Goal: Task Accomplishment & Management: Manage account settings

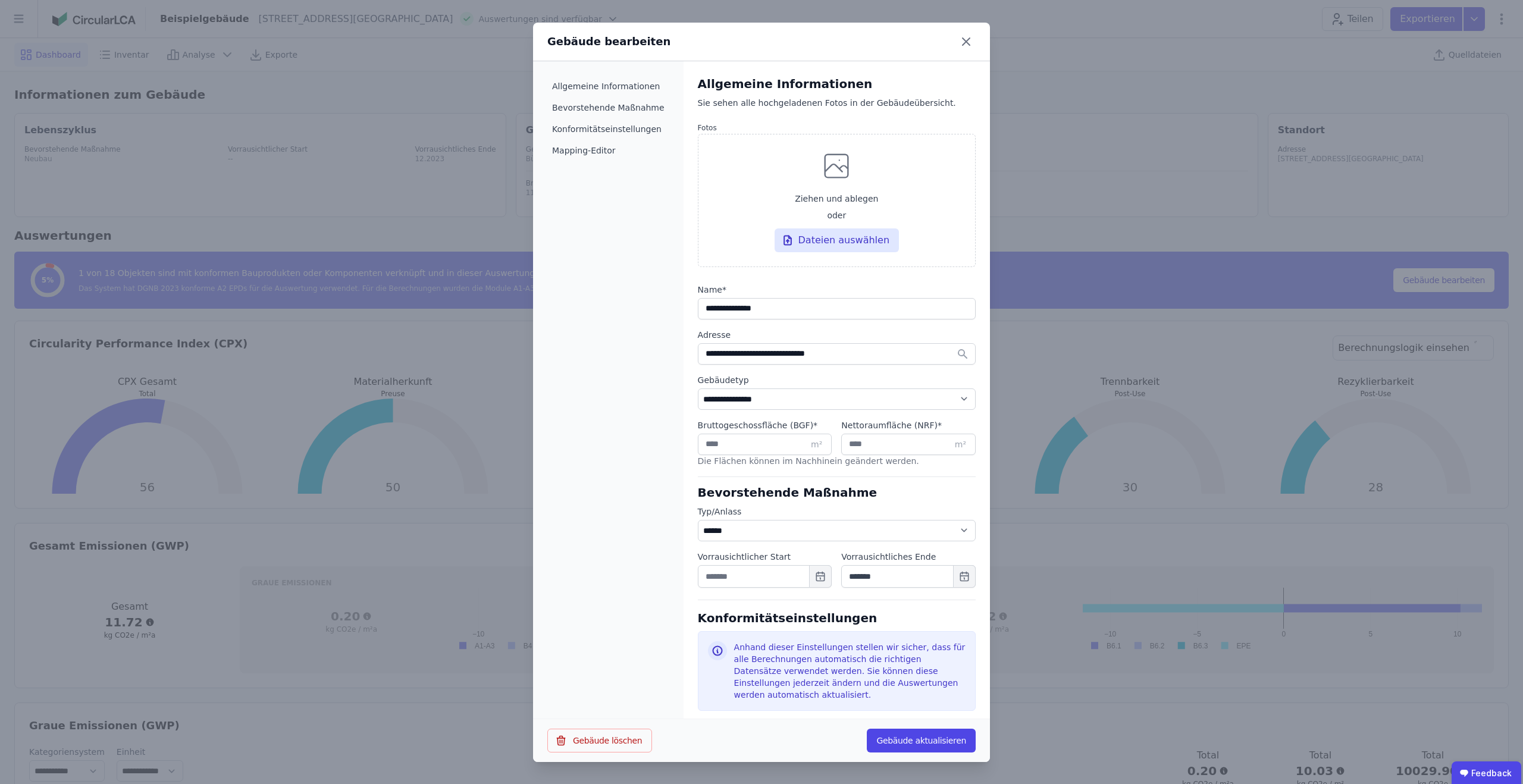
select select "*"
select select "**********"
select select "*"
select select "**********"
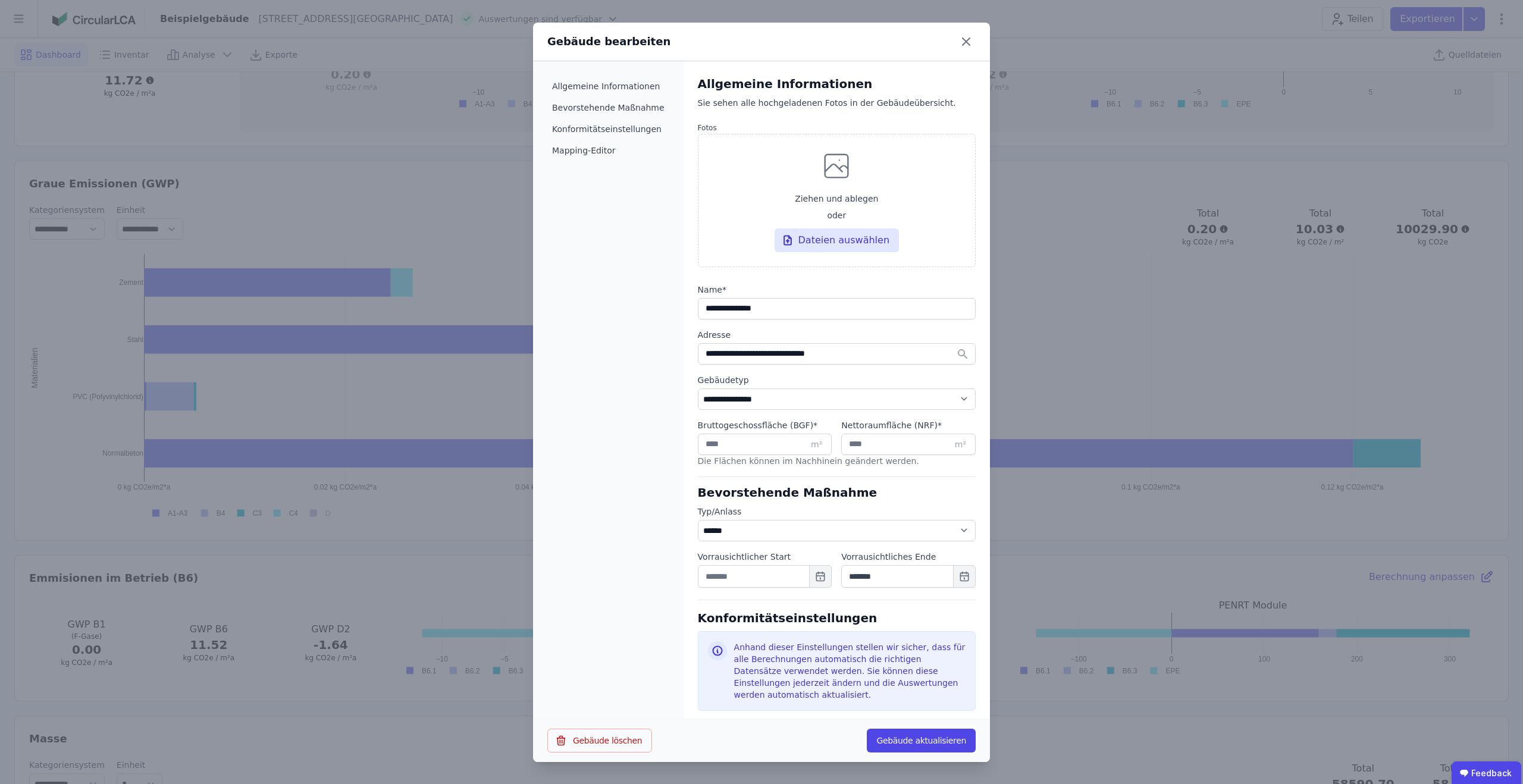
scroll to position [389, 0]
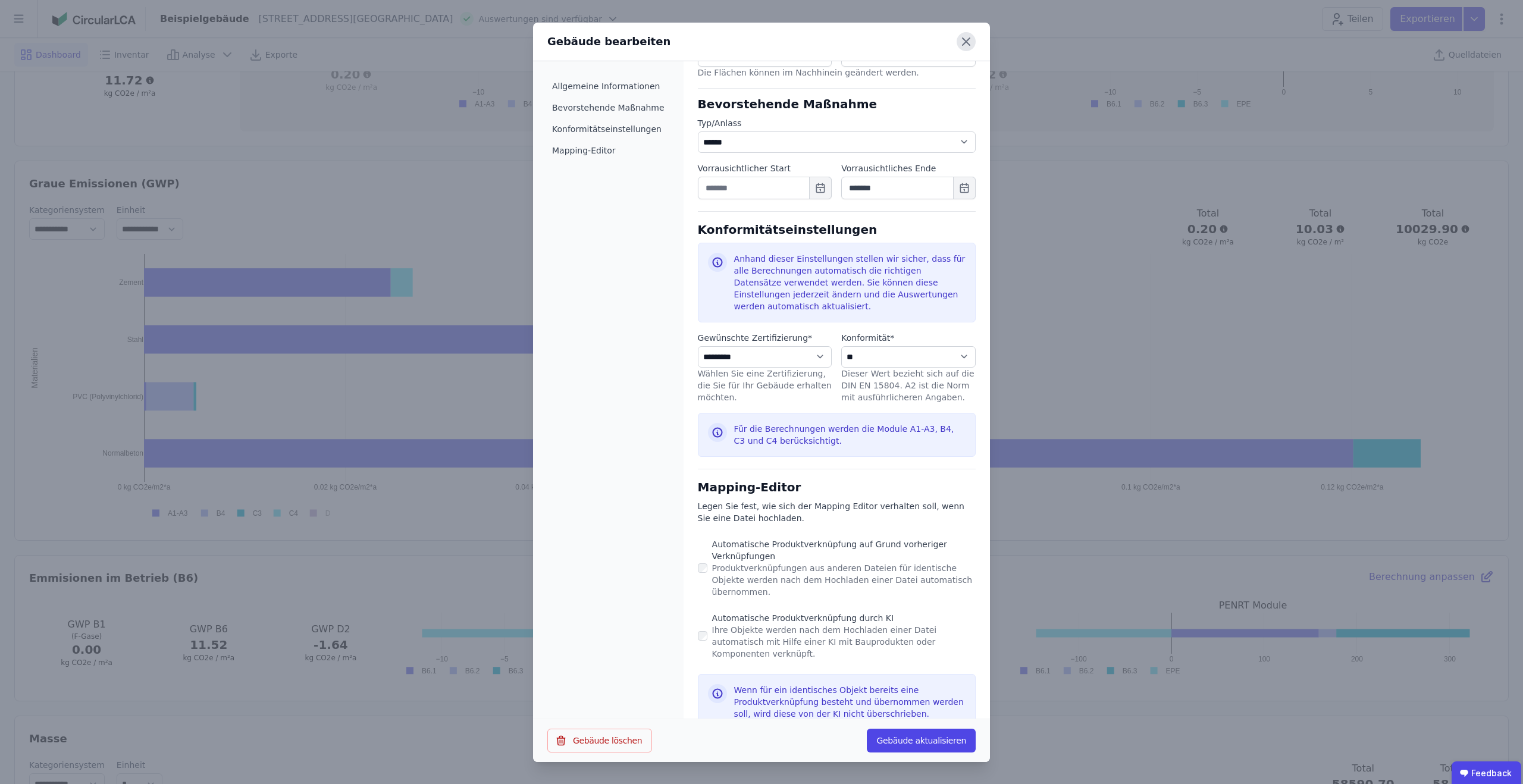
click at [975, 45] on icon at bounding box center [966, 41] width 19 height 19
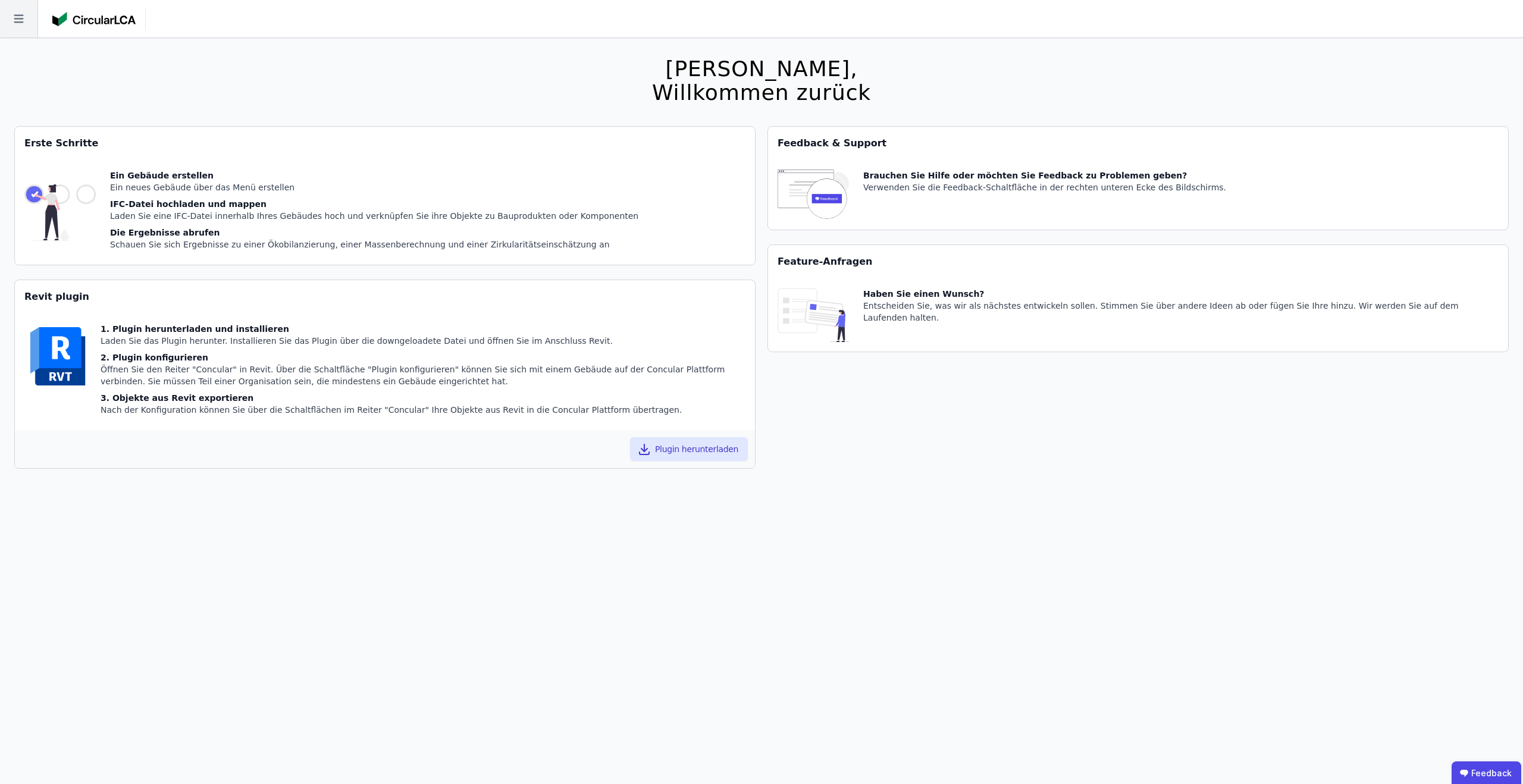
click at [9, 22] on icon at bounding box center [18, 18] width 37 height 37
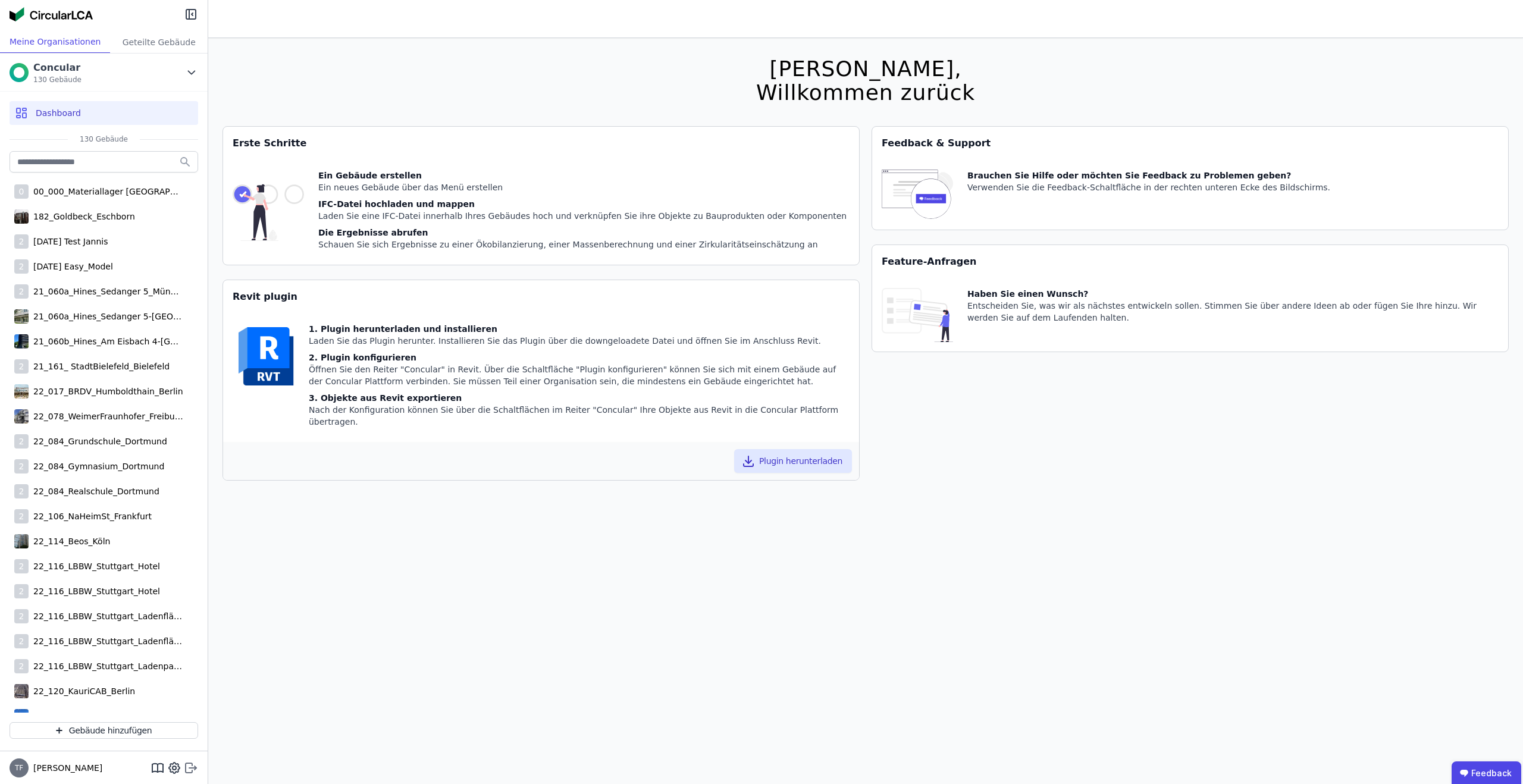
click at [188, 765] on icon at bounding box center [191, 768] width 14 height 14
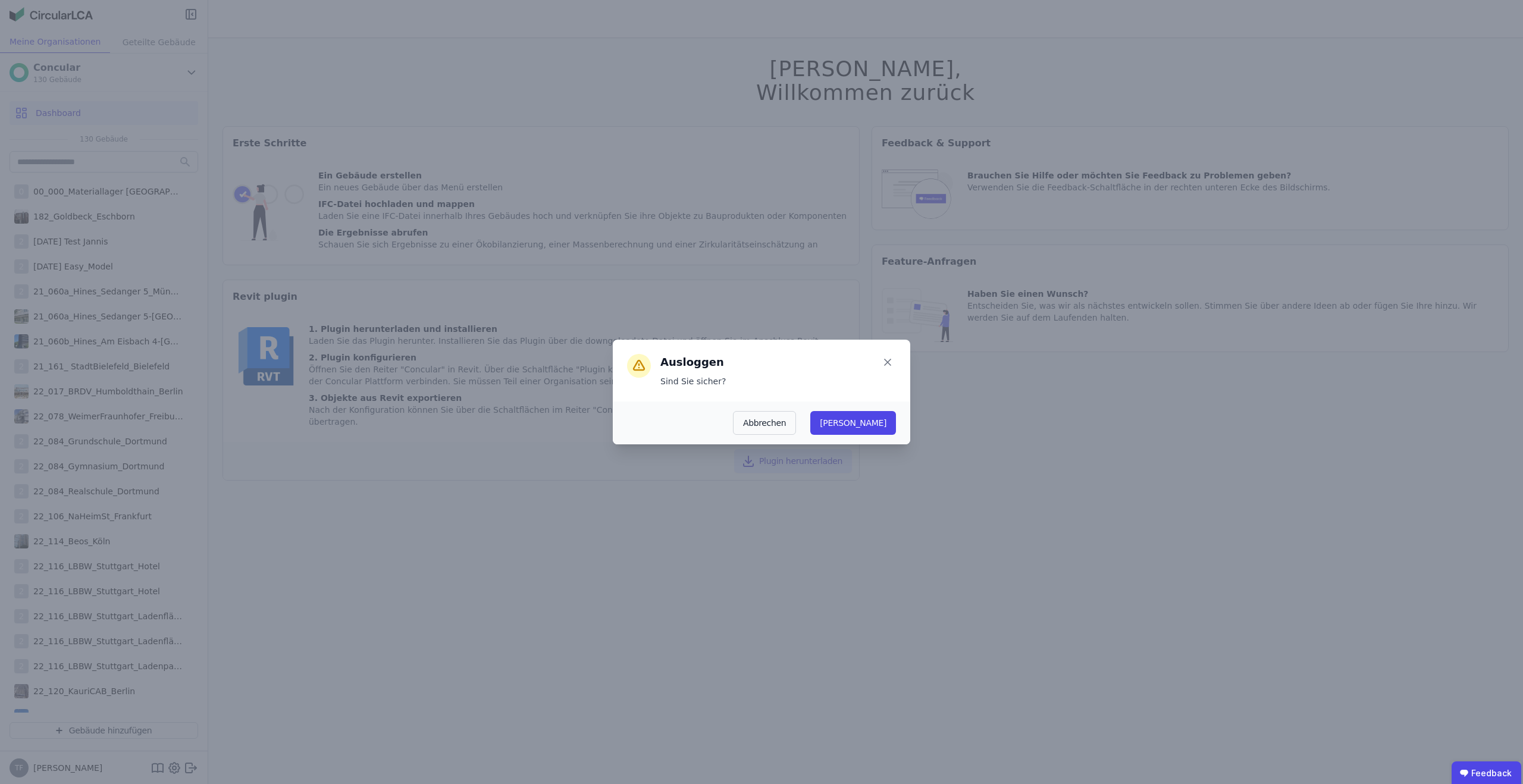
click at [879, 416] on button "Ja" at bounding box center [853, 423] width 85 height 24
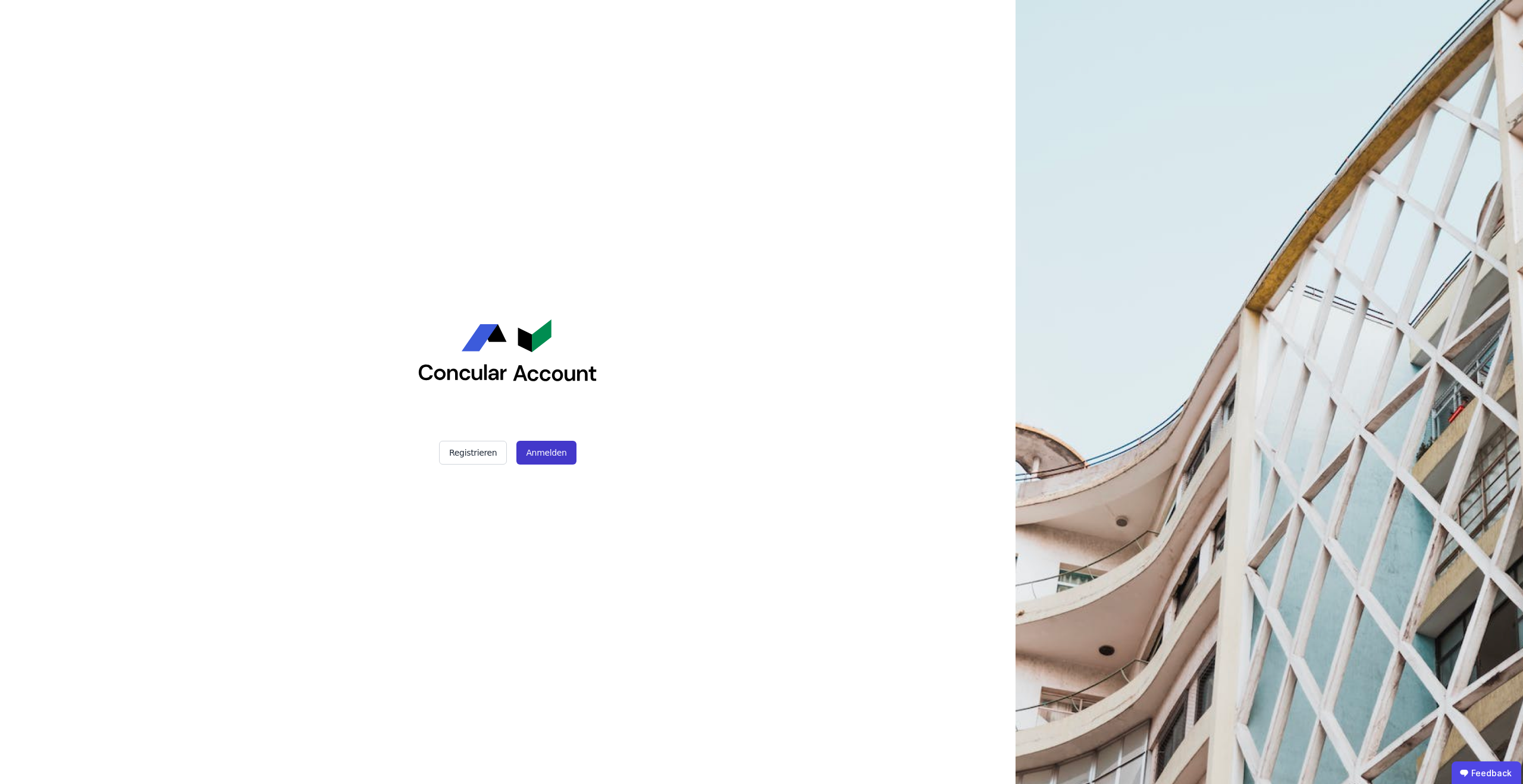
click at [554, 450] on button "Anmelden" at bounding box center [546, 452] width 60 height 24
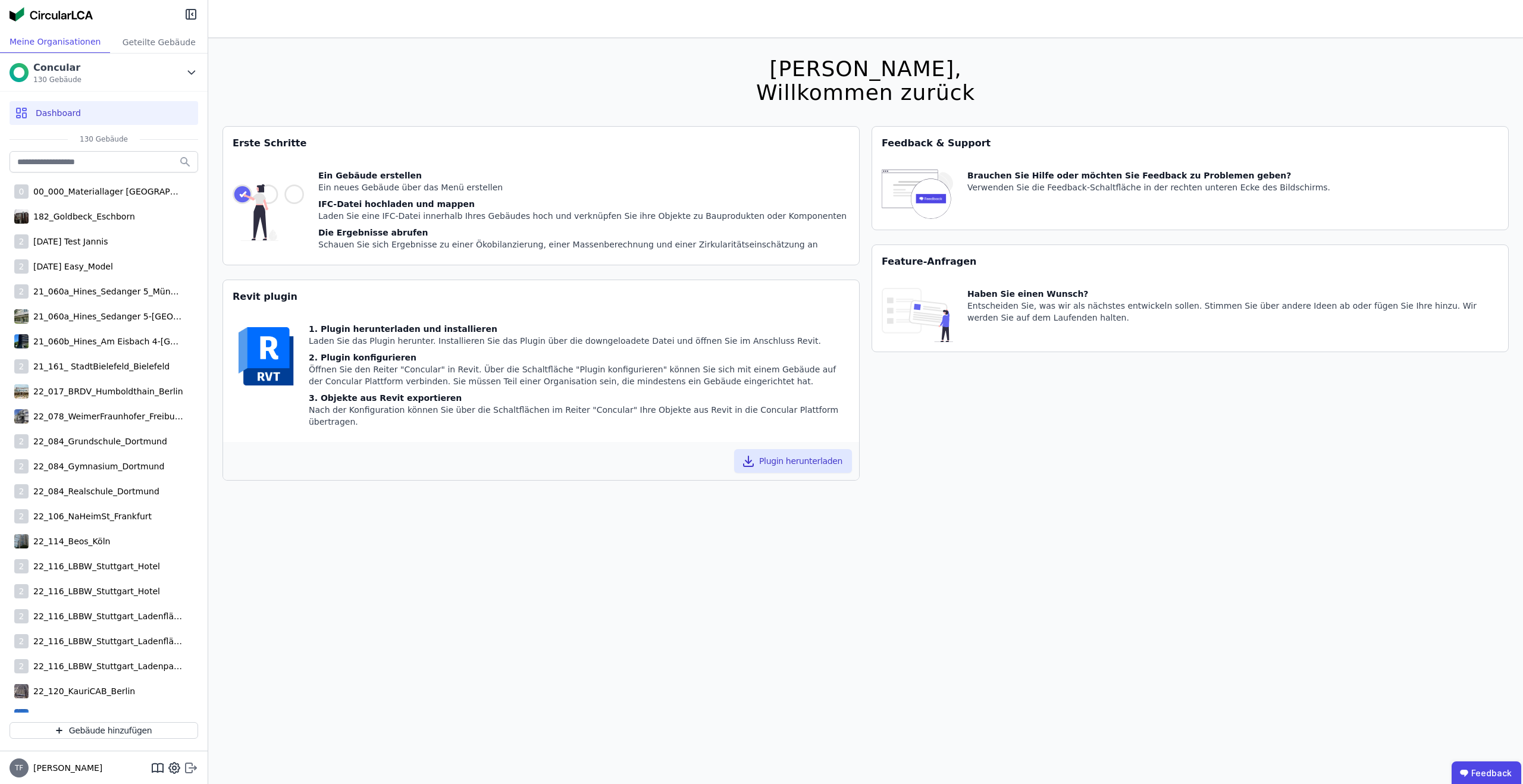
click at [191, 764] on icon at bounding box center [189, 768] width 7 height 9
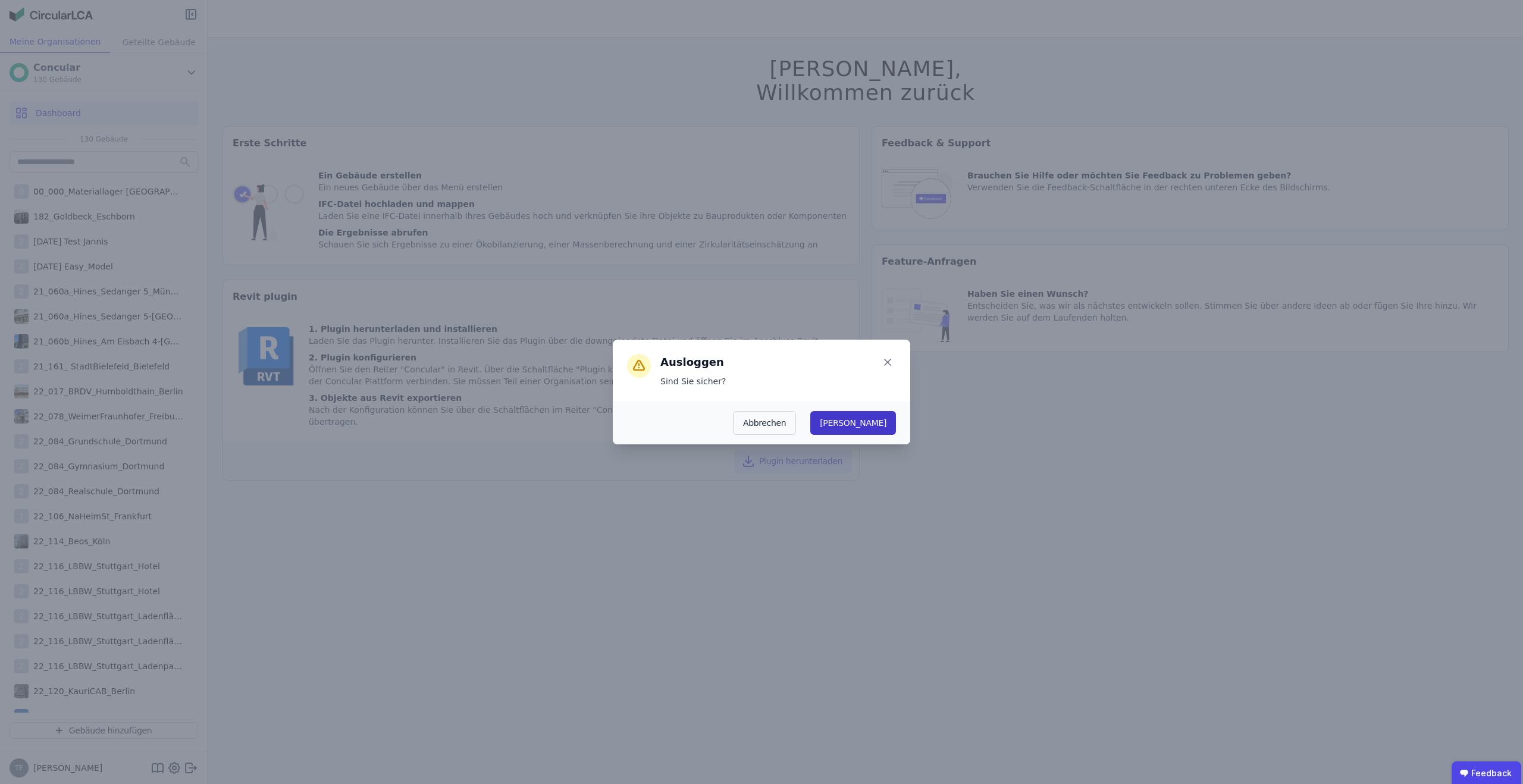
click at [876, 423] on button "Ja" at bounding box center [853, 423] width 85 height 24
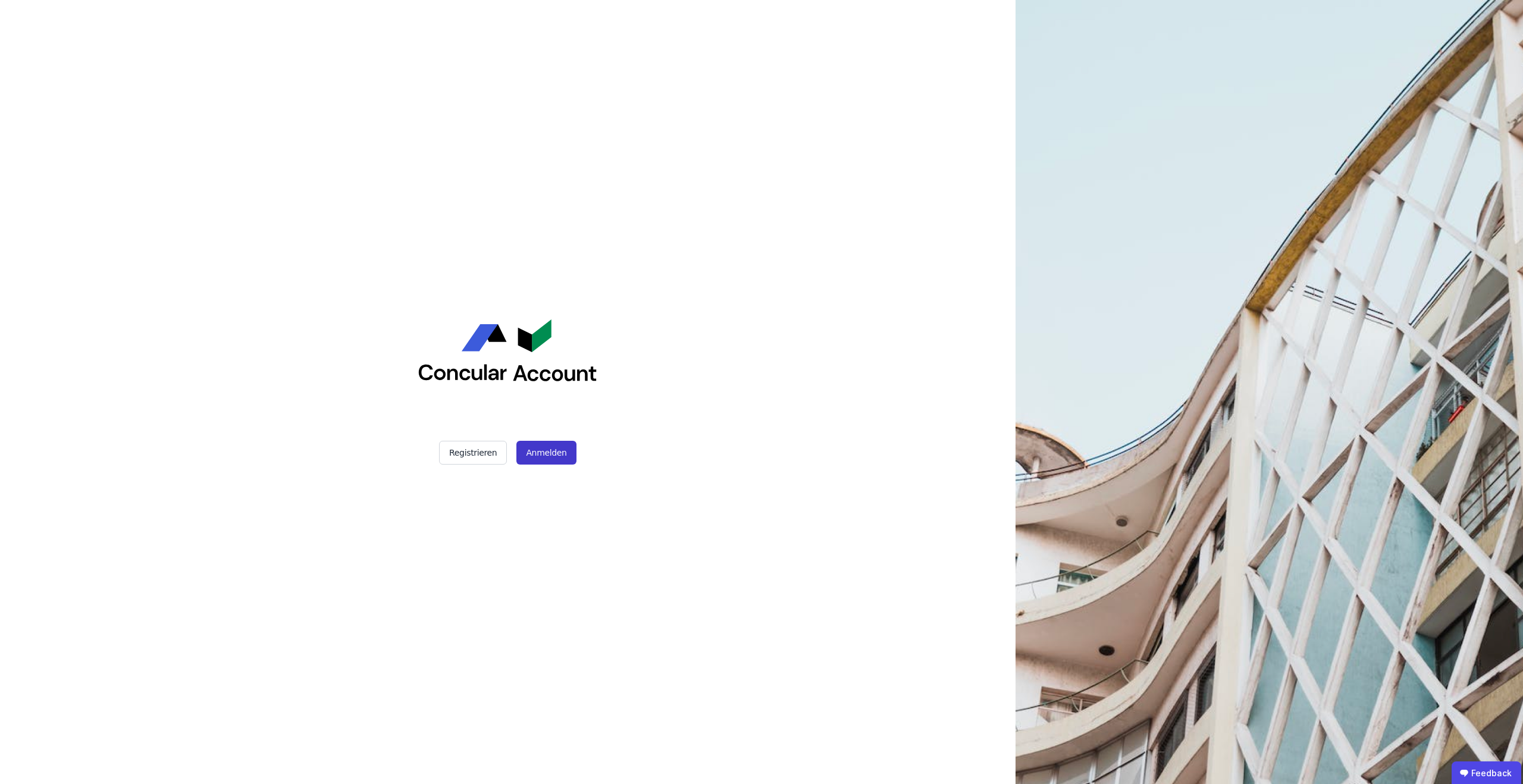
click at [558, 461] on button "Anmelden" at bounding box center [546, 452] width 60 height 24
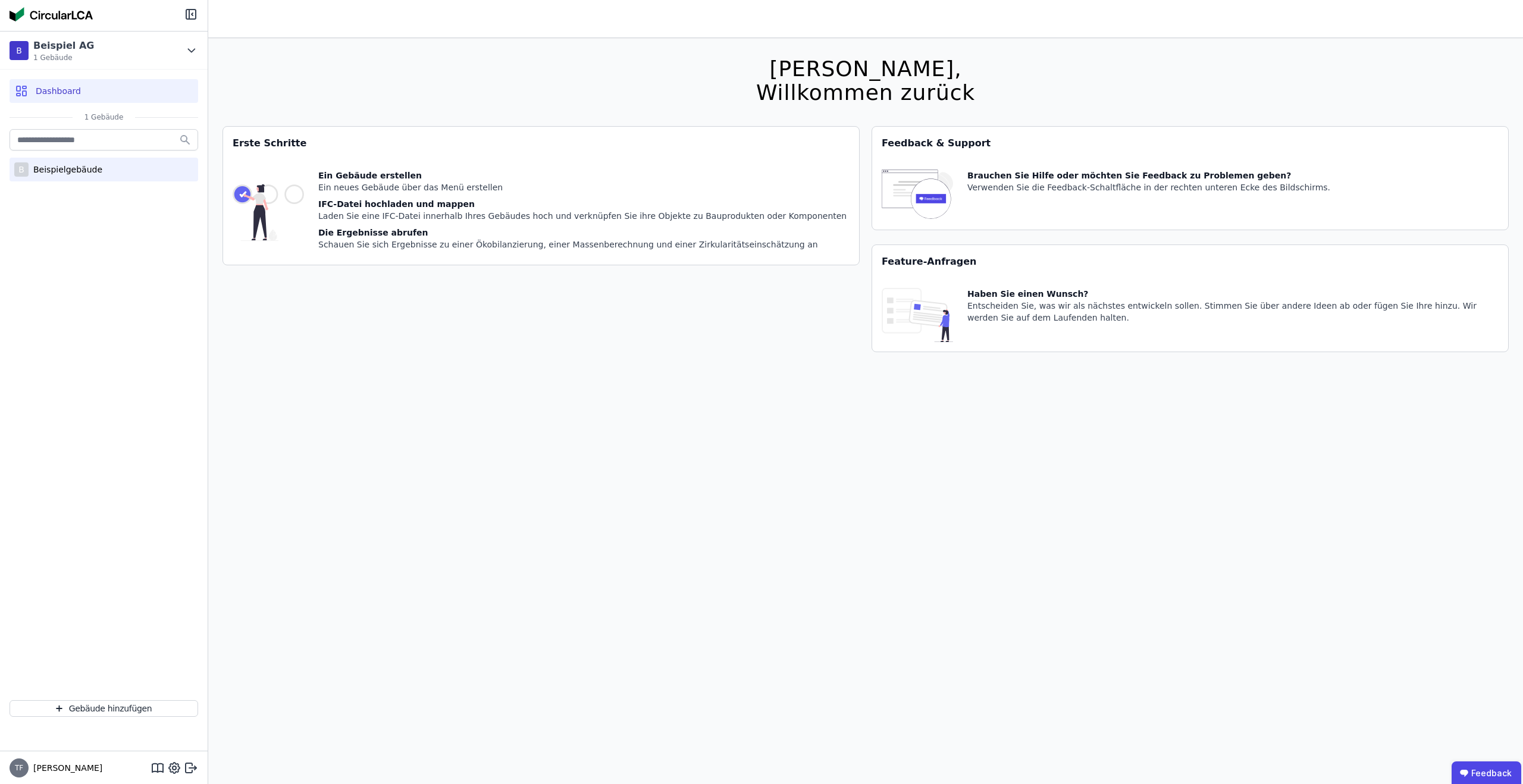
click at [77, 157] on div "B Beispielgebäude" at bounding box center [104, 169] width 189 height 24
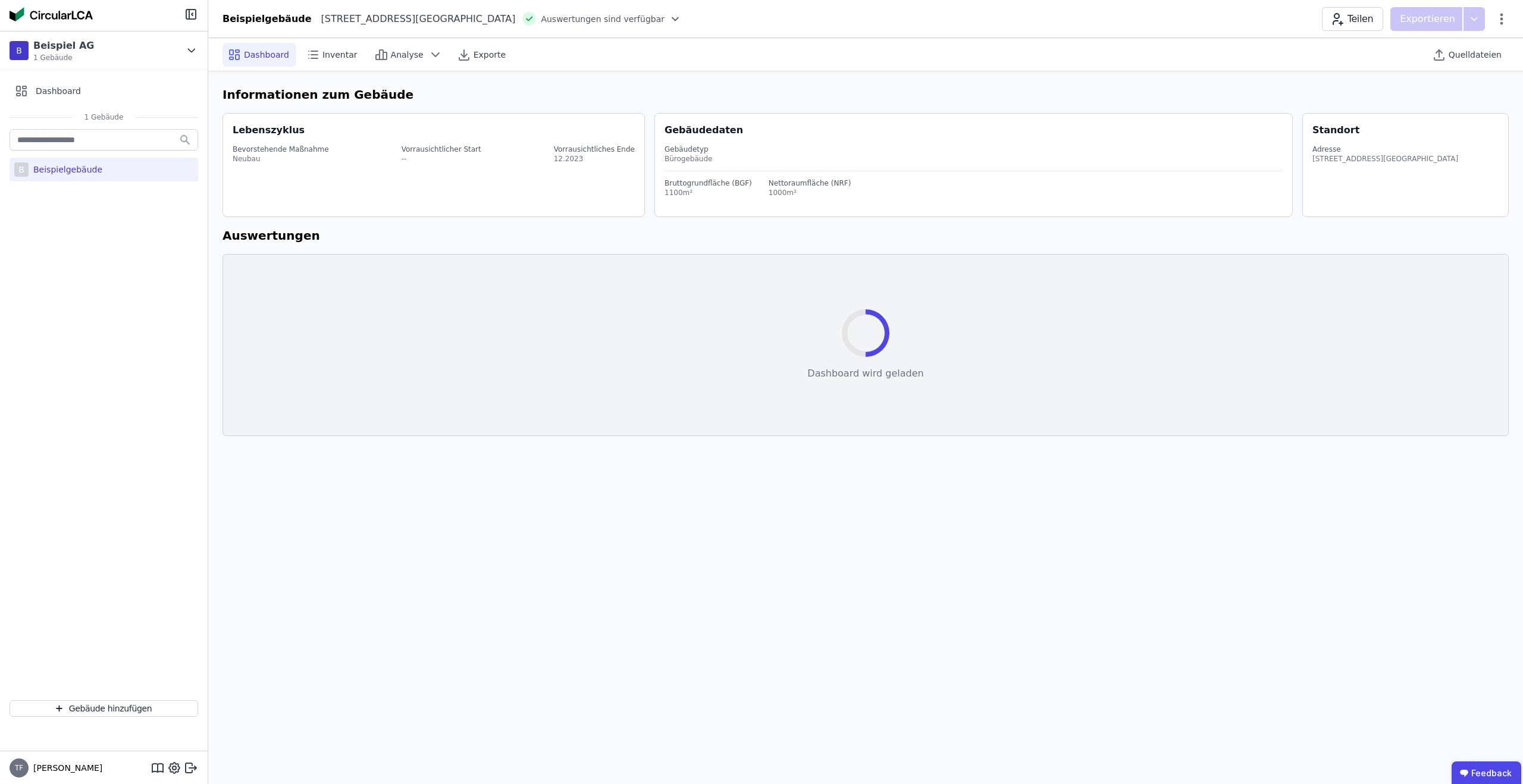
select select "*"
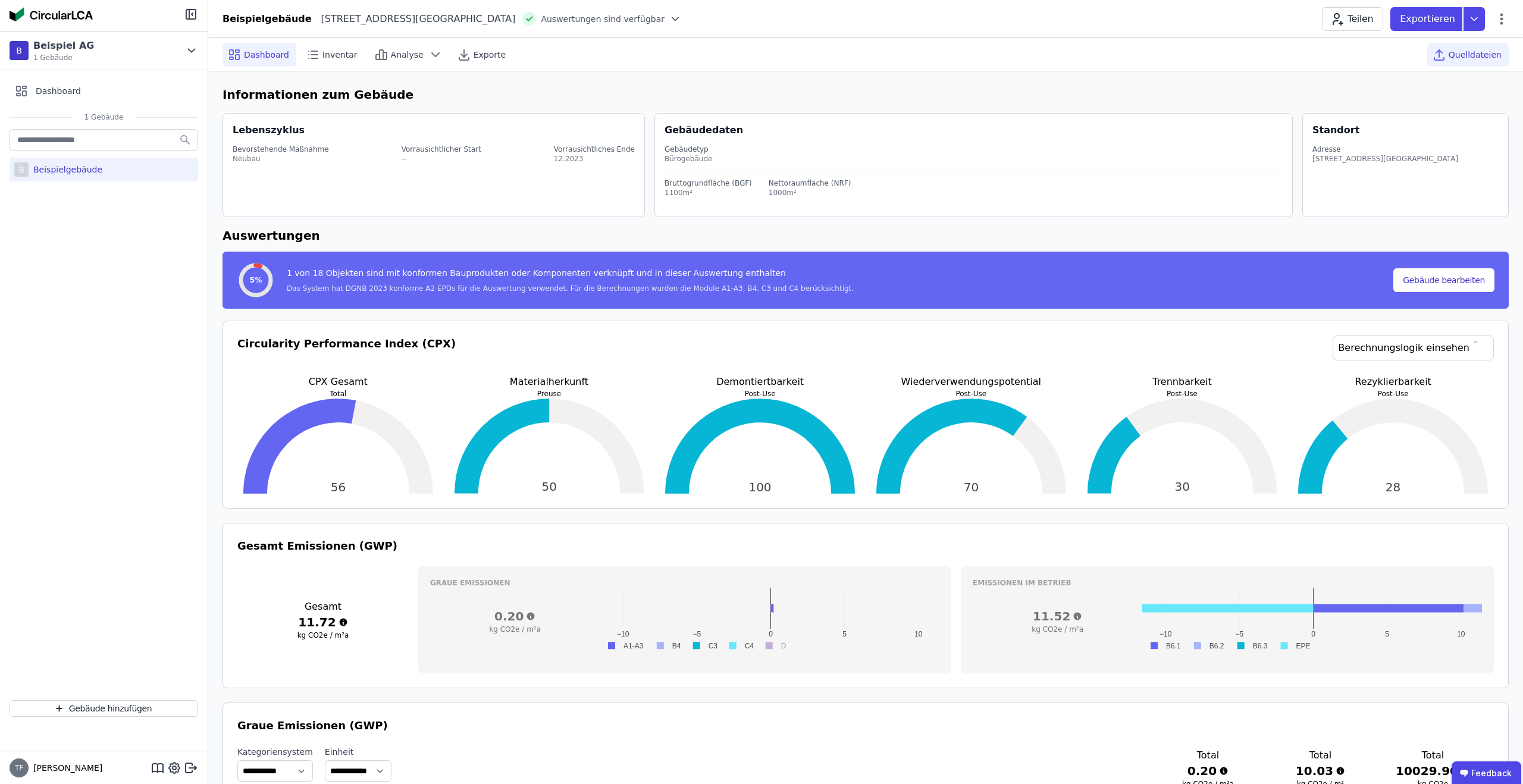
click at [1482, 50] on span "Quelldateien" at bounding box center [1476, 55] width 53 height 12
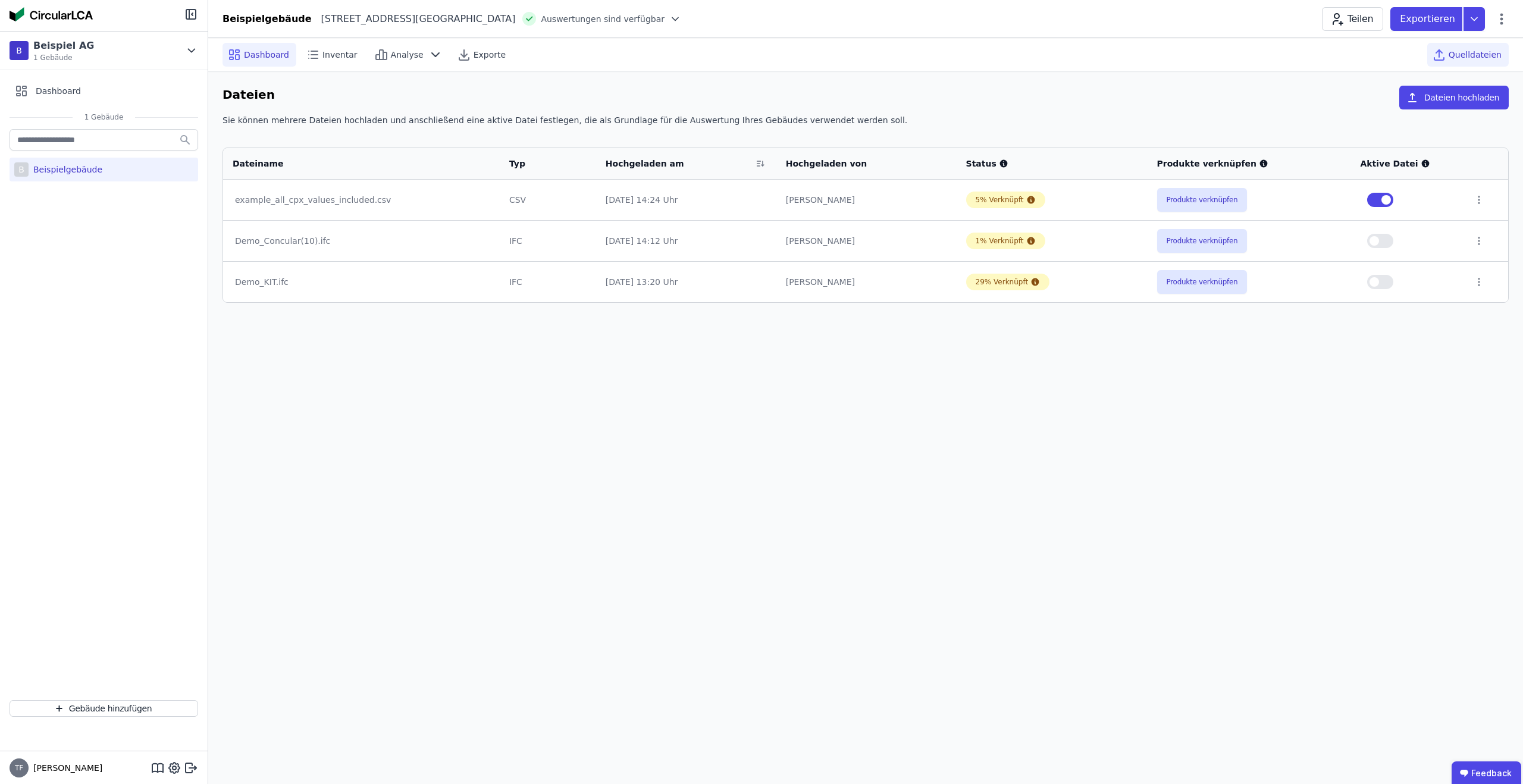
click at [263, 45] on div "Dashboard" at bounding box center [259, 54] width 74 height 24
select select "*"
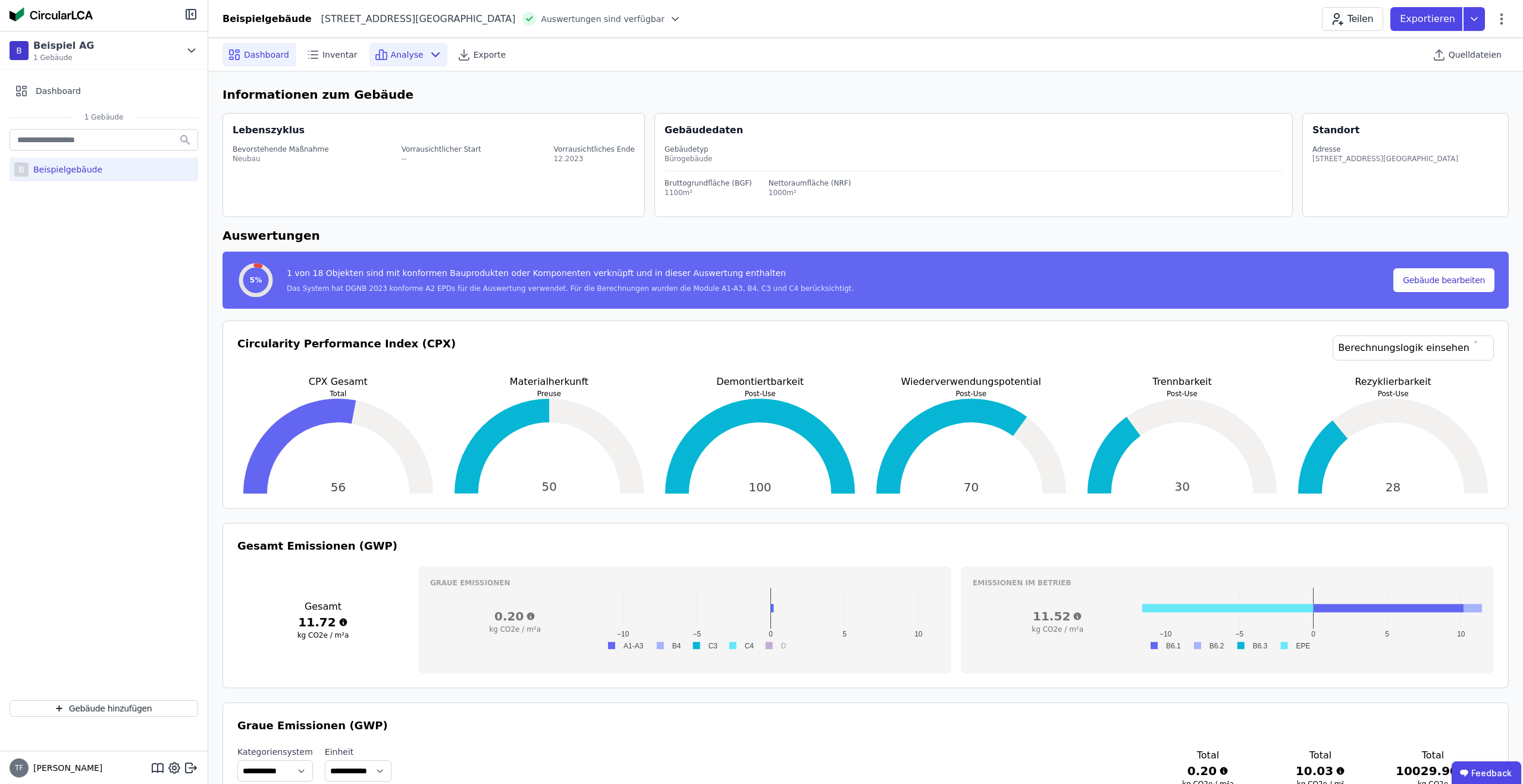
click at [393, 50] on span "Analyse" at bounding box center [407, 55] width 33 height 12
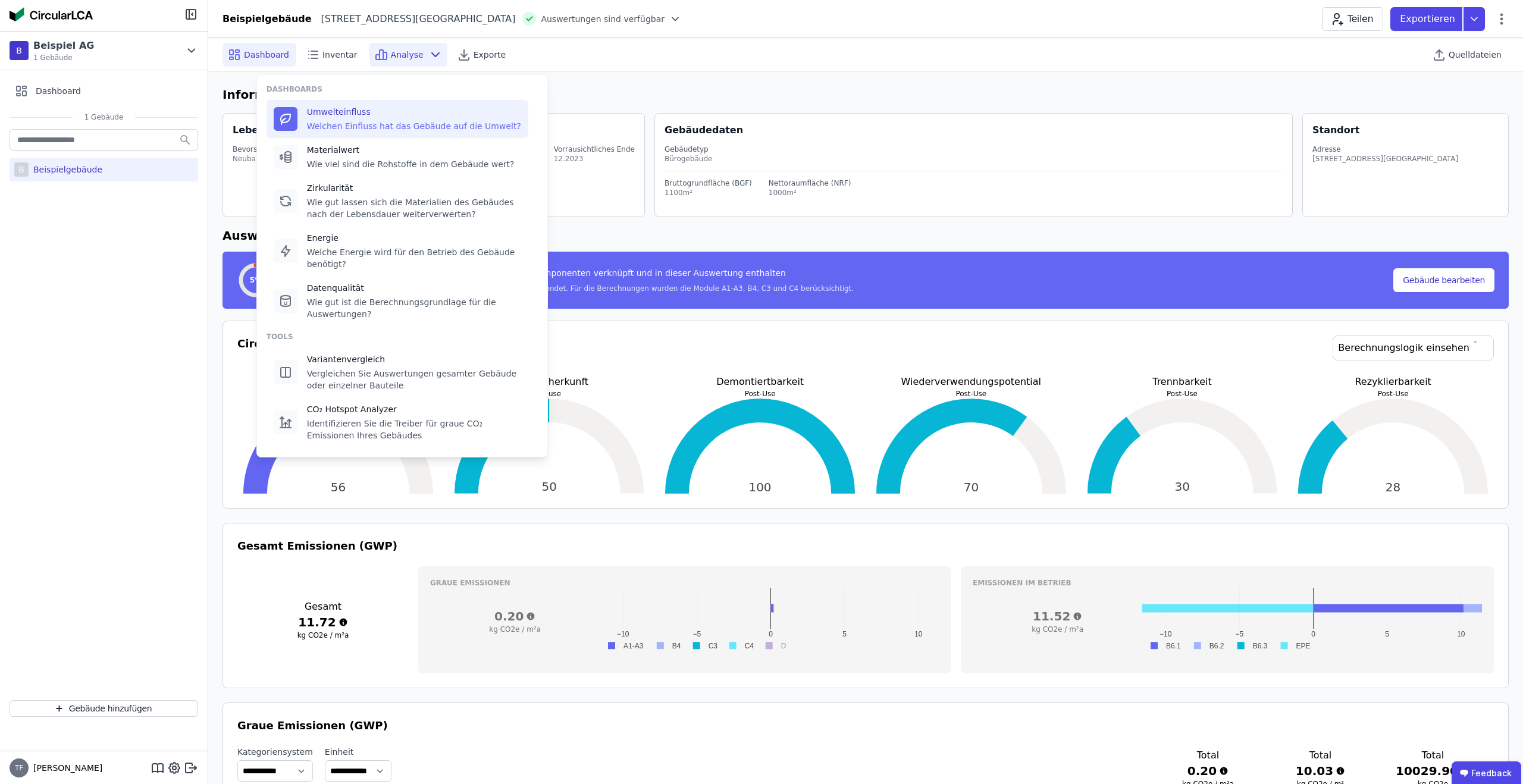
click at [382, 114] on div "Umwelteinfluss" at bounding box center [415, 112] width 214 height 12
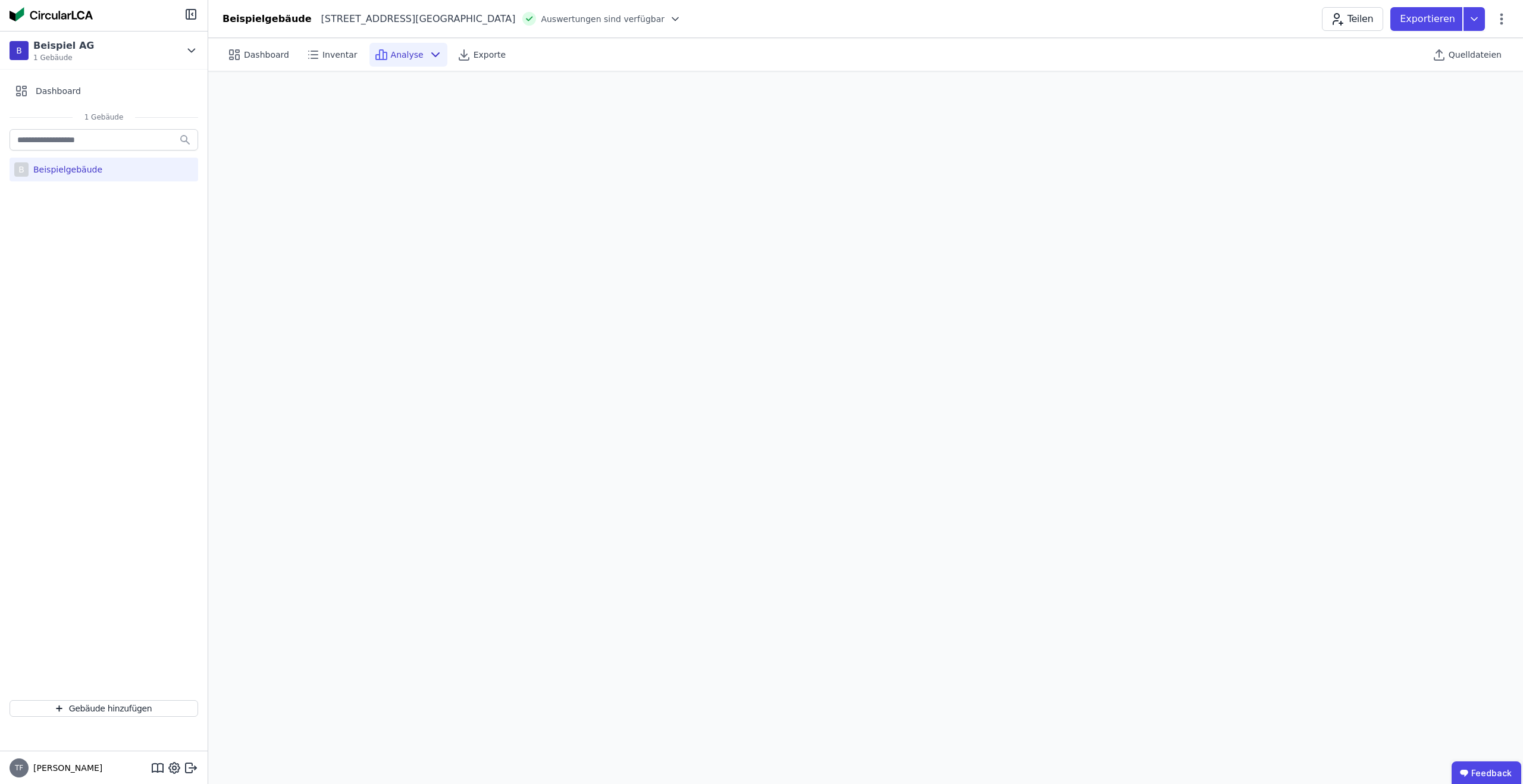
click at [428, 53] on icon at bounding box center [435, 54] width 14 height 14
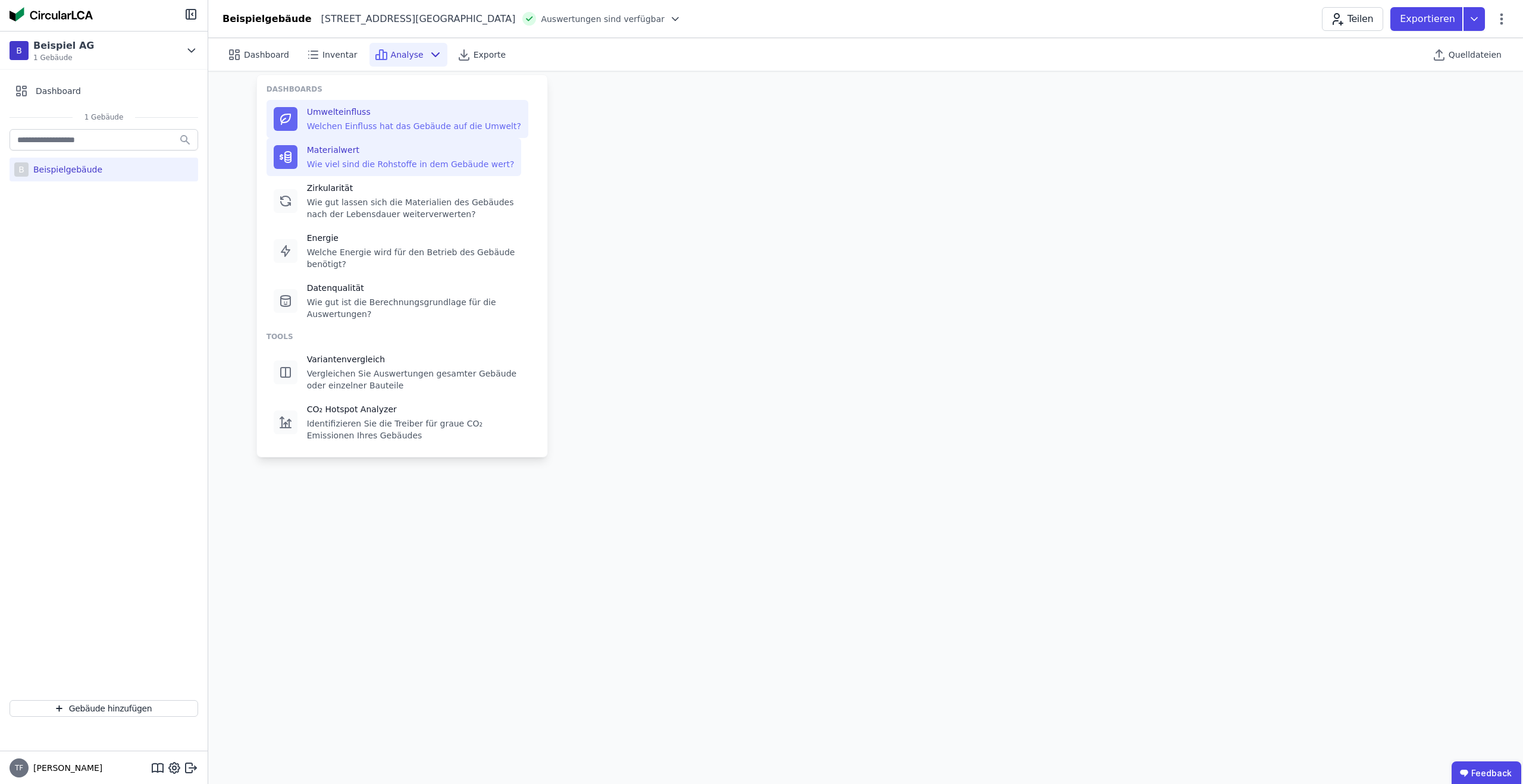
click at [377, 157] on div "Materialwert Wie viel sind die Rohstoffe in dem Gebäude wert?" at bounding box center [411, 157] width 208 height 26
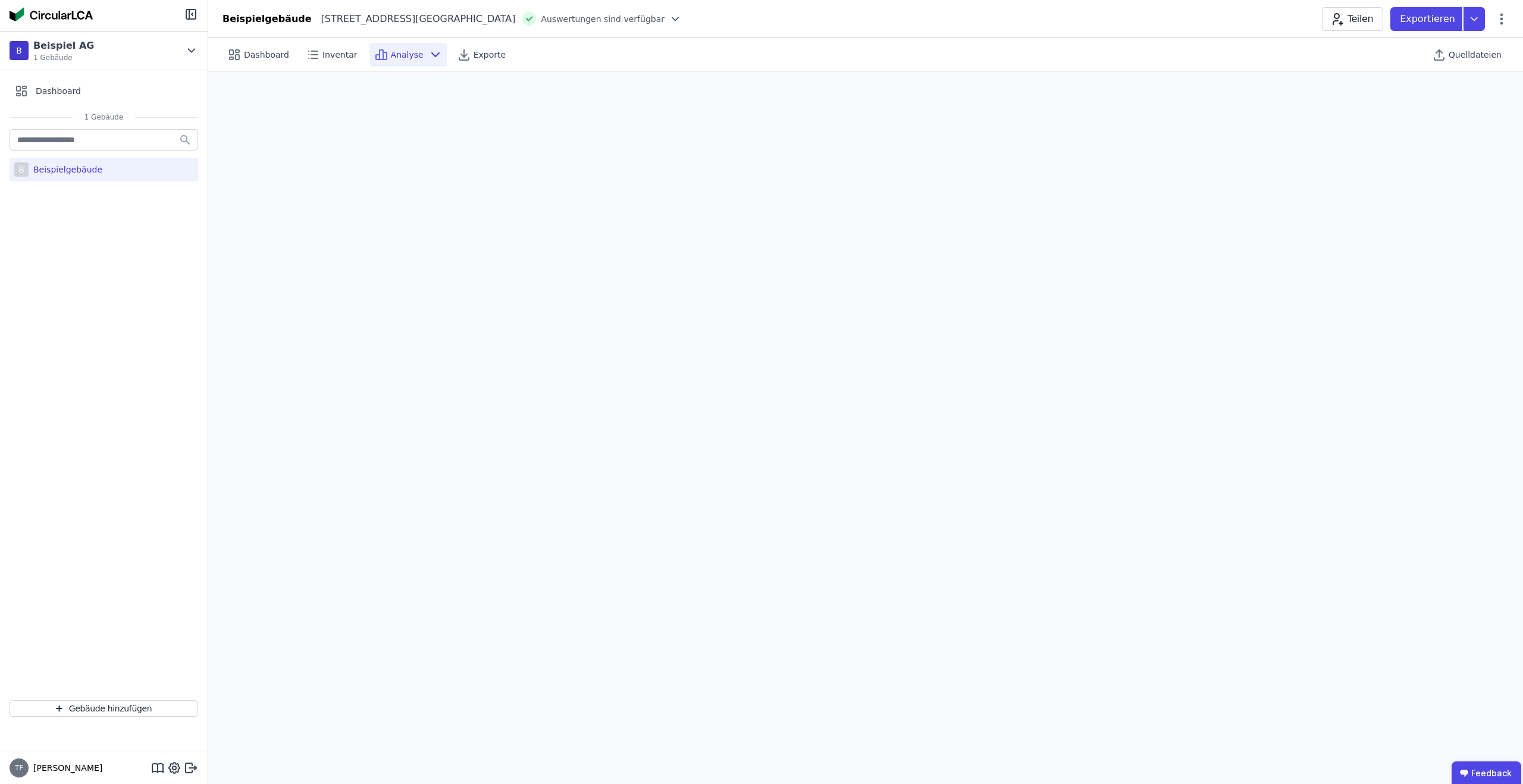
click at [428, 56] on icon at bounding box center [435, 54] width 14 height 14
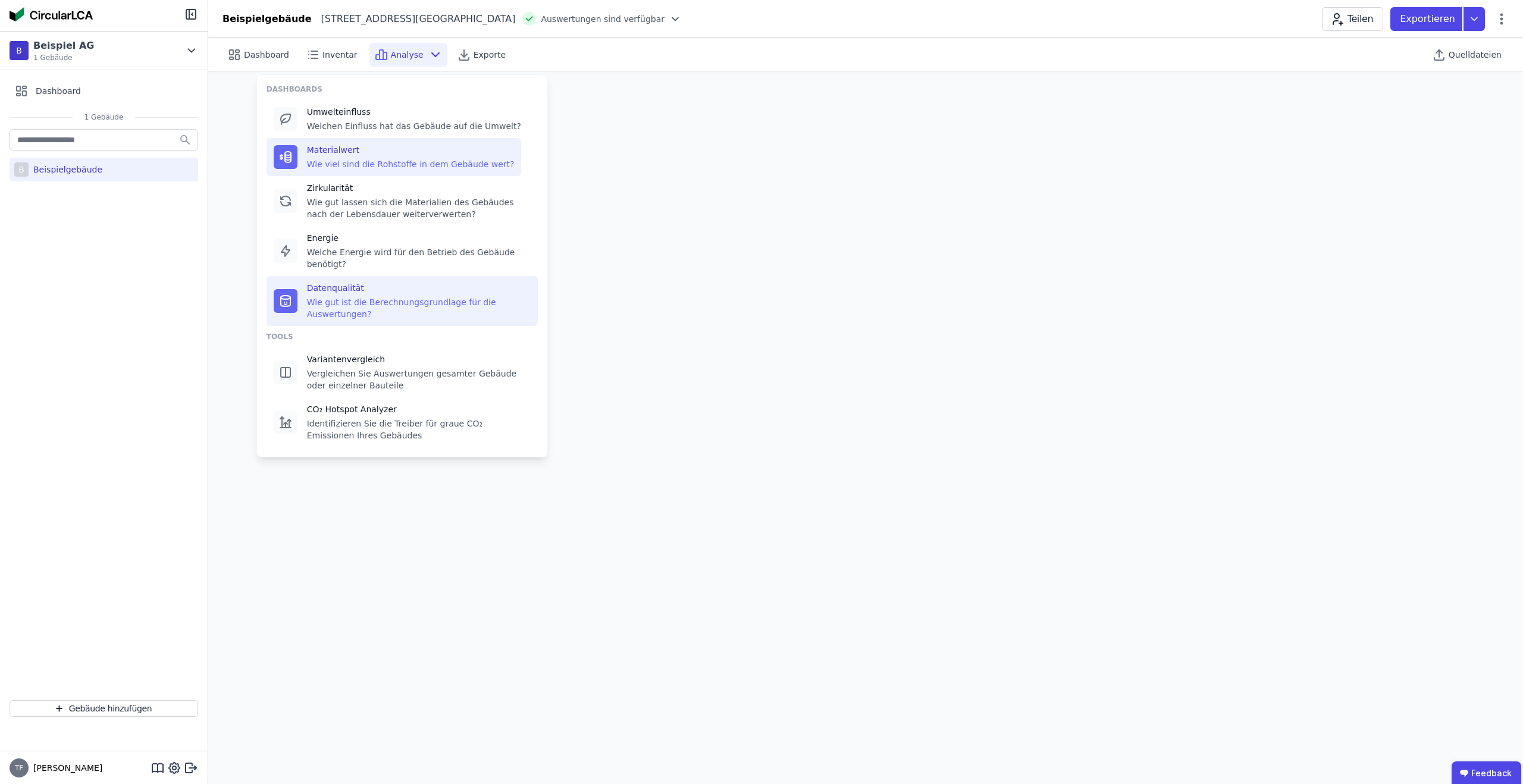
click at [330, 296] on div "Wie gut ist die Berechnungsgrundlage für die Auswertungen?" at bounding box center [419, 308] width 224 height 24
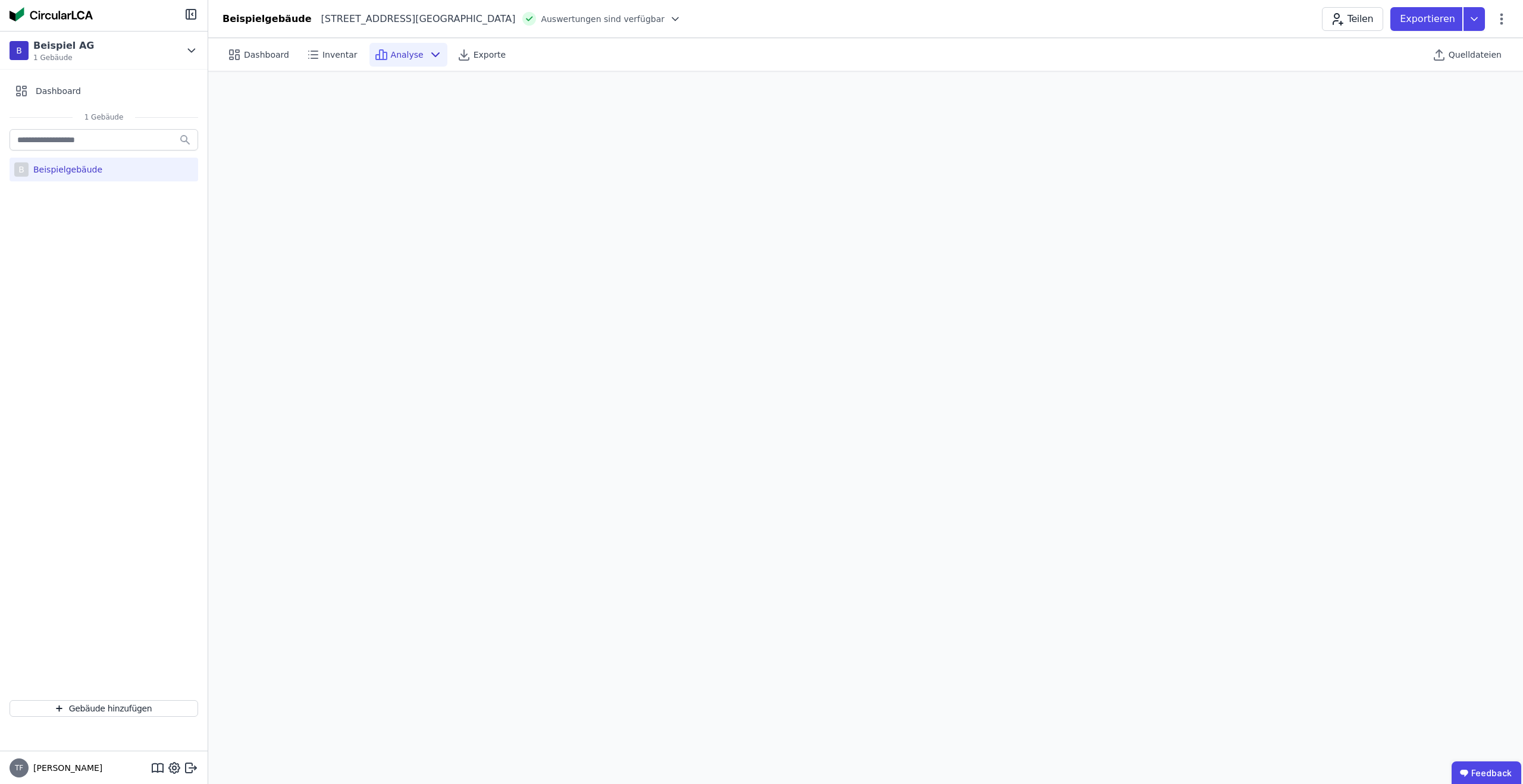
click at [432, 54] on icon at bounding box center [436, 54] width 7 height 3
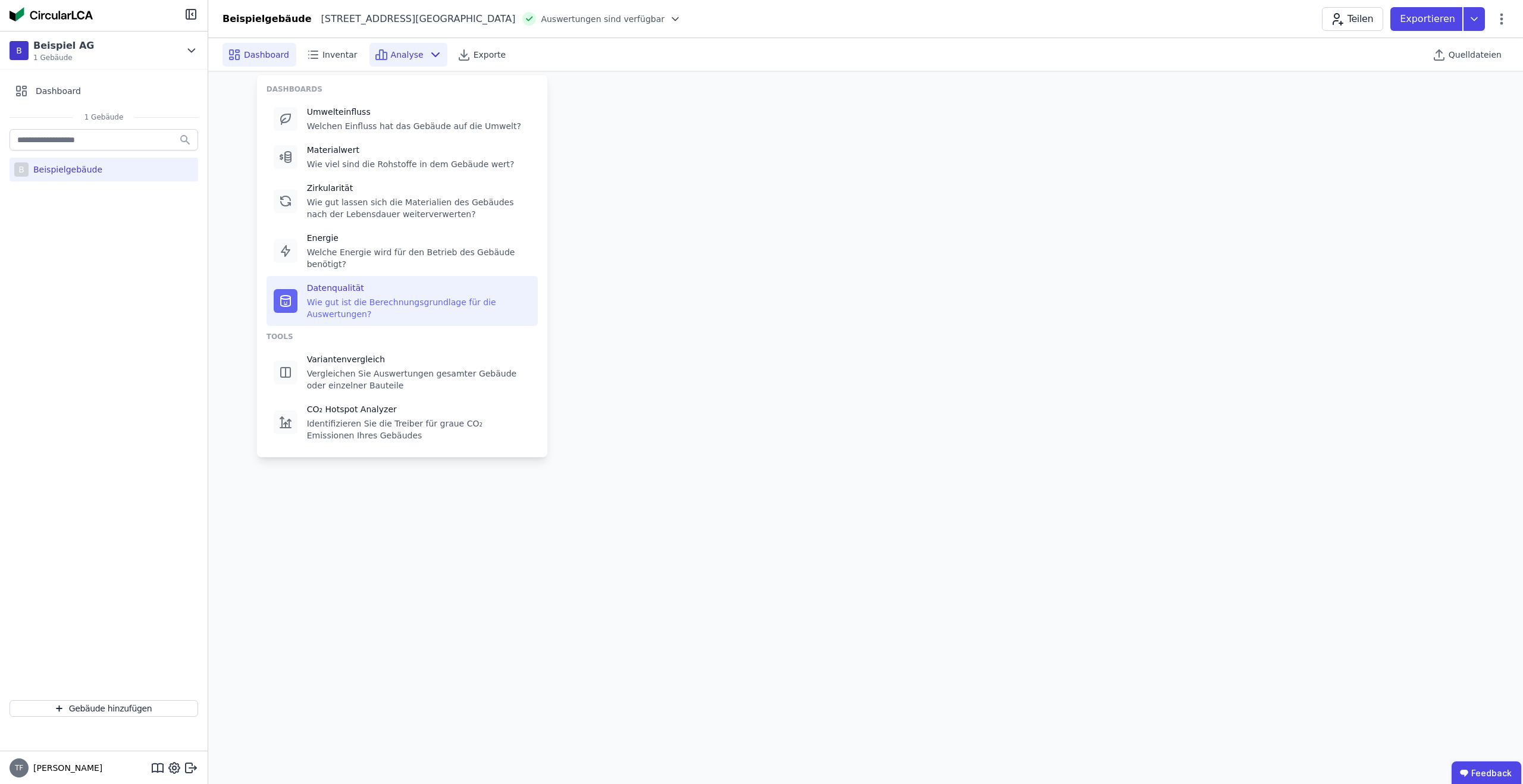
click at [264, 49] on span "Dashboard" at bounding box center [267, 55] width 45 height 12
select select "*"
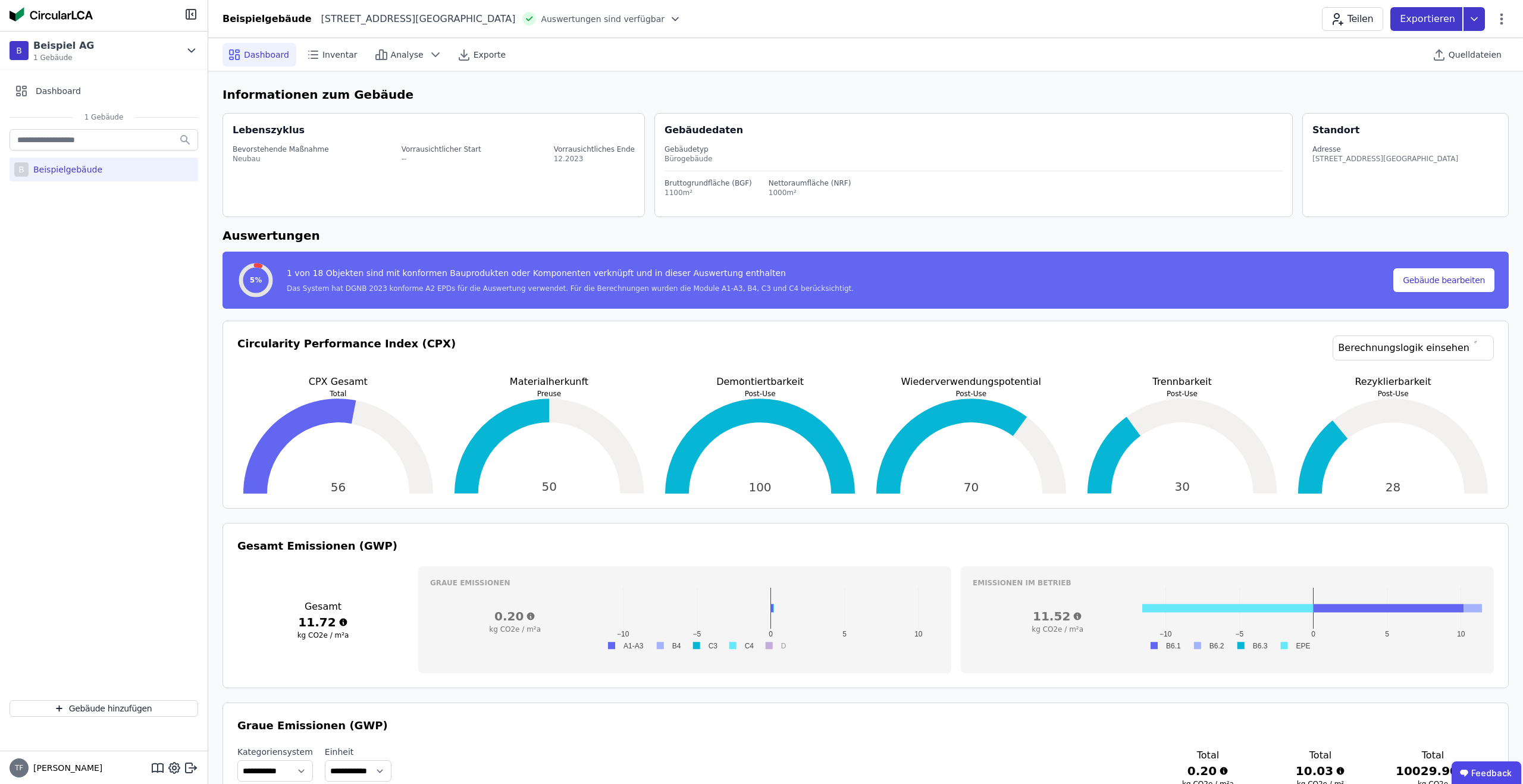
click at [1478, 20] on icon at bounding box center [1475, 19] width 22 height 24
drag, startPoint x: 1478, startPoint y: 20, endPoint x: 1486, endPoint y: 20, distance: 8.0
click at [1478, 20] on icon at bounding box center [1475, 19] width 22 height 24
click at [1508, 20] on icon at bounding box center [1501, 19] width 14 height 14
click at [1426, 92] on span "Energie im Betrieb (B6)" at bounding box center [1450, 96] width 96 height 24
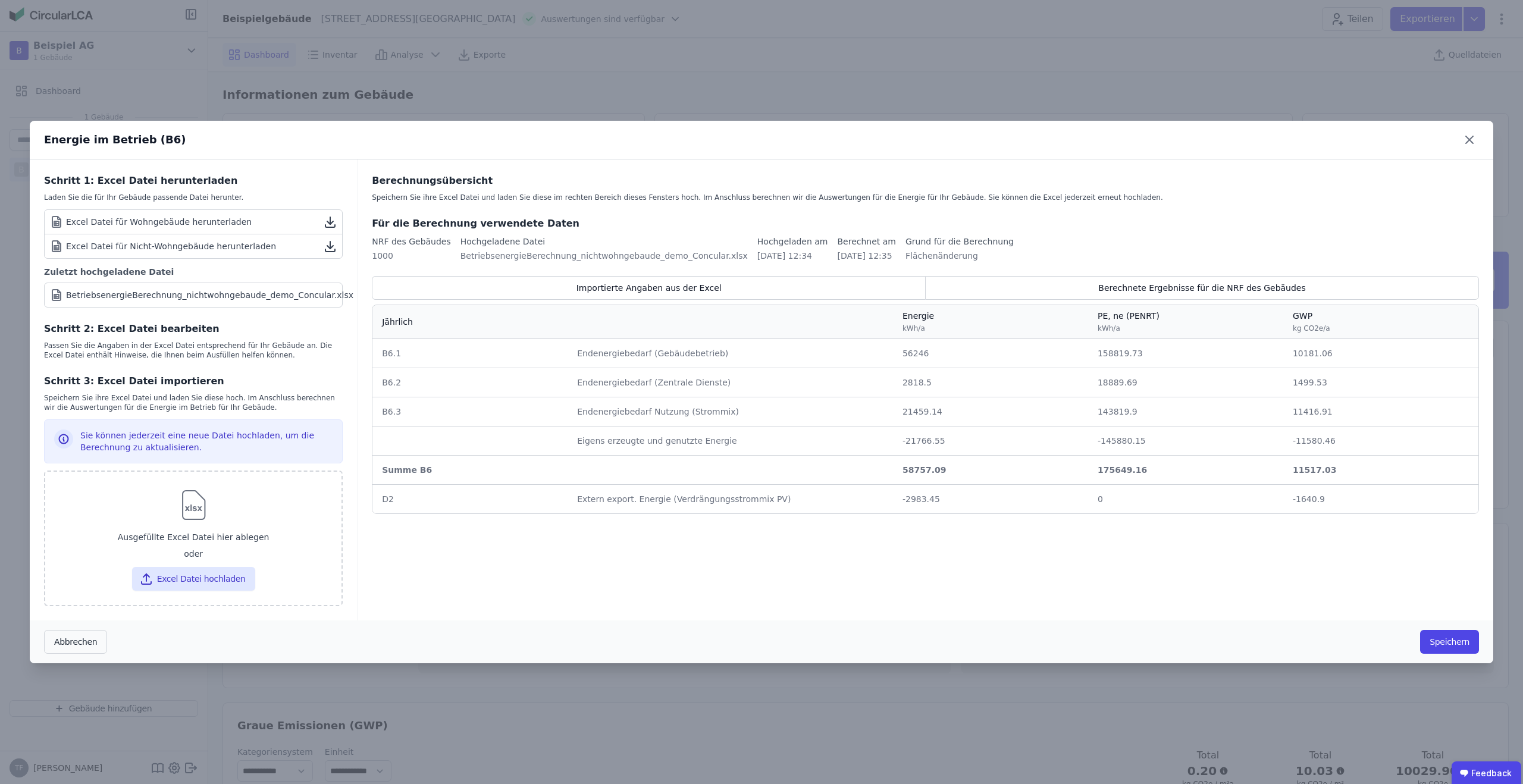
click at [1465, 143] on icon at bounding box center [1469, 140] width 19 height 19
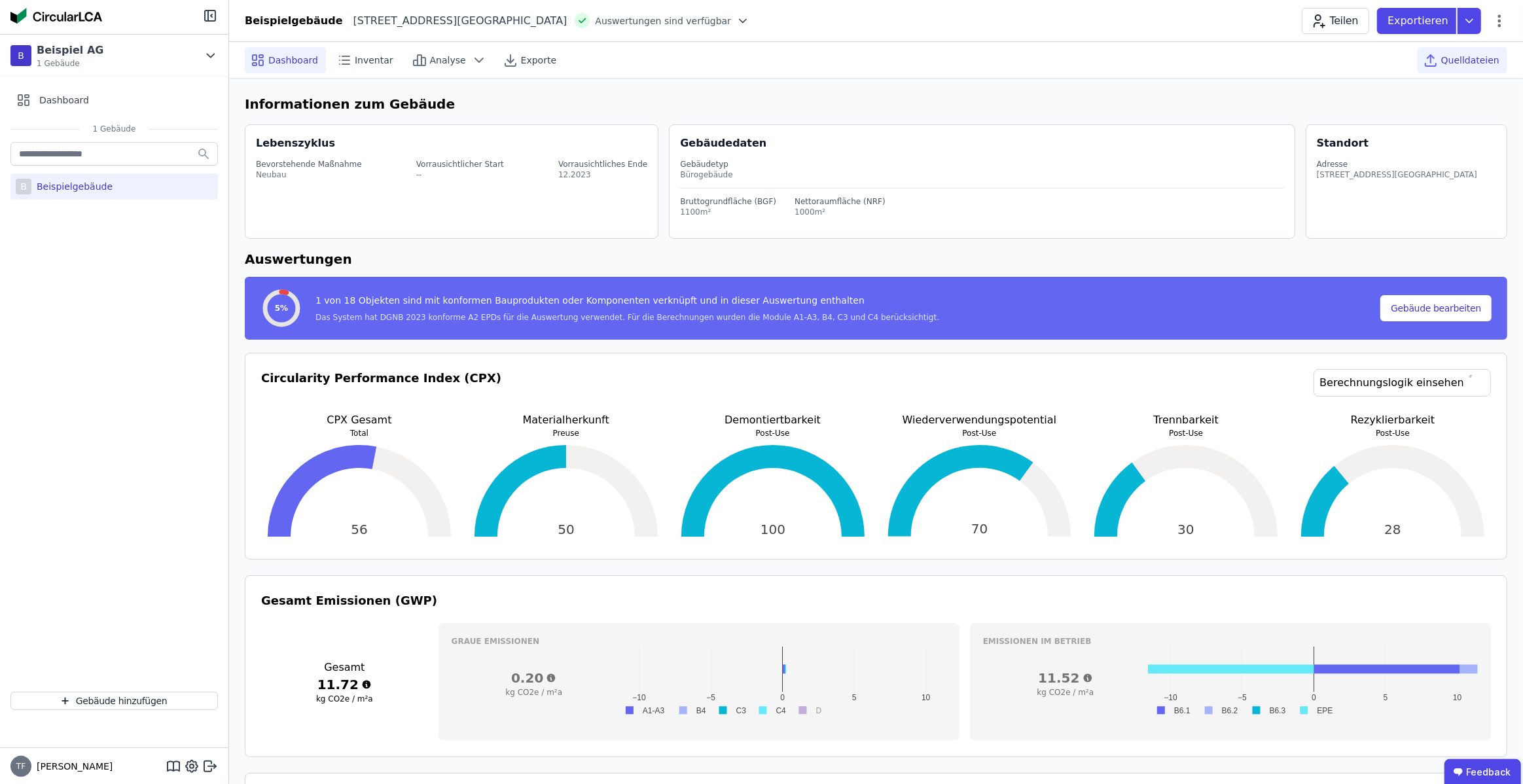
click at [1492, 58] on span "Quelldateien" at bounding box center [1470, 60] width 58 height 13
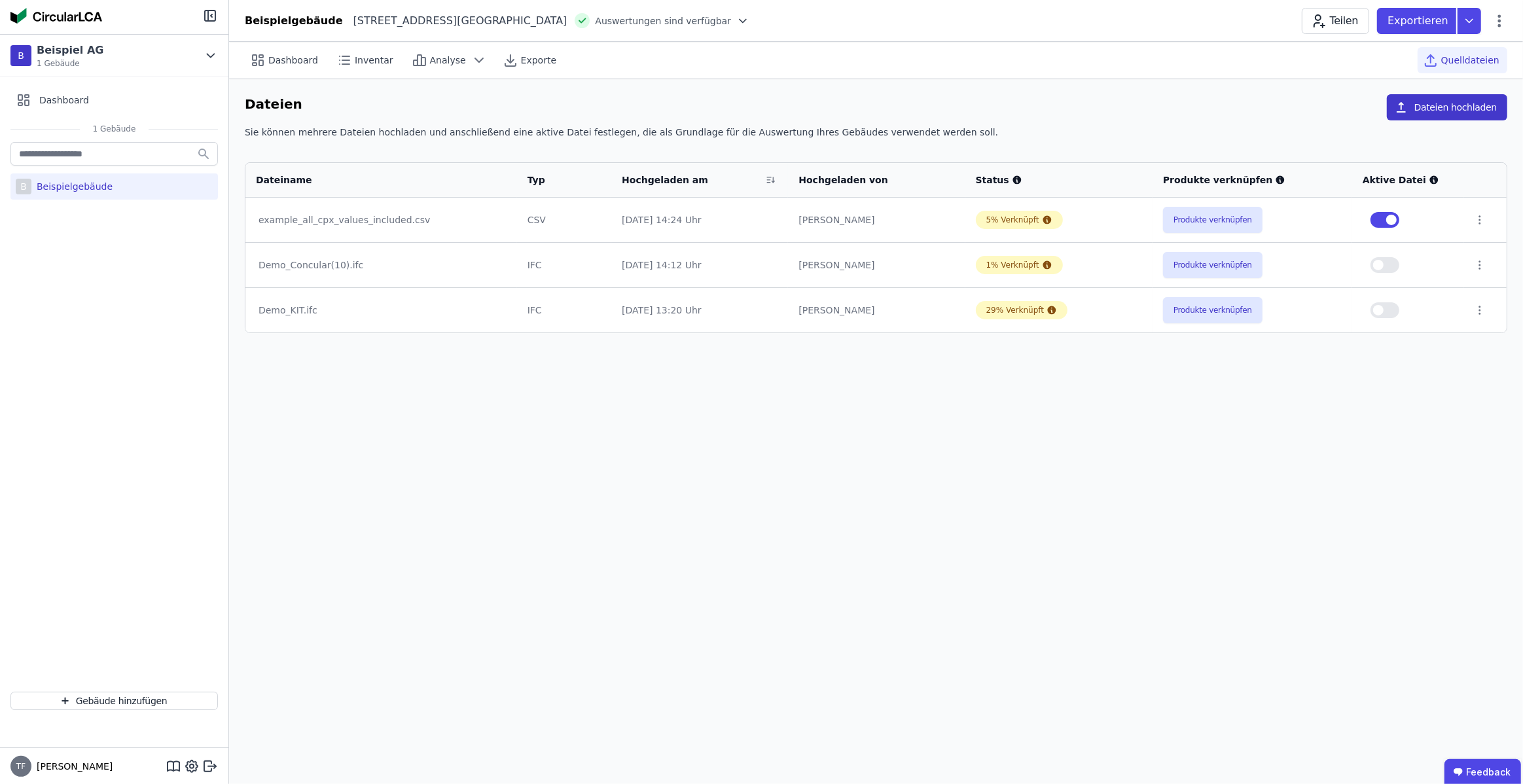
click at [1455, 110] on button "Dateien hochladen" at bounding box center [1446, 107] width 120 height 26
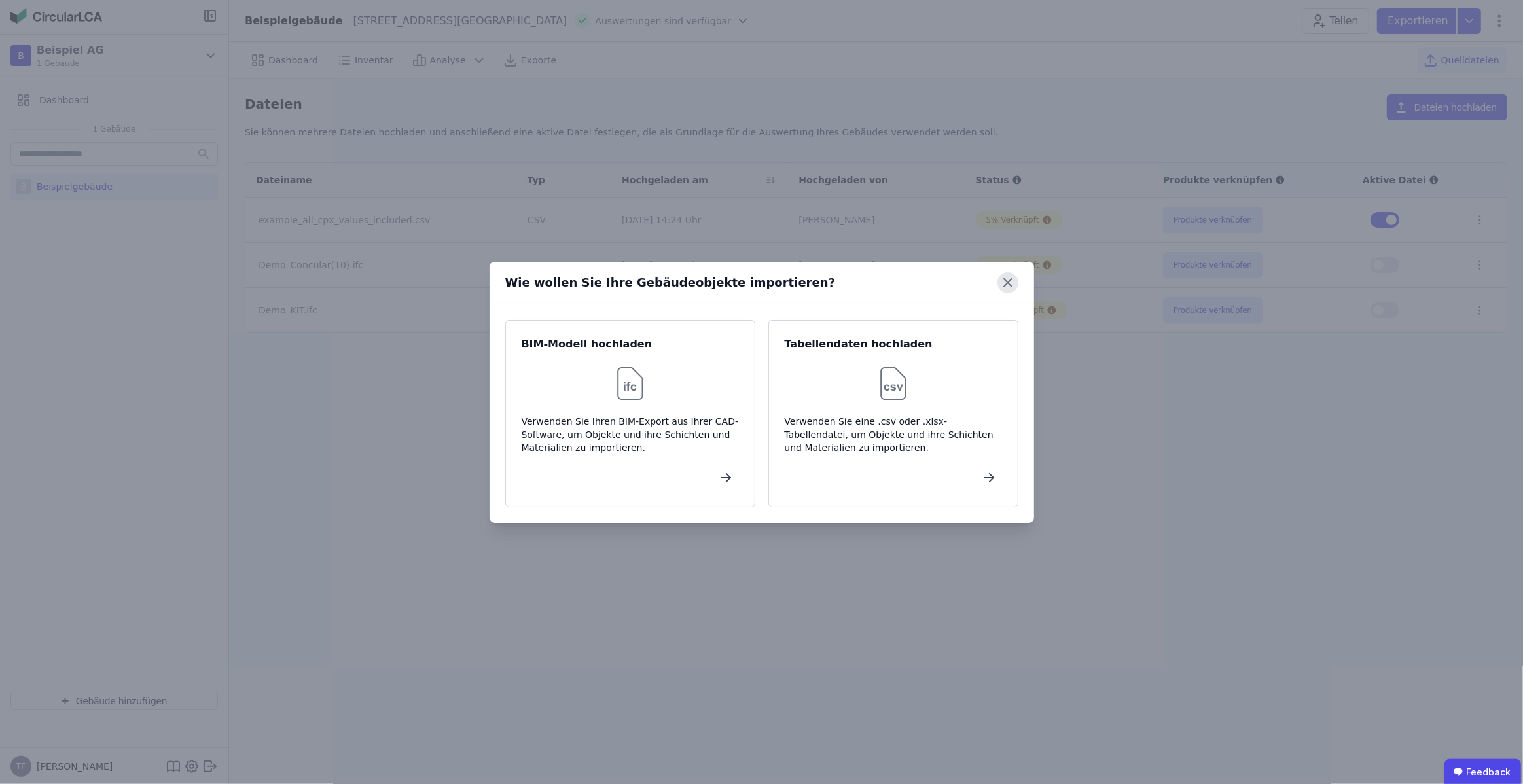
click at [1004, 282] on icon at bounding box center [1008, 283] width 21 height 21
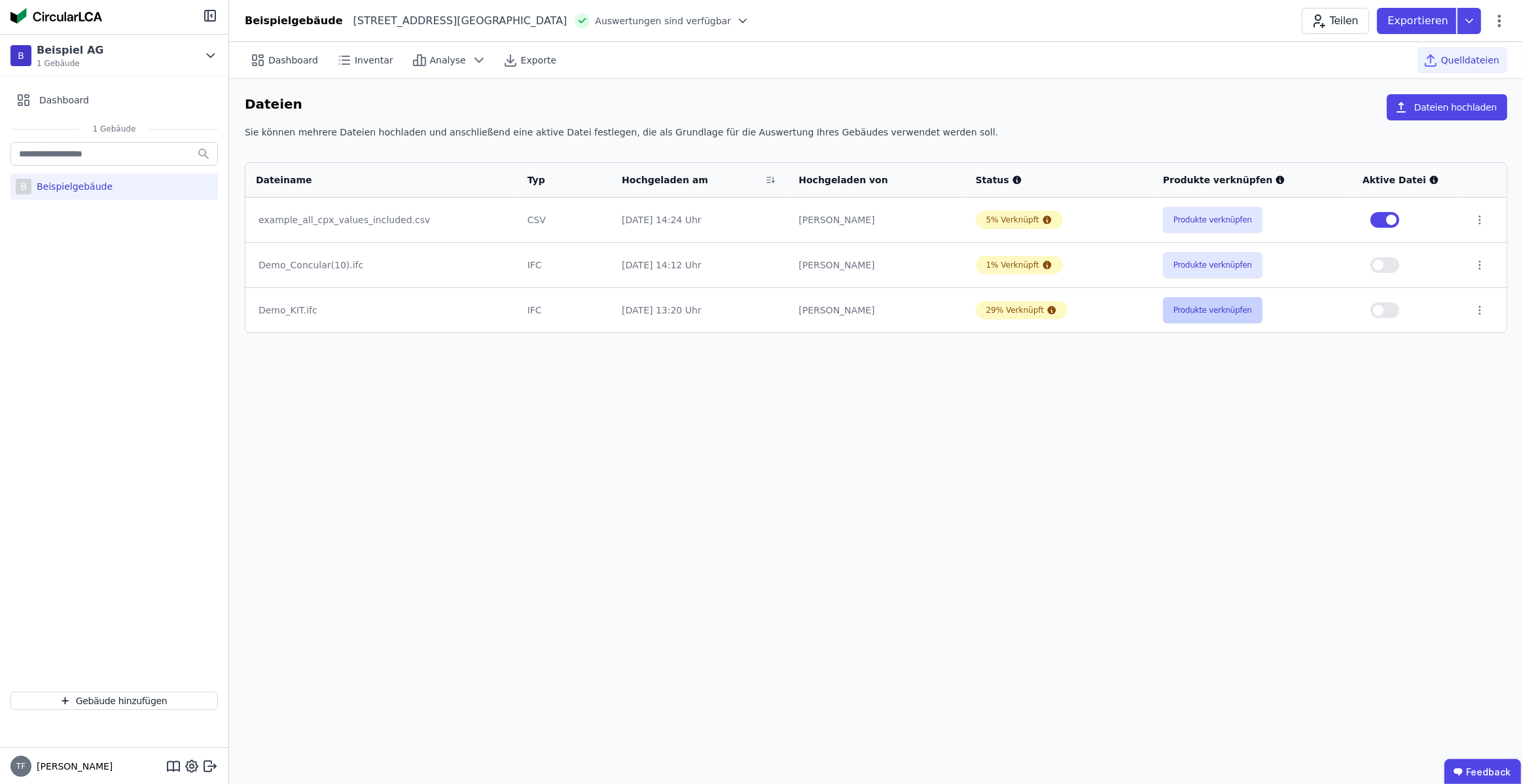
click at [1204, 301] on button "Produkte verknüpfen" at bounding box center [1213, 310] width 99 height 26
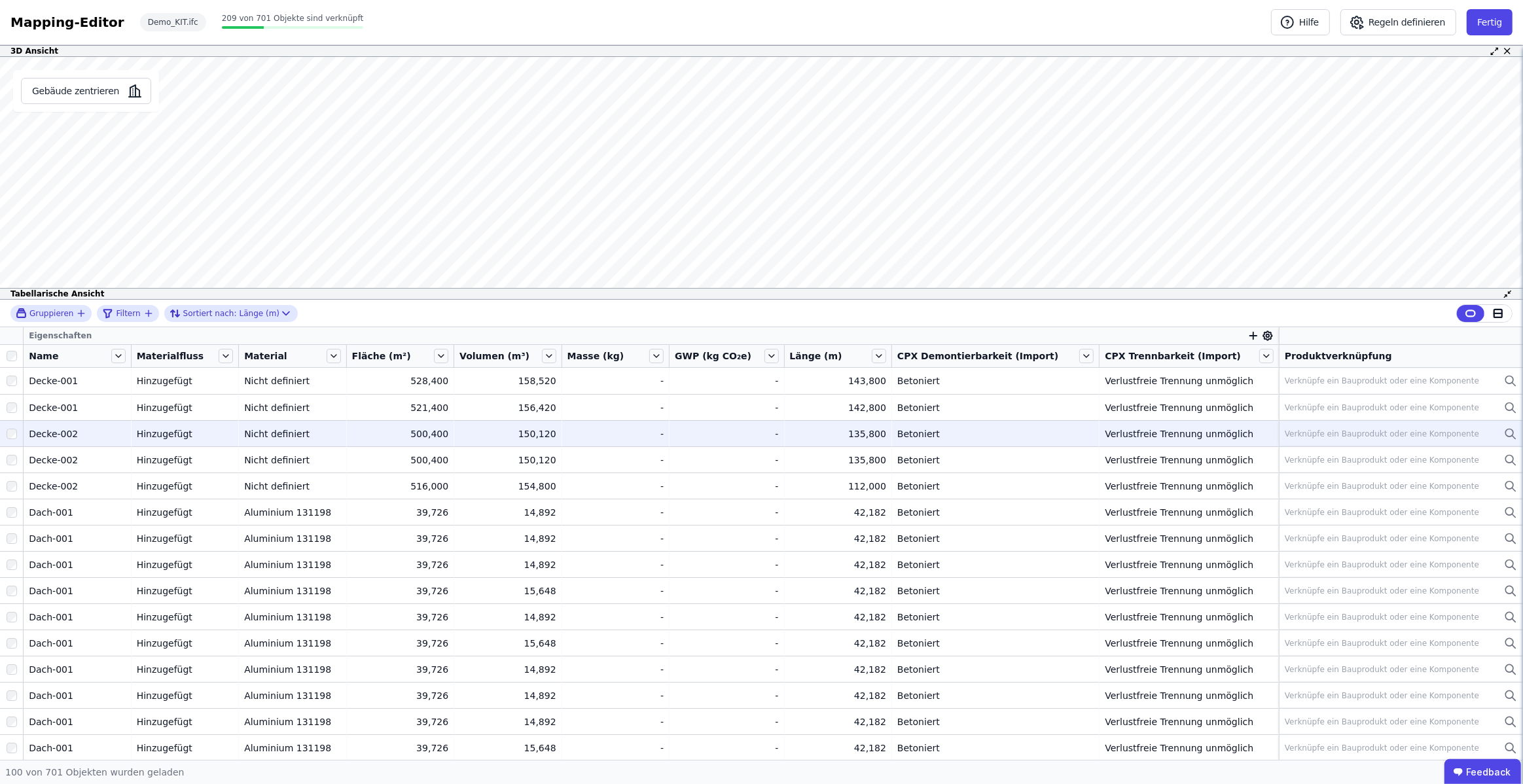
click at [66, 436] on div "Decke-002" at bounding box center [78, 434] width 97 height 13
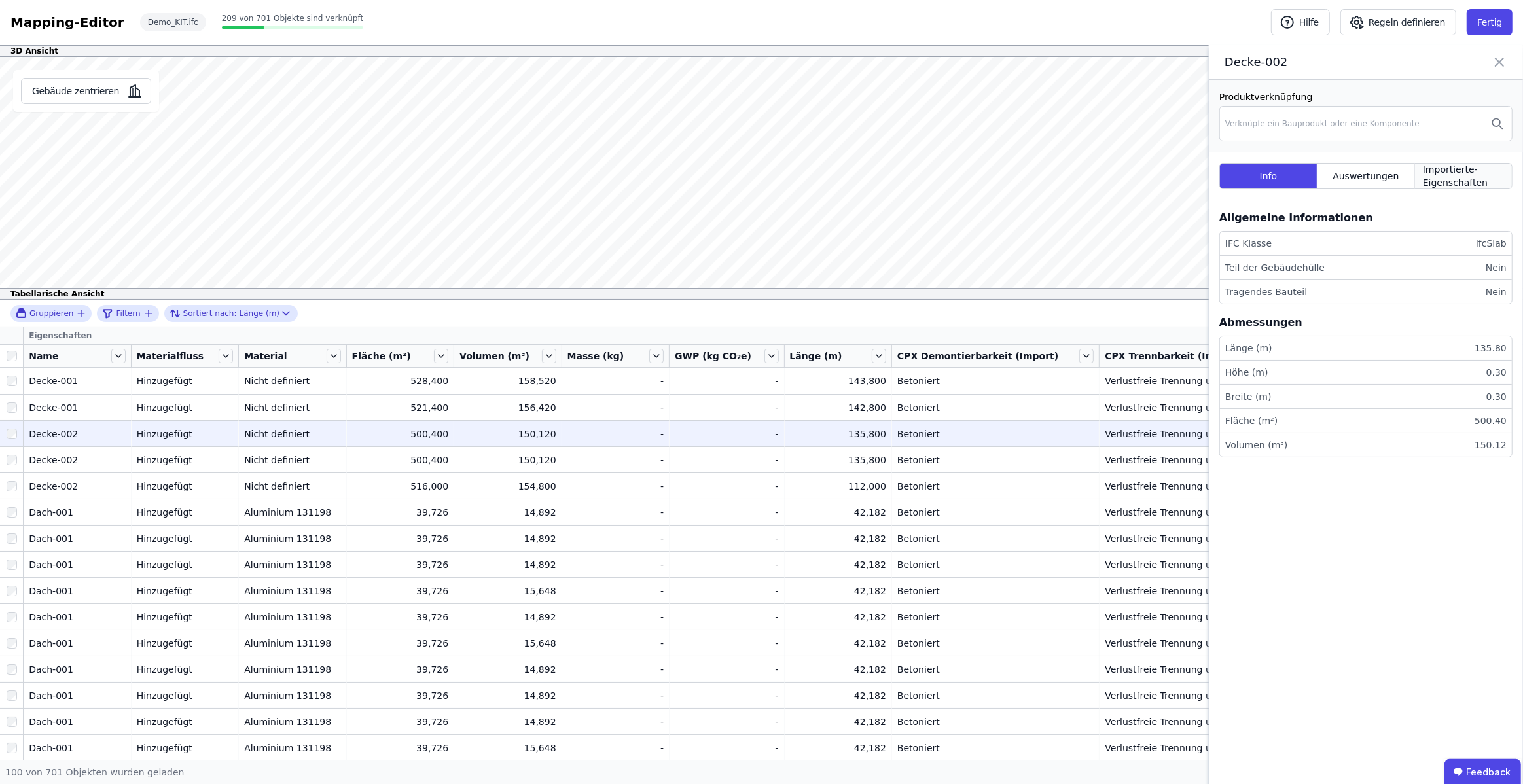
click at [1454, 172] on span "Importierte-Eigenschaften" at bounding box center [1463, 175] width 81 height 26
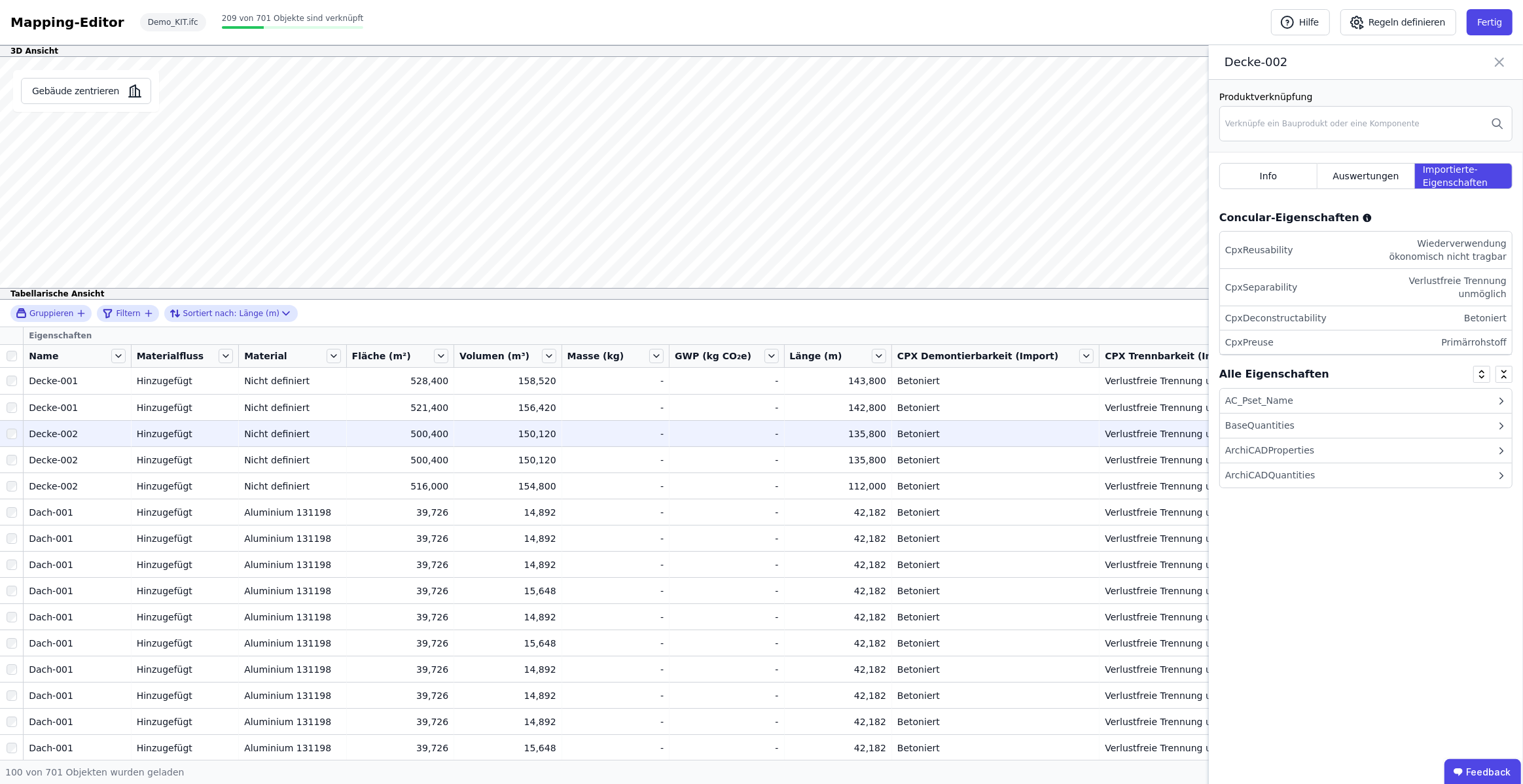
click at [1285, 454] on div "ArchiCADProperties" at bounding box center [1269, 451] width 89 height 13
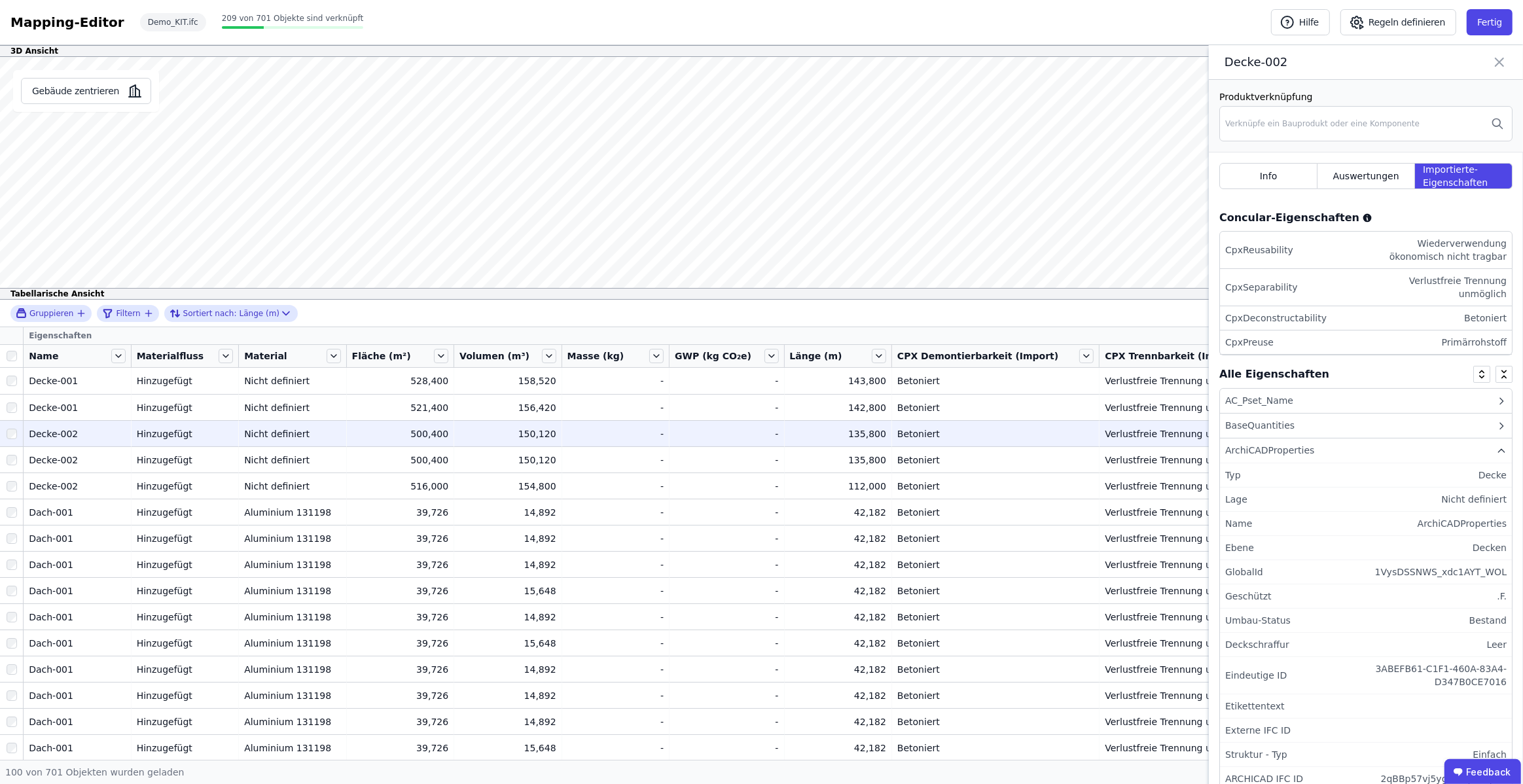
scroll to position [1, 0]
click at [1289, 452] on div "ArchiCADProperties" at bounding box center [1269, 449] width 89 height 13
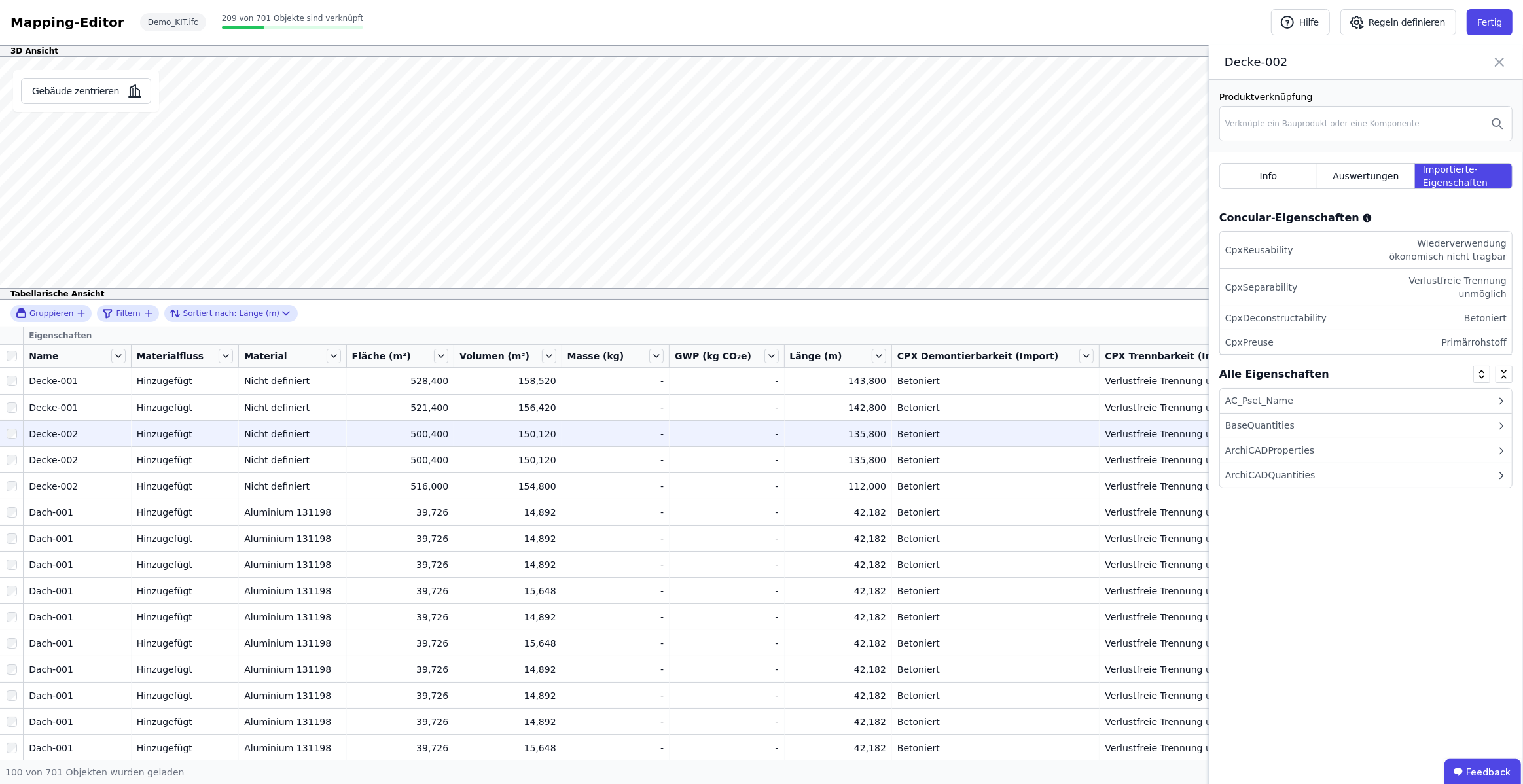
click at [1320, 451] on div "ArchiCADProperties" at bounding box center [1366, 451] width 292 height 25
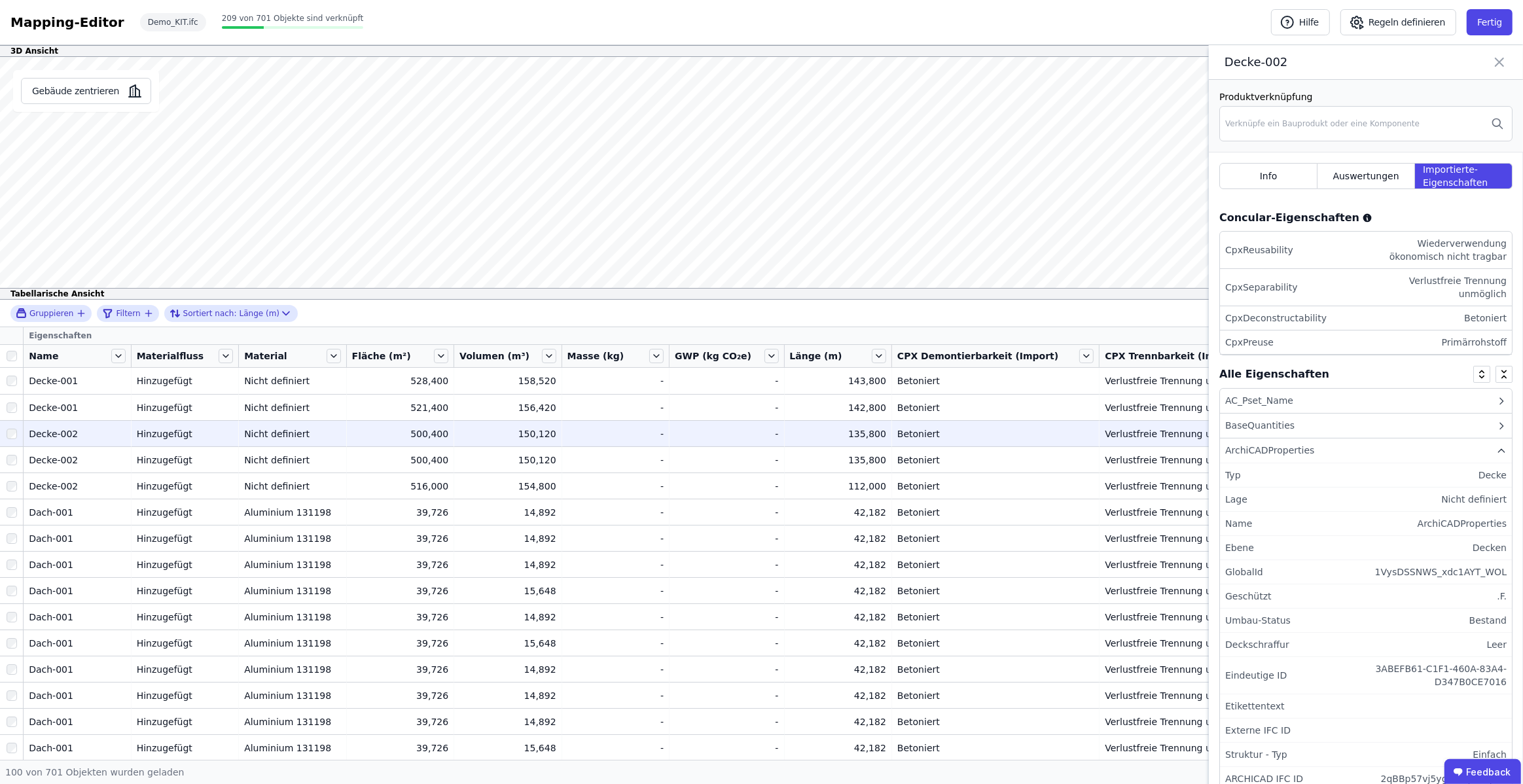
click at [1322, 454] on div "ArchiCADProperties" at bounding box center [1366, 451] width 292 height 25
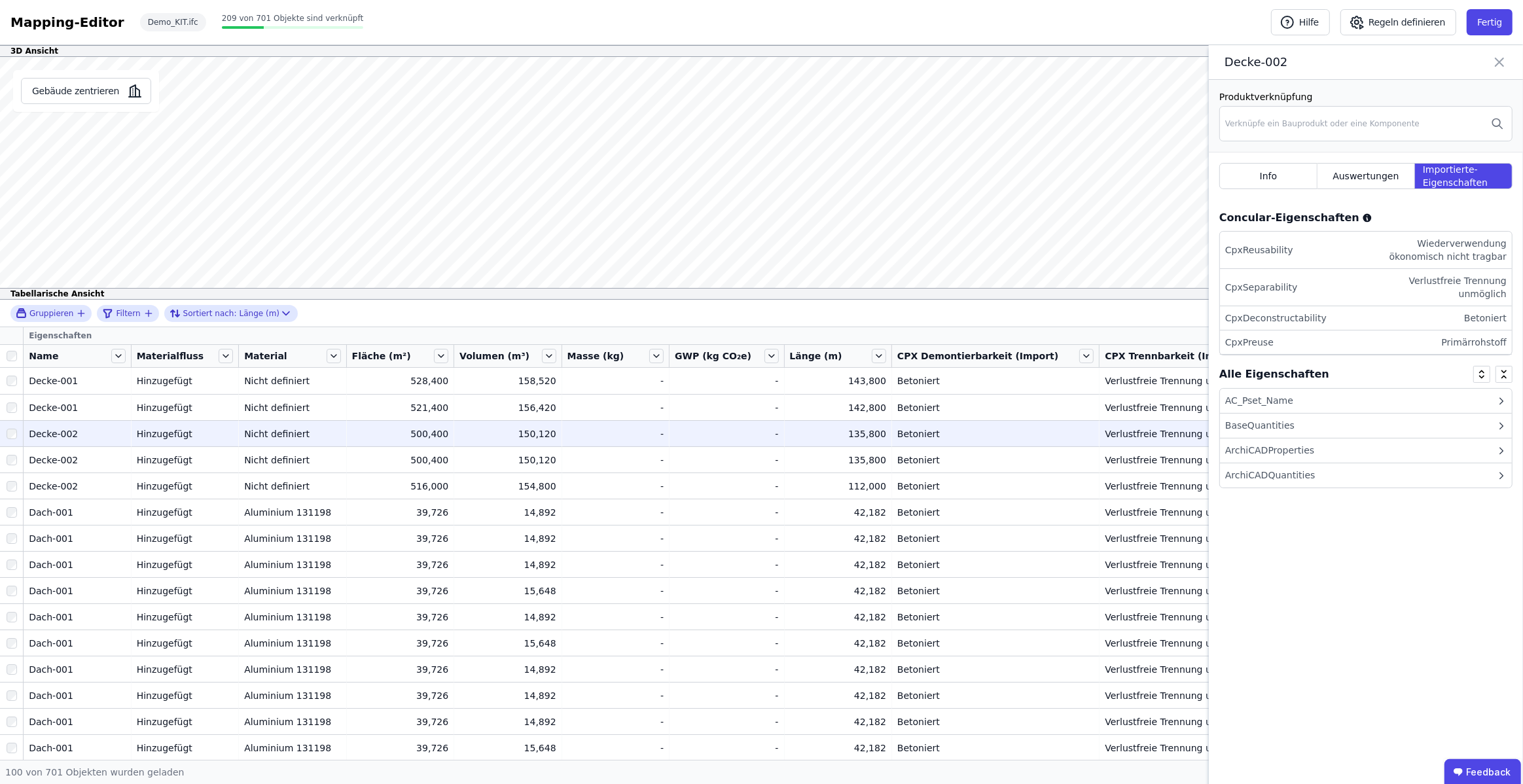
click at [1303, 480] on div "ArchiCADQuantities" at bounding box center [1270, 475] width 90 height 13
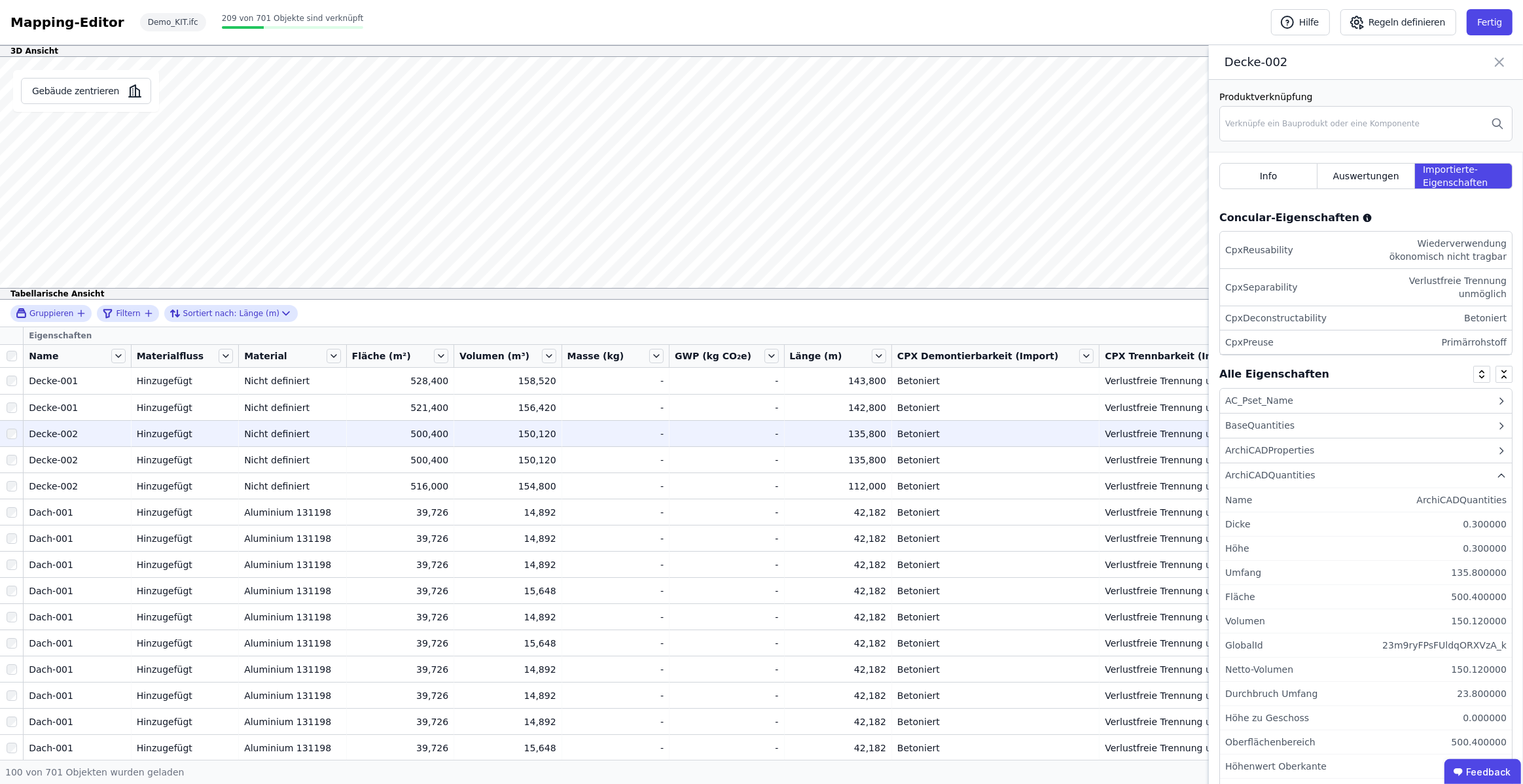
click at [1502, 60] on icon at bounding box center [1499, 62] width 8 height 8
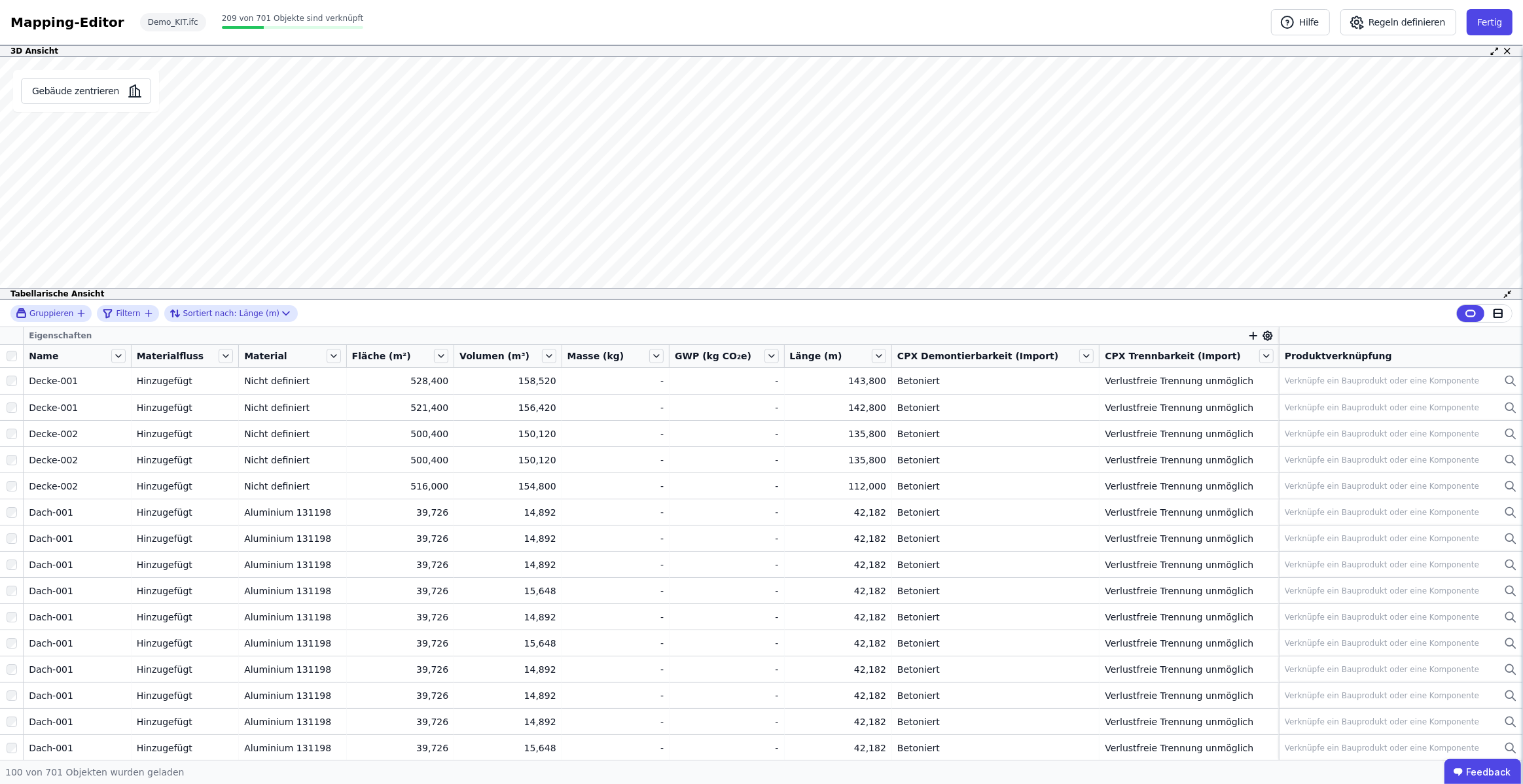
click at [1250, 336] on icon "button" at bounding box center [1254, 336] width 7 height 0
click at [1327, 424] on div "Importierte Eigenschaften" at bounding box center [1319, 429] width 119 height 13
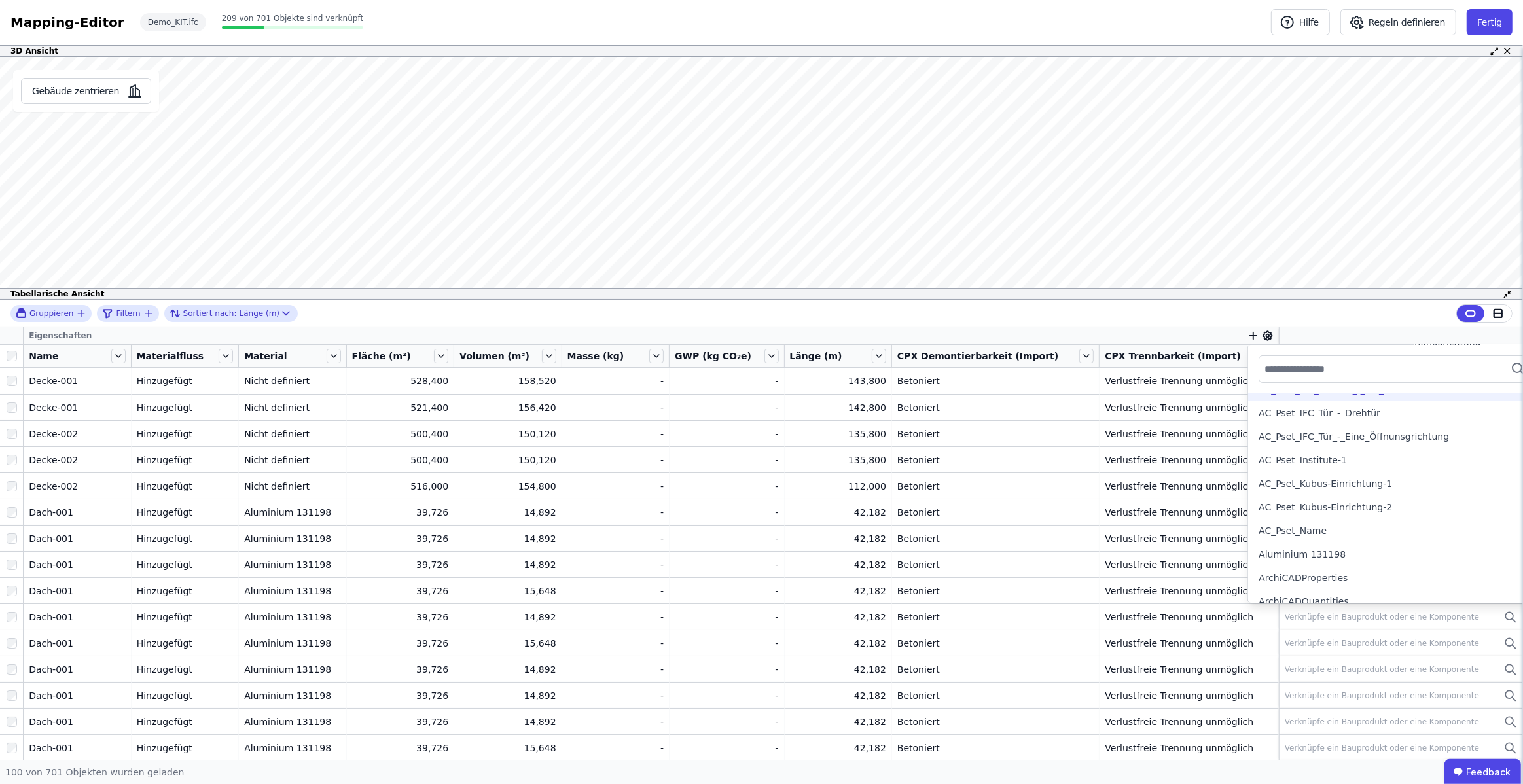
scroll to position [327, 0]
click at [789, 321] on div "Gruppieren Filtern Sortiert nach: Länge (m)" at bounding box center [761, 313] width 1523 height 28
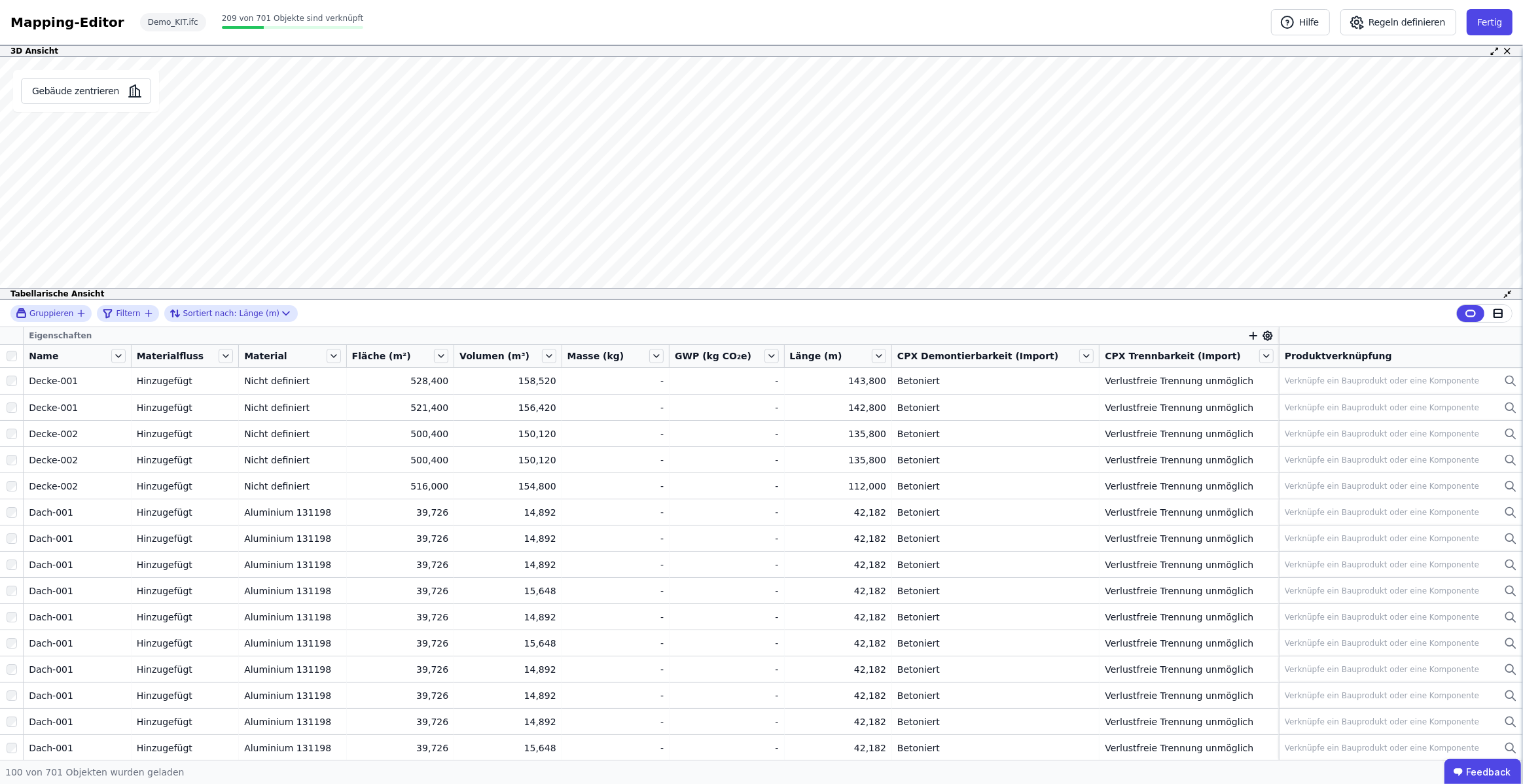
click at [1254, 333] on icon "button" at bounding box center [1254, 336] width 0 height 7
click at [1286, 401] on div "Concular Eigenschaften" at bounding box center [1313, 405] width 109 height 13
click at [1277, 452] on div "Objekt (Import)" at bounding box center [1294, 454] width 71 height 13
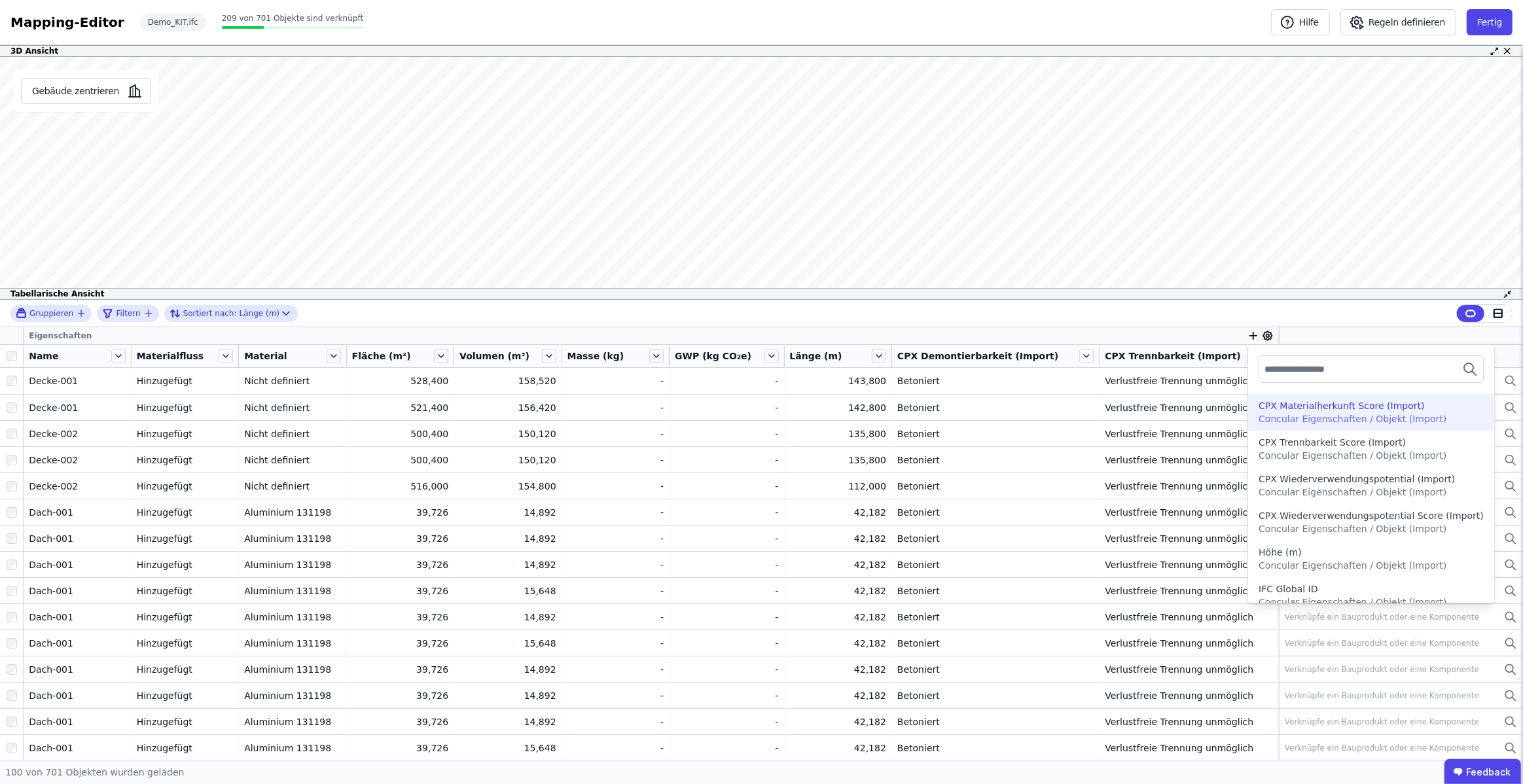
scroll to position [0, 0]
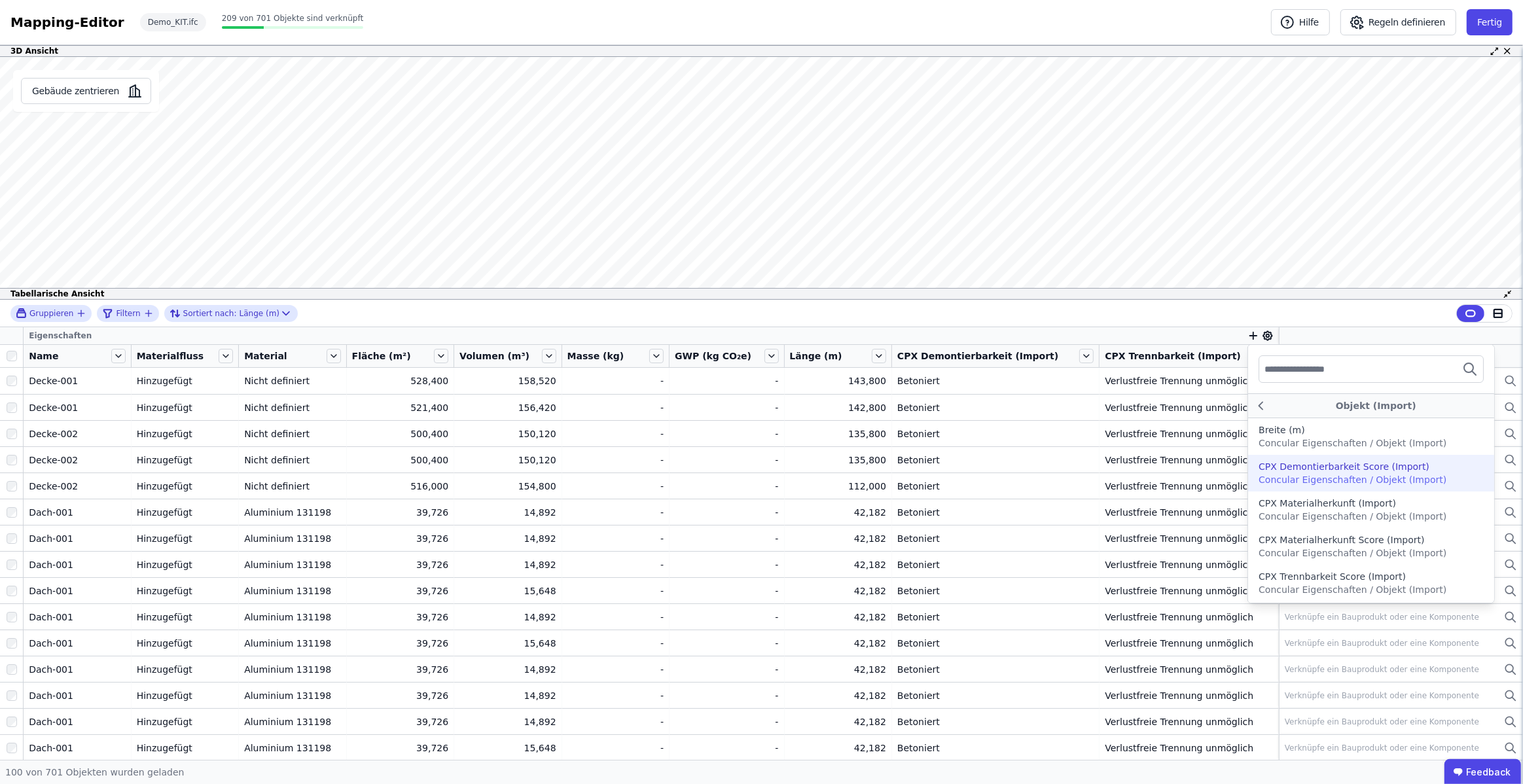
click at [1303, 319] on div "Gruppieren Filtern Sortiert nach: Länge (m)" at bounding box center [761, 313] width 1523 height 28
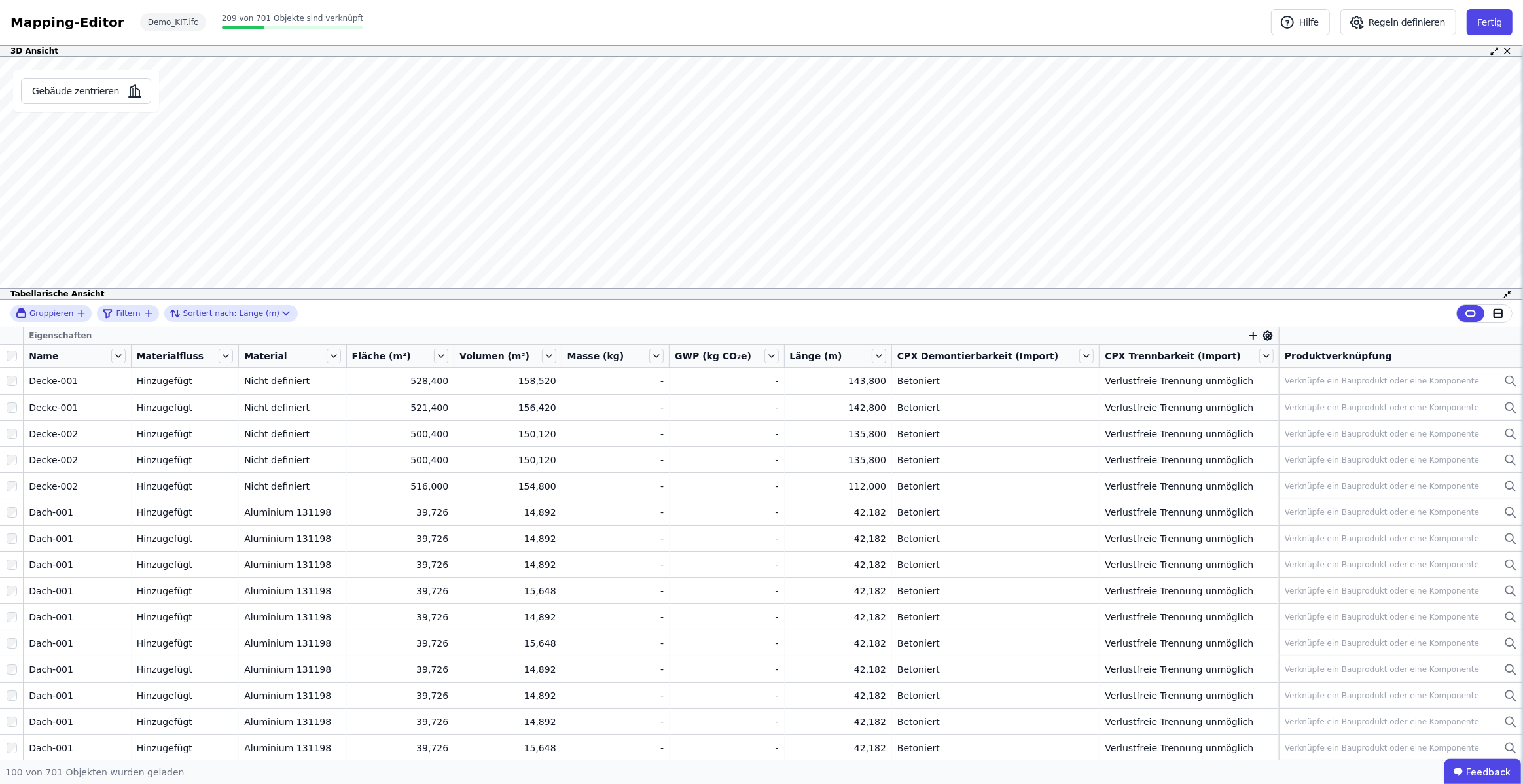
click at [1250, 336] on icon "button" at bounding box center [1254, 336] width 7 height 0
click at [1216, 335] on div "Gruppieren Filtern Sortiert nach: Länge (m) Eigenschaften Concular Eigenschafte…" at bounding box center [761, 530] width 1523 height 460
click at [1266, 334] on icon at bounding box center [1268, 336] width 3 height 3
drag, startPoint x: 1275, startPoint y: 393, endPoint x: 1279, endPoint y: 371, distance: 22.4
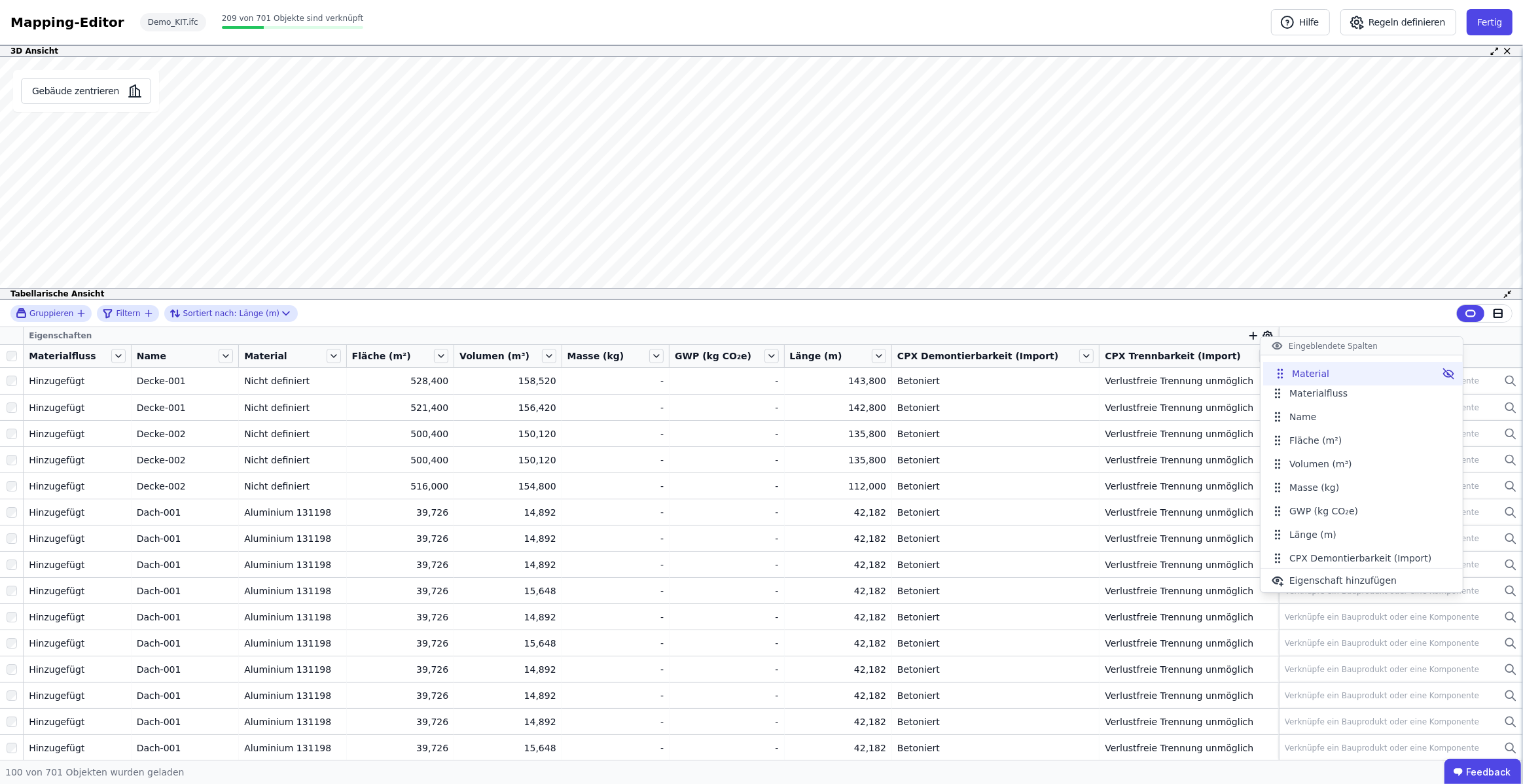
drag, startPoint x: 1280, startPoint y: 418, endPoint x: 1282, endPoint y: 375, distance: 43.0
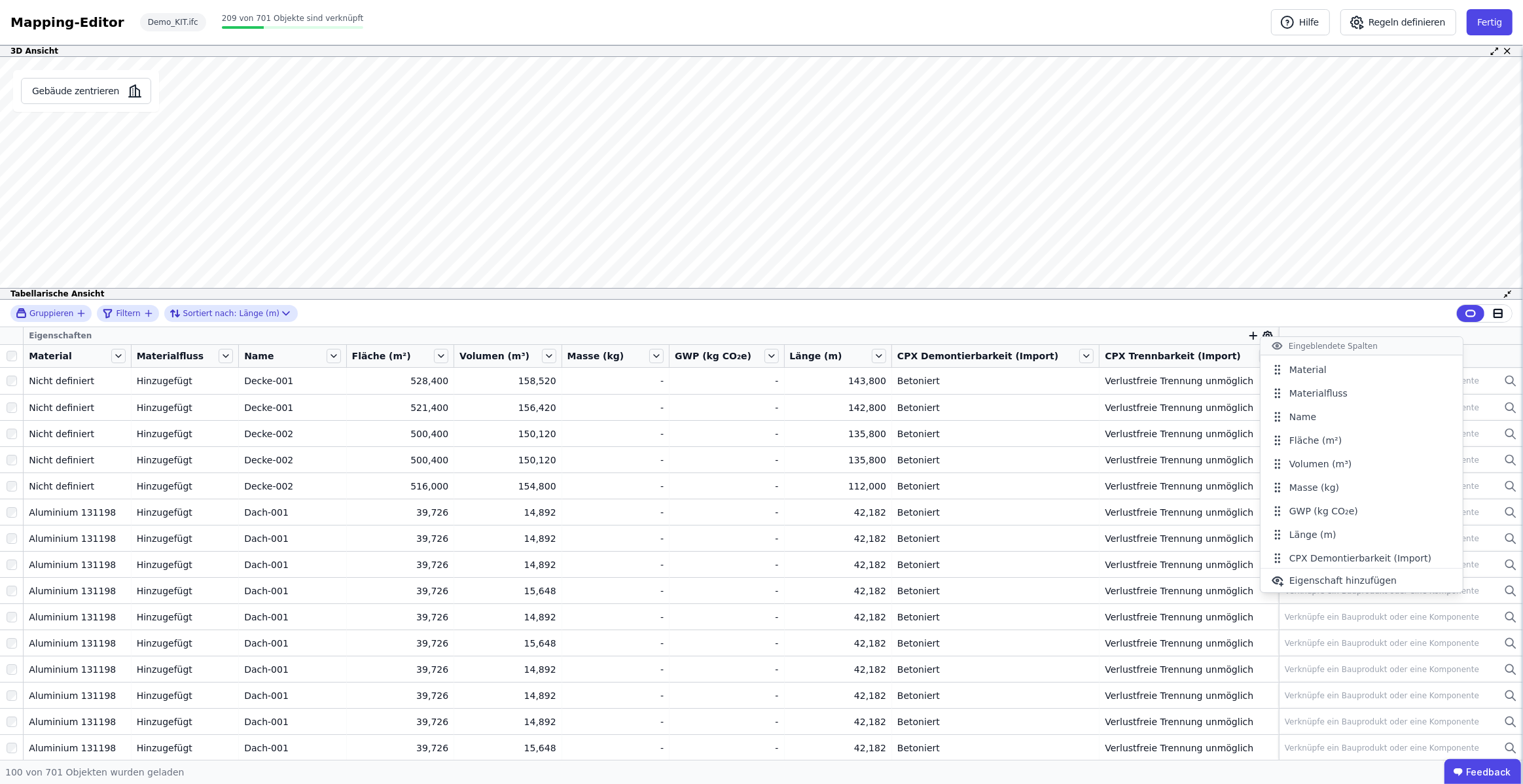
drag, startPoint x: 396, startPoint y: 324, endPoint x: 372, endPoint y: 324, distance: 24.0
click at [396, 324] on div "Gruppieren Filtern Sortiert nach: Länge (m)" at bounding box center [761, 313] width 1523 height 28
click at [121, 355] on icon at bounding box center [118, 356] width 5 height 3
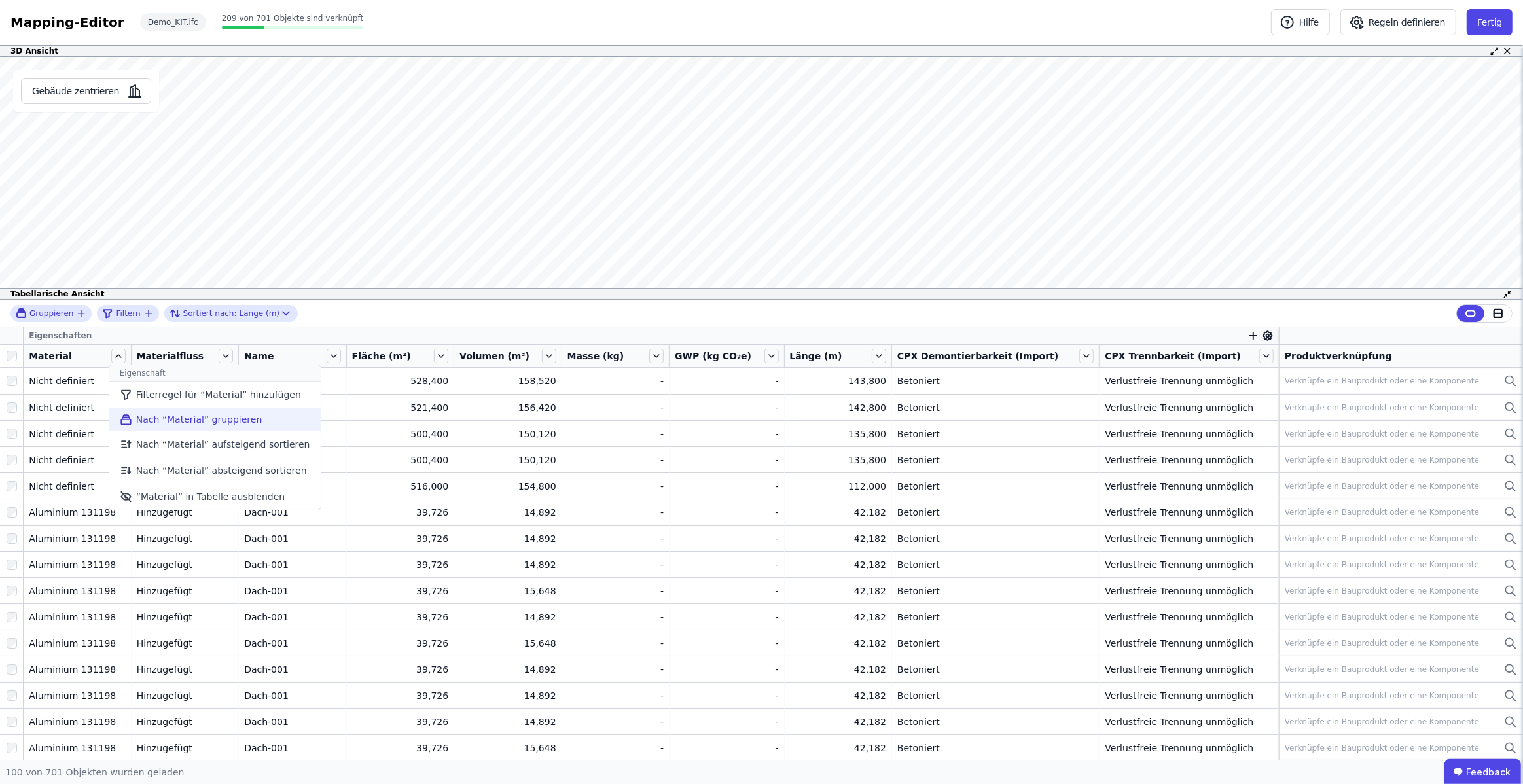
click at [178, 419] on li "Nach “Material” gruppieren" at bounding box center [214, 419] width 211 height 24
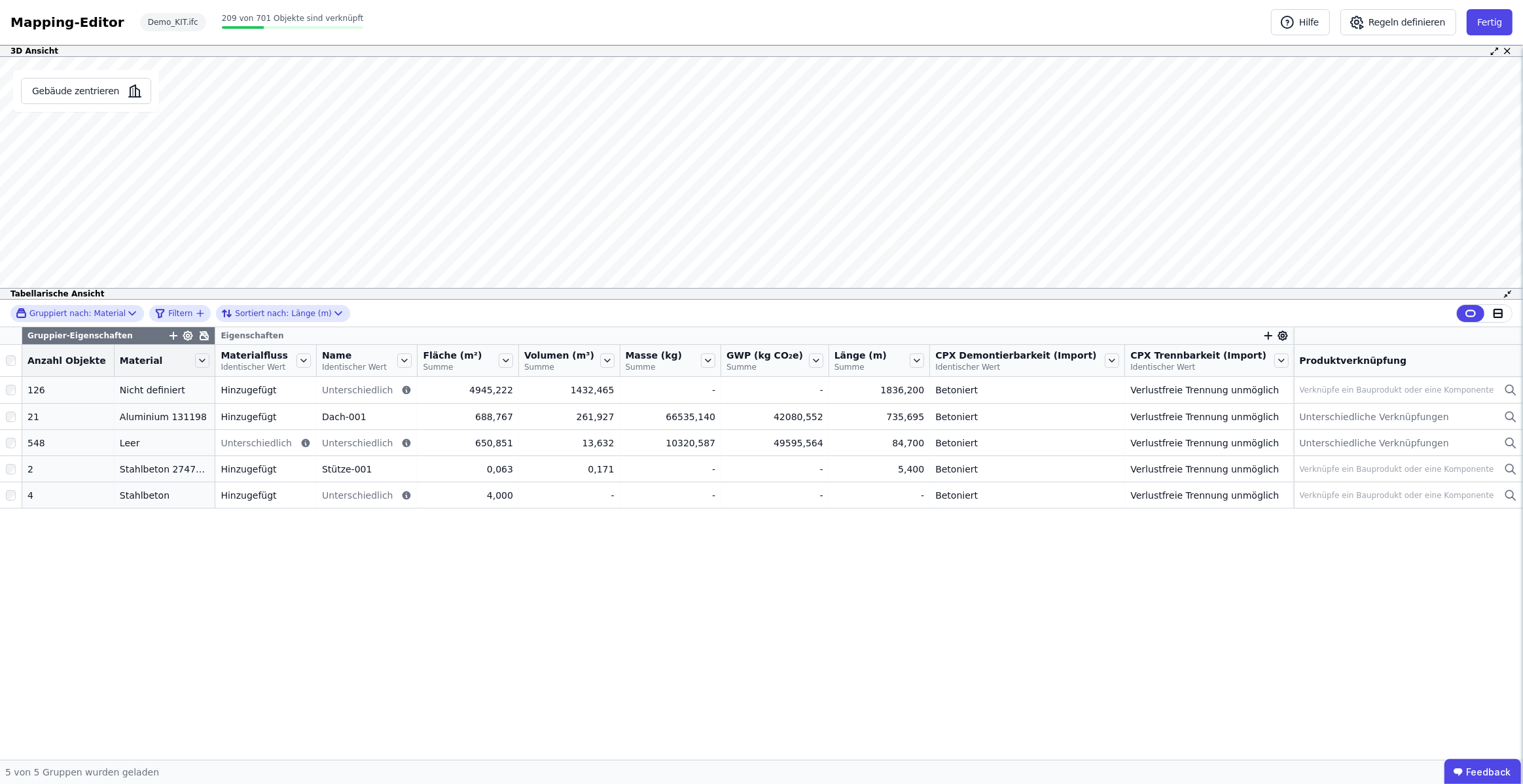
click at [201, 586] on div "Gruppier-Eigenschaften Eigenschaften Anzahl Objekte Material Materialfluss Iden…" at bounding box center [761, 544] width 1523 height 433
click at [411, 365] on icon at bounding box center [404, 360] width 14 height 14
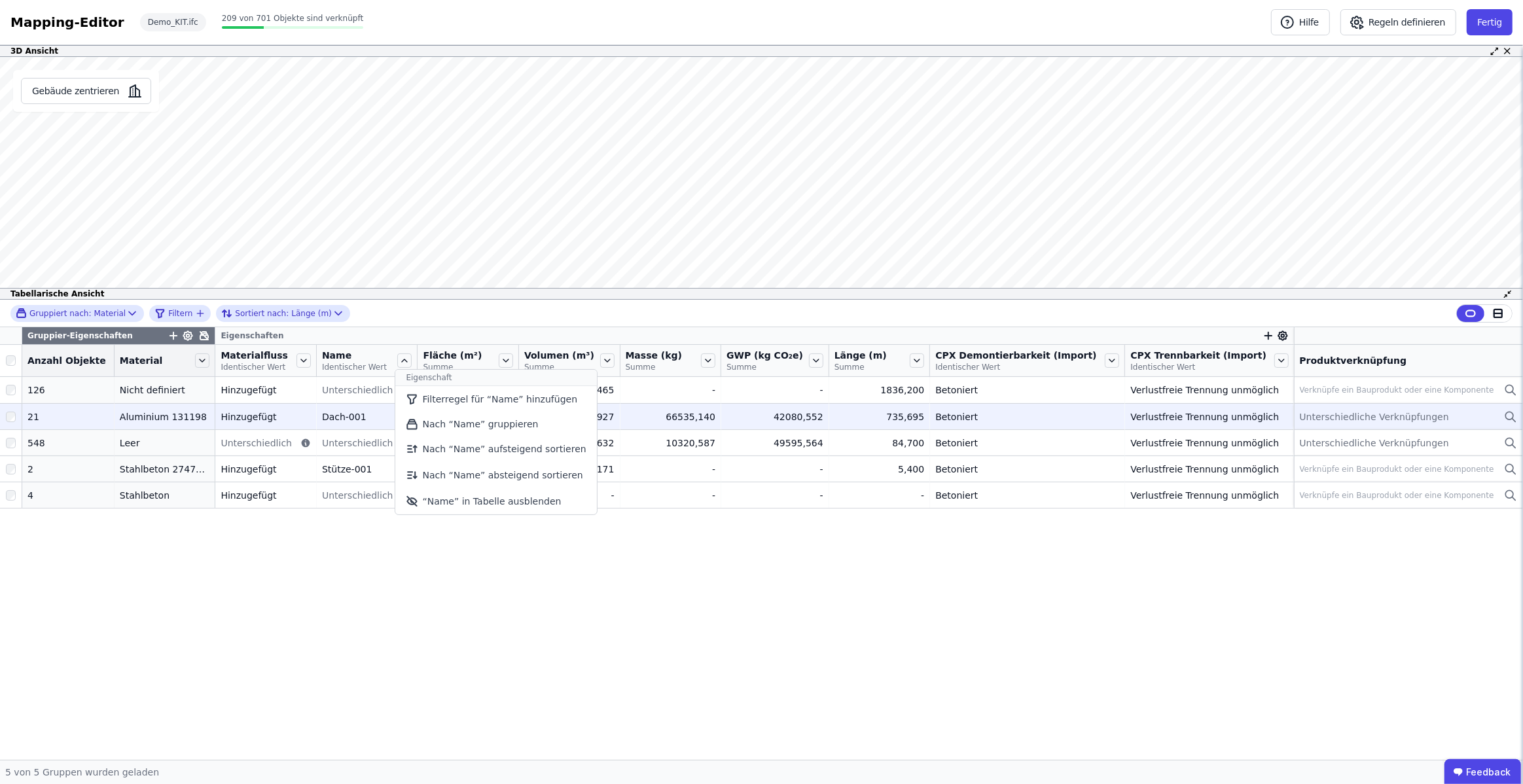
click at [443, 419] on li "Nach “Name” gruppieren" at bounding box center [495, 424] width 201 height 24
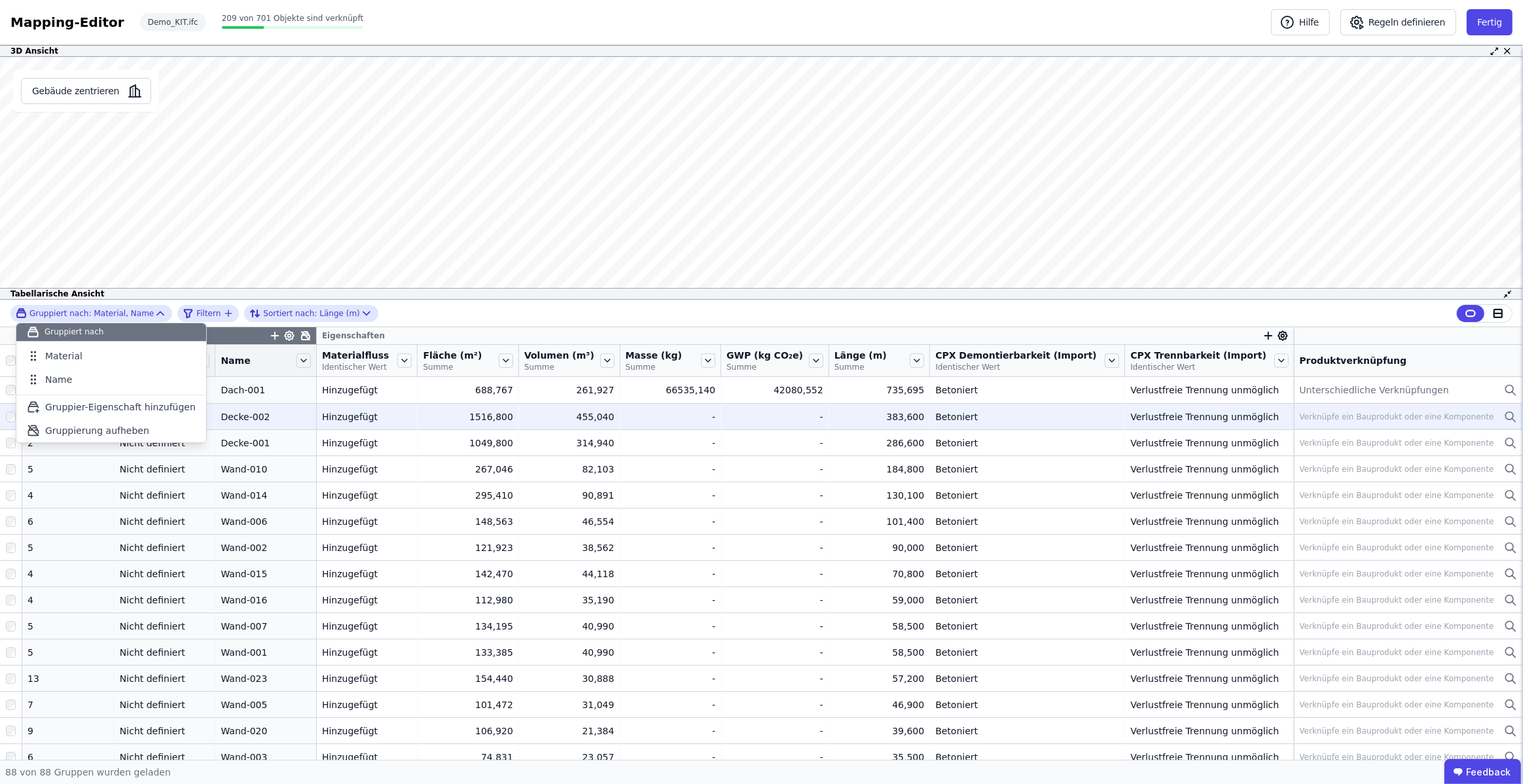
click at [404, 310] on div "Gruppiert nach: Material, Name Gruppiert nach Material Name To pick up a dragga…" at bounding box center [761, 313] width 1523 height 28
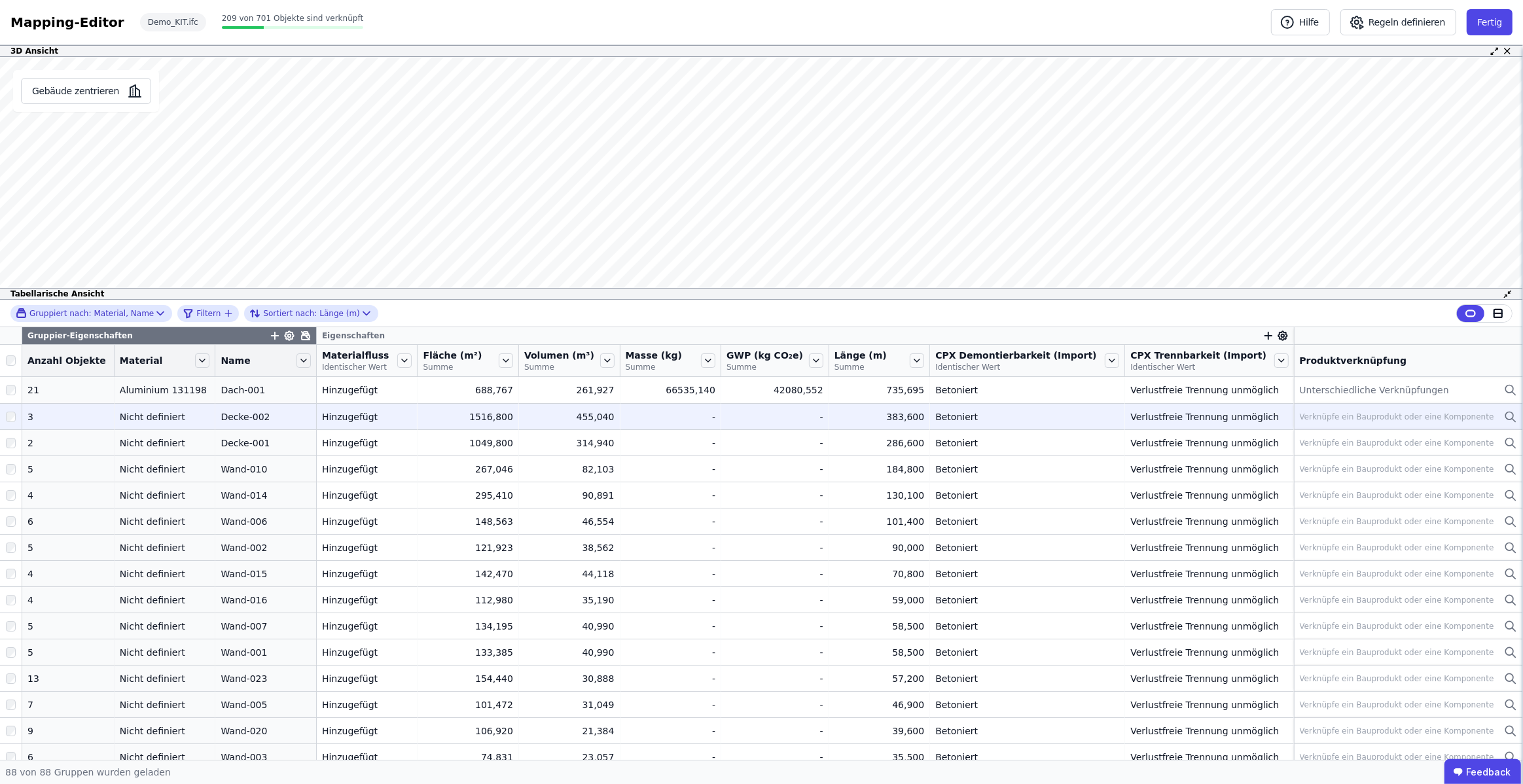
click at [306, 338] on icon at bounding box center [306, 336] width 10 height 10
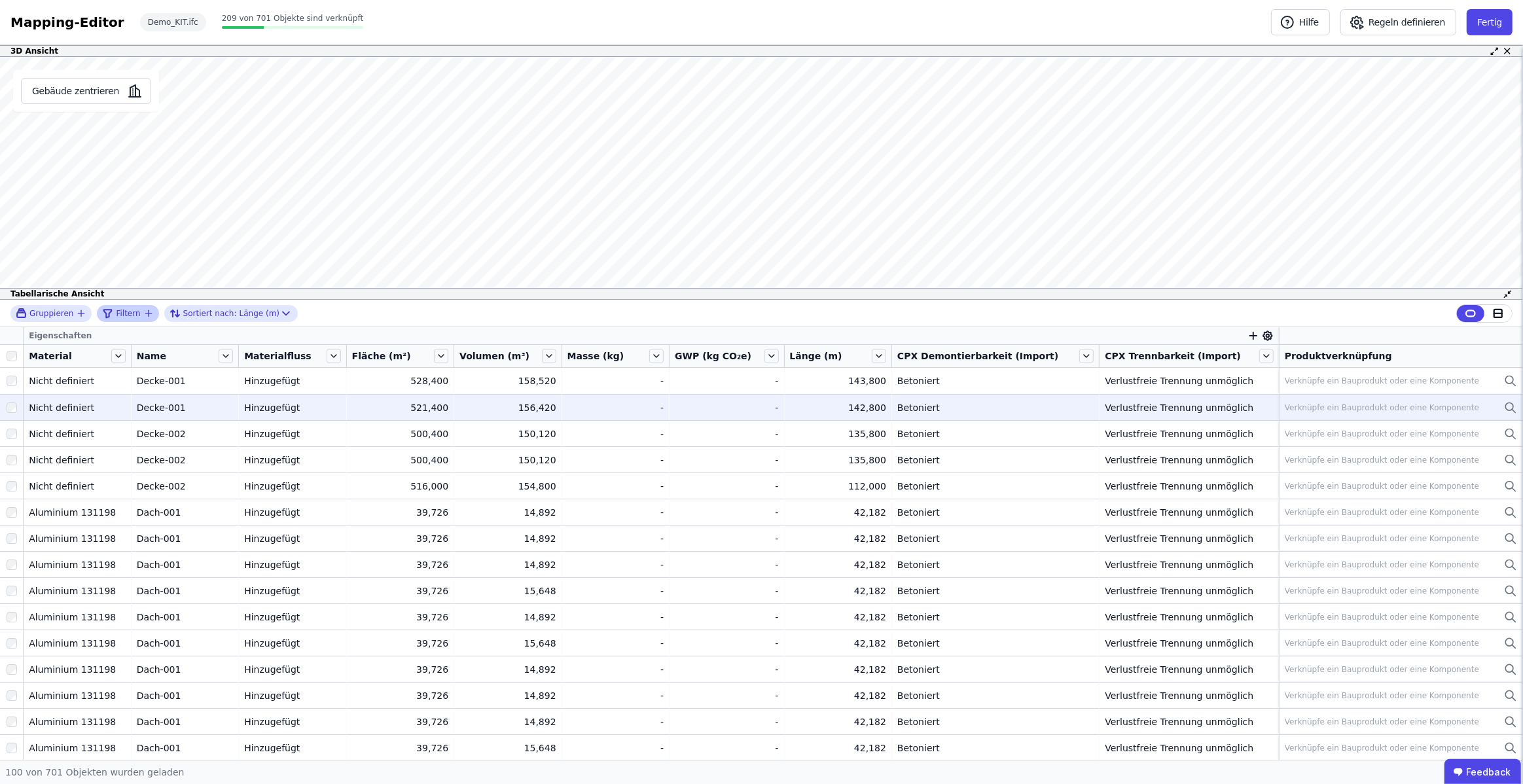
click at [143, 312] on icon "filter_by" at bounding box center [148, 313] width 10 height 10
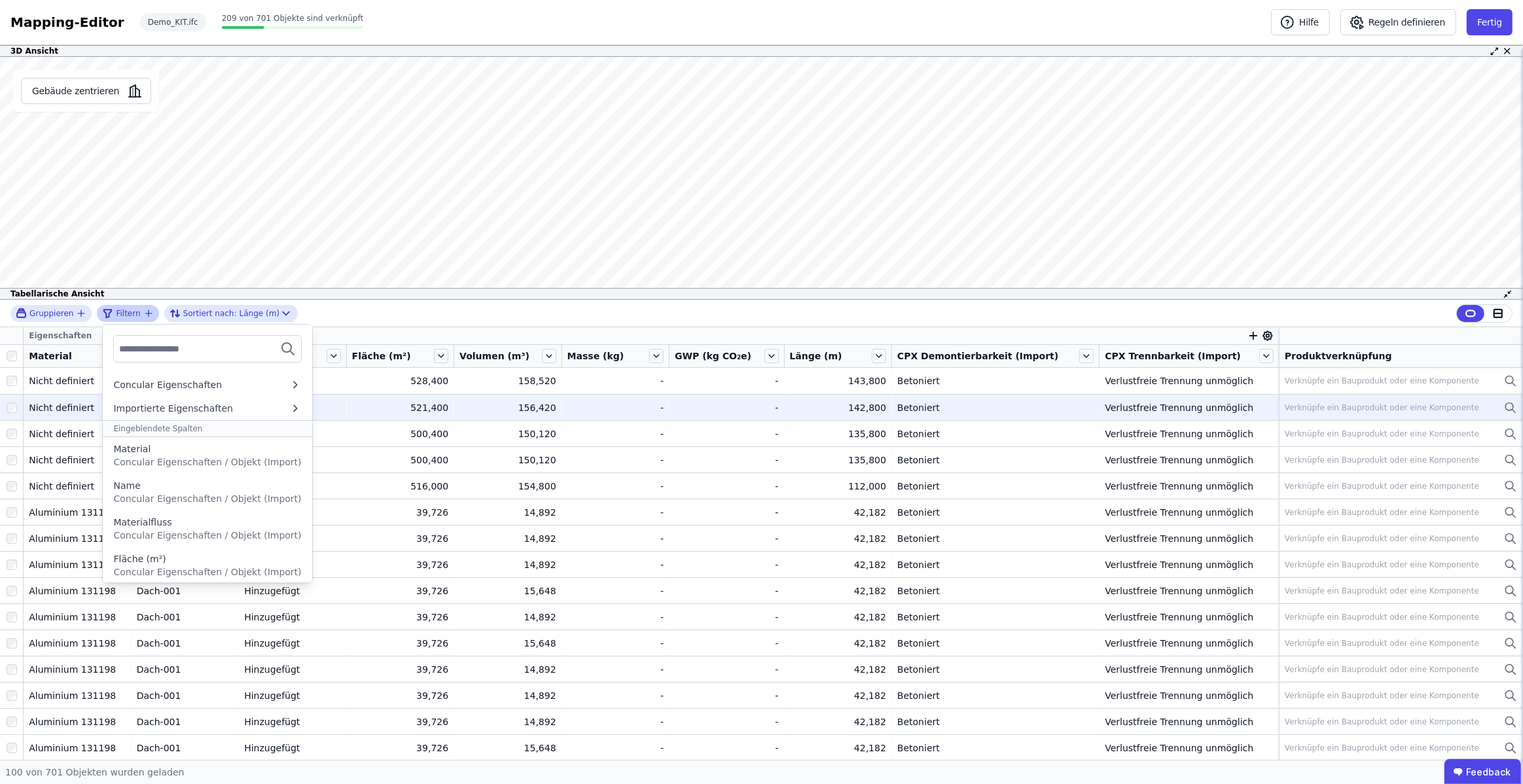
click at [138, 315] on div "Filtern" at bounding box center [122, 313] width 40 height 16
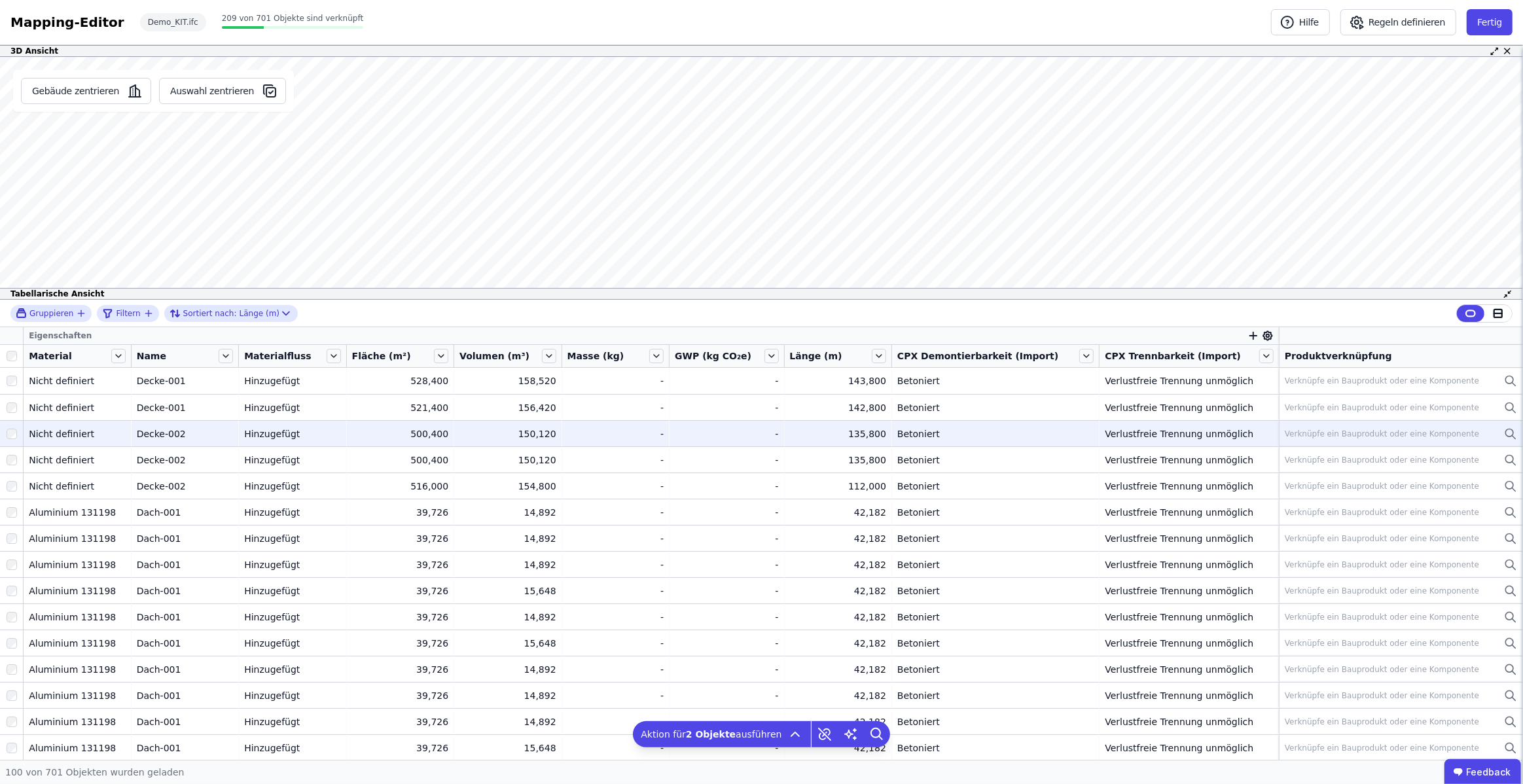
click at [13, 427] on div at bounding box center [11, 434] width 23 height 24
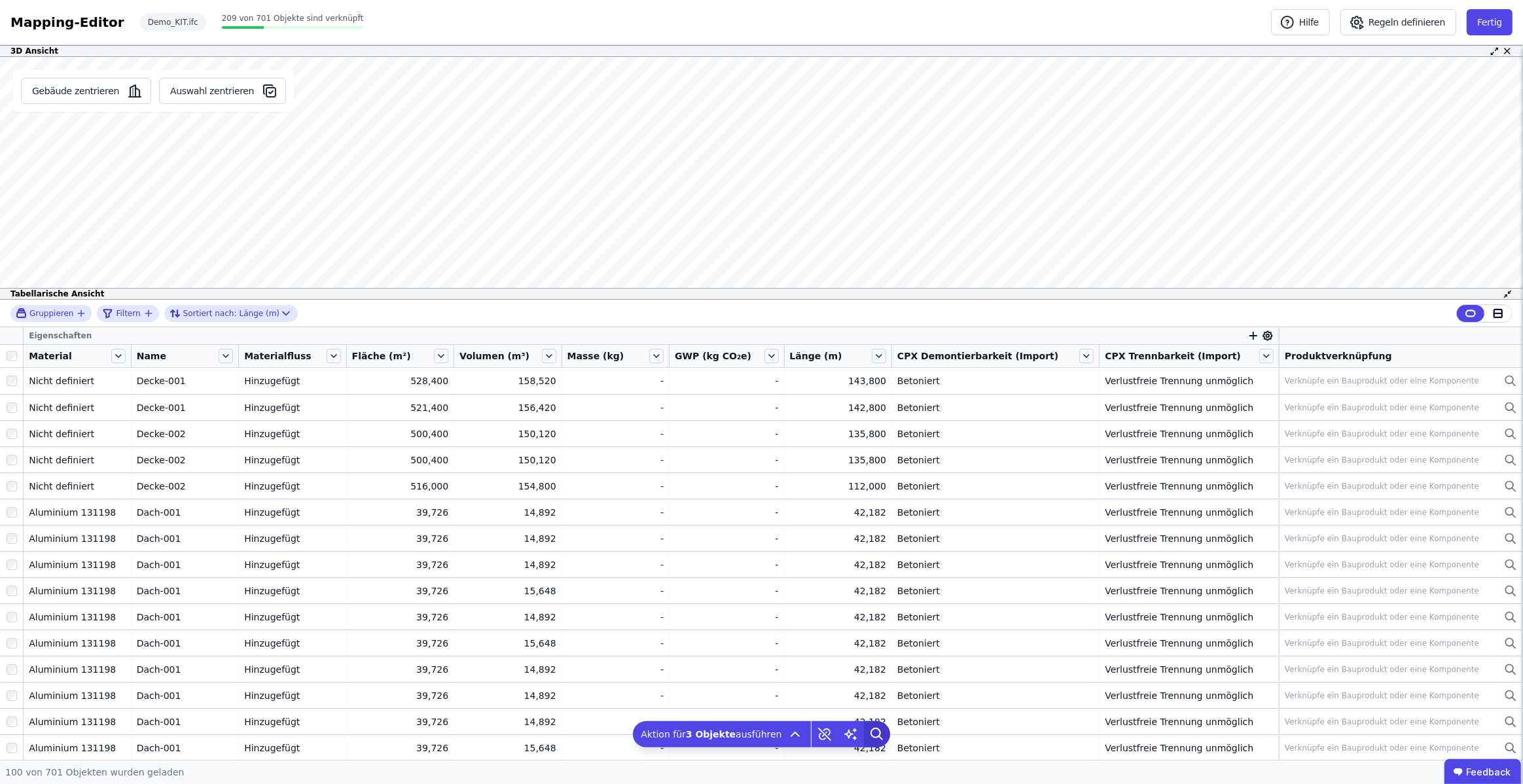
click at [867, 733] on icon at bounding box center [877, 734] width 26 height 26
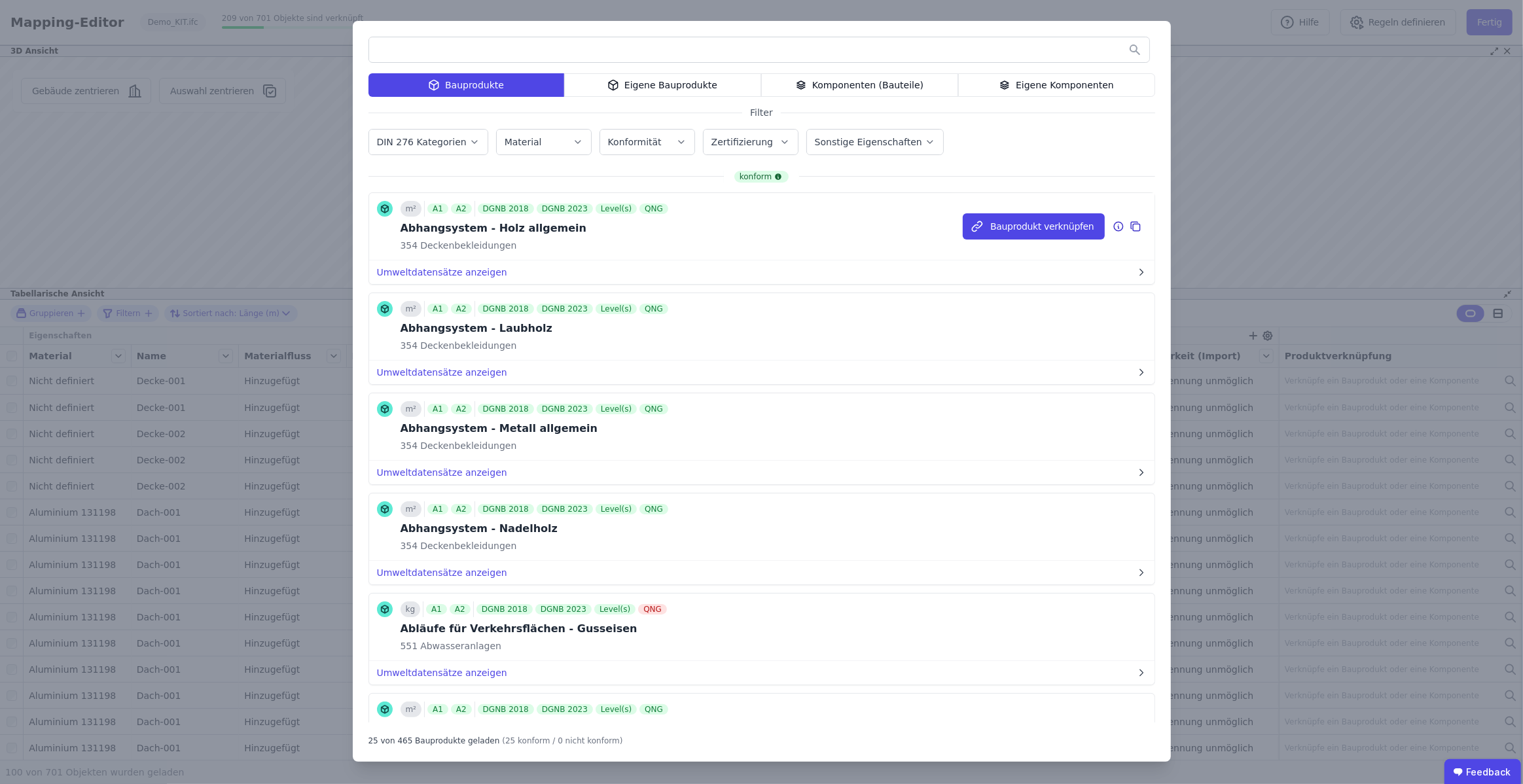
click at [1116, 225] on icon at bounding box center [1119, 226] width 12 height 16
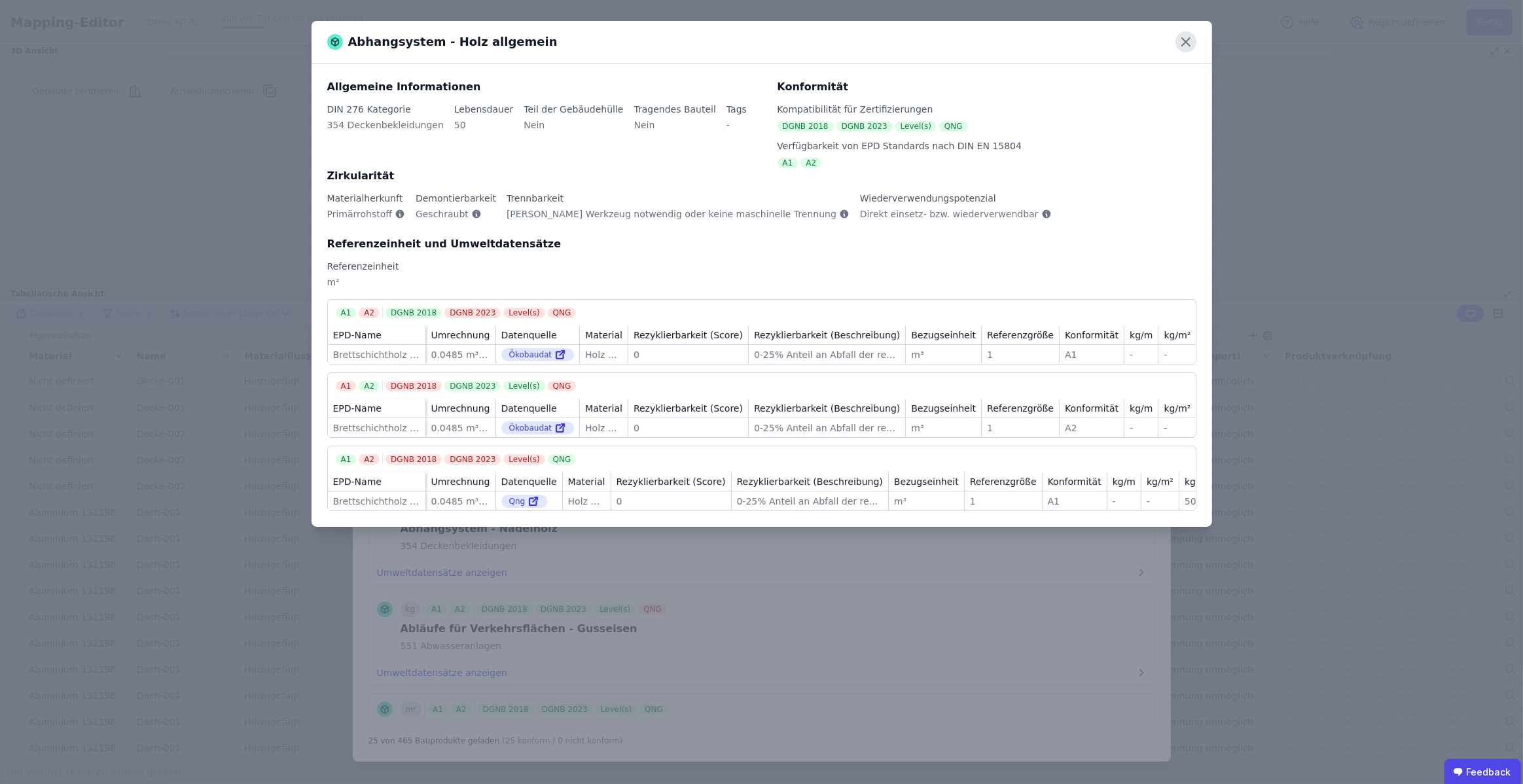
click at [1182, 40] on icon at bounding box center [1186, 42] width 8 height 8
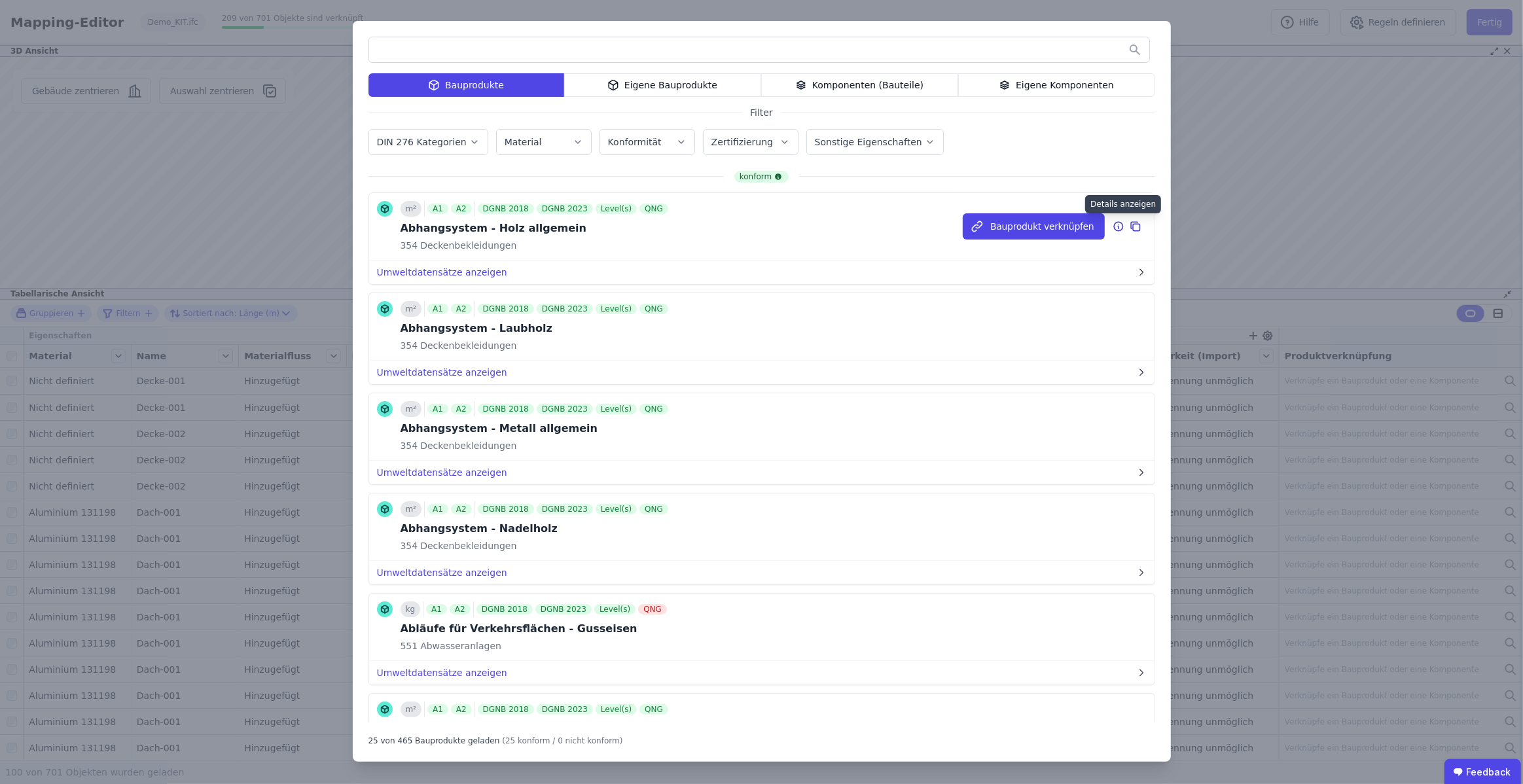
click at [1119, 226] on icon at bounding box center [1119, 226] width 12 height 16
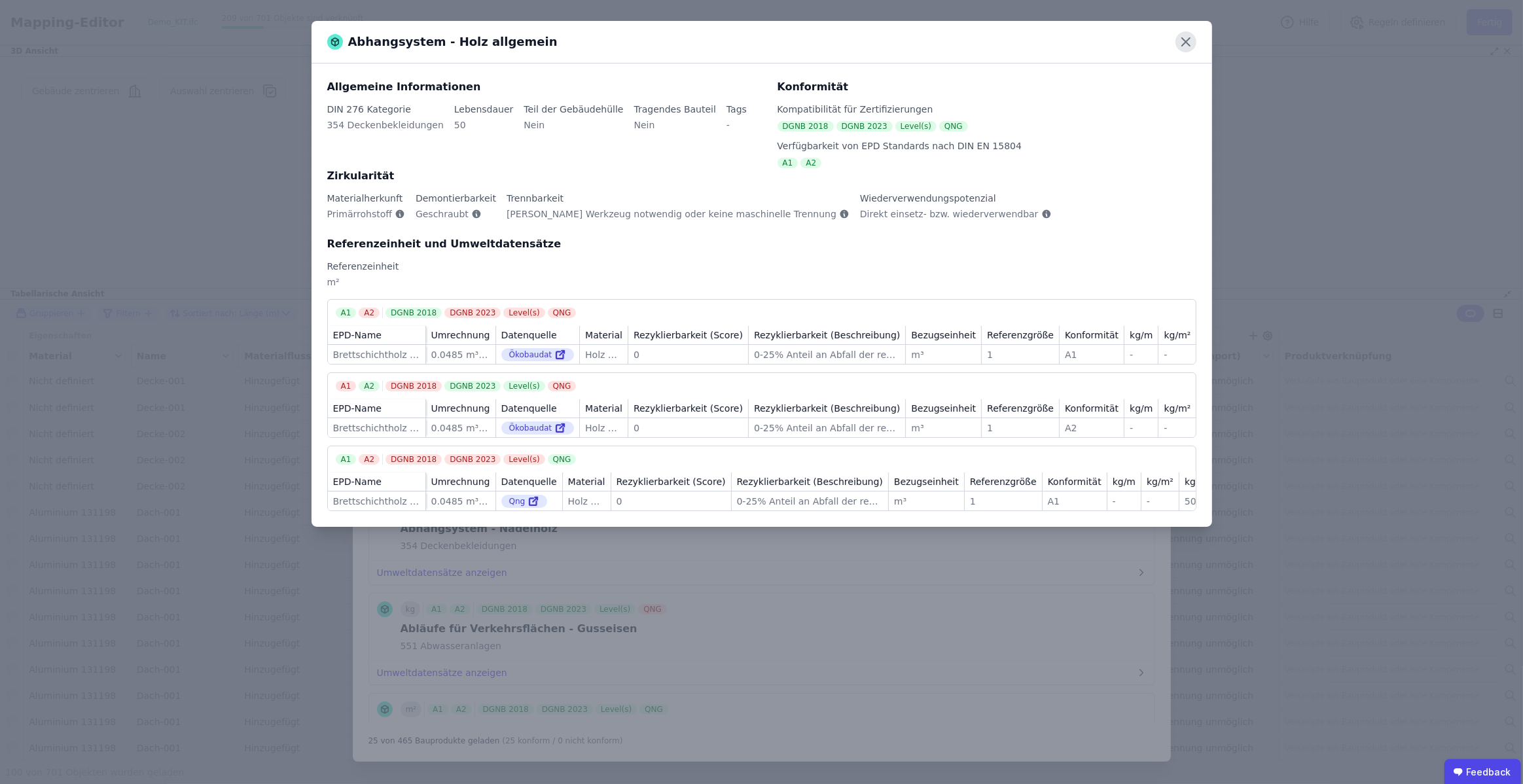
click at [1183, 46] on icon at bounding box center [1186, 42] width 21 height 21
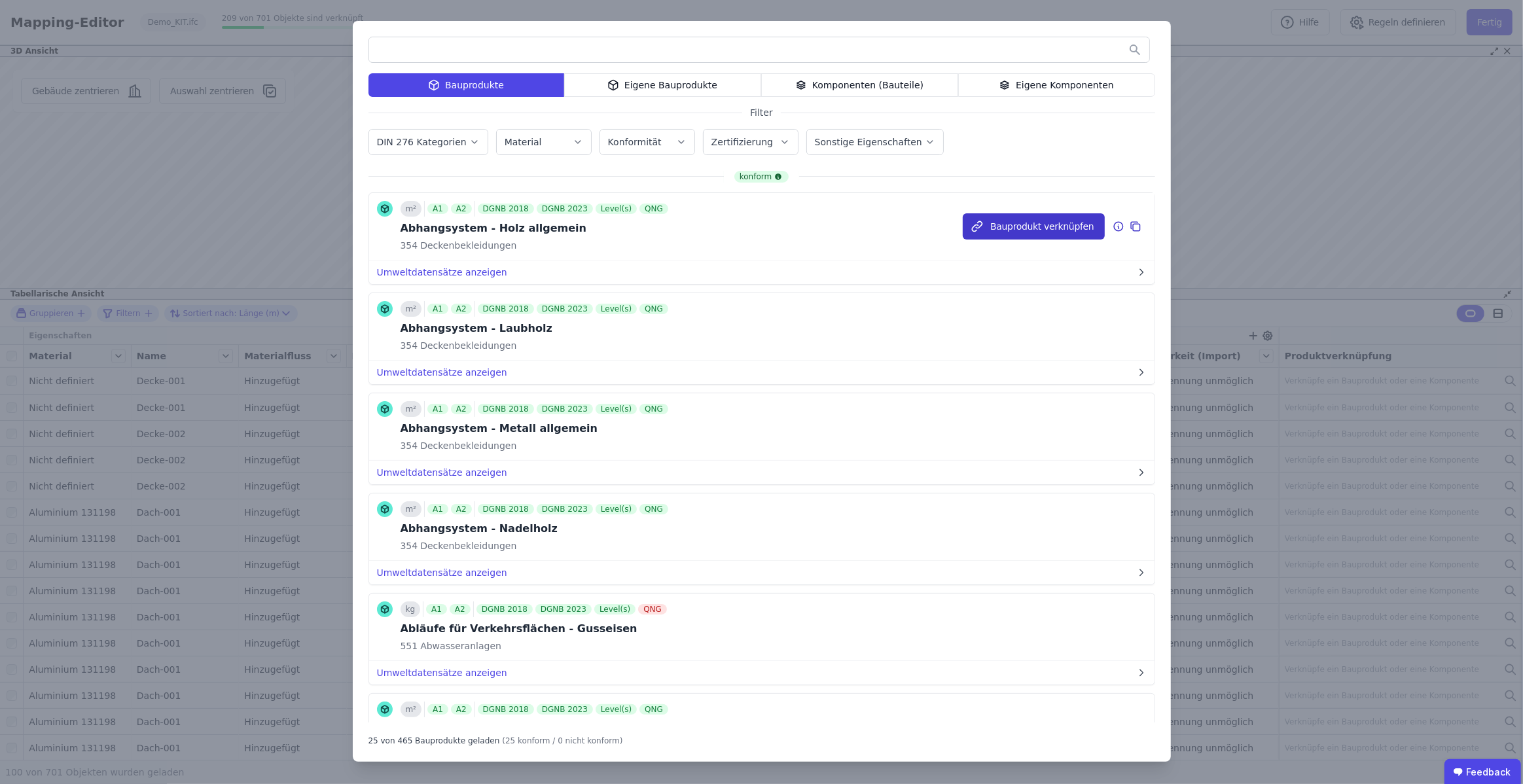
click at [1047, 224] on button "Bauprodukt verknüpfen" at bounding box center [1033, 226] width 141 height 26
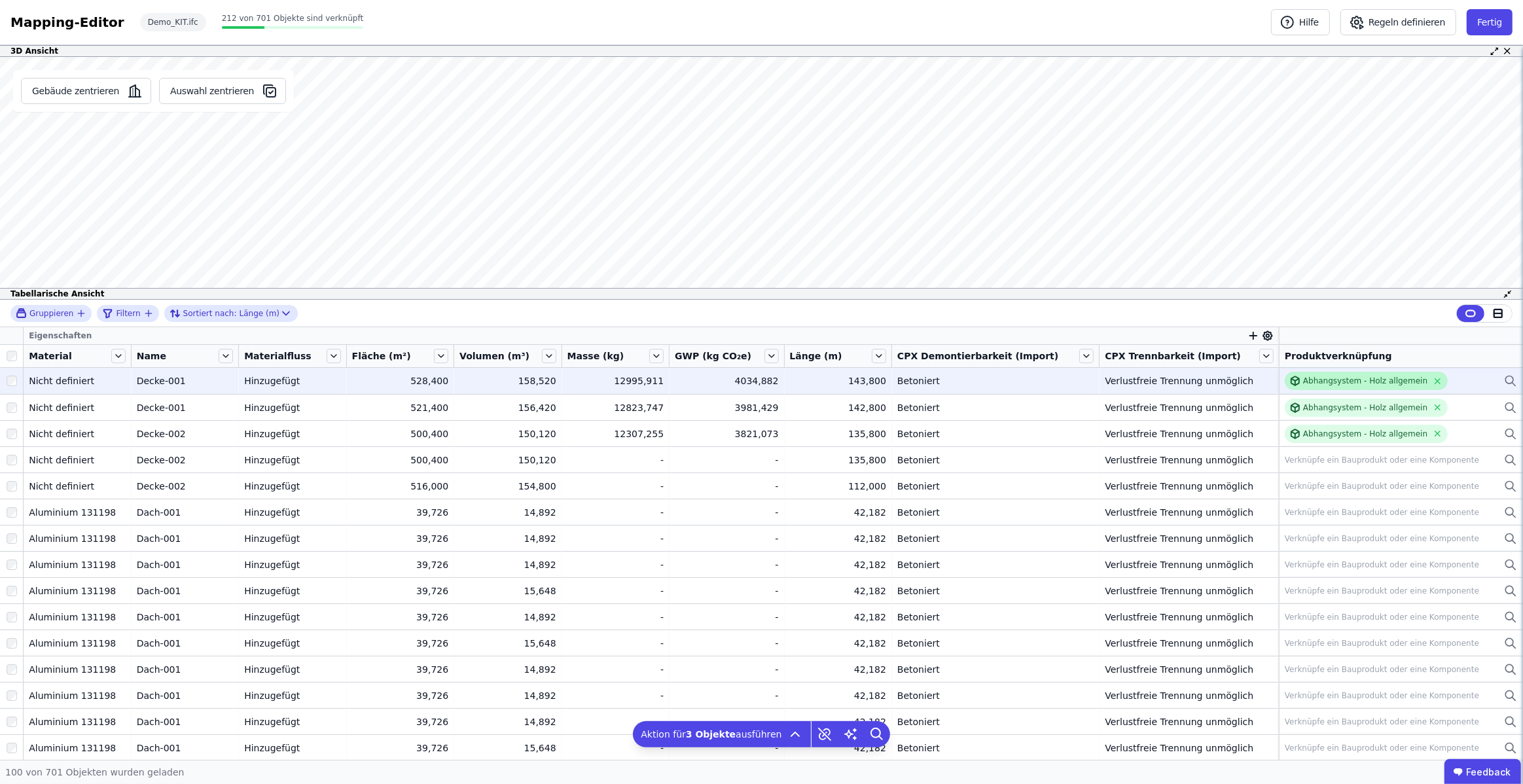
click at [1342, 380] on div "Abhangsystem - Holz allgemein" at bounding box center [1365, 380] width 125 height 10
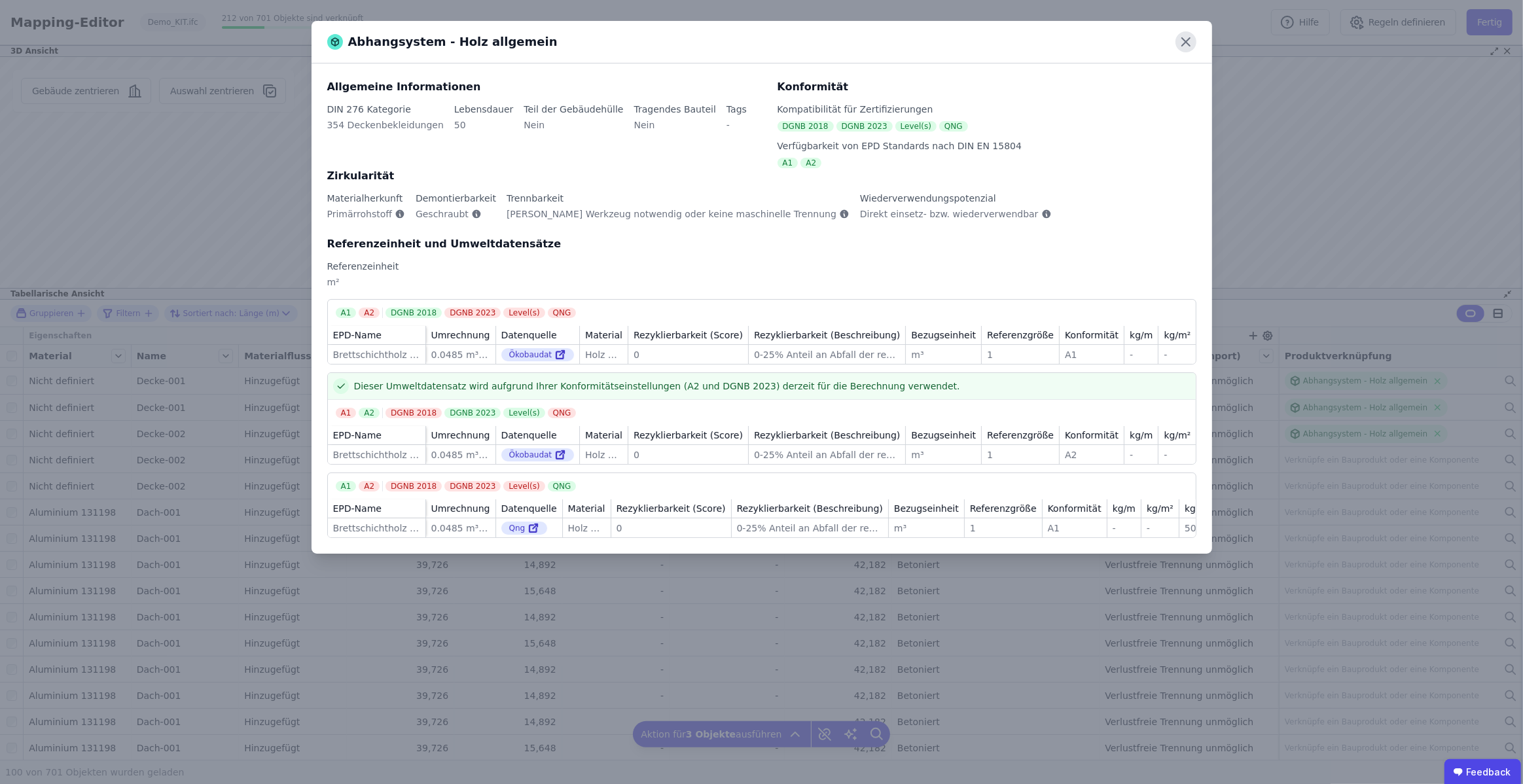
click at [1187, 43] on icon at bounding box center [1186, 42] width 21 height 21
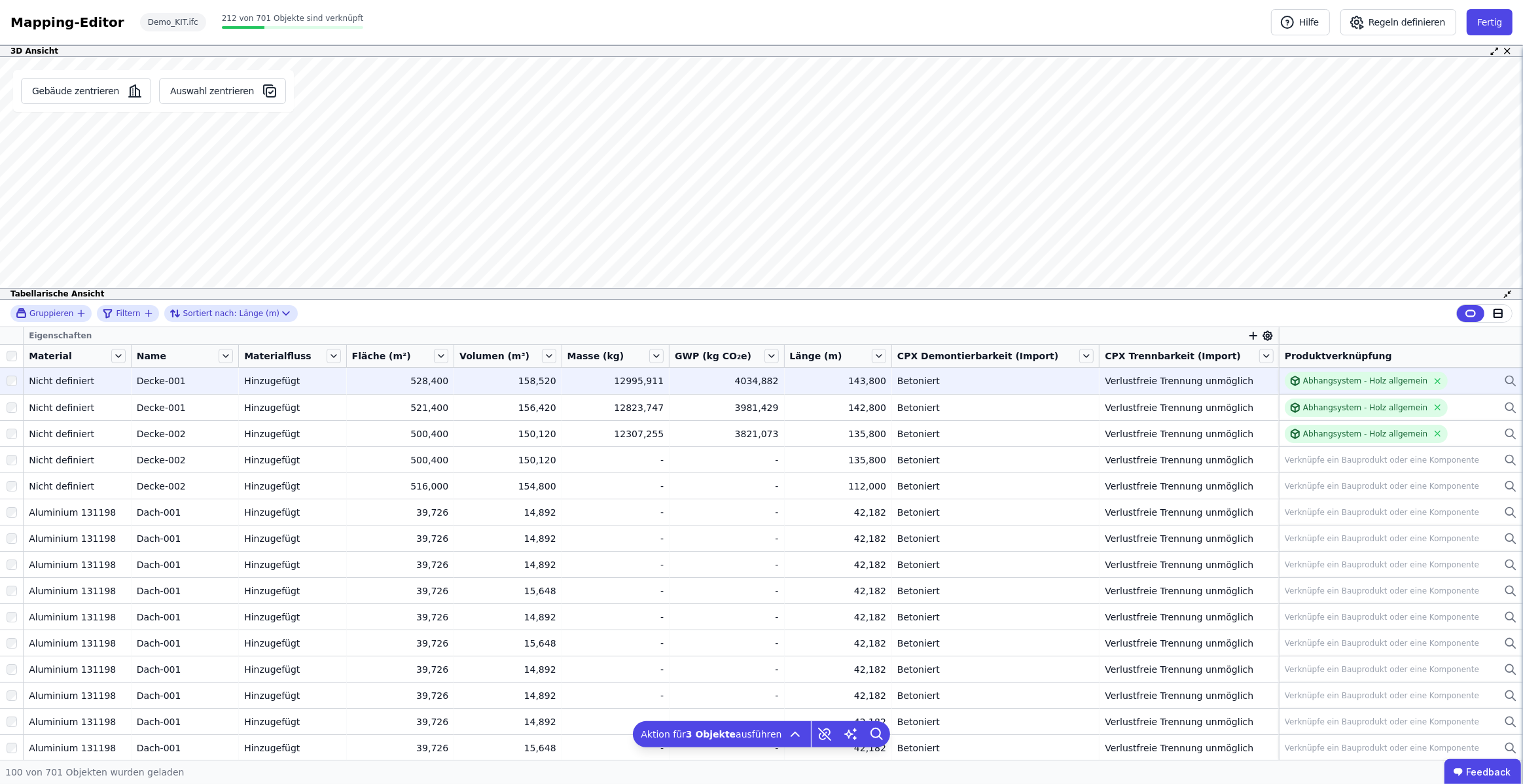
click at [1449, 375] on div "Abhangsystem - Holz allgemein" at bounding box center [1401, 380] width 232 height 19
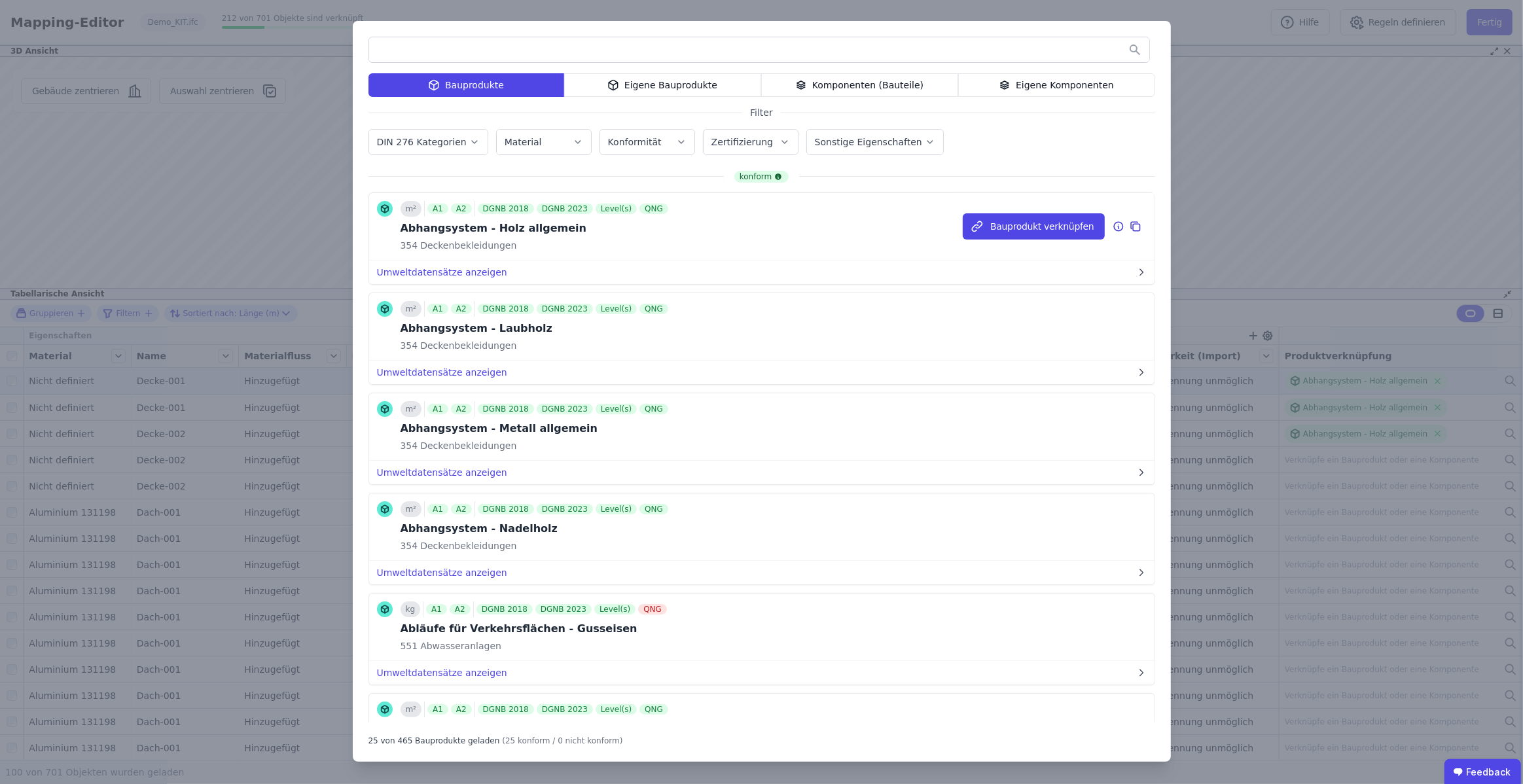
click at [1118, 226] on icon at bounding box center [1119, 227] width 1 height 2
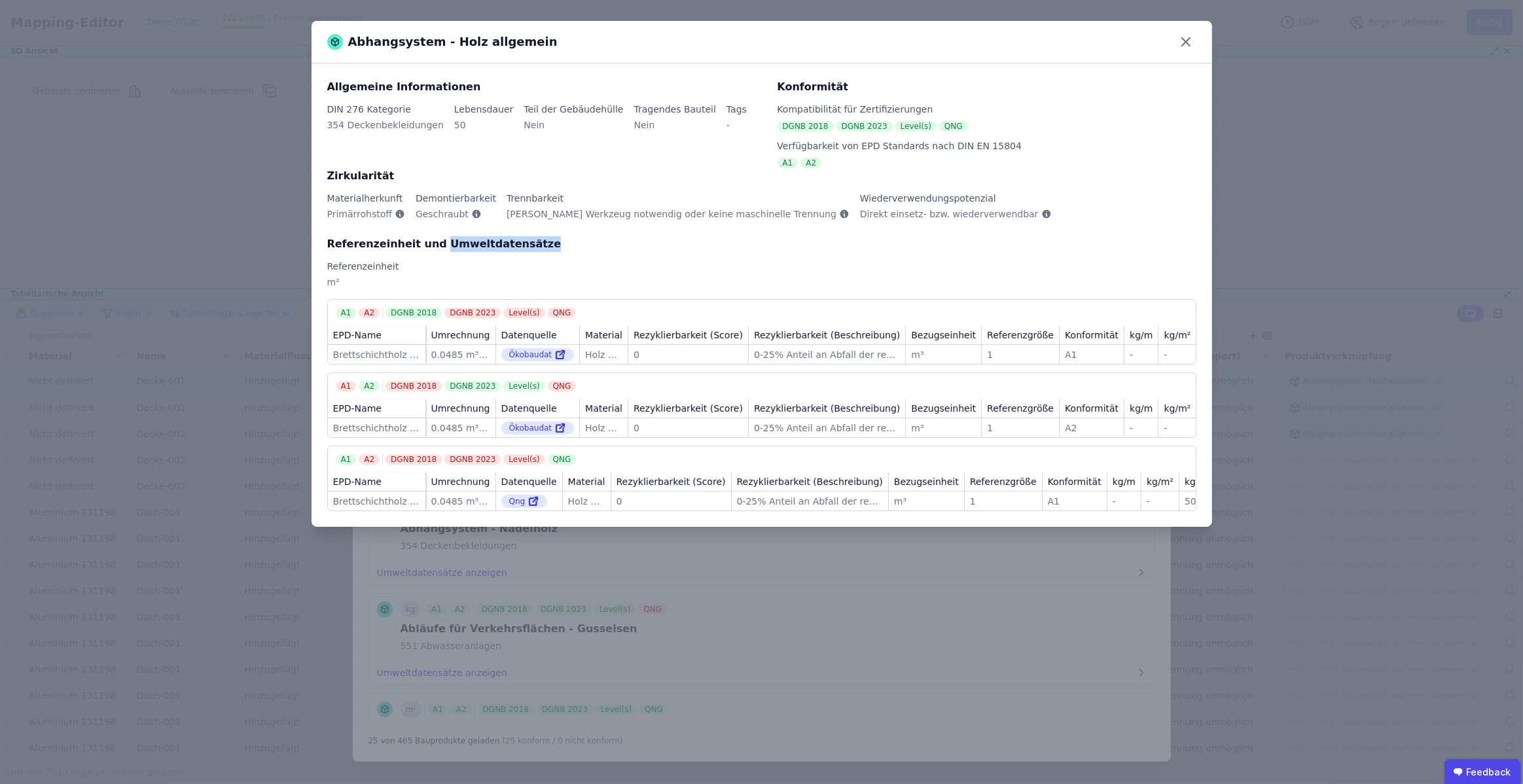
drag, startPoint x: 428, startPoint y: 240, endPoint x: 534, endPoint y: 248, distance: 106.3
click at [534, 248] on div "Referenzeinheit und Umweltdatensätze" at bounding box center [762, 244] width 869 height 16
click at [529, 269] on div "Referenzeinheit" at bounding box center [762, 266] width 869 height 13
drag, startPoint x: 433, startPoint y: 242, endPoint x: 525, endPoint y: 242, distance: 92.0
click at [525, 242] on div "Referenzeinheit und Umweltdatensätze" at bounding box center [762, 244] width 869 height 16
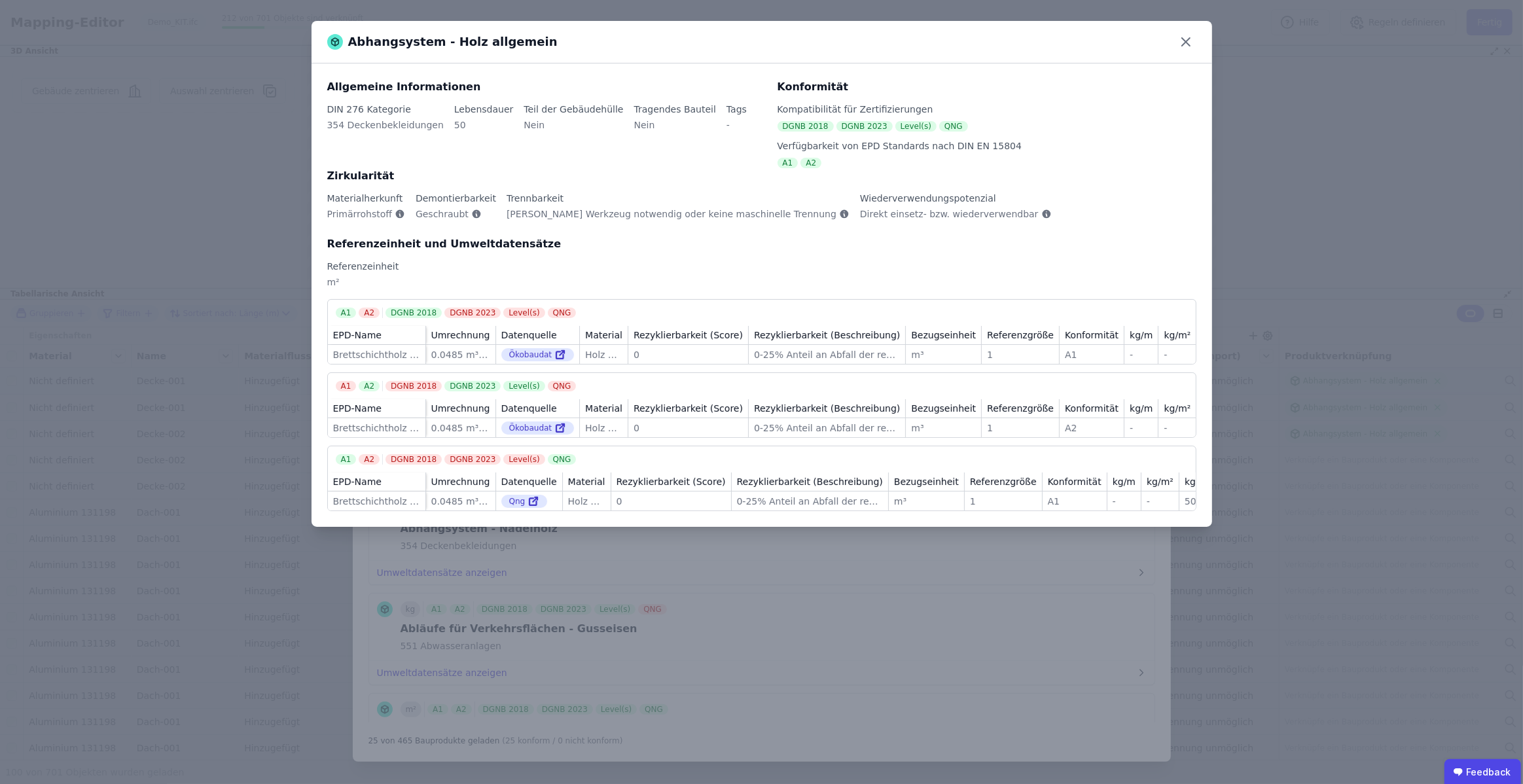
click at [1065, 355] on div "A1" at bounding box center [1092, 355] width 54 height 13
click at [1190, 46] on icon at bounding box center [1186, 42] width 21 height 21
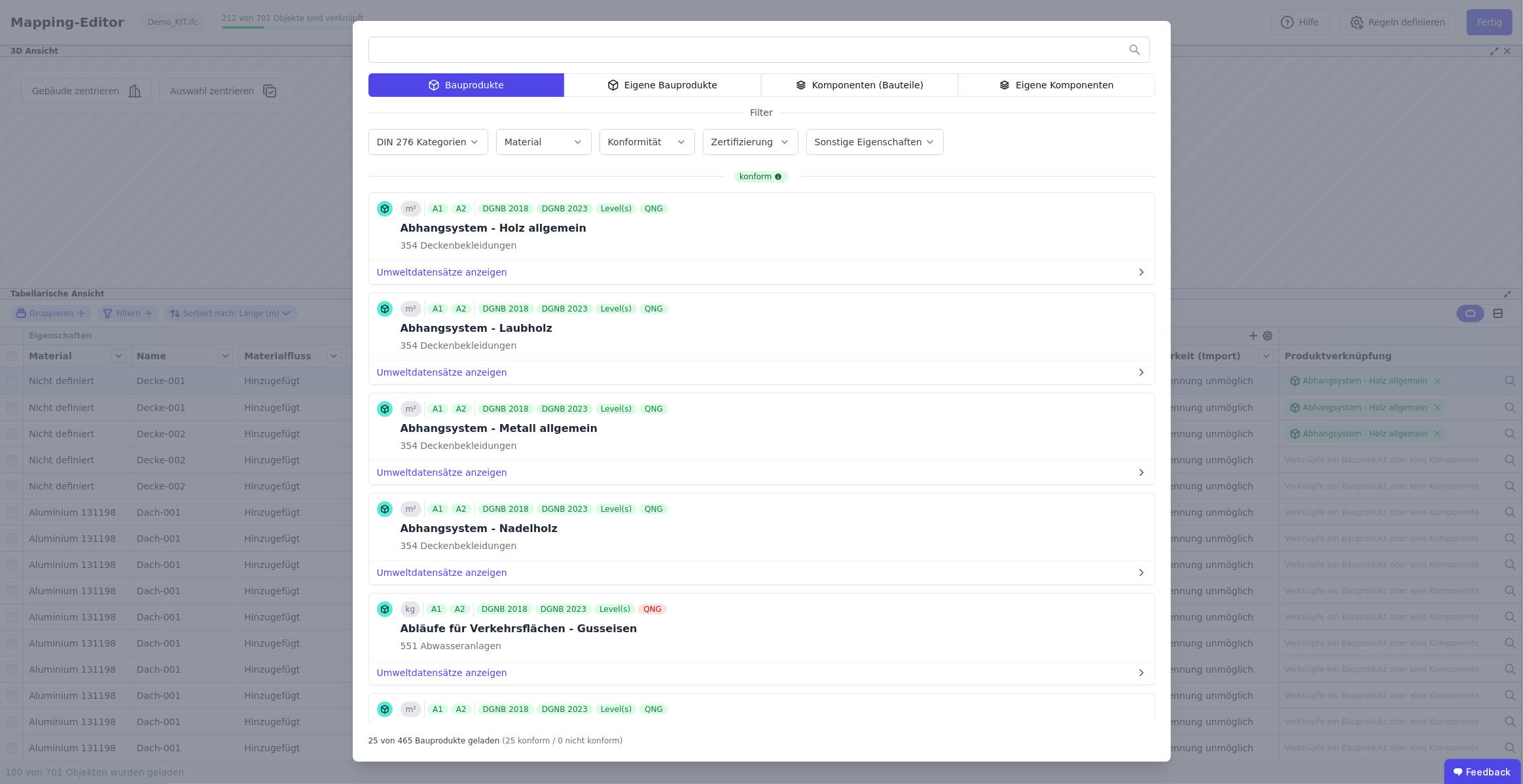
click at [605, 56] on input "text" at bounding box center [759, 50] width 780 height 24
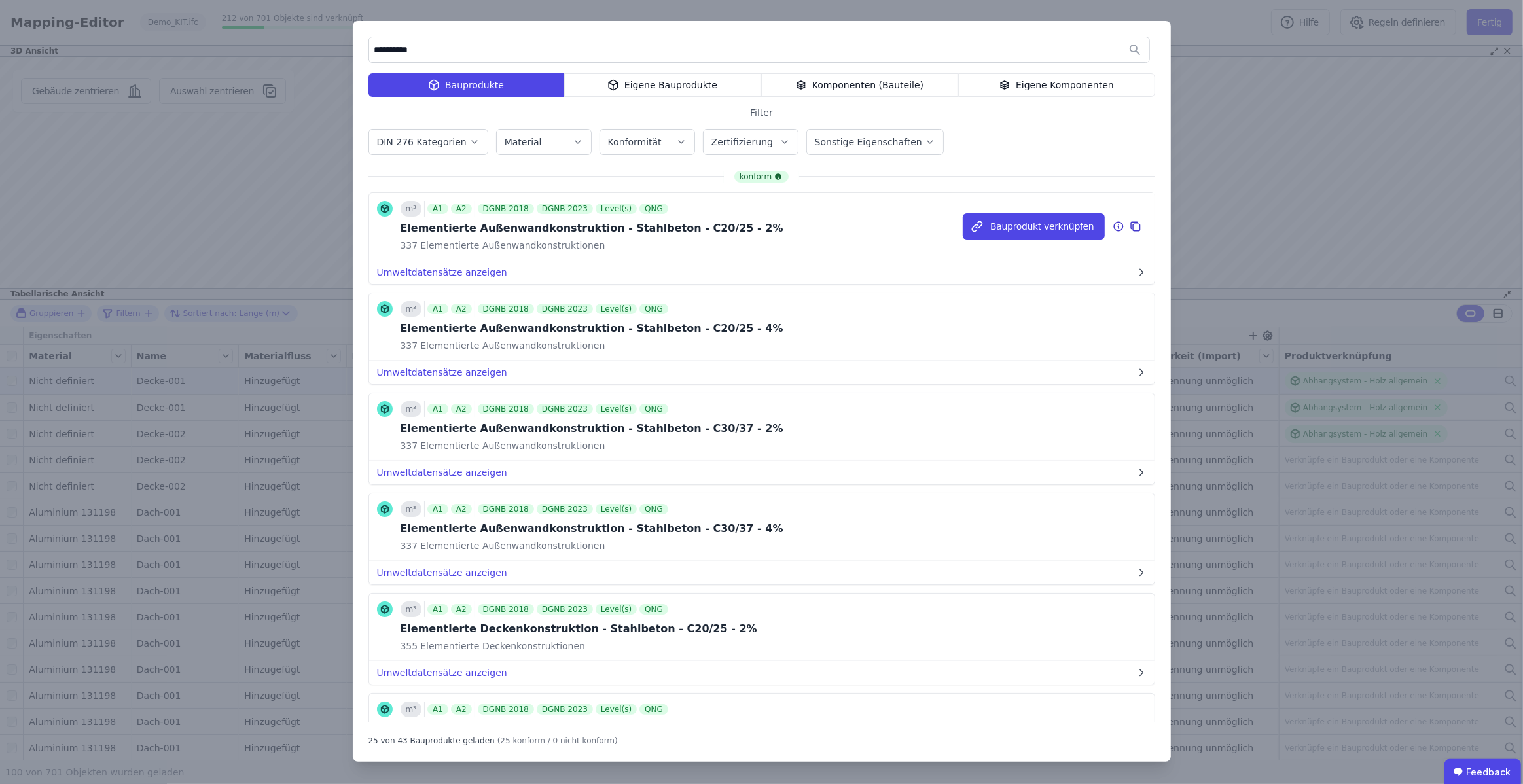
type input "**********"
click at [1119, 225] on icon at bounding box center [1119, 226] width 12 height 16
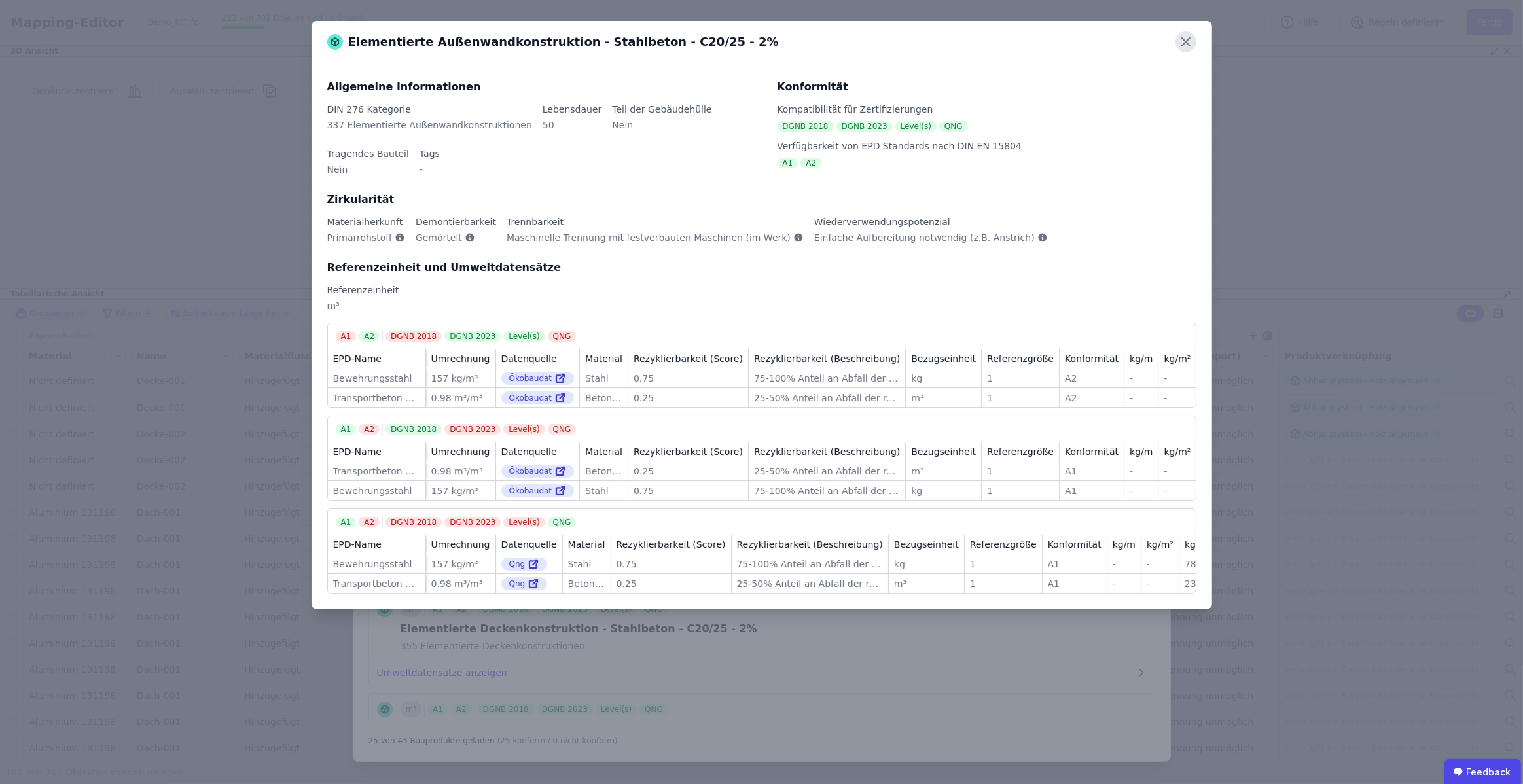
click at [1188, 37] on icon at bounding box center [1186, 42] width 21 height 21
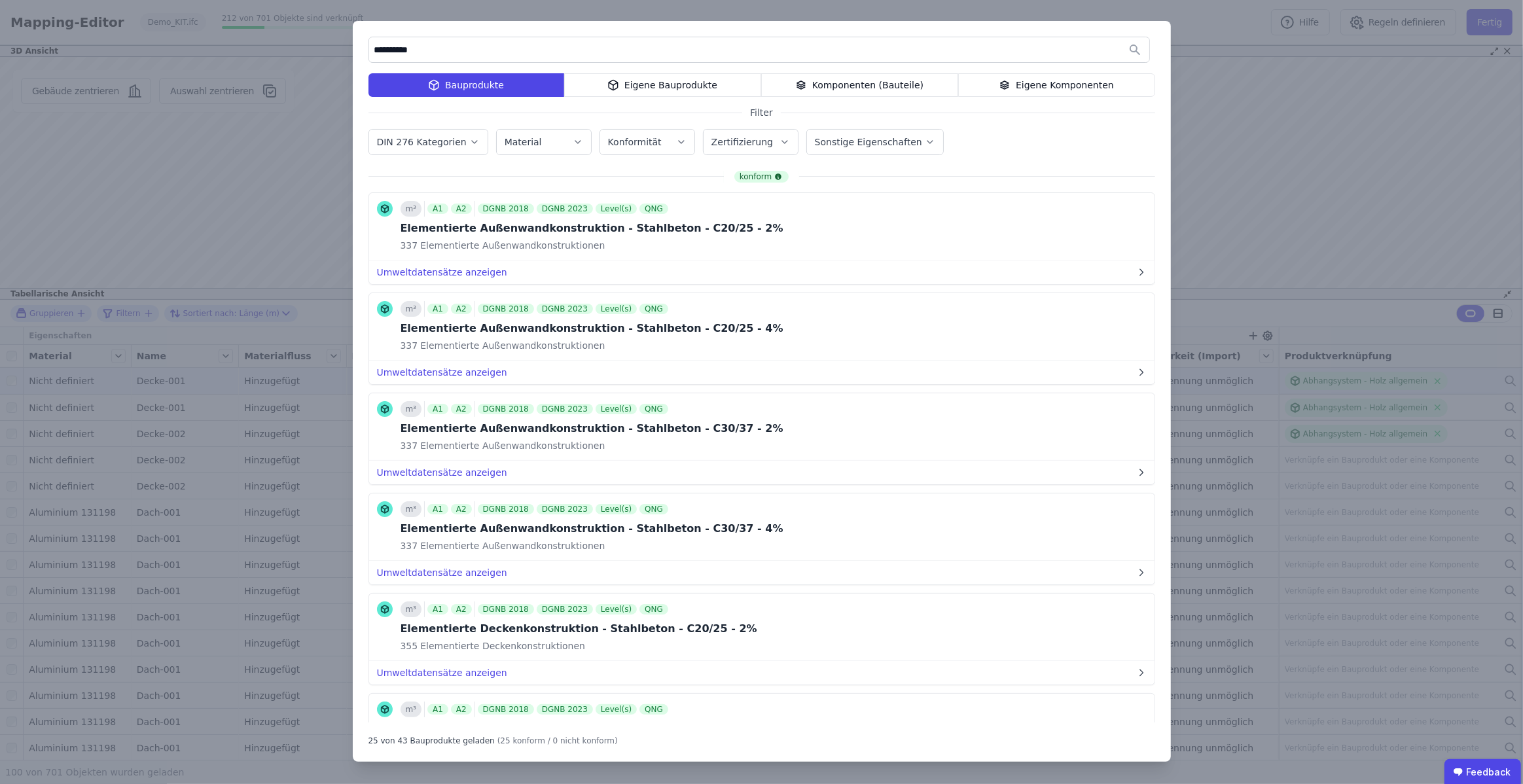
click at [1201, 63] on div "**********" at bounding box center [761, 392] width 1523 height 784
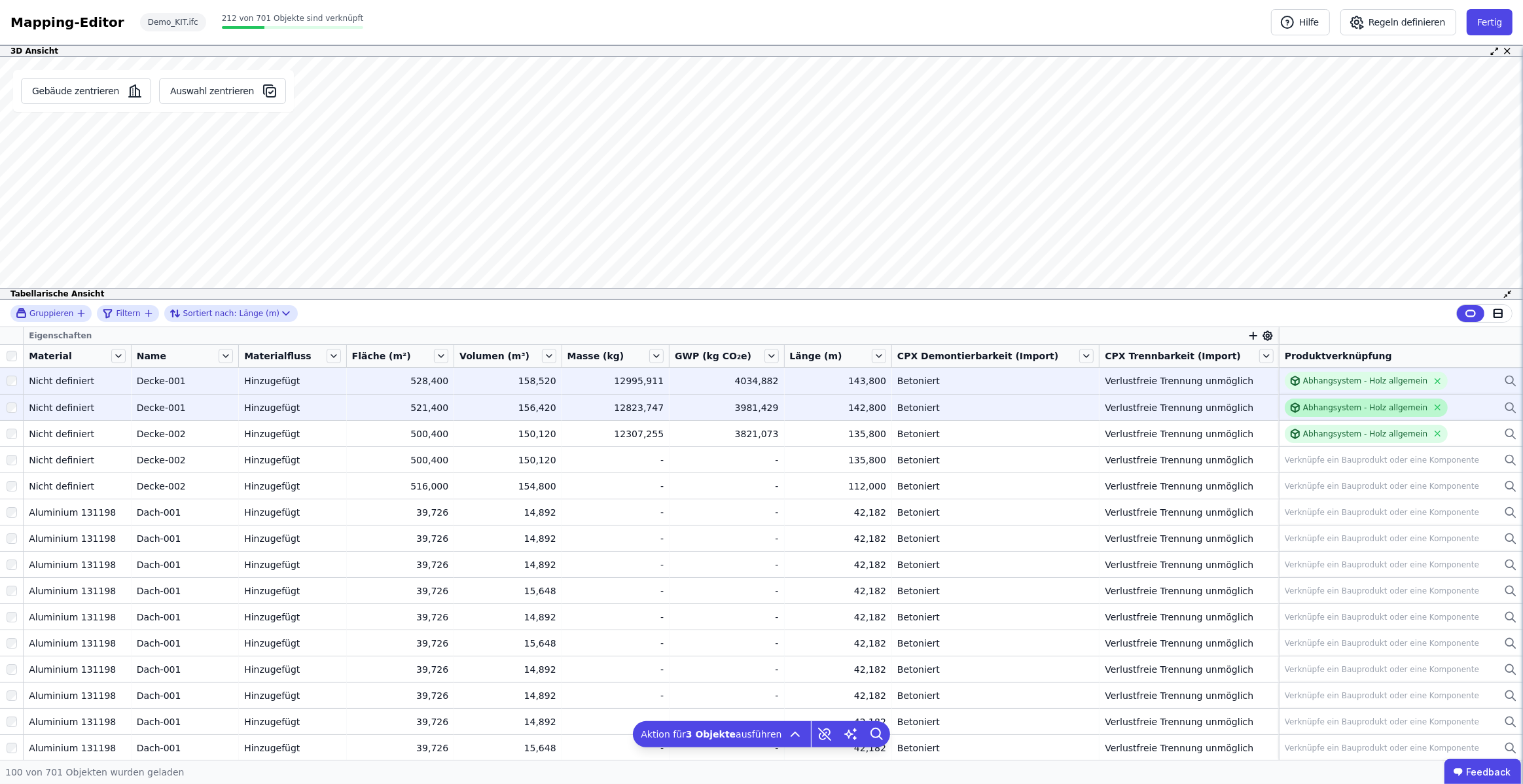
drag, startPoint x: 1426, startPoint y: 406, endPoint x: 1425, endPoint y: 414, distance: 8.1
click at [1433, 406] on icon at bounding box center [1437, 407] width 10 height 10
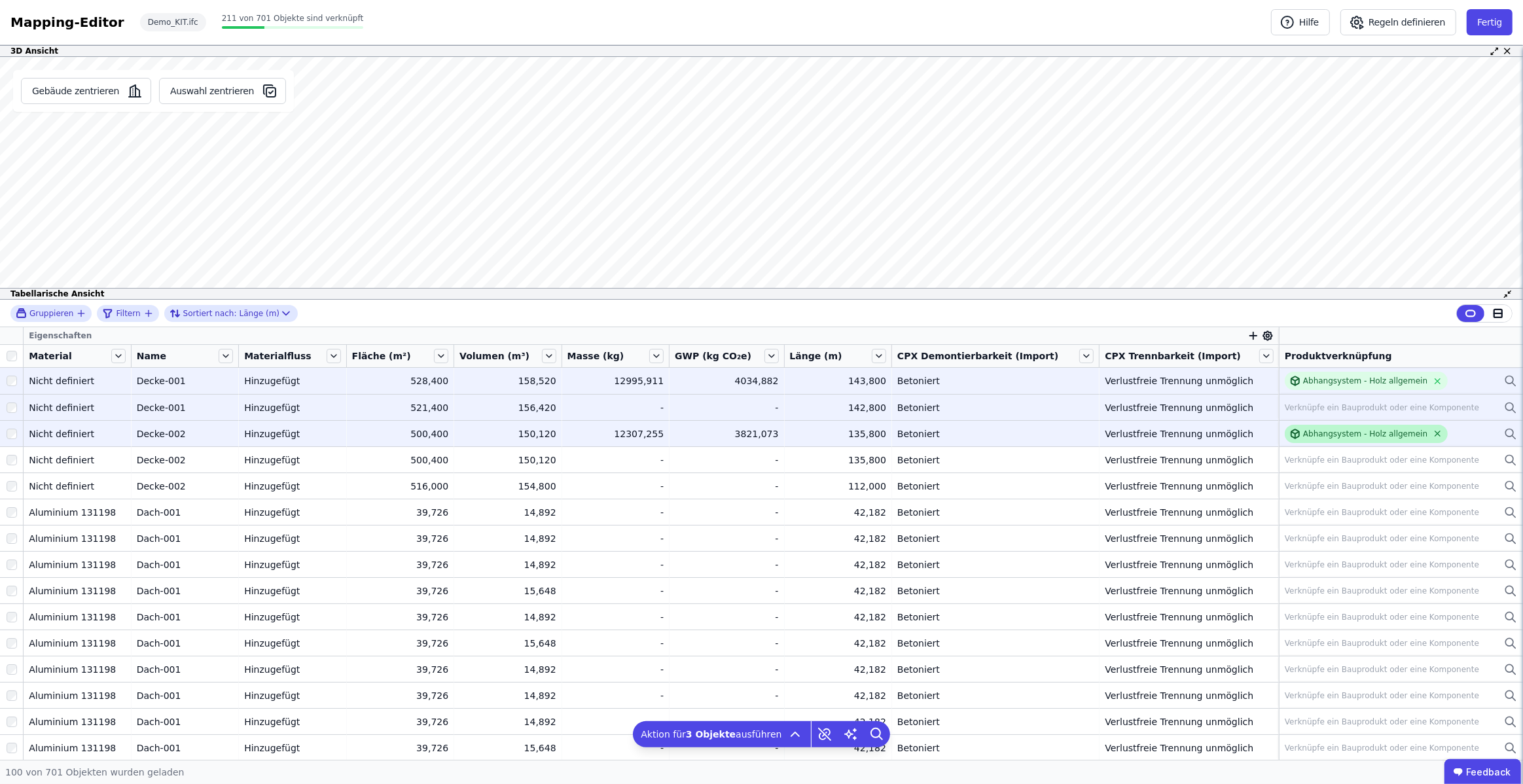
click at [1433, 433] on icon at bounding box center [1437, 433] width 10 height 10
click at [1433, 380] on icon at bounding box center [1437, 380] width 10 height 10
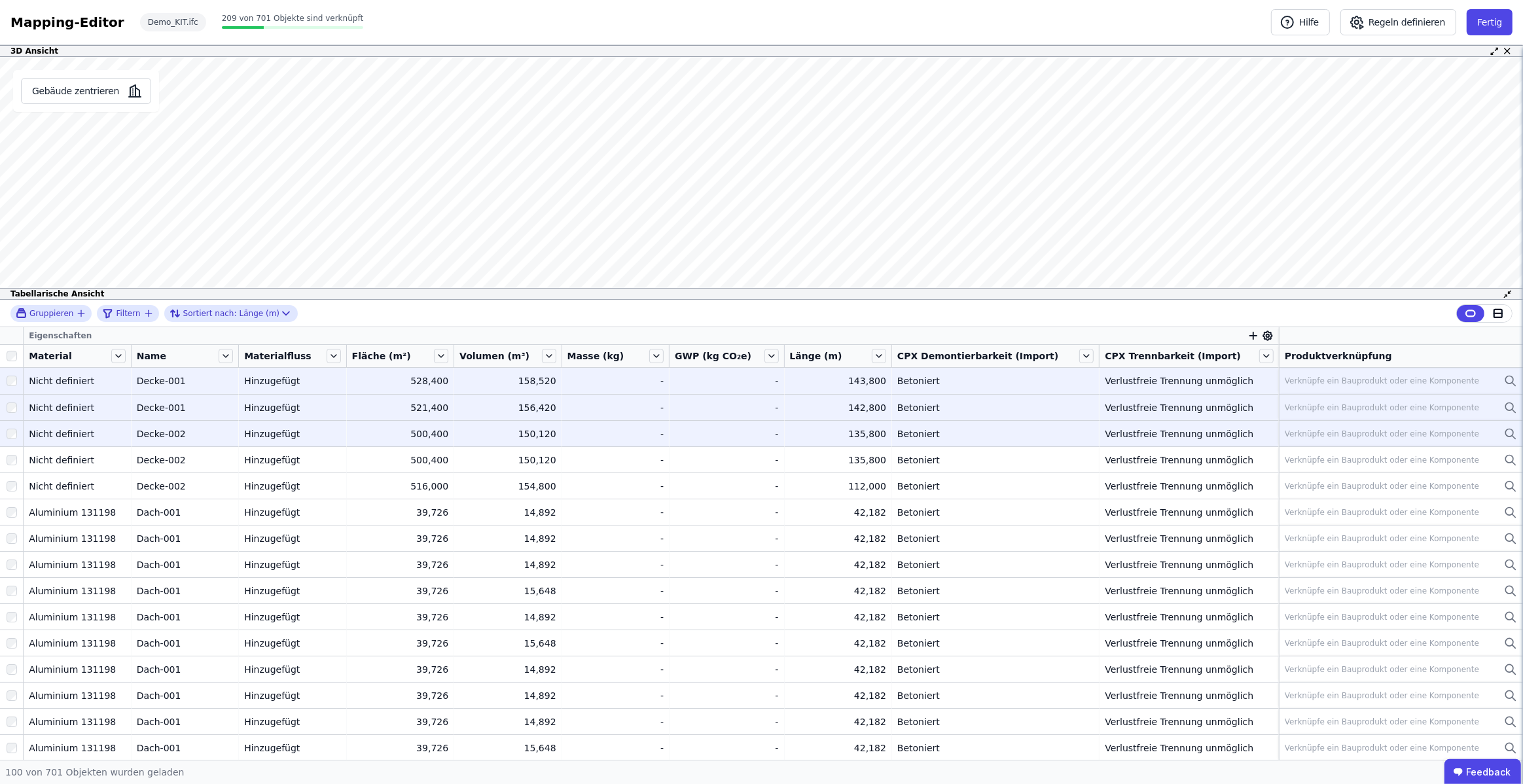
click at [1419, 385] on div "Verknüpfe ein Bauprodukt oder eine Komponente" at bounding box center [1382, 380] width 194 height 10
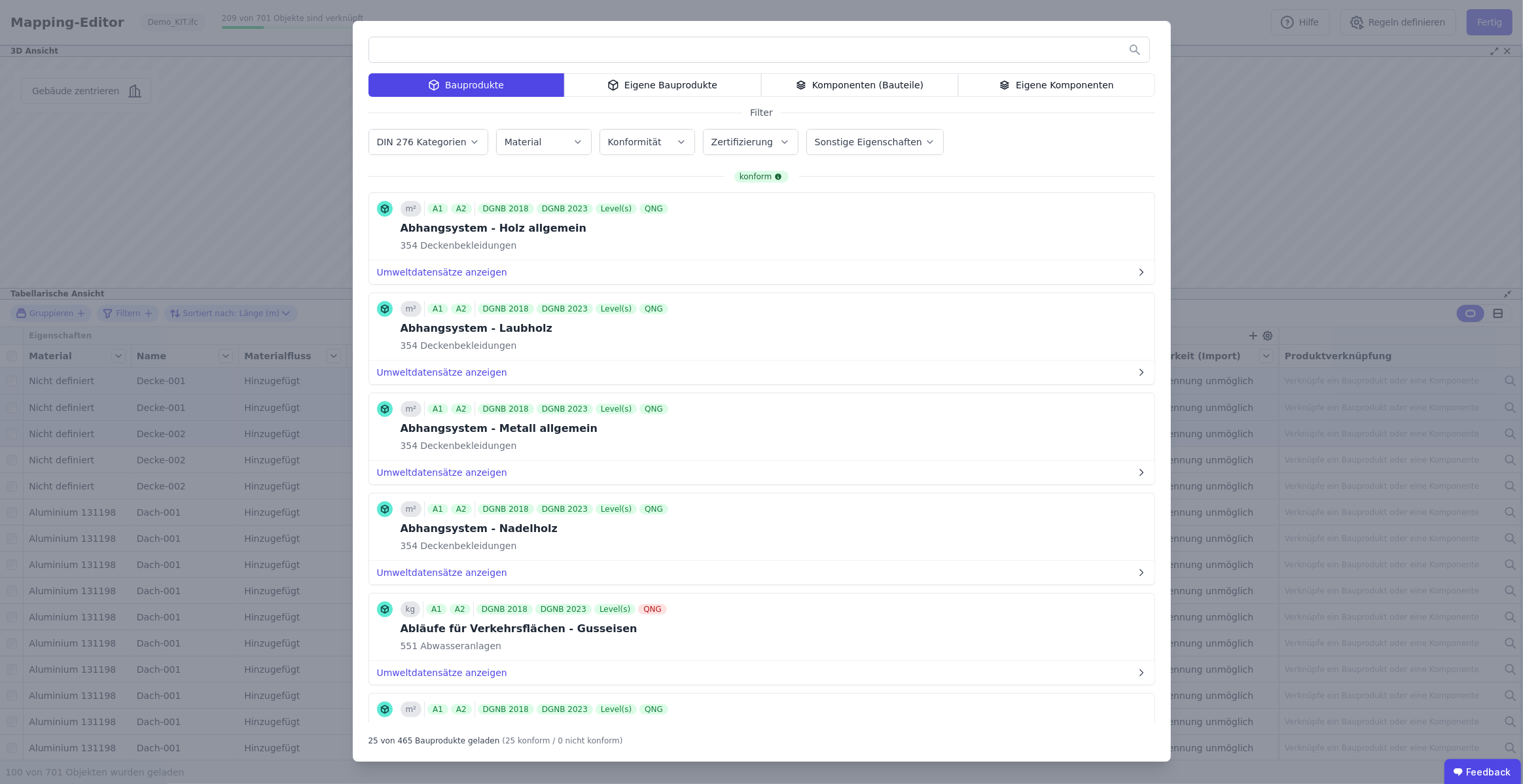
click at [636, 54] on input "text" at bounding box center [759, 50] width 780 height 24
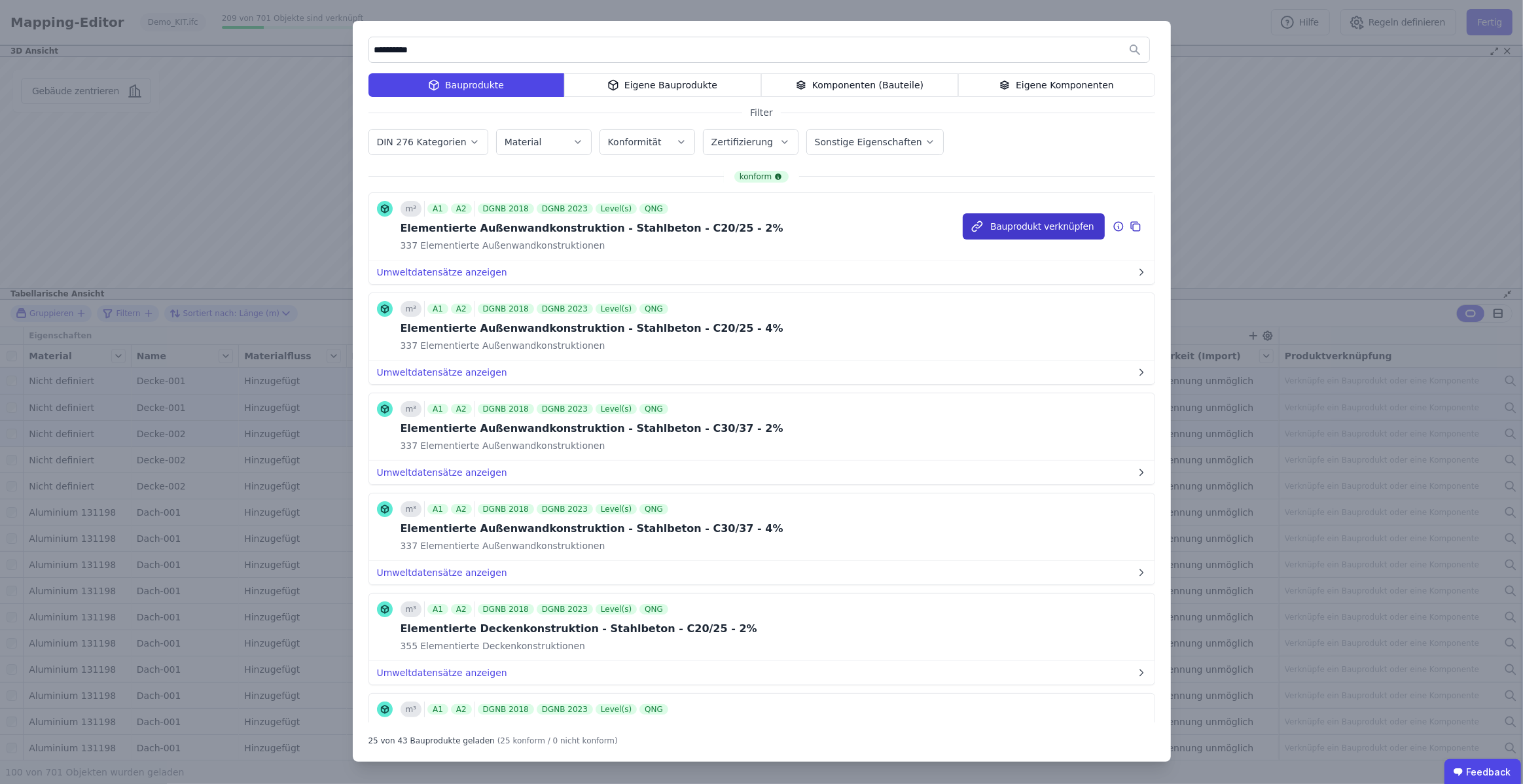
type input "**********"
click at [1036, 220] on button "Bauprodukt verknüpfen" at bounding box center [1033, 226] width 141 height 26
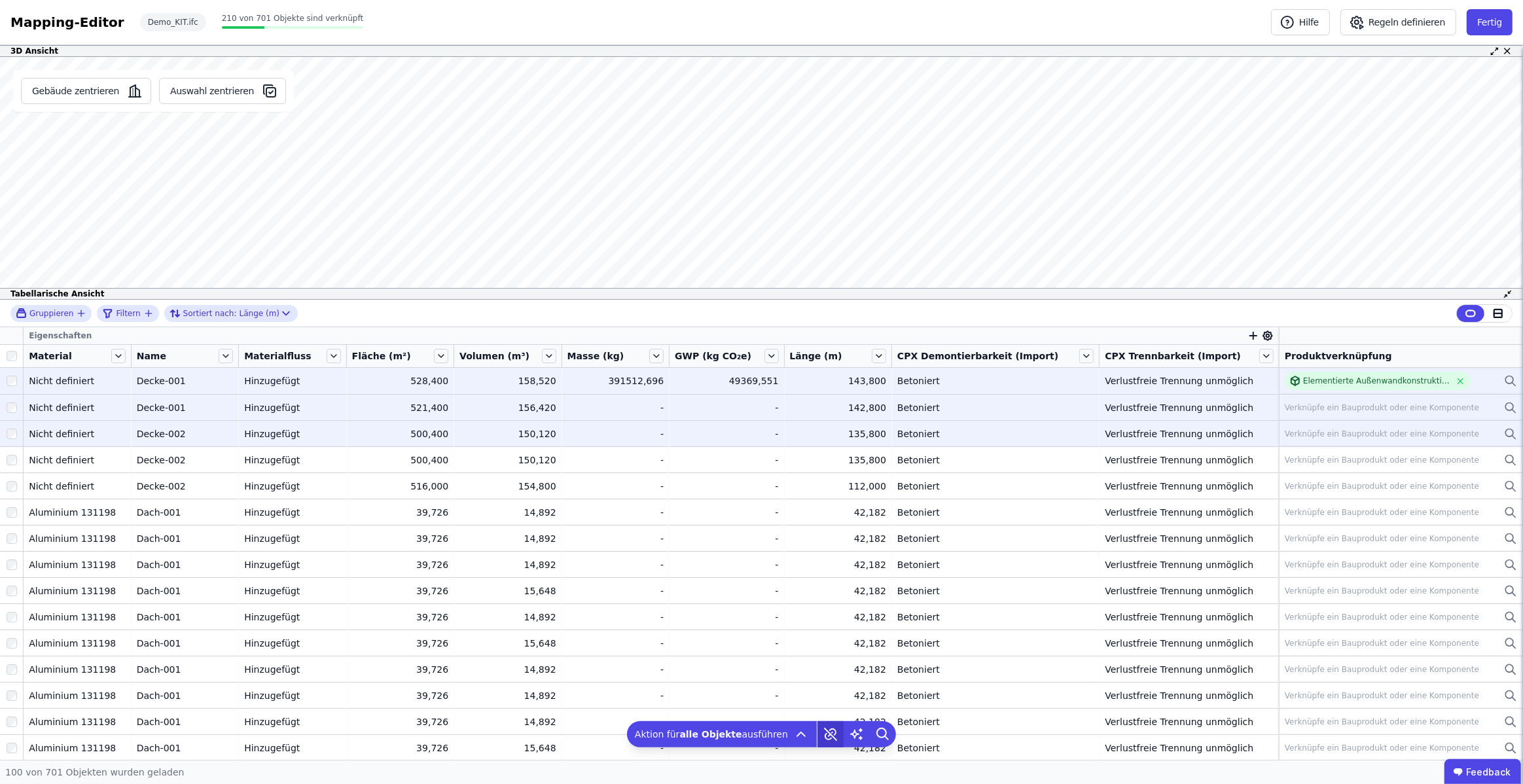
click at [826, 737] on icon at bounding box center [830, 734] width 26 height 26
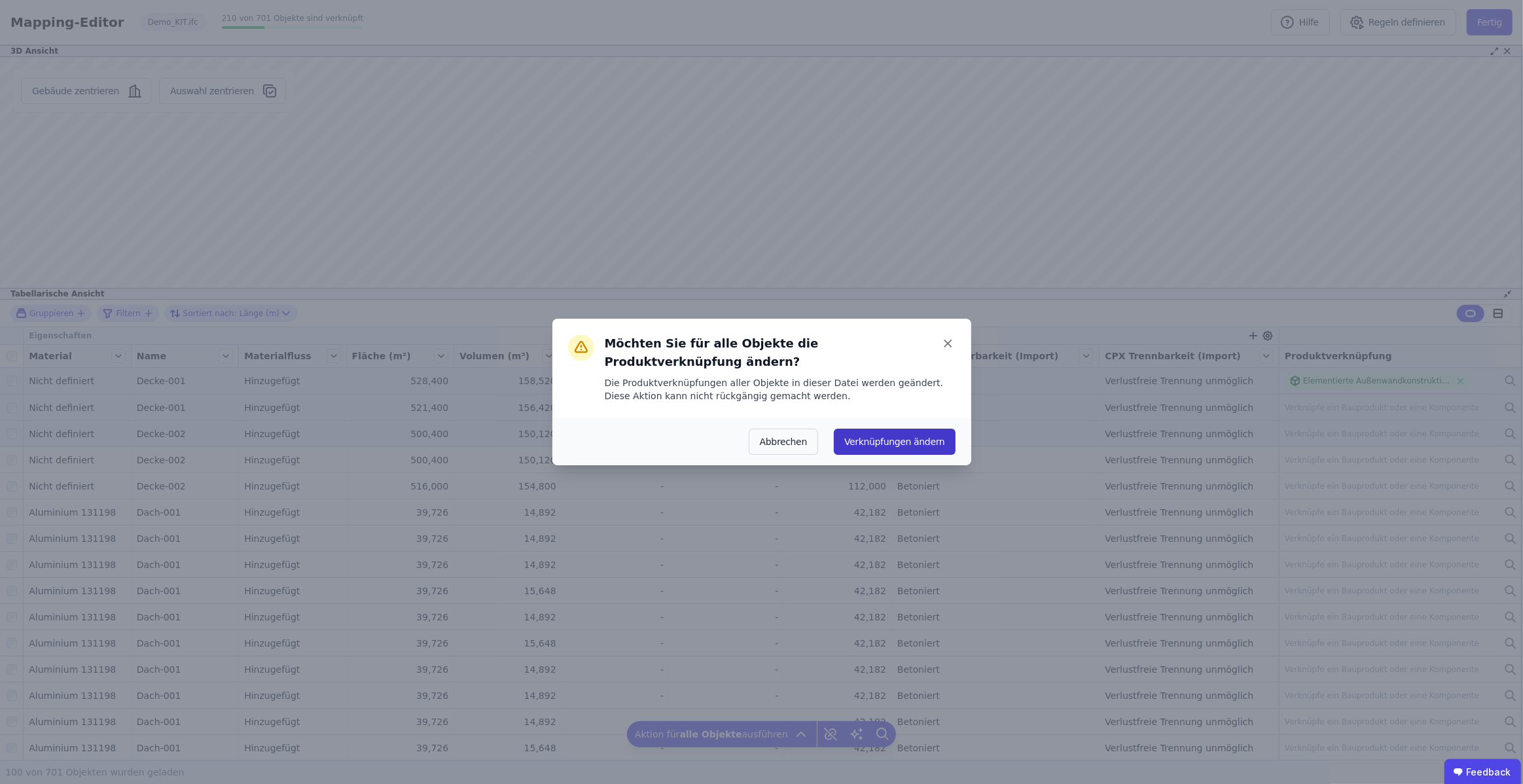
click at [913, 439] on button "Verknüpfungen ändern" at bounding box center [894, 441] width 121 height 26
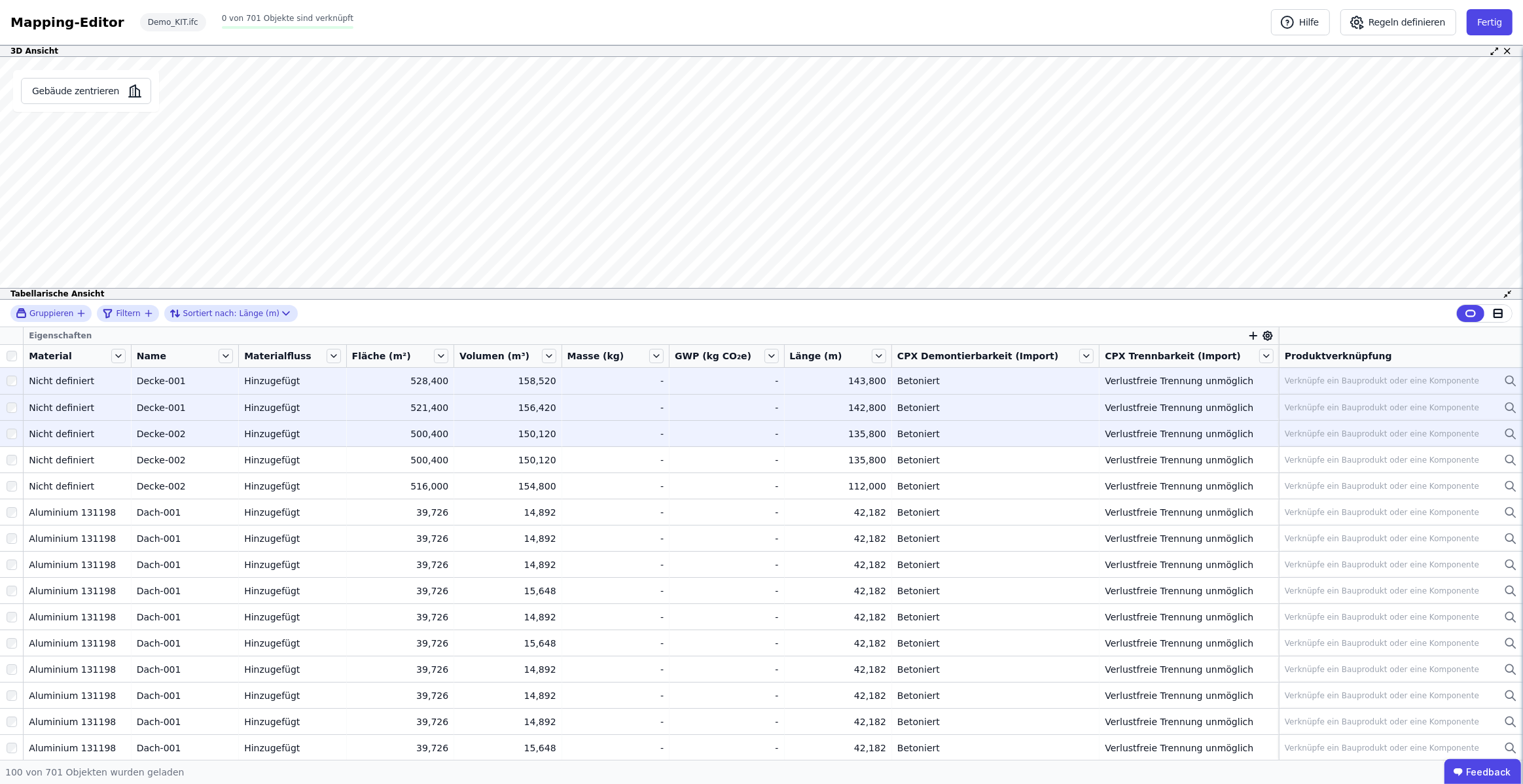
click at [1384, 380] on div "Verknüpfe ein Bauprodukt oder eine Komponente" at bounding box center [1382, 380] width 194 height 10
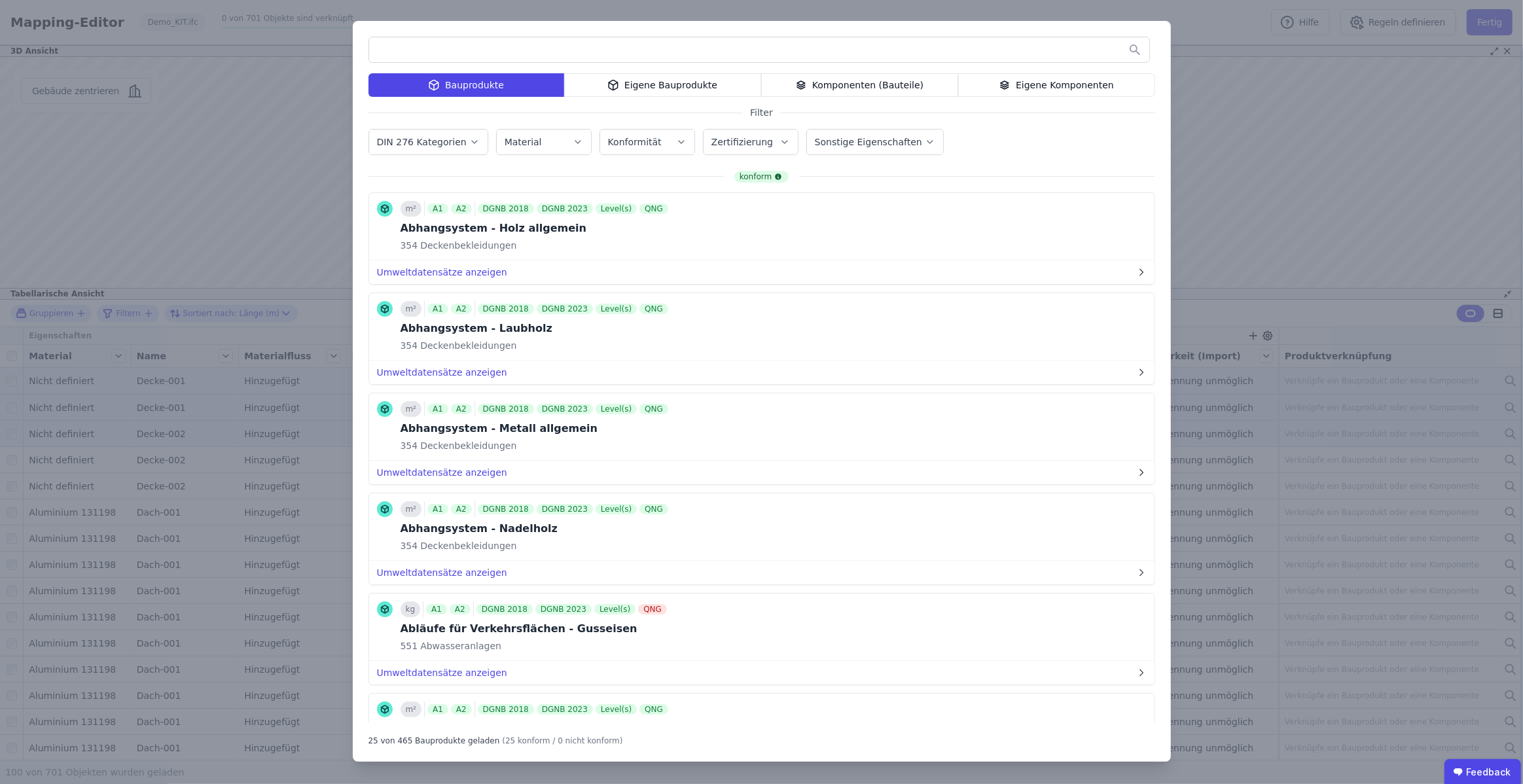
click at [677, 55] on input "text" at bounding box center [759, 50] width 780 height 24
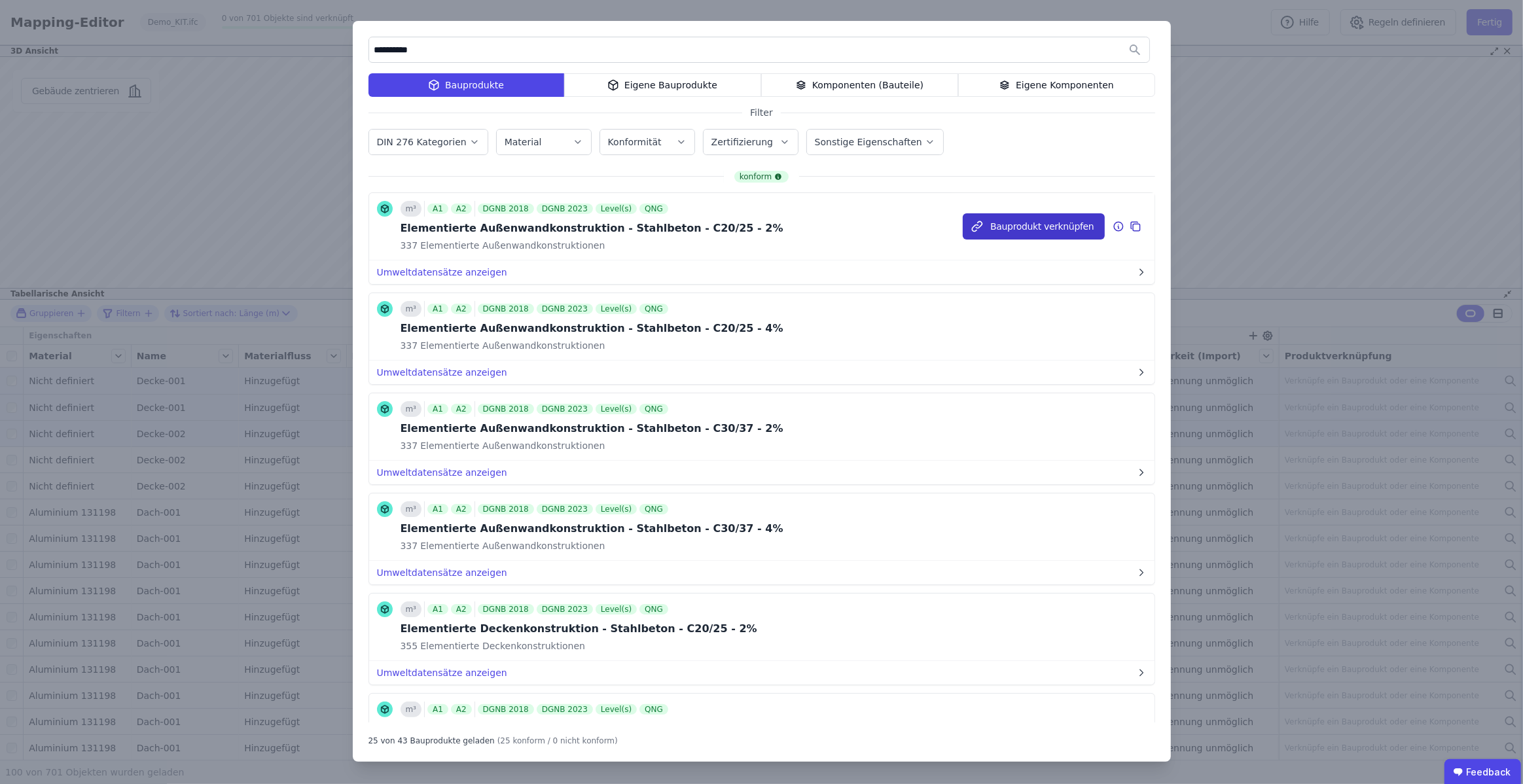
type input "**********"
click at [1060, 223] on button "Bauprodukt verknüpfen" at bounding box center [1033, 226] width 141 height 26
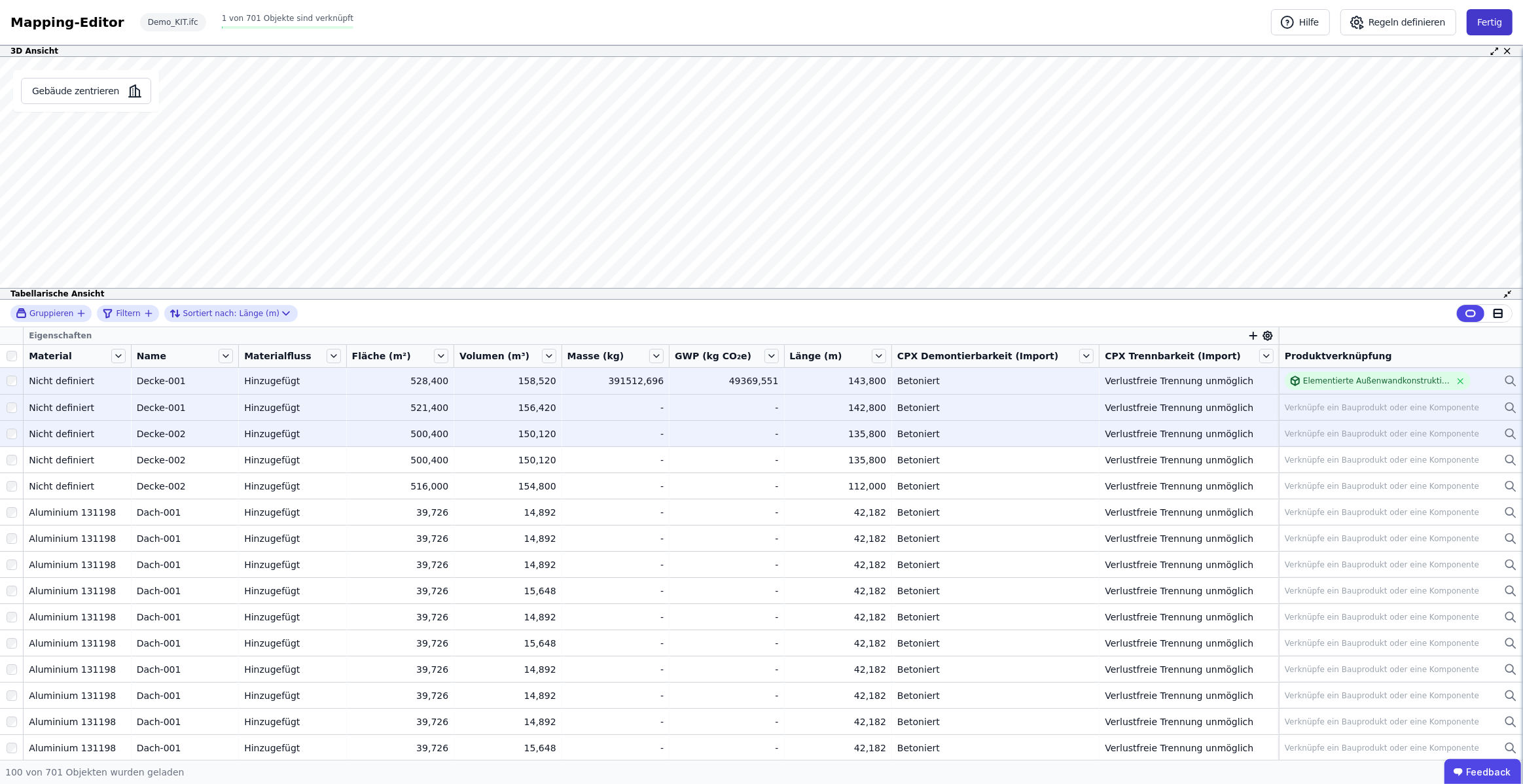
click at [1501, 20] on button "Fertig" at bounding box center [1489, 22] width 46 height 26
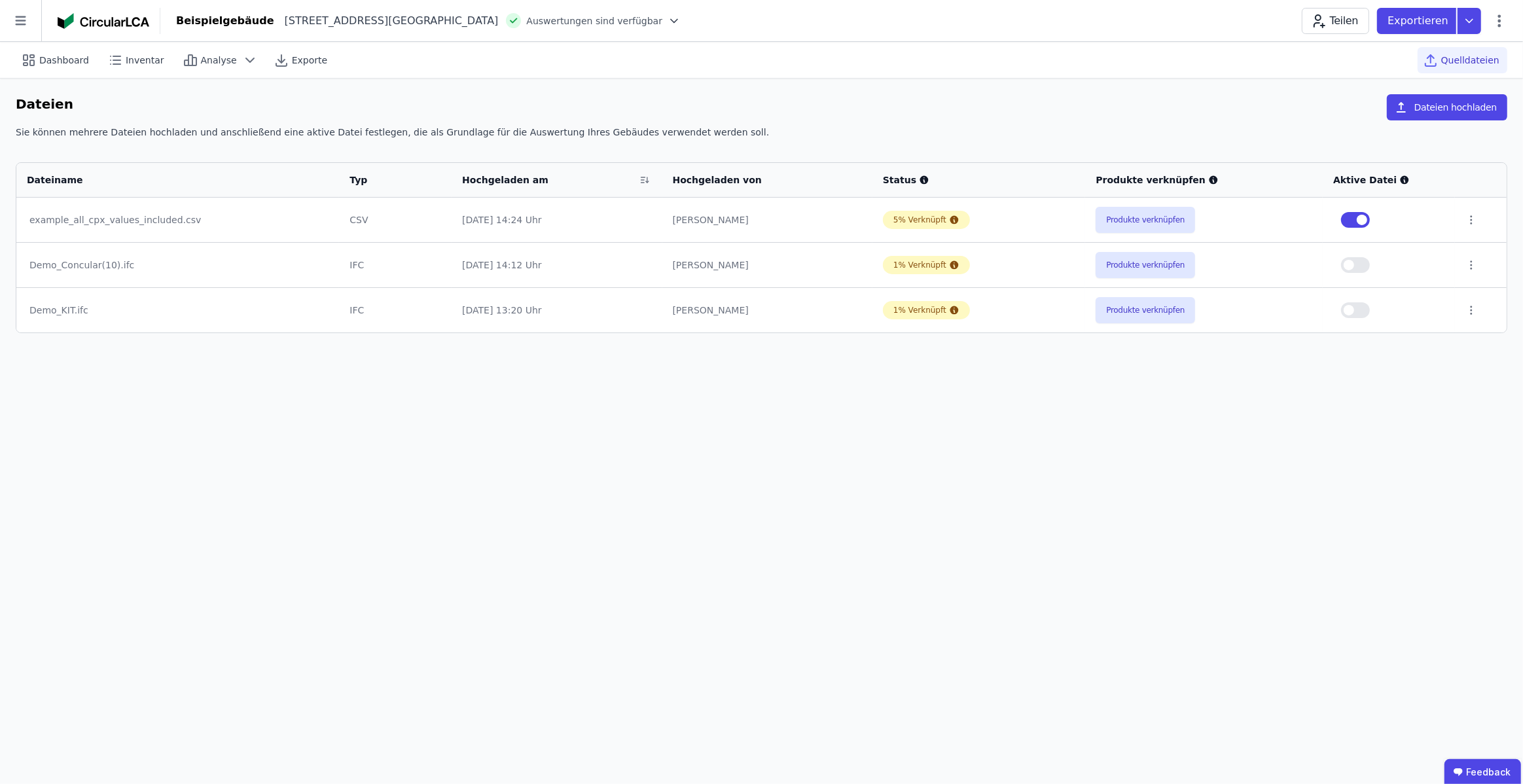
click at [1354, 310] on span "button" at bounding box center [1349, 310] width 10 height 10
click at [1364, 221] on span "button" at bounding box center [1362, 220] width 10 height 10
click at [140, 58] on span "Inventar" at bounding box center [145, 60] width 39 height 13
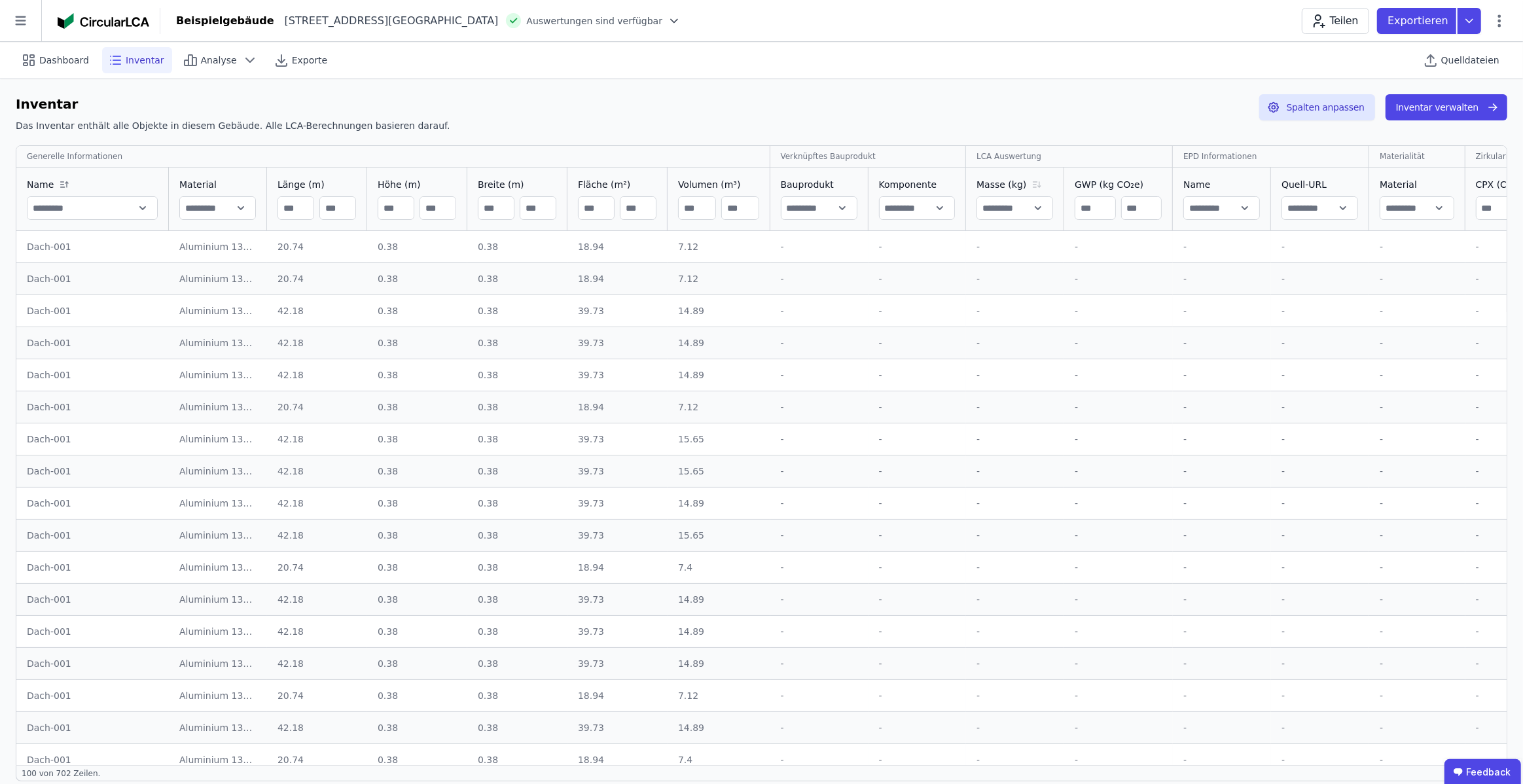
scroll to position [0, 43]
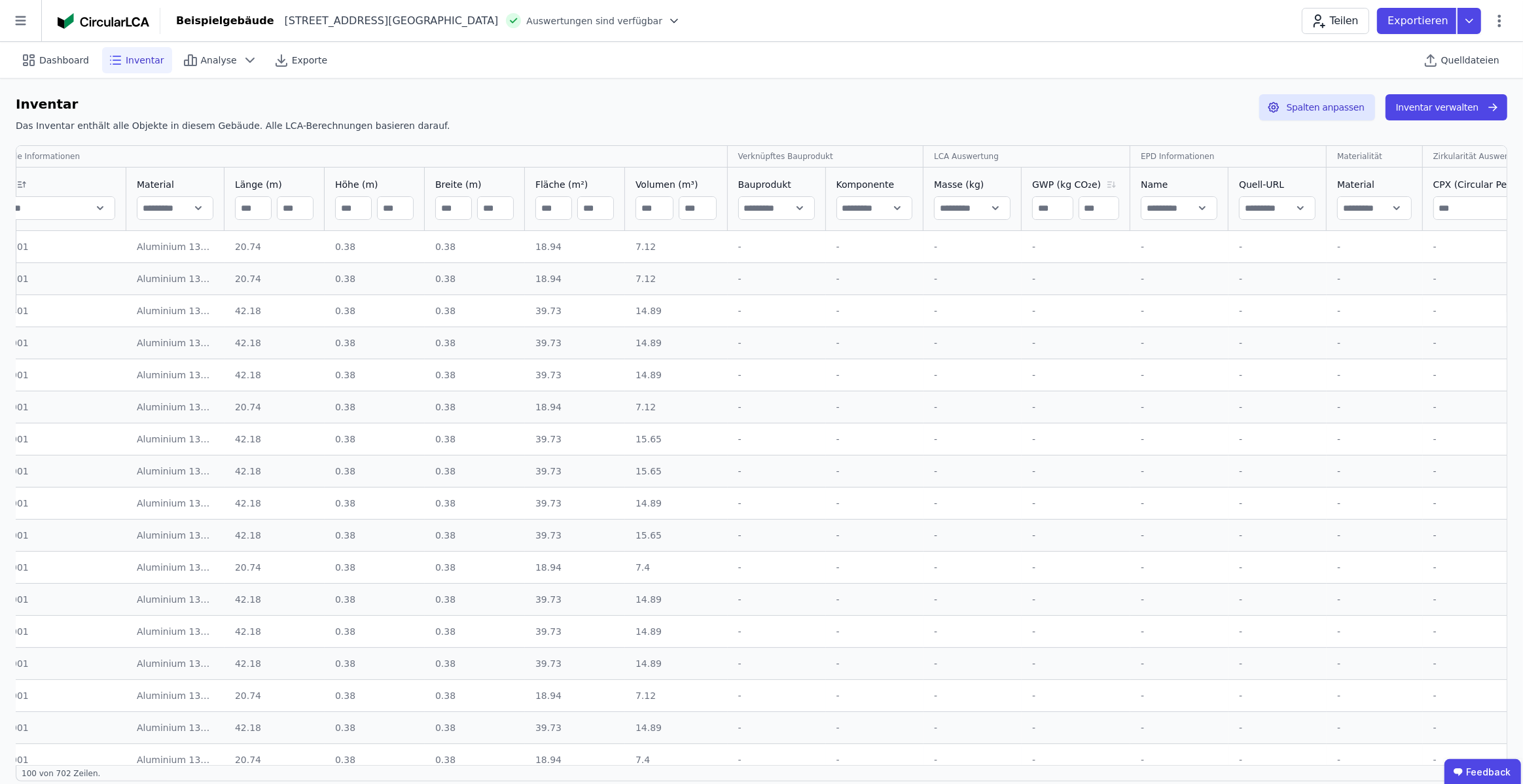
click at [1104, 184] on icon at bounding box center [1111, 184] width 16 height 10
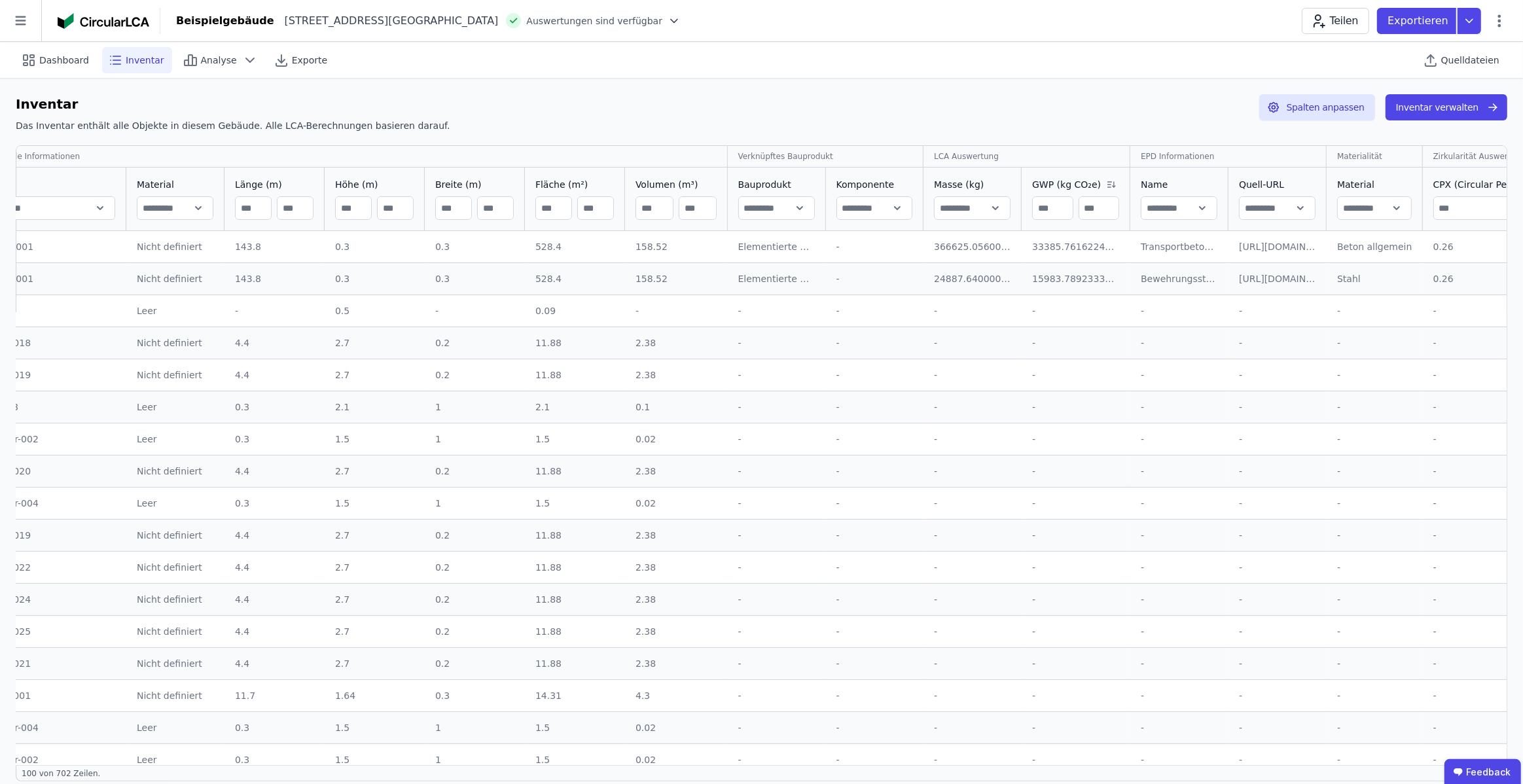
scroll to position [0, 0]
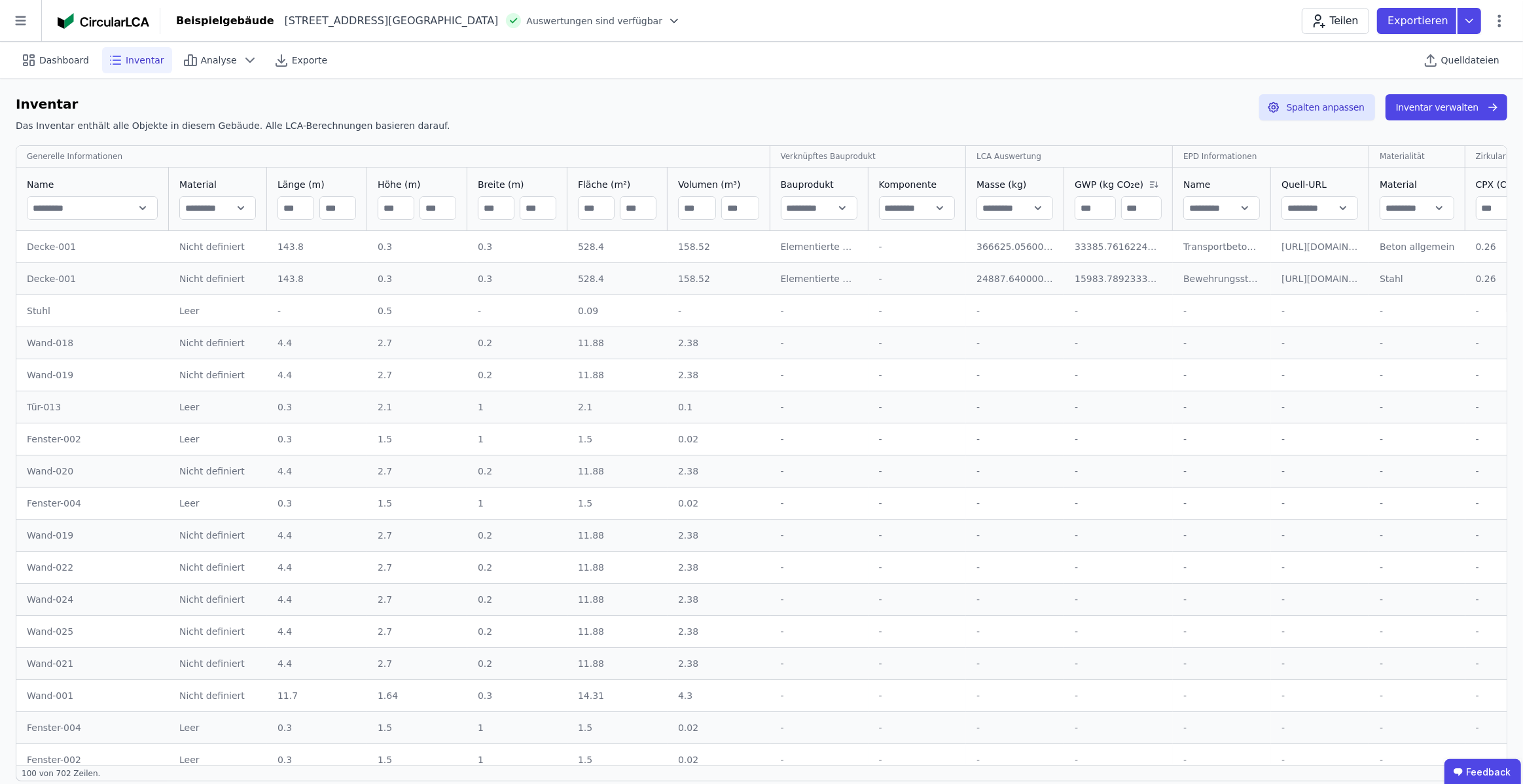
click at [60, 250] on div "Decke-001" at bounding box center [93, 247] width 131 height 13
drag, startPoint x: 75, startPoint y: 244, endPoint x: 58, endPoint y: 247, distance: 17.3
click at [19, 248] on td "Decke-001 Decke-001" at bounding box center [93, 247] width 152 height 31
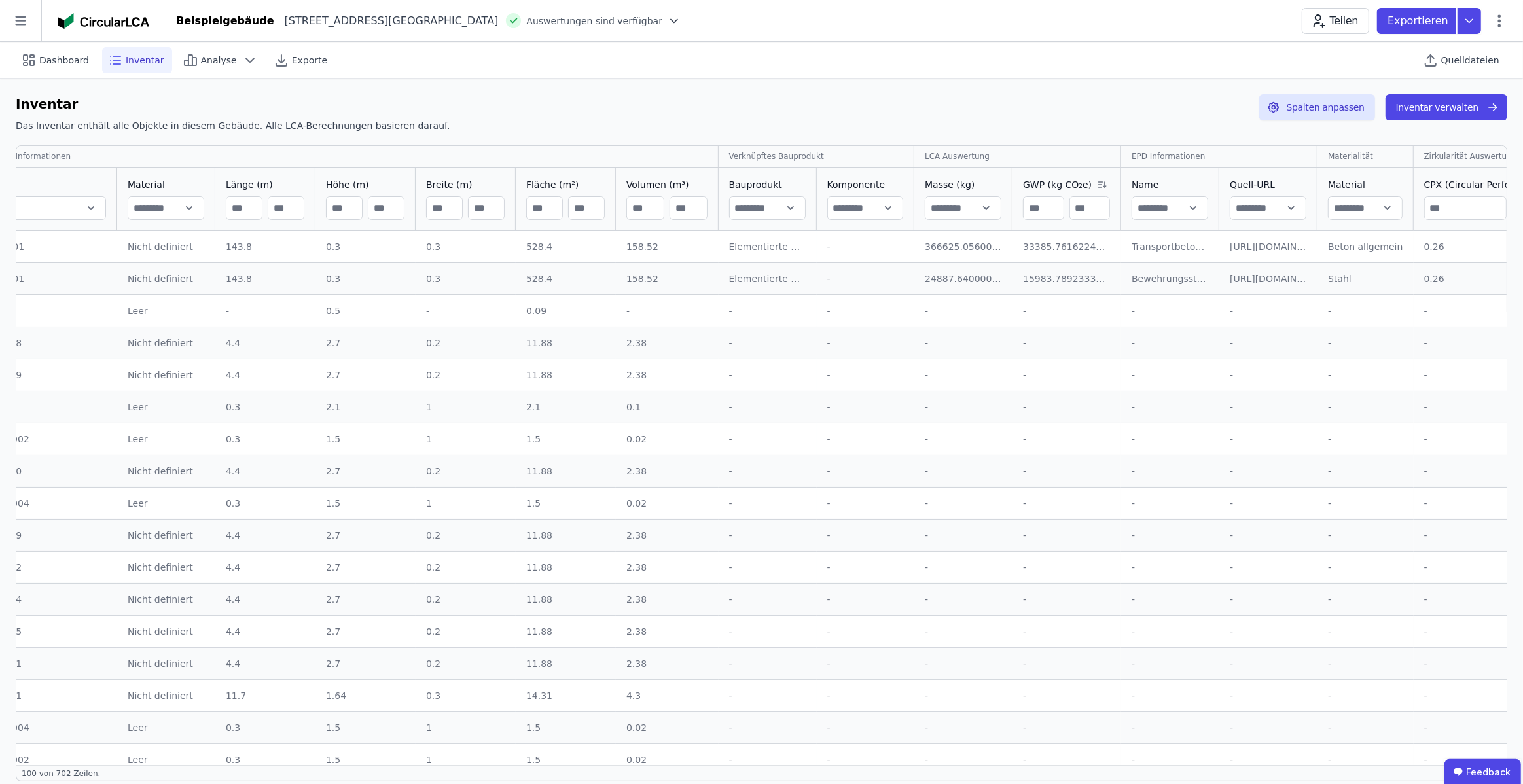
scroll to position [0, 29]
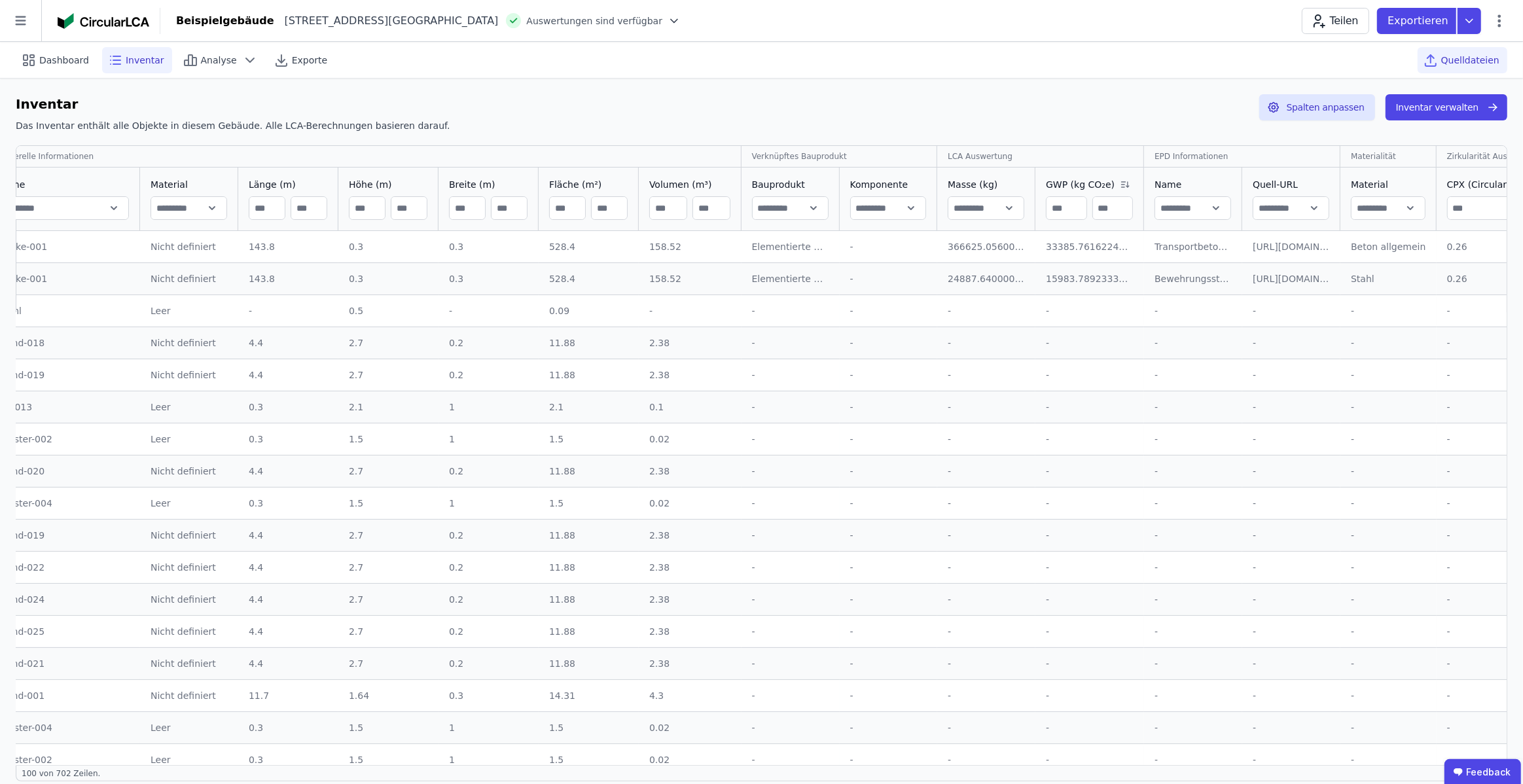
click at [1460, 59] on span "Quelldateien" at bounding box center [1470, 60] width 58 height 13
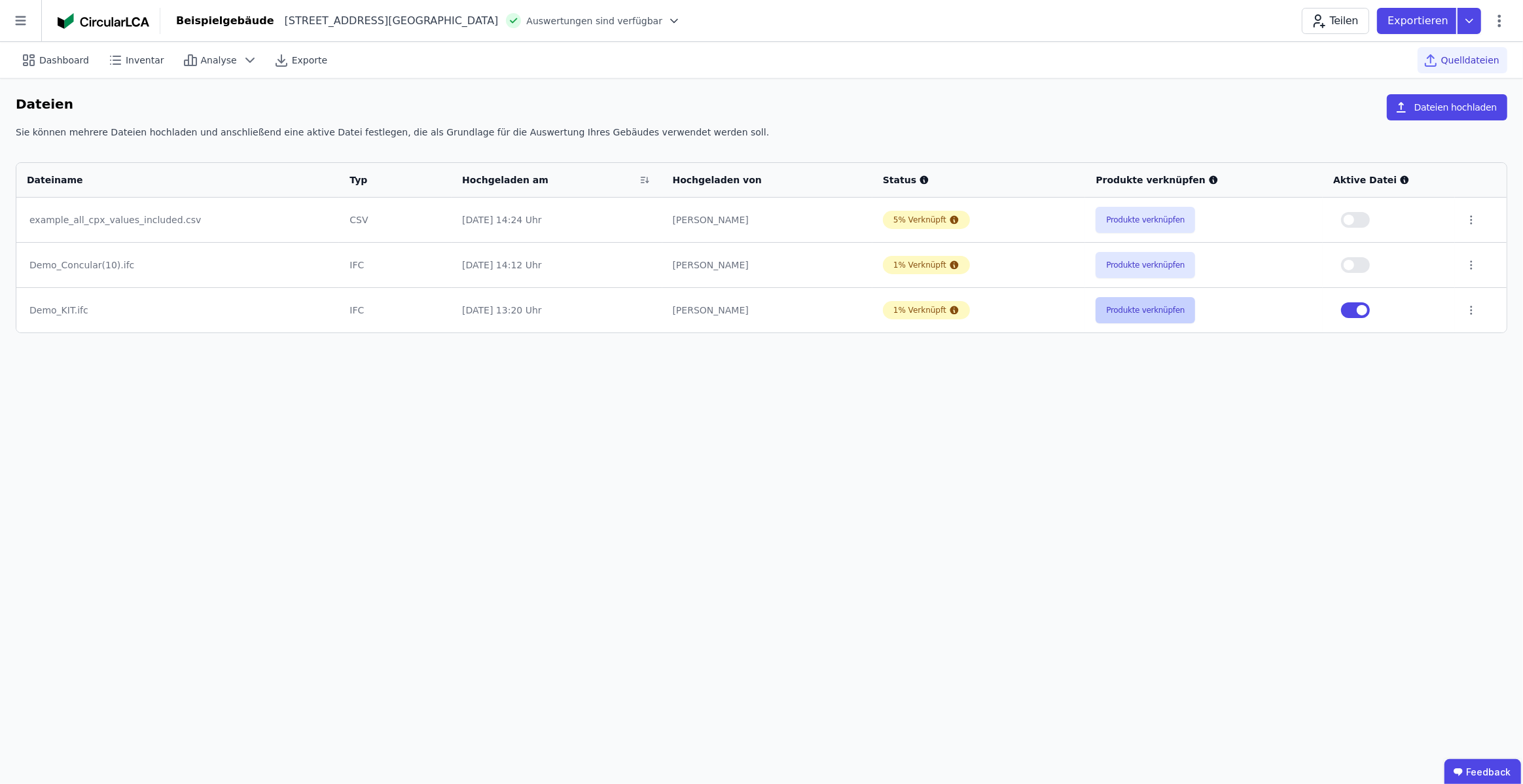
click at [1135, 310] on button "Produkte verknüpfen" at bounding box center [1145, 310] width 99 height 26
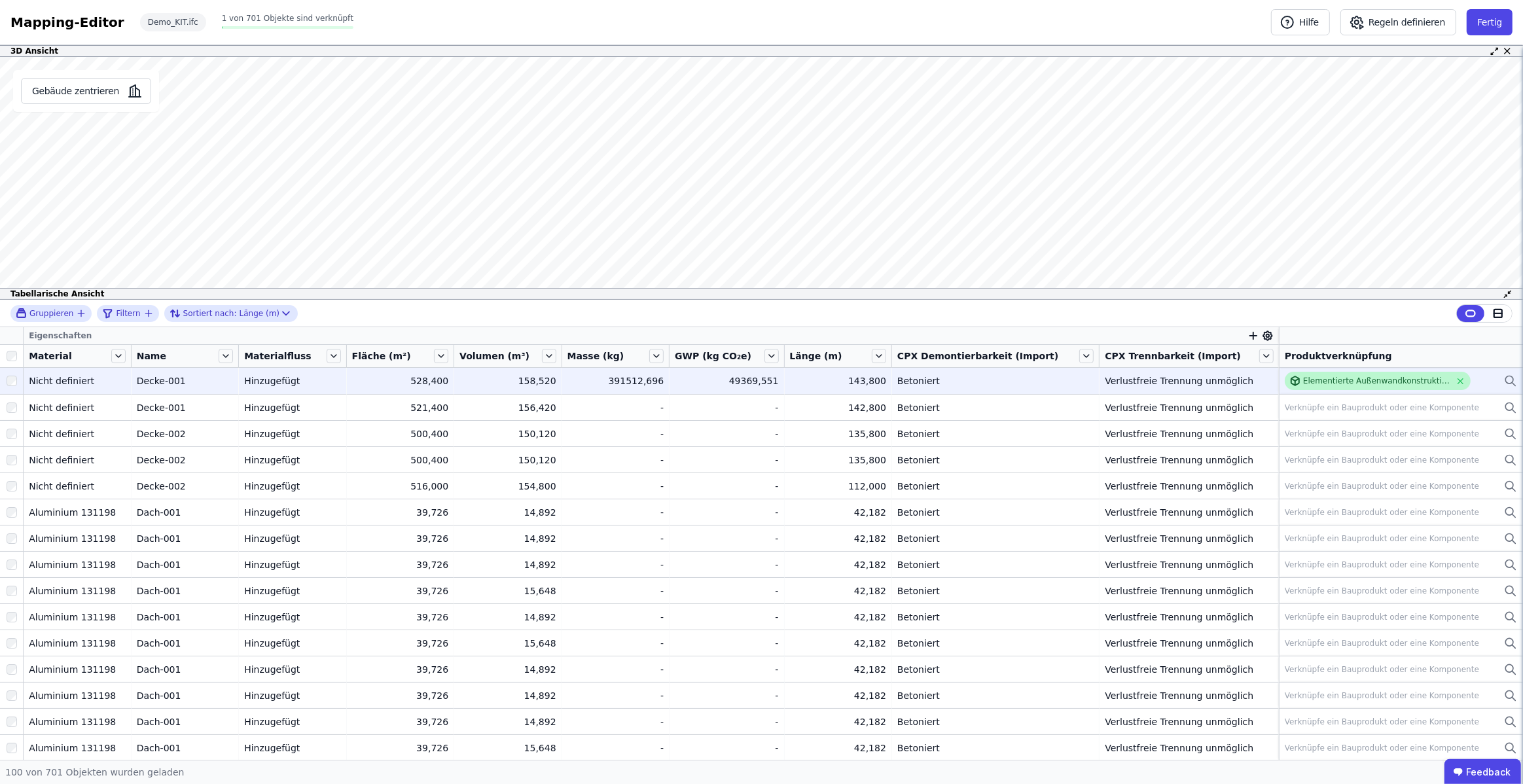
click at [1327, 380] on div "Elementierte Außenwandkonstruktion - Stahlbeton - C20/25 - 2%" at bounding box center [1376, 380] width 147 height 10
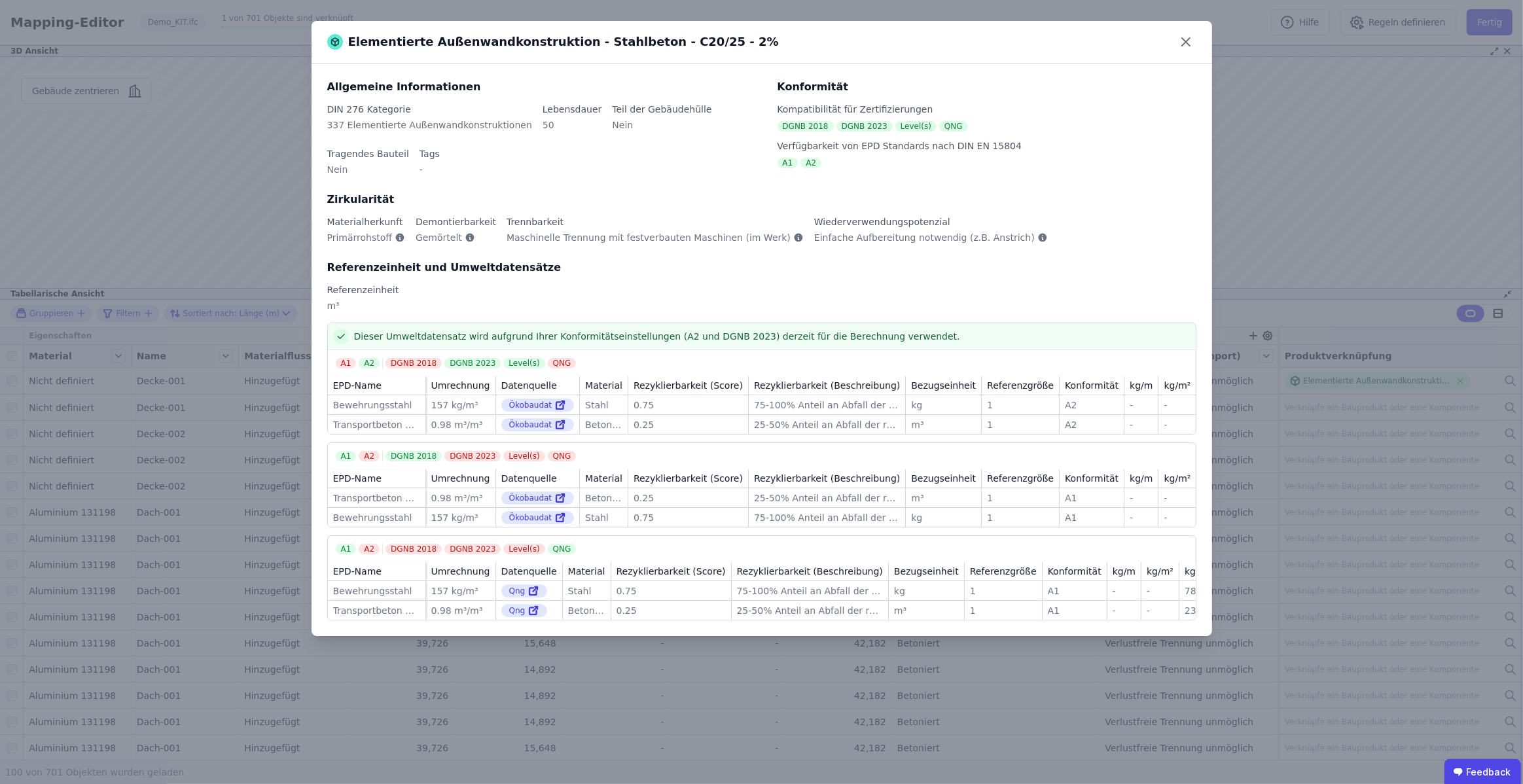
drag, startPoint x: 1183, startPoint y: 45, endPoint x: 1222, endPoint y: 178, distance: 138.6
click at [1183, 44] on icon at bounding box center [1186, 42] width 8 height 8
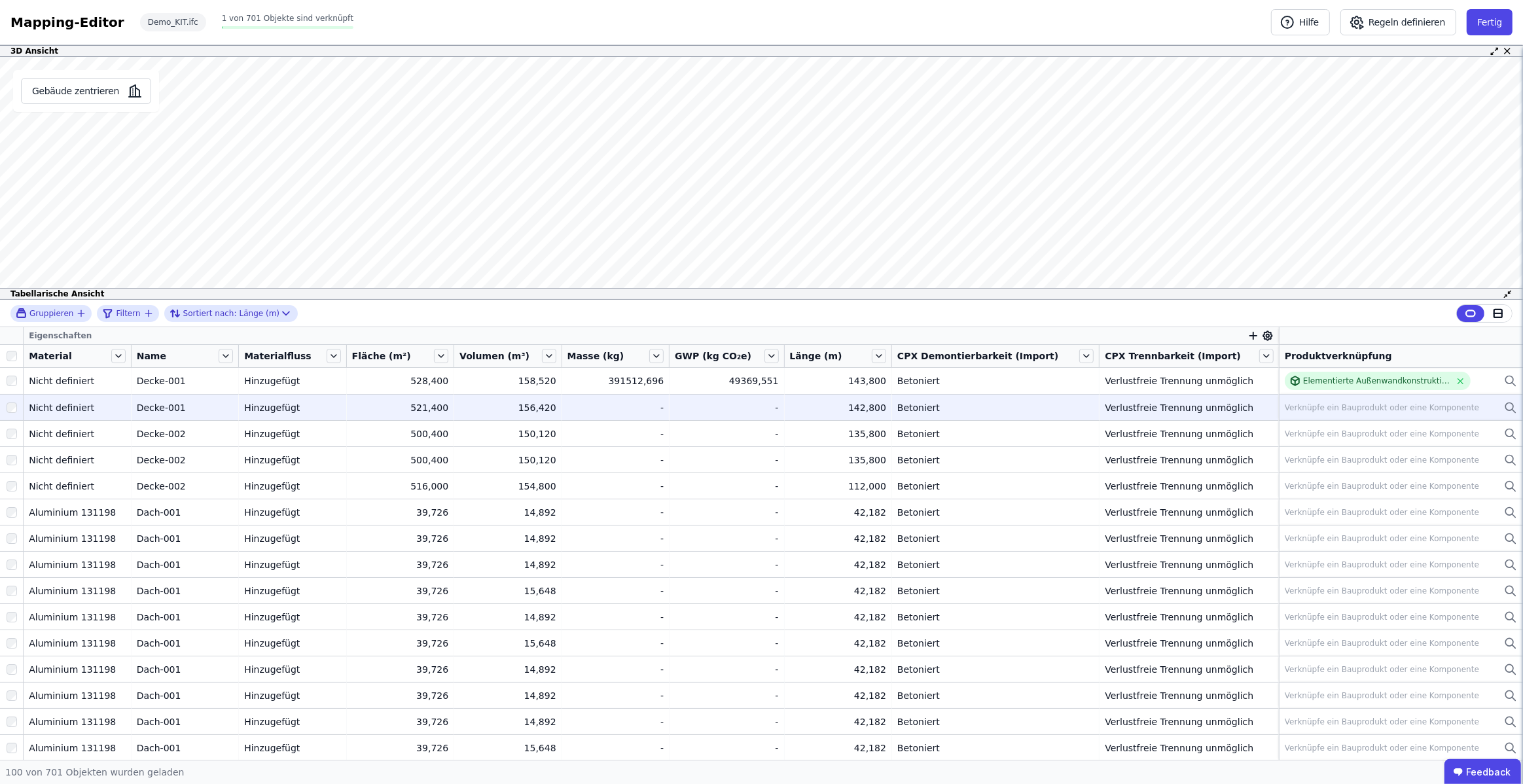
click at [1376, 405] on div "Verknüpfe ein Bauprodukt oder eine Komponente" at bounding box center [1382, 407] width 194 height 10
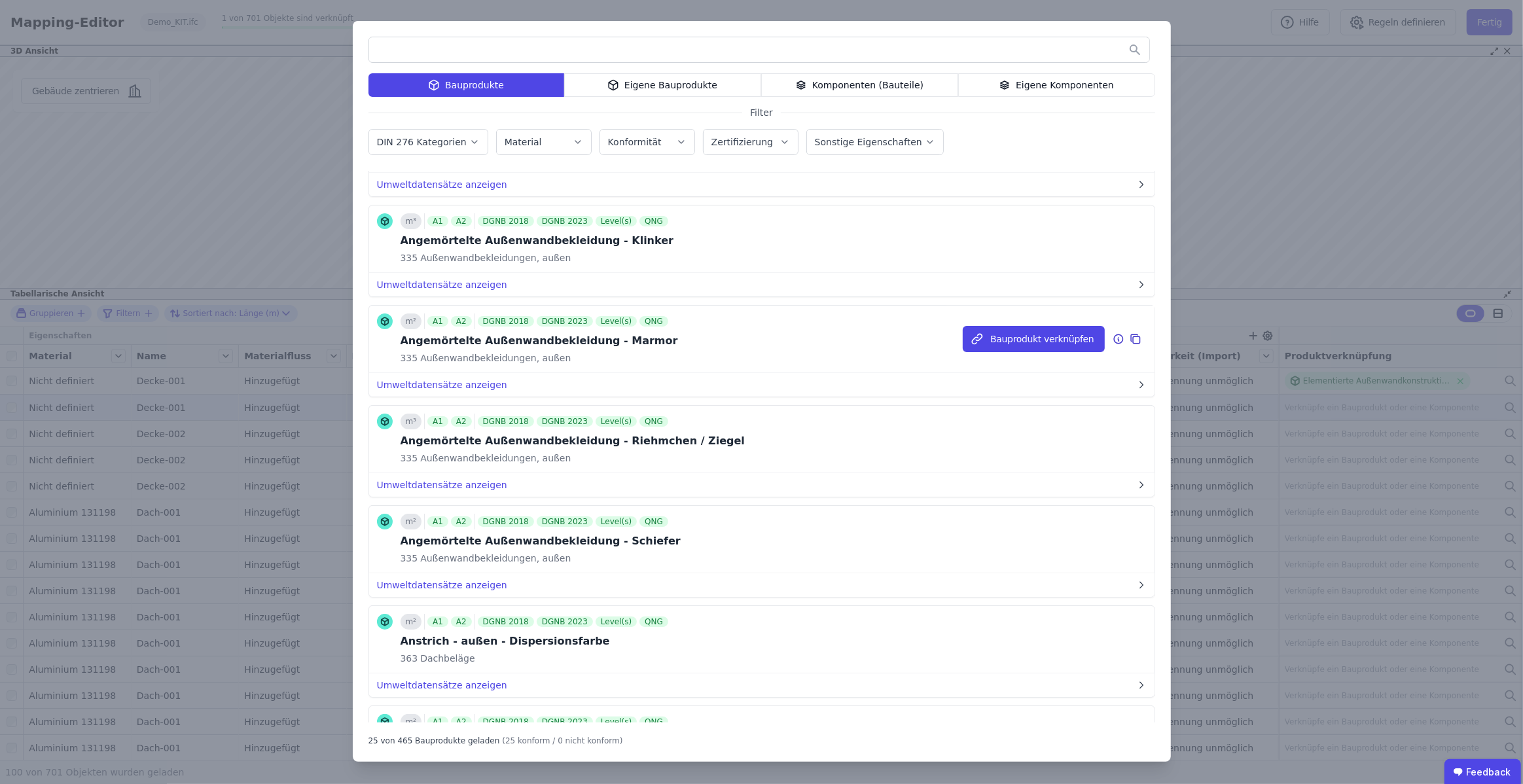
scroll to position [600, 0]
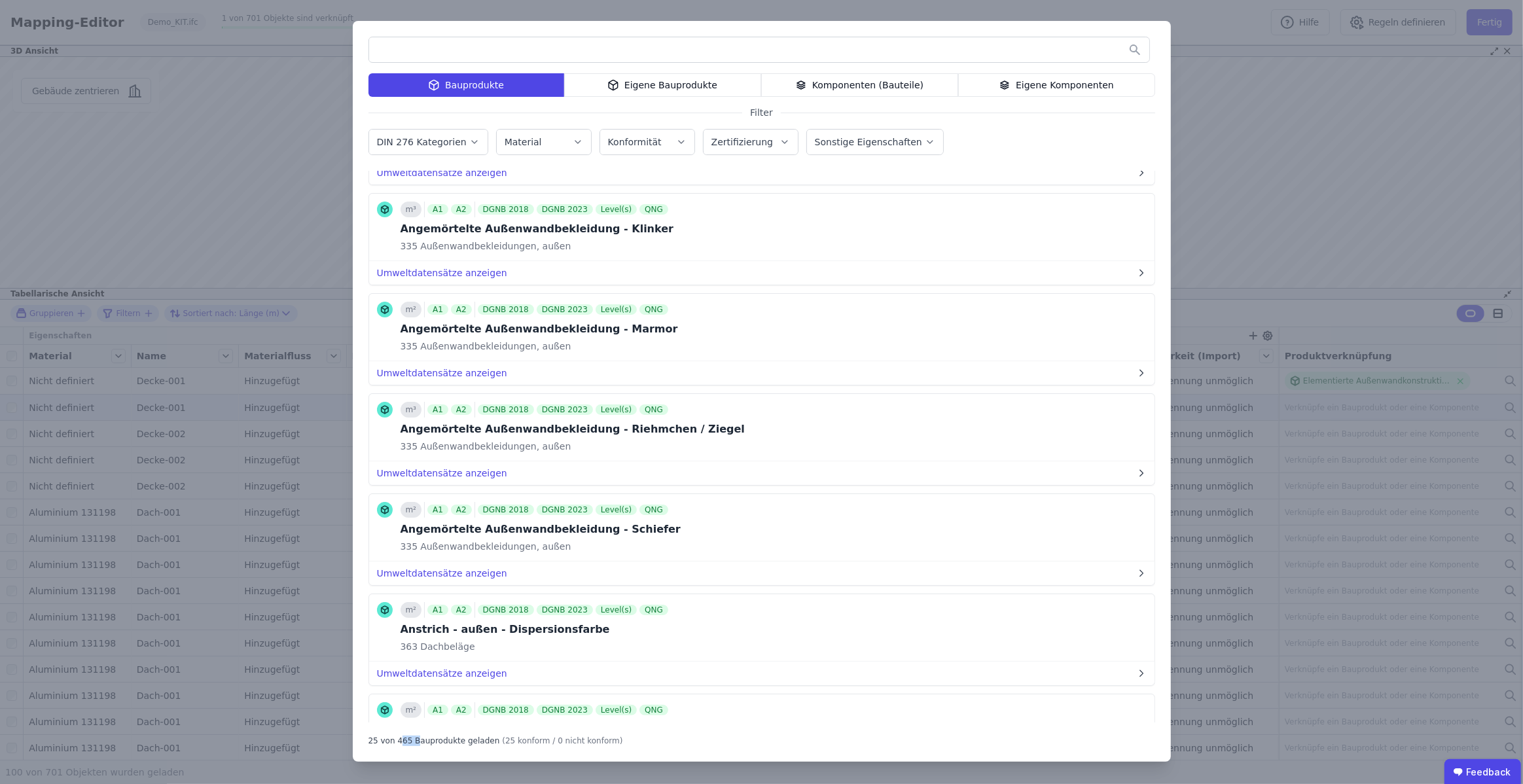
drag, startPoint x: 399, startPoint y: 740, endPoint x: 416, endPoint y: 739, distance: 17.0
click at [416, 738] on div "25 von 465 Bauprodukte geladen" at bounding box center [434, 738] width 131 height 16
click at [434, 740] on div "25 von 465 Bauprodukte geladen" at bounding box center [434, 738] width 131 height 16
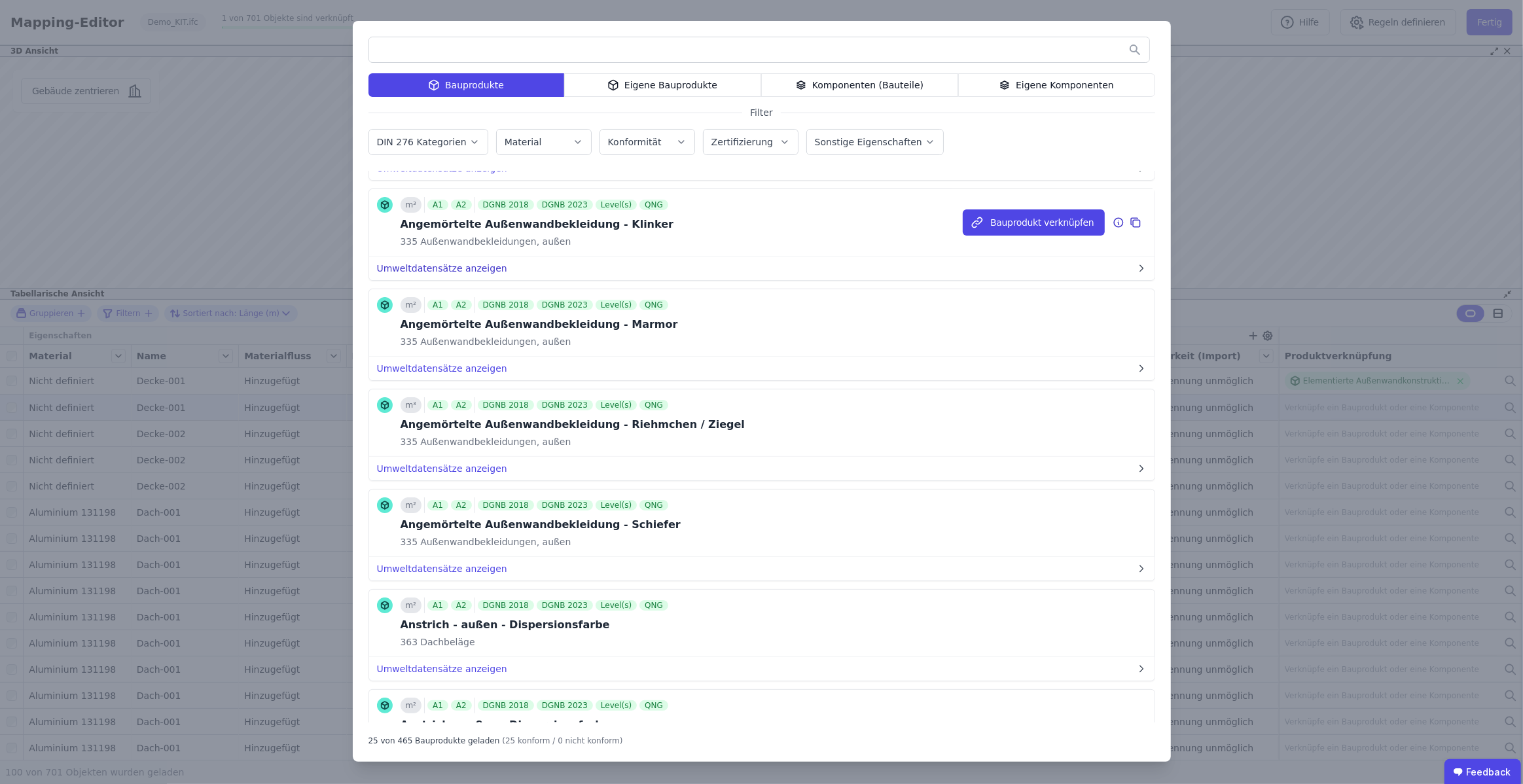
scroll to position [609, 0]
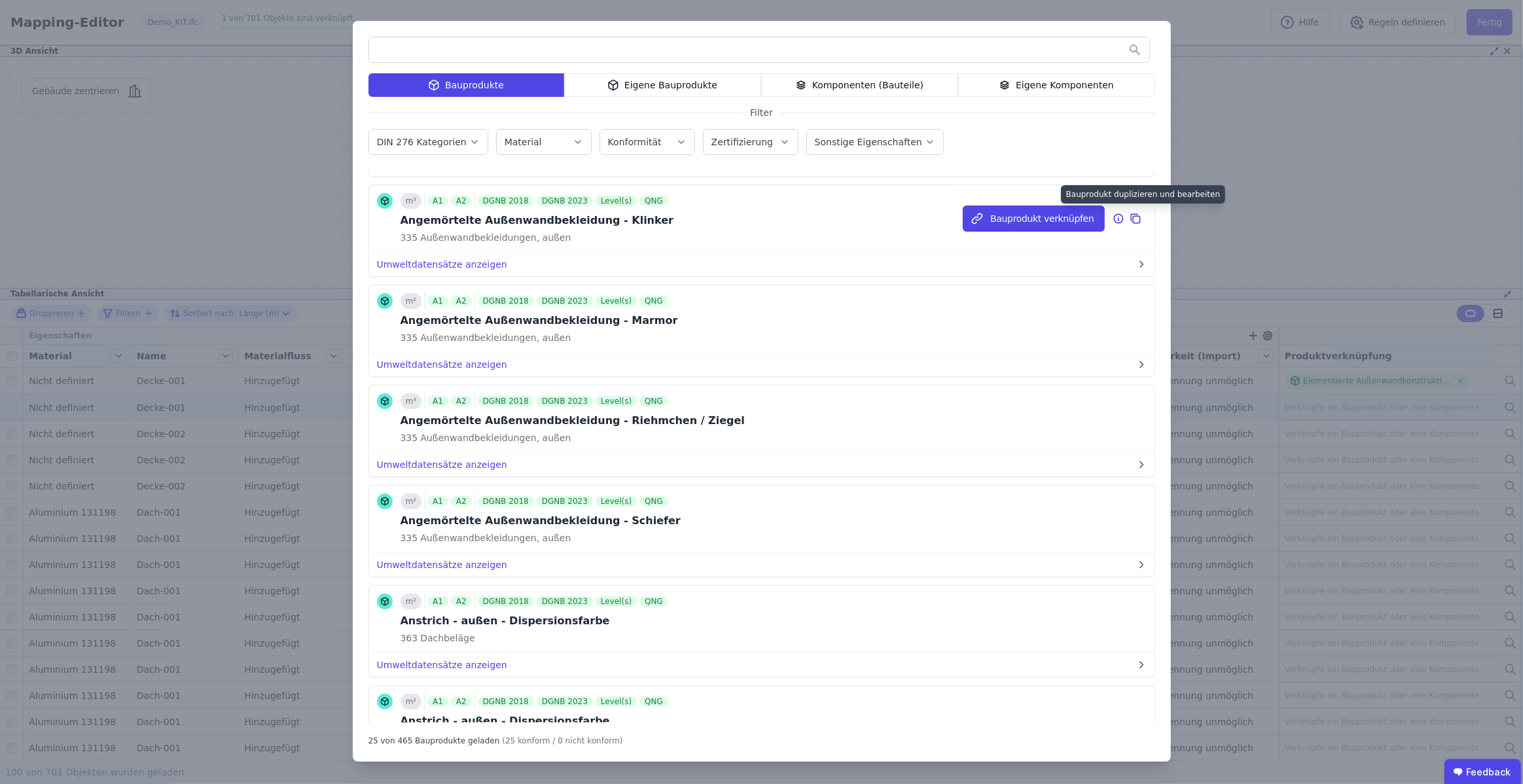
click at [1133, 217] on icon at bounding box center [1136, 219] width 7 height 7
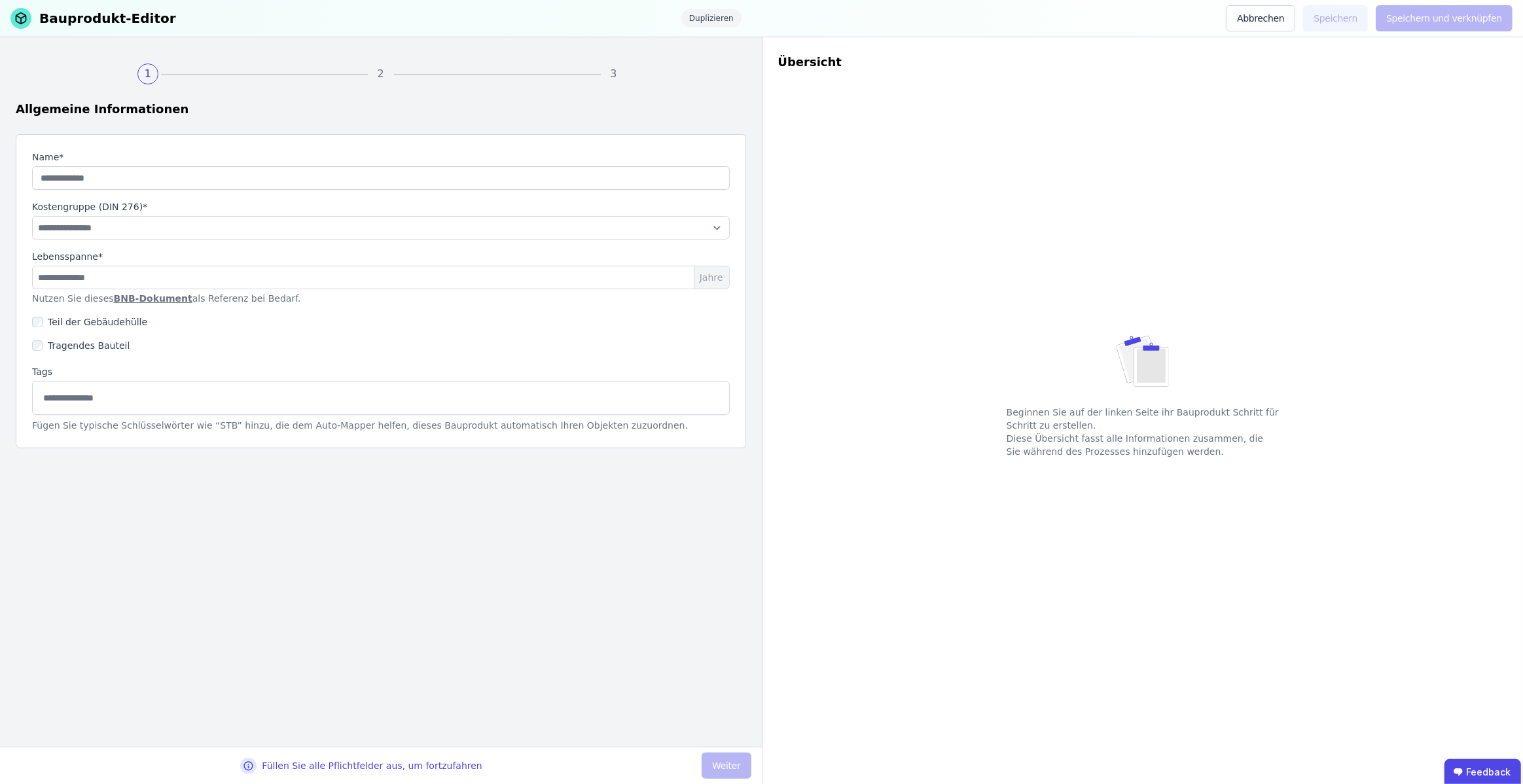
type input "**********"
select select "**********"
type input "**"
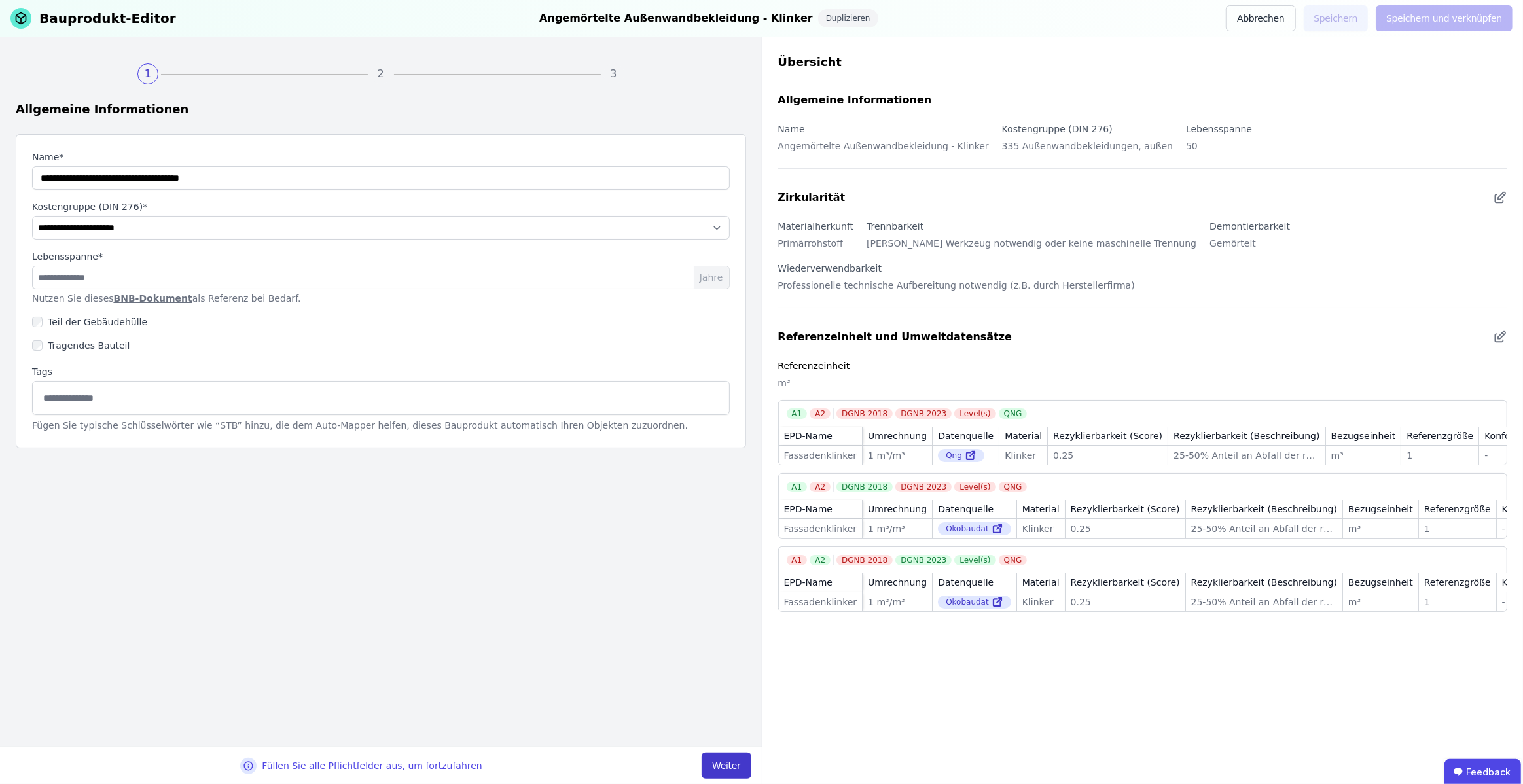
click at [734, 761] on button "Weiter" at bounding box center [726, 765] width 49 height 26
select select "**********"
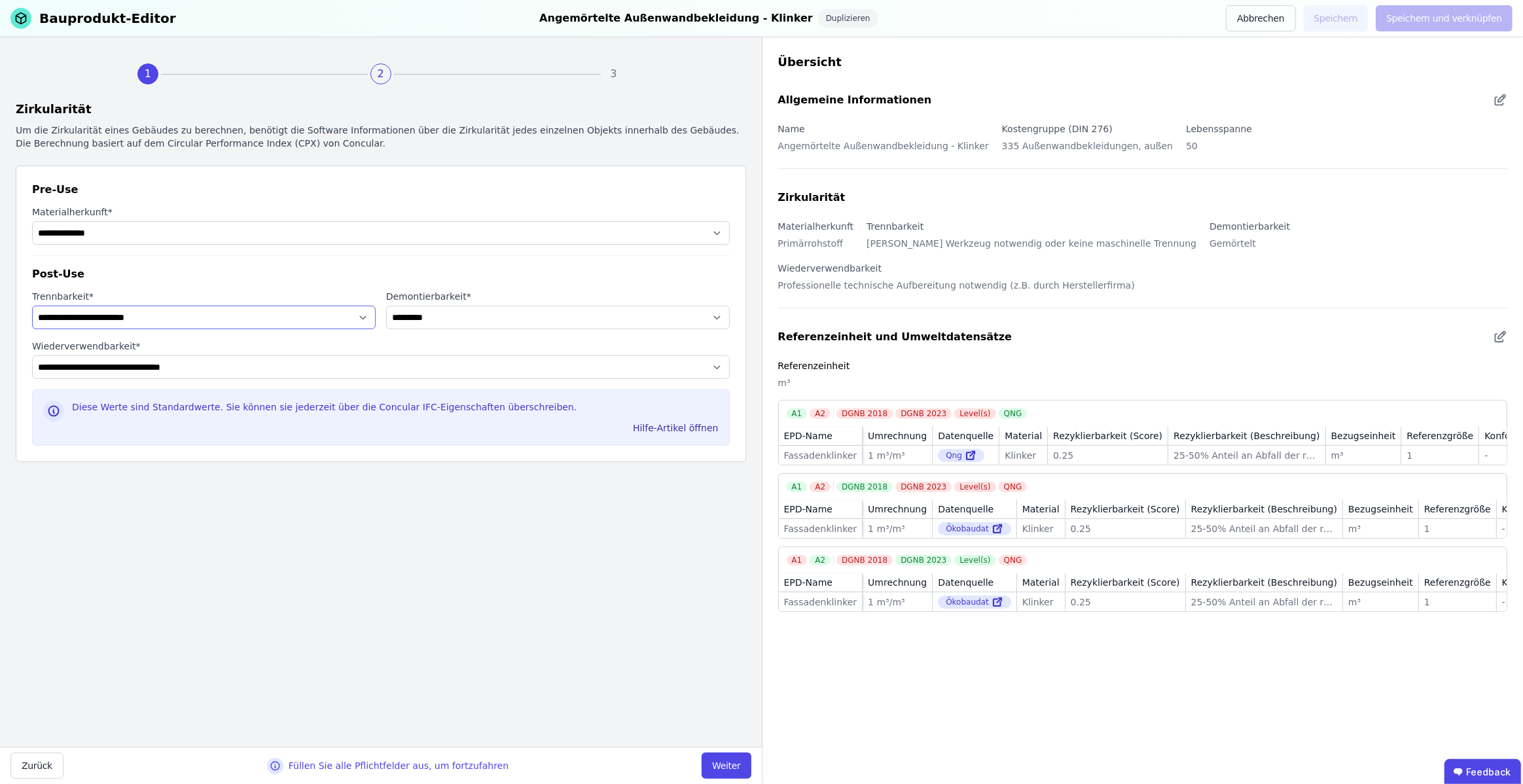
click at [284, 318] on select "**********" at bounding box center [204, 318] width 343 height 24
click at [476, 317] on select "**********" at bounding box center [557, 318] width 343 height 24
select select "**********"
click at [731, 753] on button "Weiter" at bounding box center [726, 765] width 49 height 26
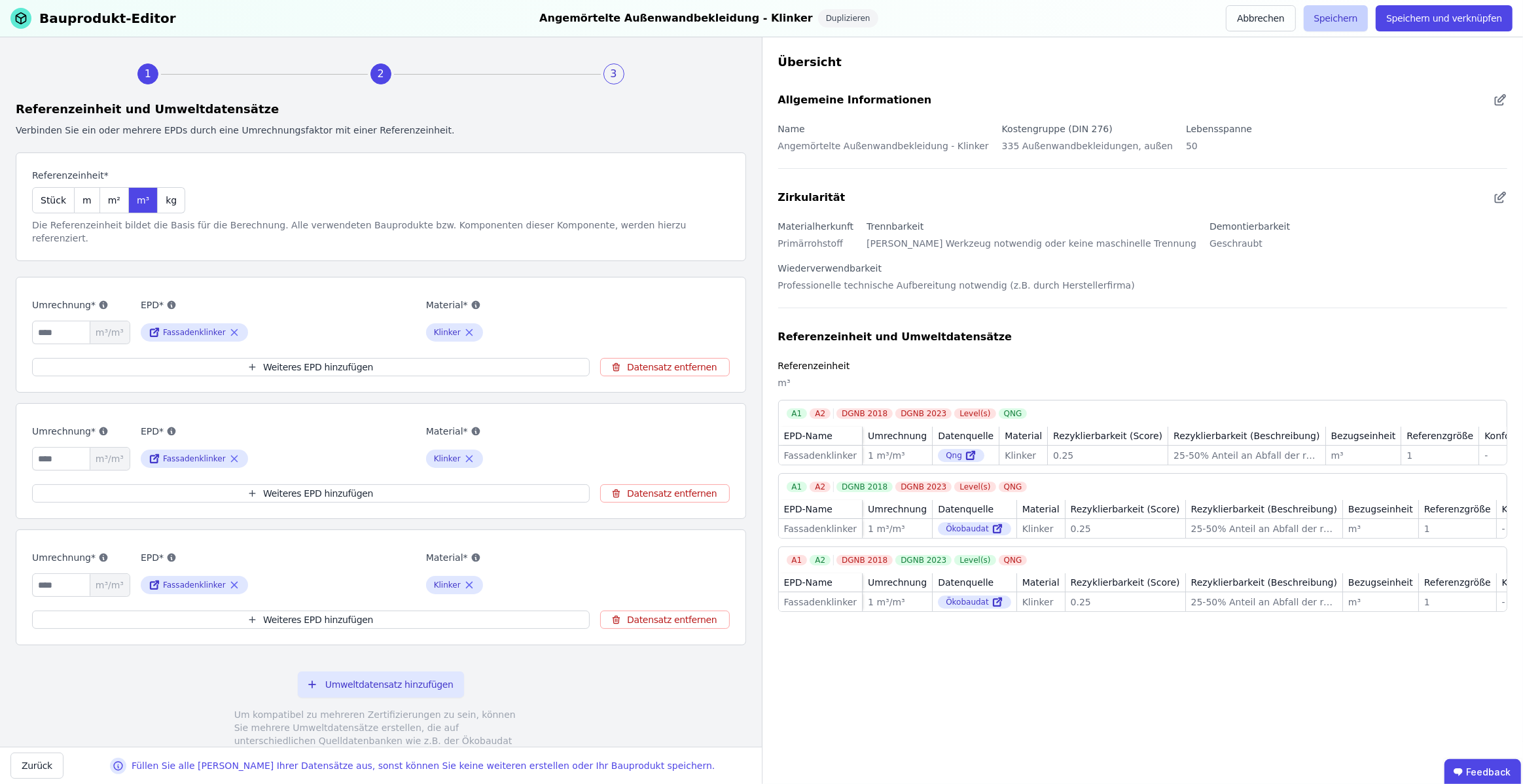
click at [1336, 16] on button "Speichern" at bounding box center [1336, 18] width 65 height 26
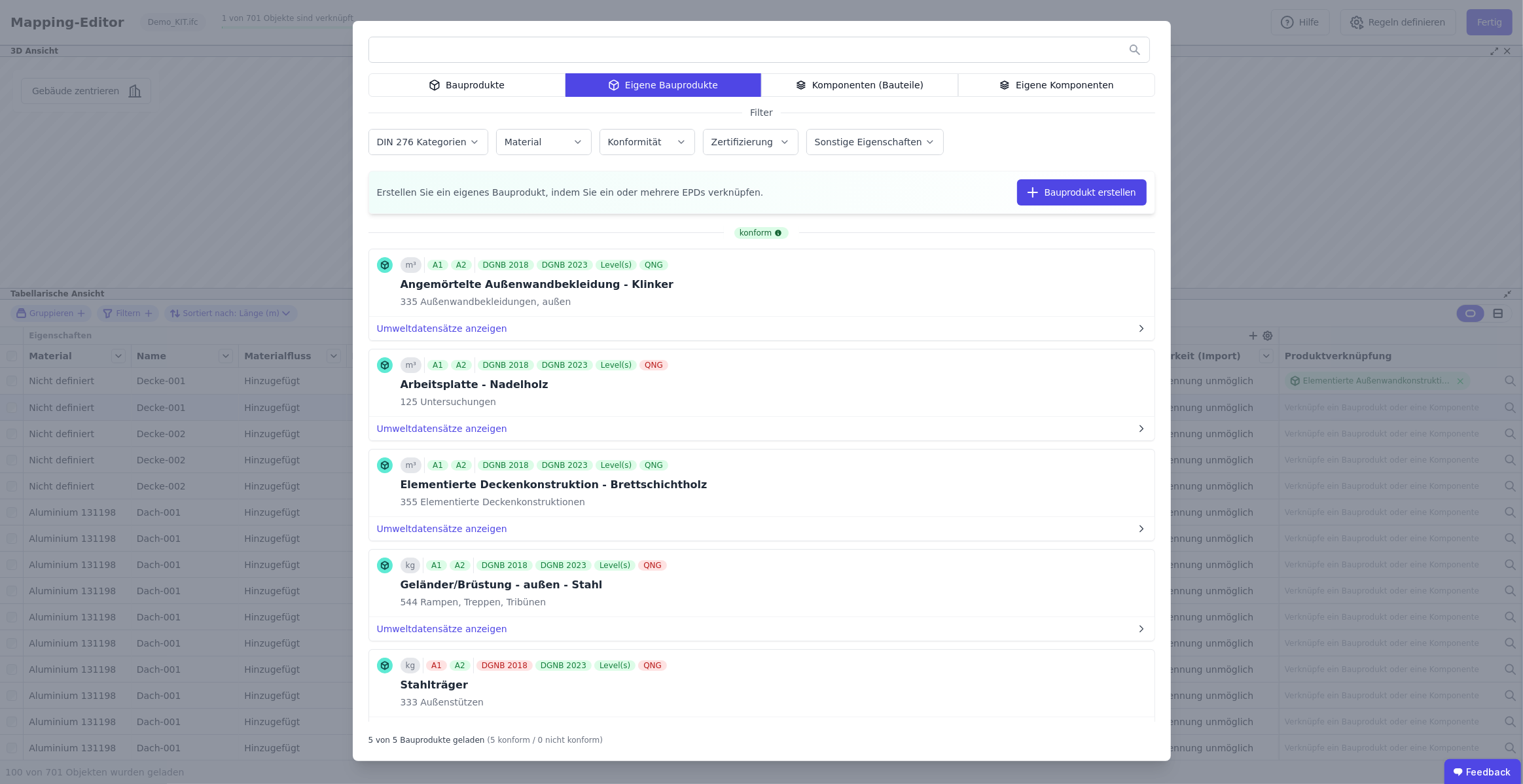
click at [1024, 82] on div "Eigene Komponenten" at bounding box center [1057, 85] width 197 height 24
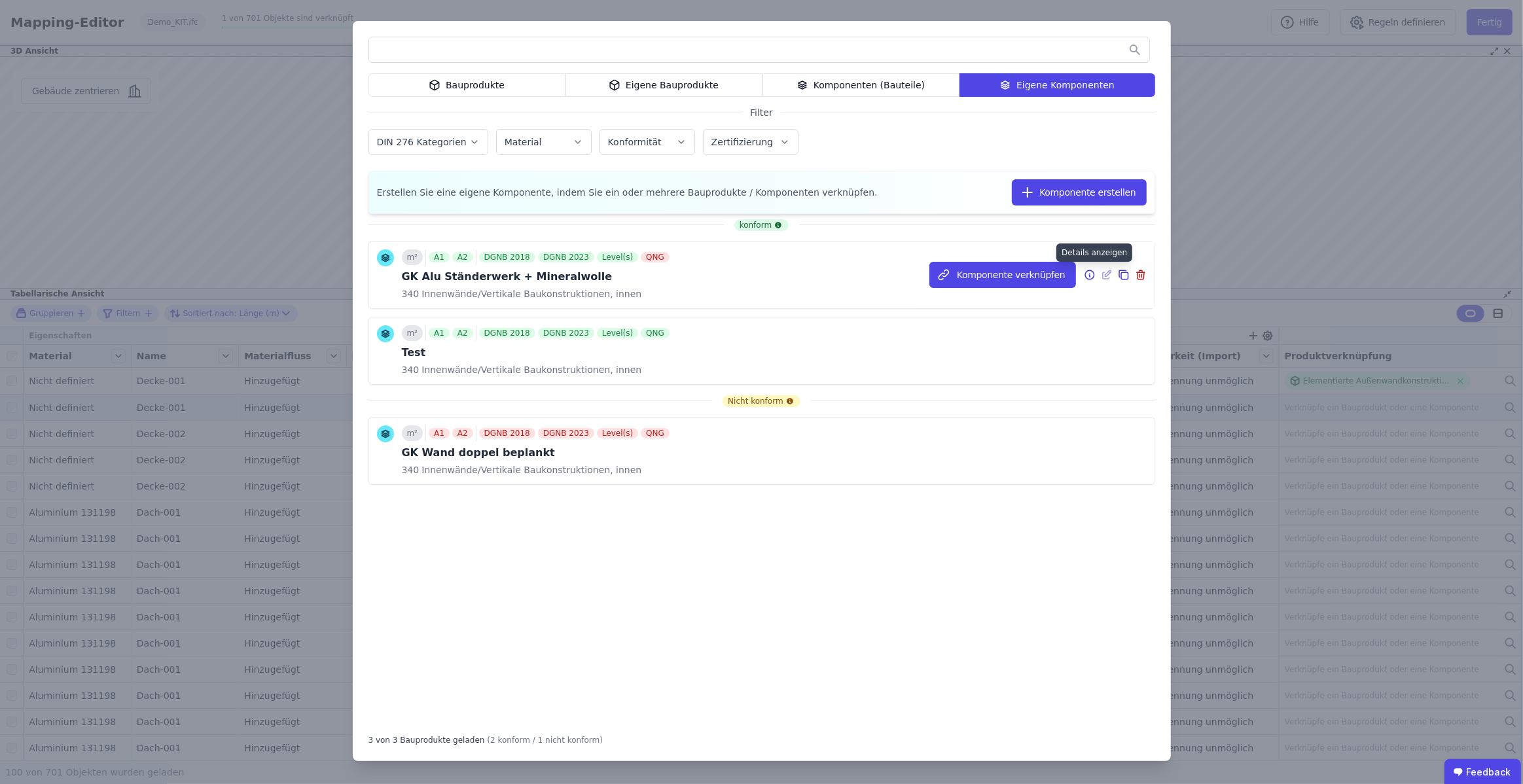
click at [1089, 271] on icon at bounding box center [1089, 275] width 12 height 16
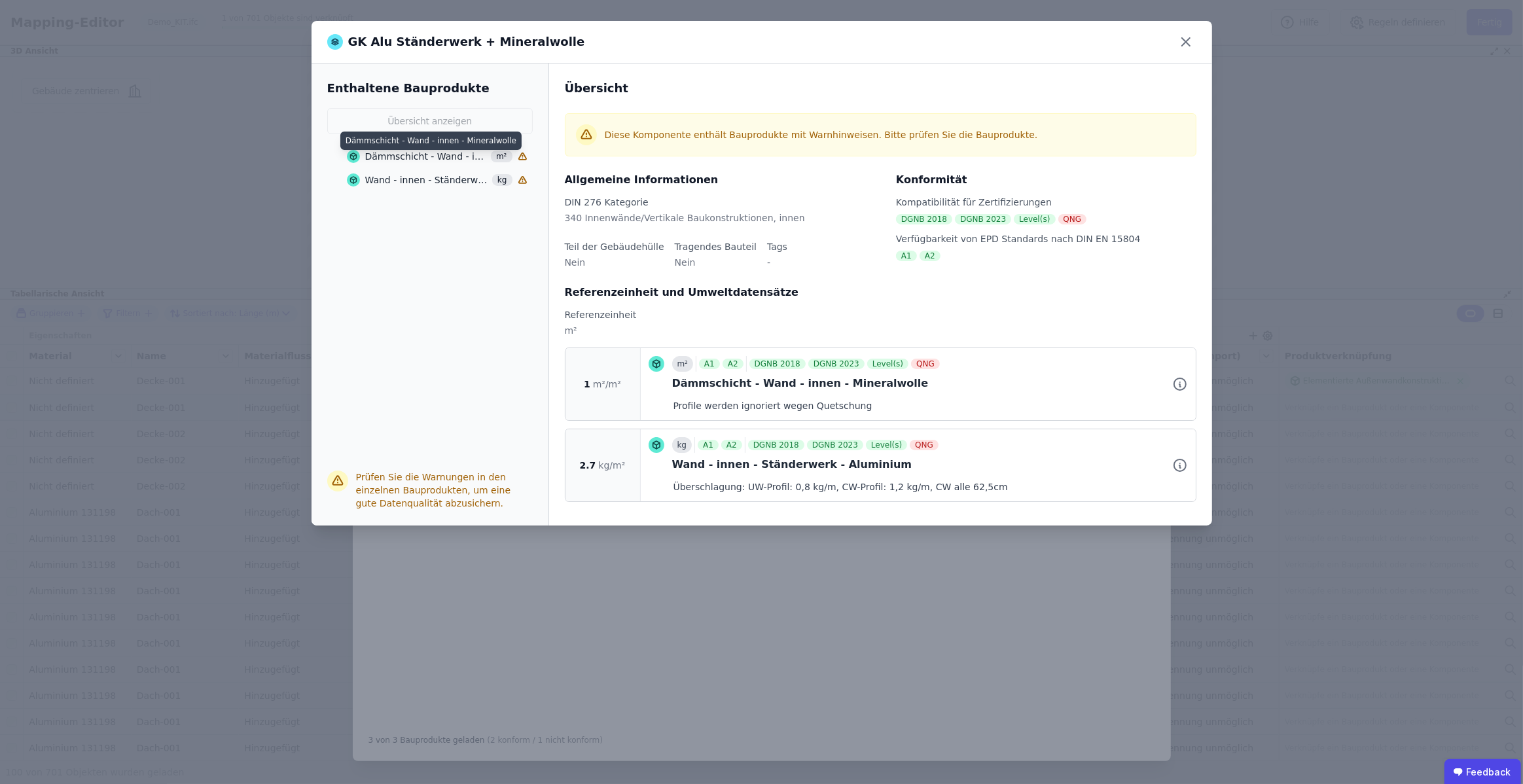
click at [426, 158] on div "Dämmschicht - Wand - innen - Mineralwolle" at bounding box center [426, 157] width 122 height 13
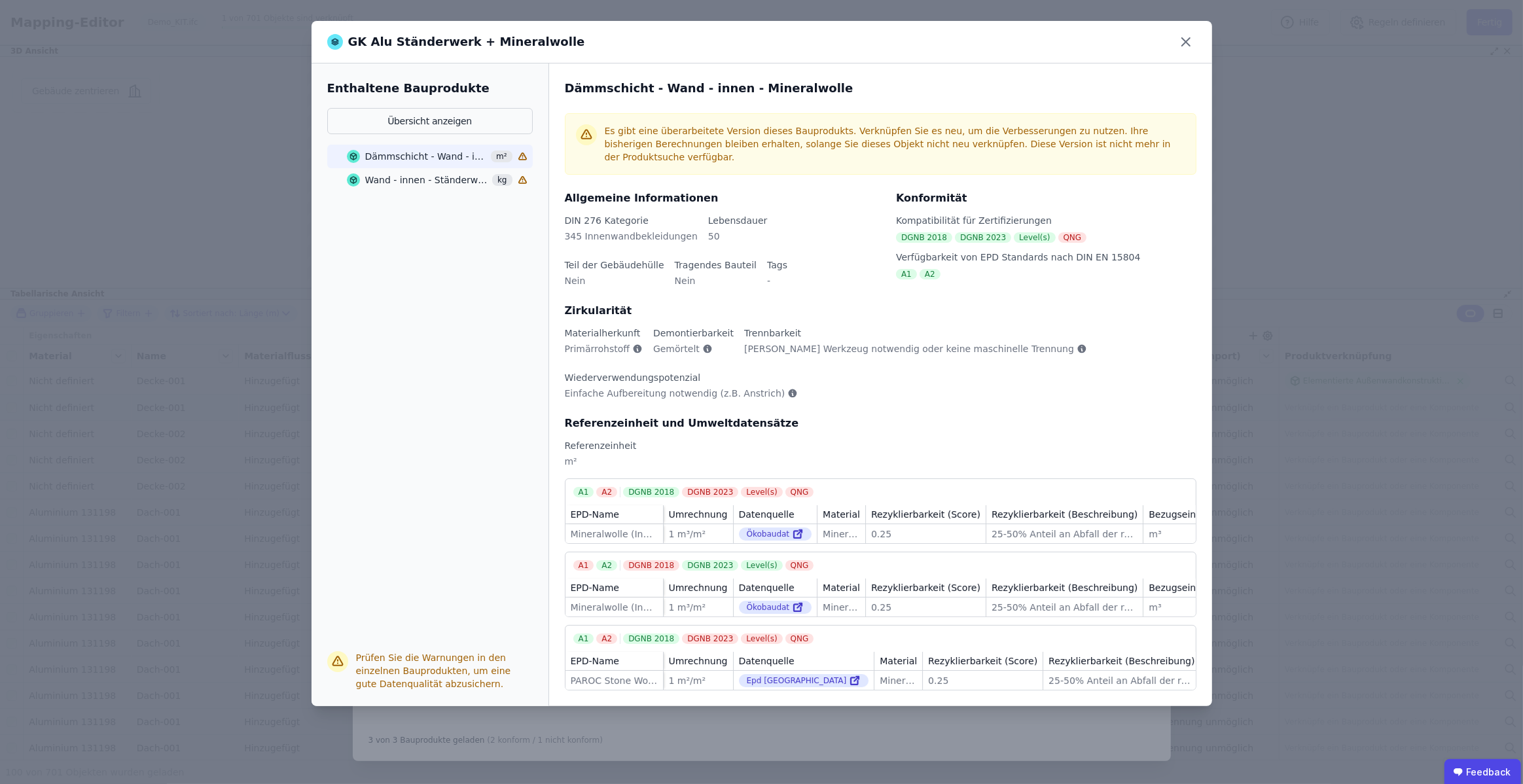
click at [419, 182] on div "Wand - innen - Ständerwerk - Aluminium" at bounding box center [426, 180] width 123 height 13
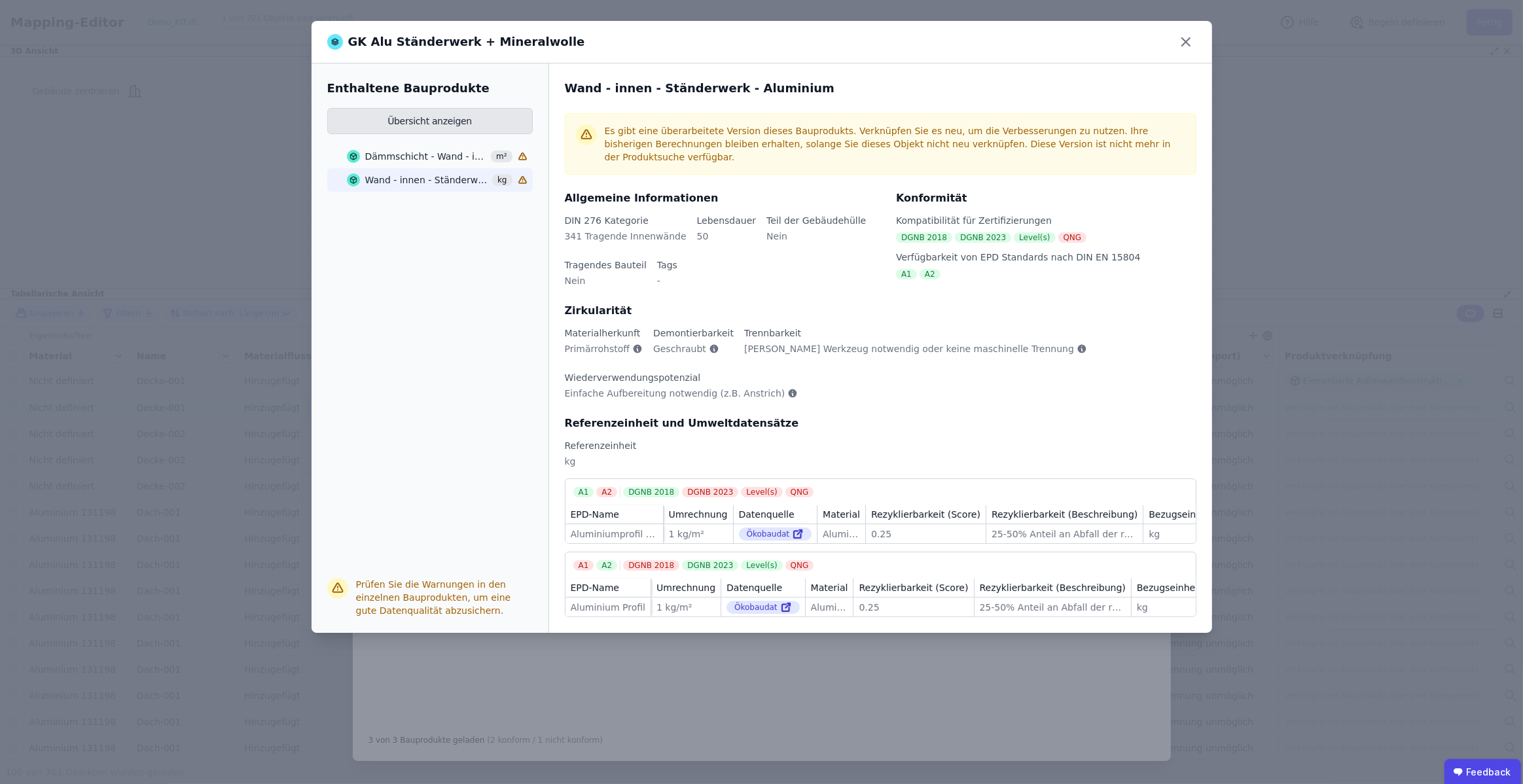
click at [442, 110] on button "Übersicht anzeigen" at bounding box center [430, 121] width 205 height 26
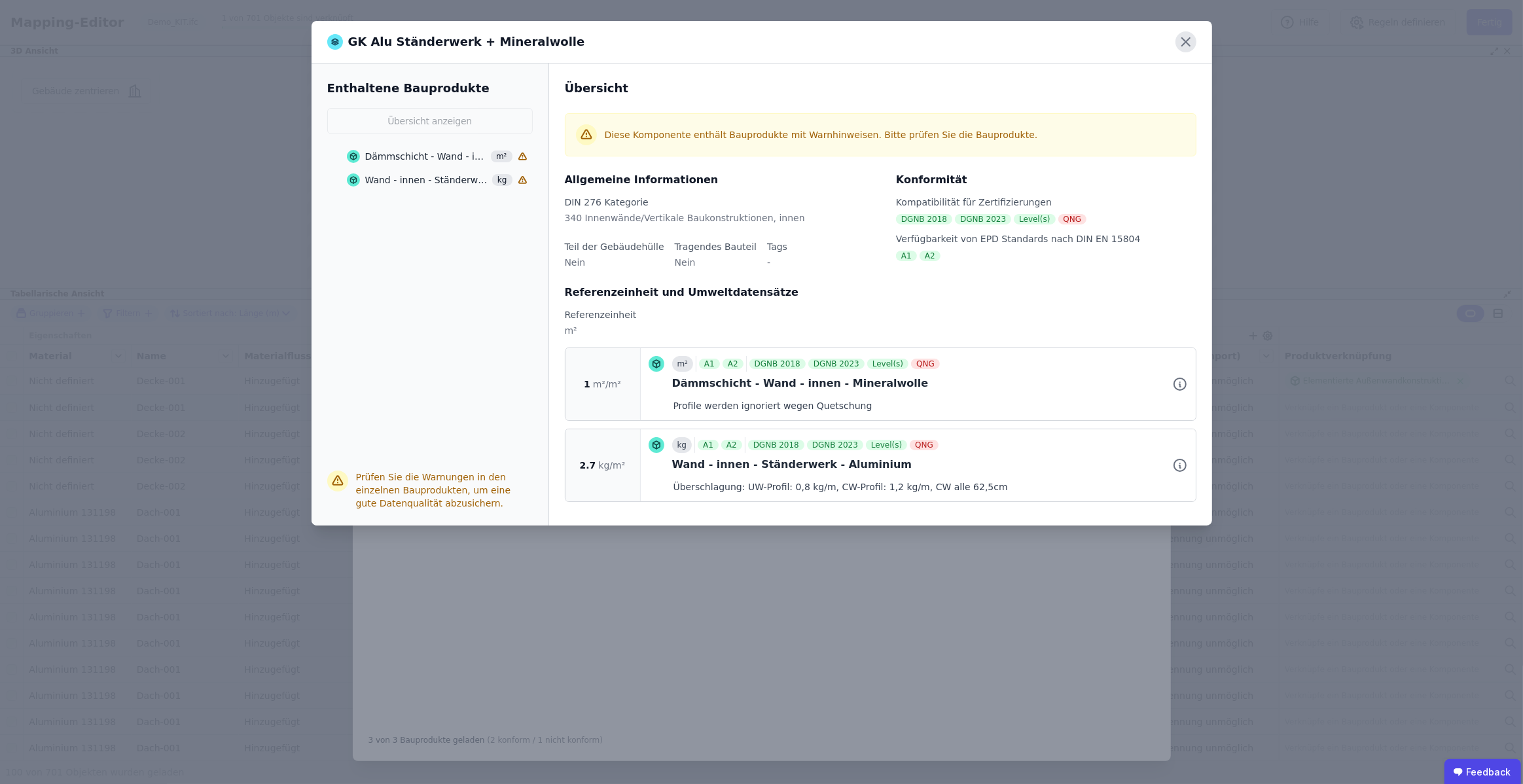
click at [1187, 39] on icon at bounding box center [1186, 42] width 21 height 21
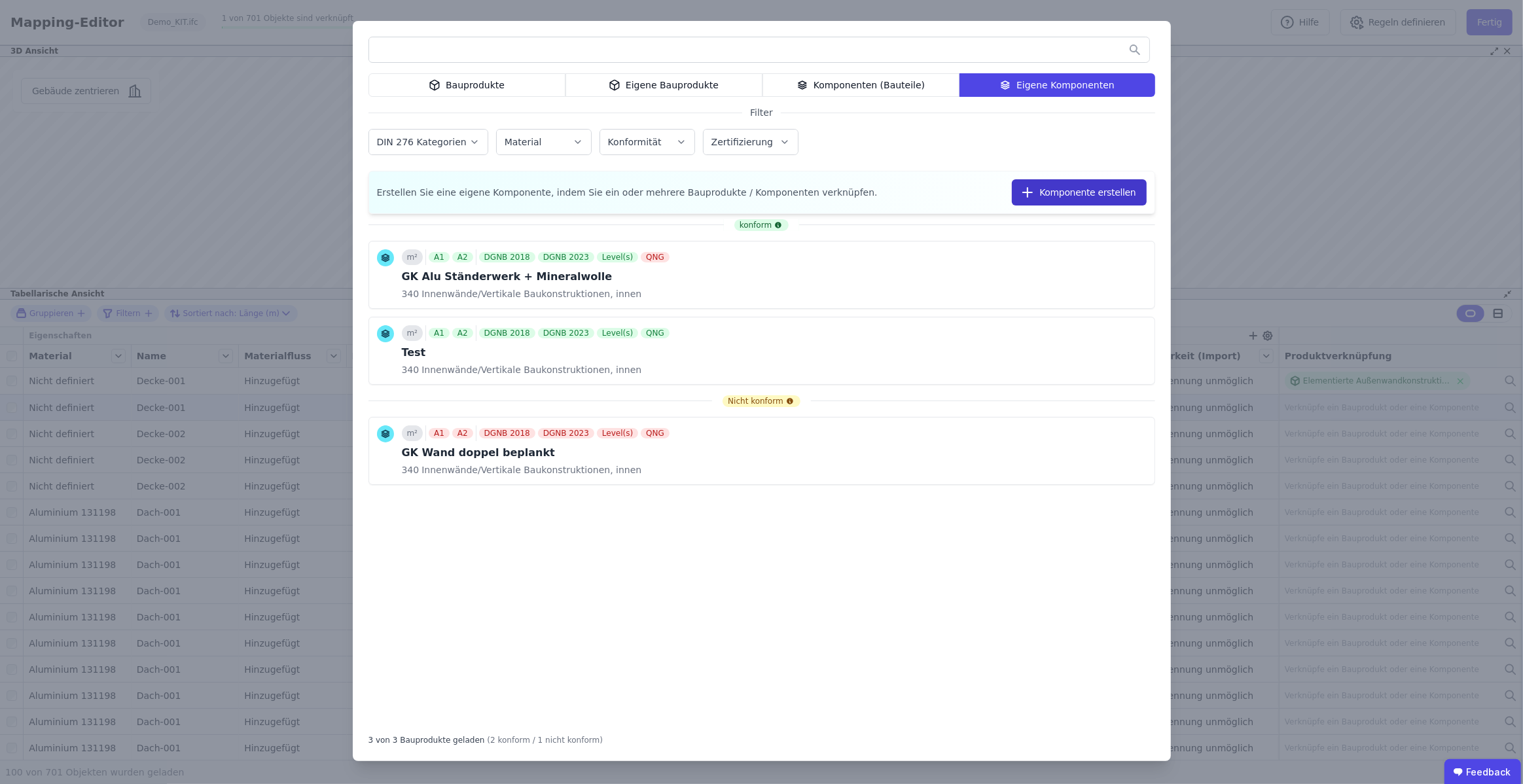
click at [1117, 194] on button "Komponente erstellen" at bounding box center [1079, 192] width 134 height 26
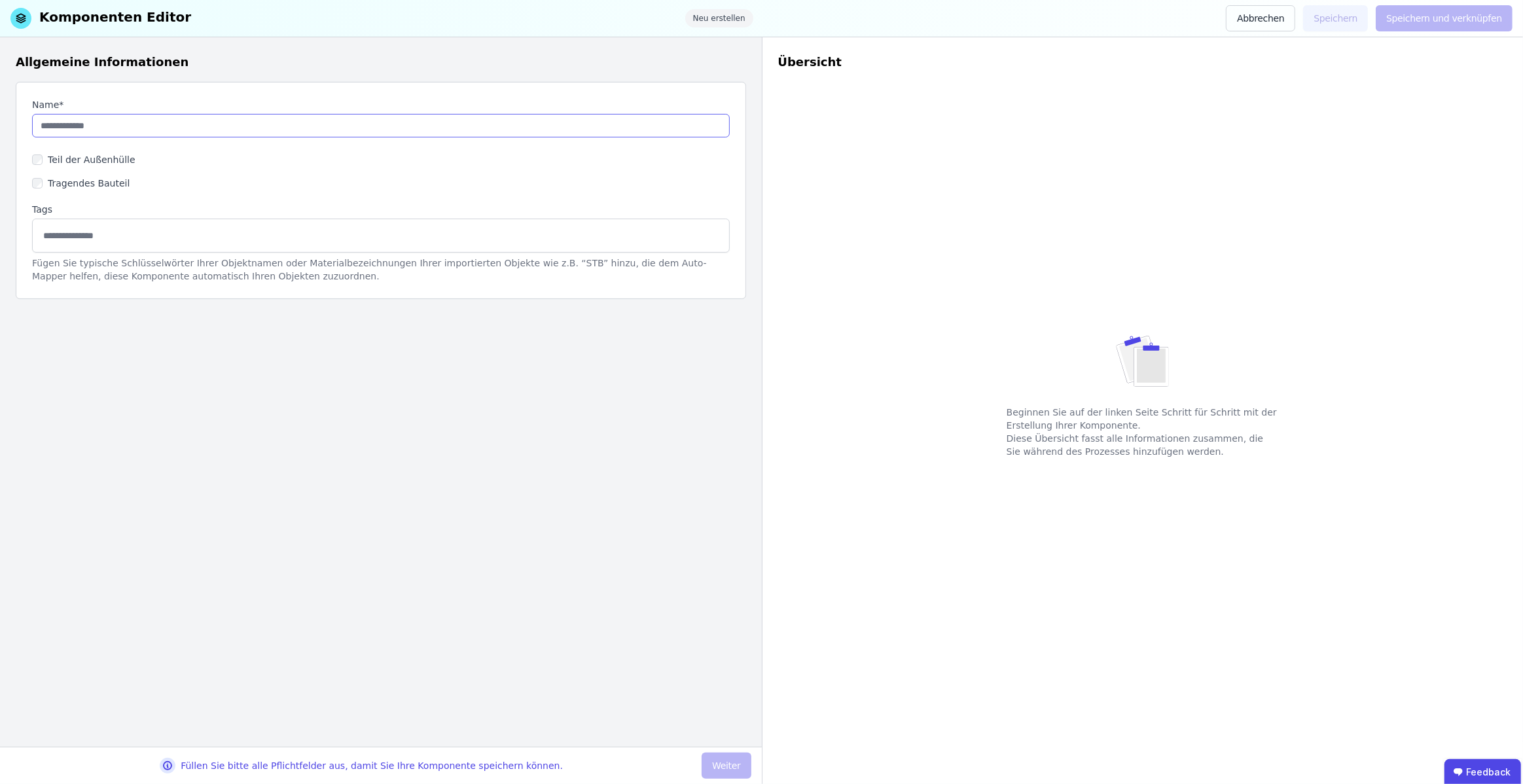
click at [263, 131] on input "string" at bounding box center [381, 126] width 698 height 24
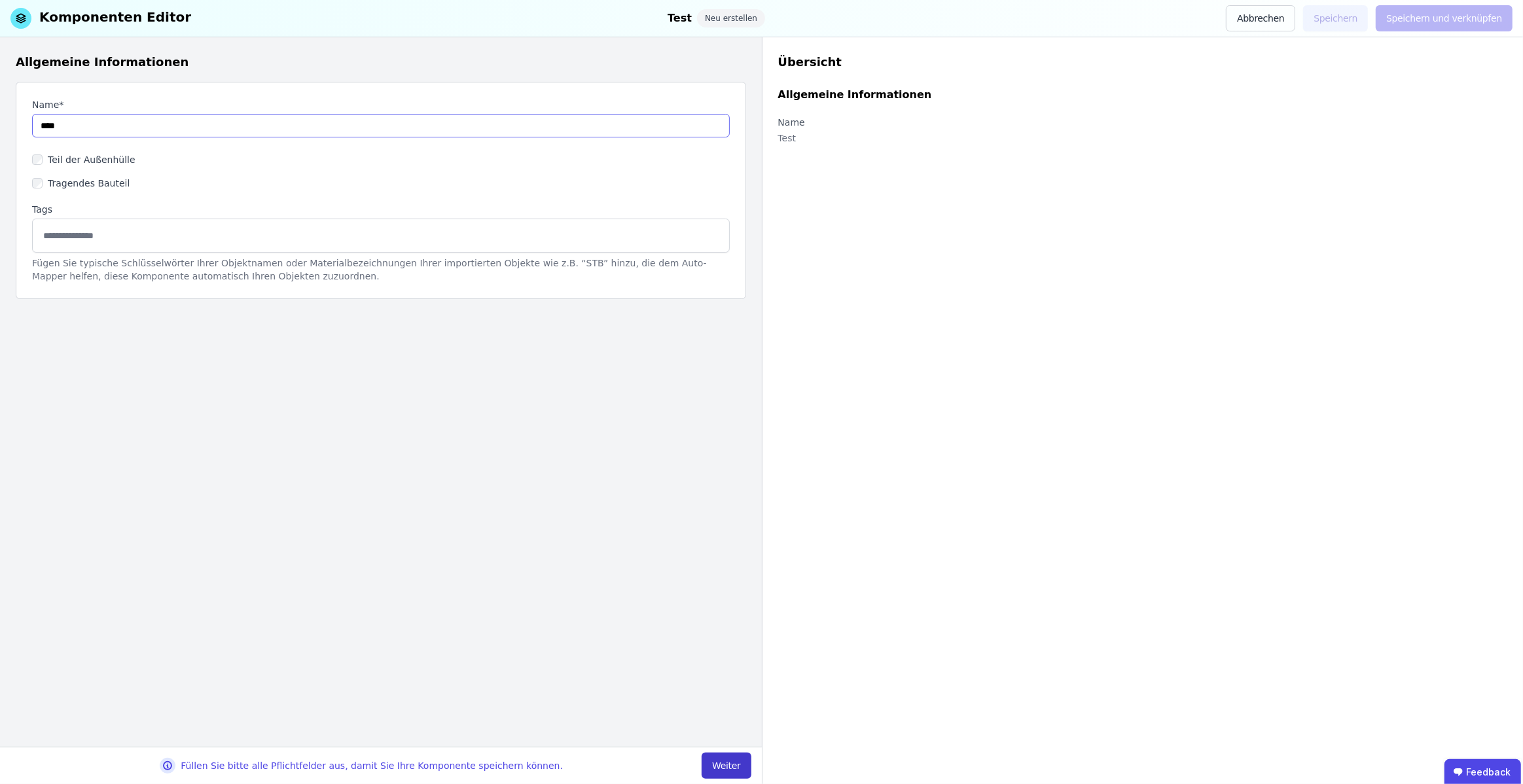
type input "****"
click at [750, 769] on button "Weiter" at bounding box center [726, 765] width 49 height 26
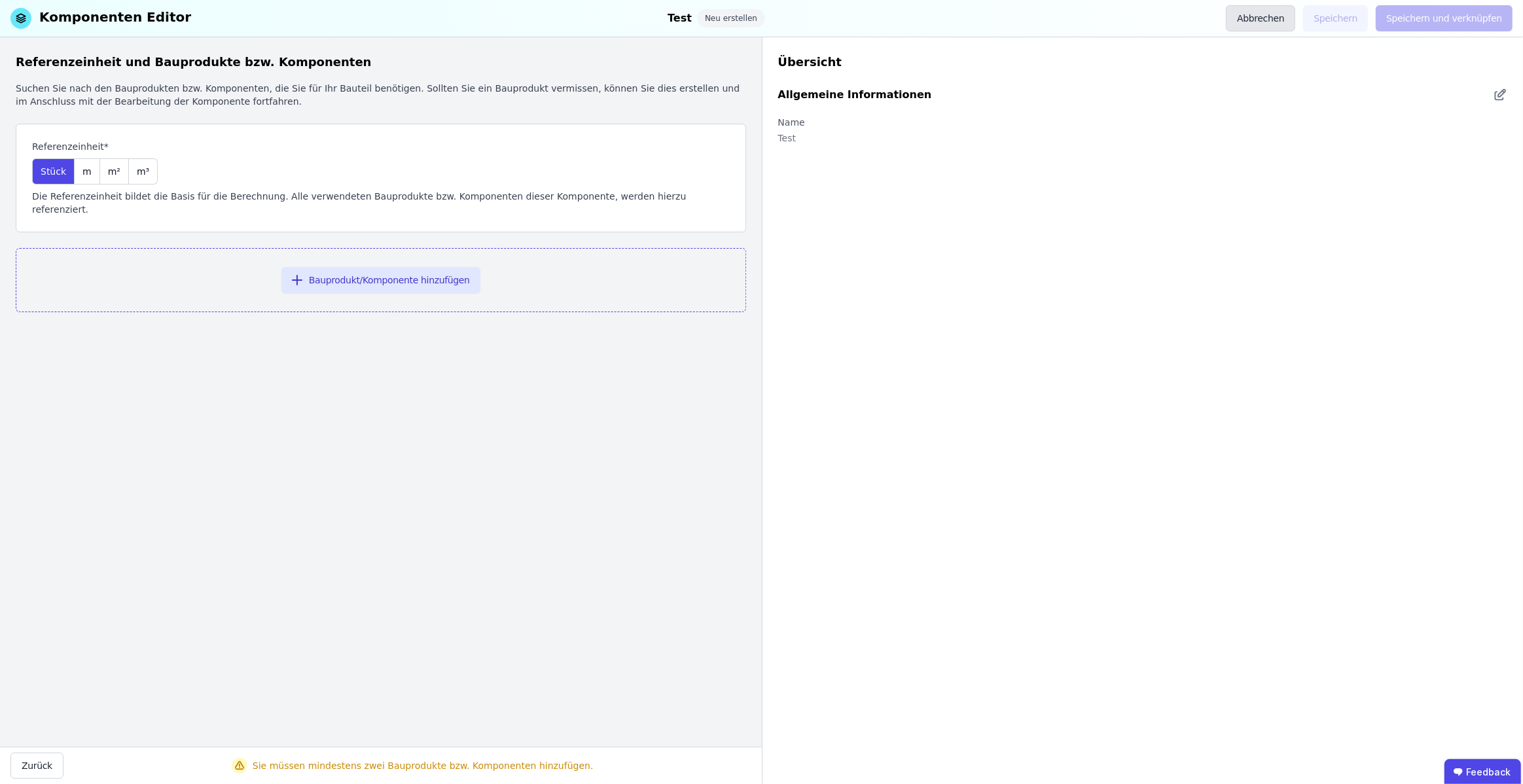
click at [1288, 21] on button "Abbrechen" at bounding box center [1260, 18] width 69 height 26
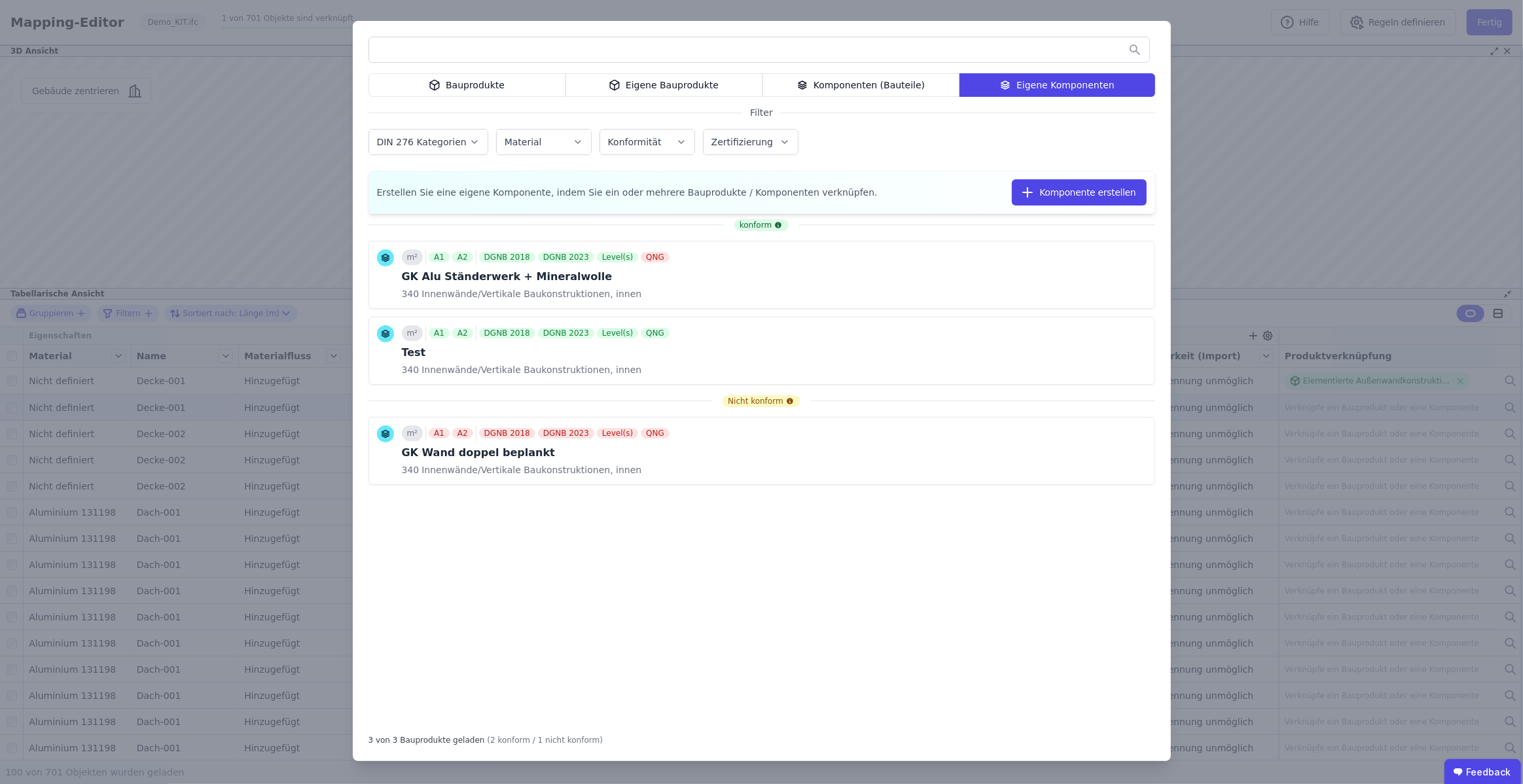
click at [872, 77] on div "Komponenten (Bauteile)" at bounding box center [861, 85] width 197 height 24
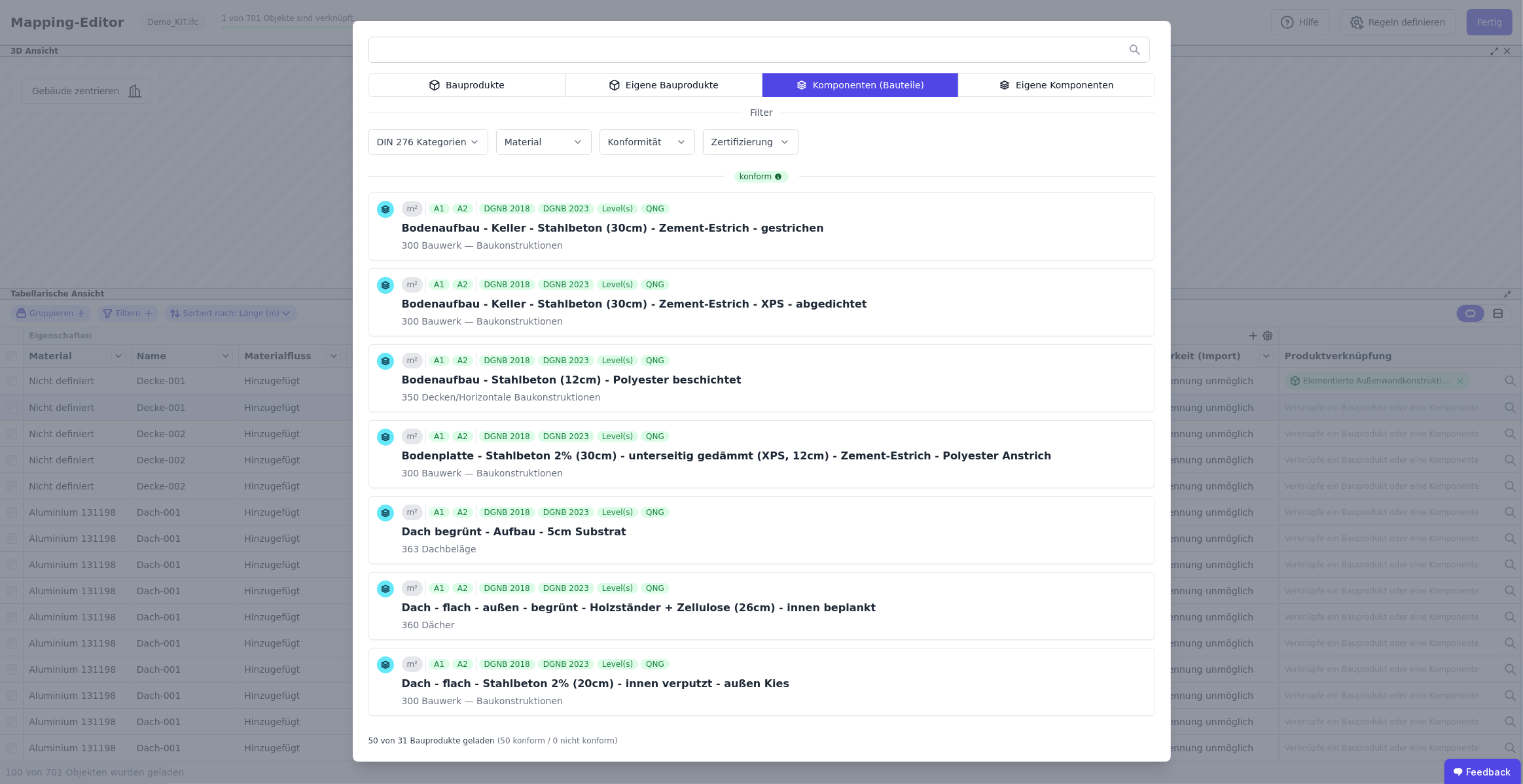
click at [448, 87] on div "Bauprodukte" at bounding box center [467, 85] width 197 height 24
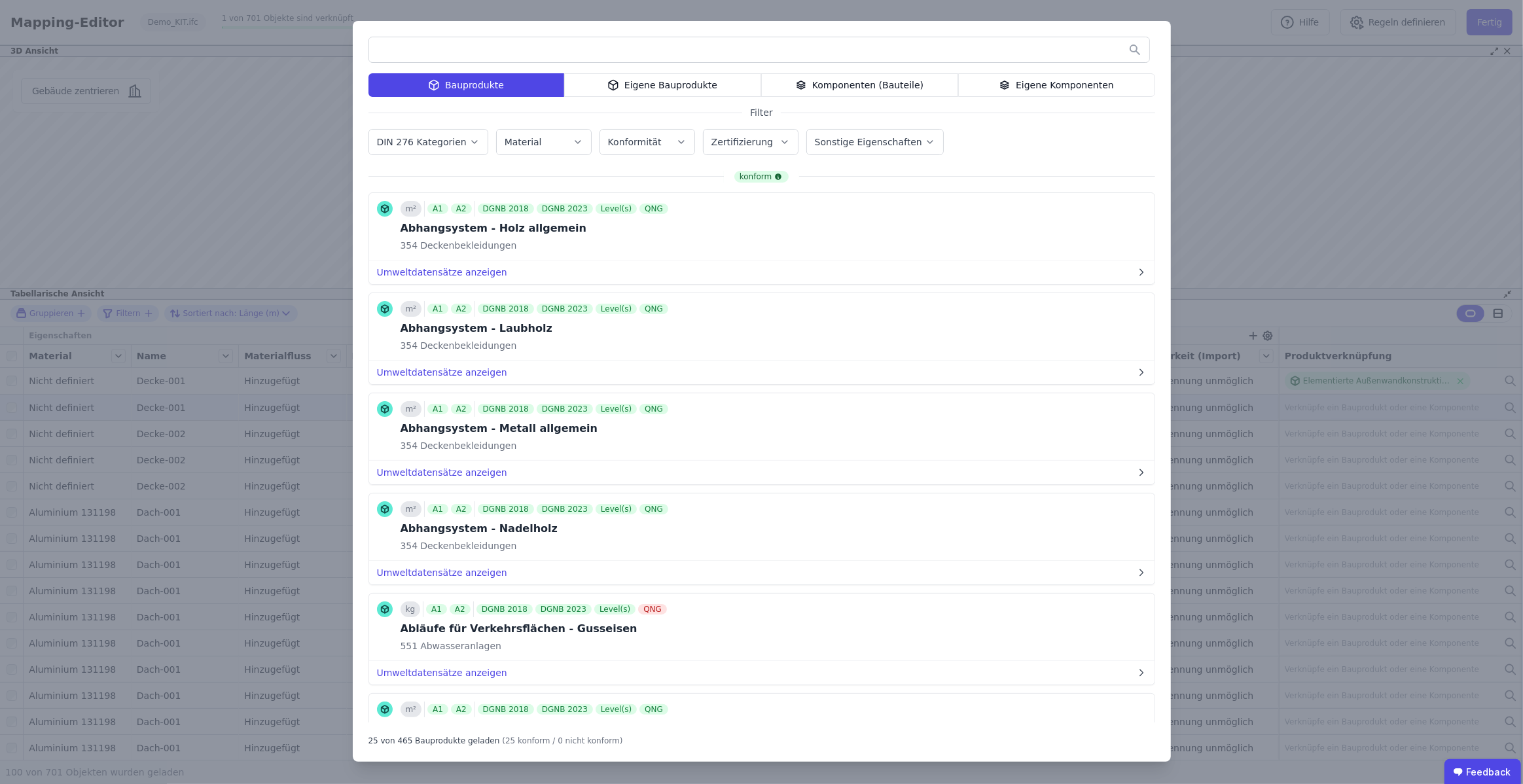
click at [469, 146] on icon "button" at bounding box center [475, 142] width 10 height 13
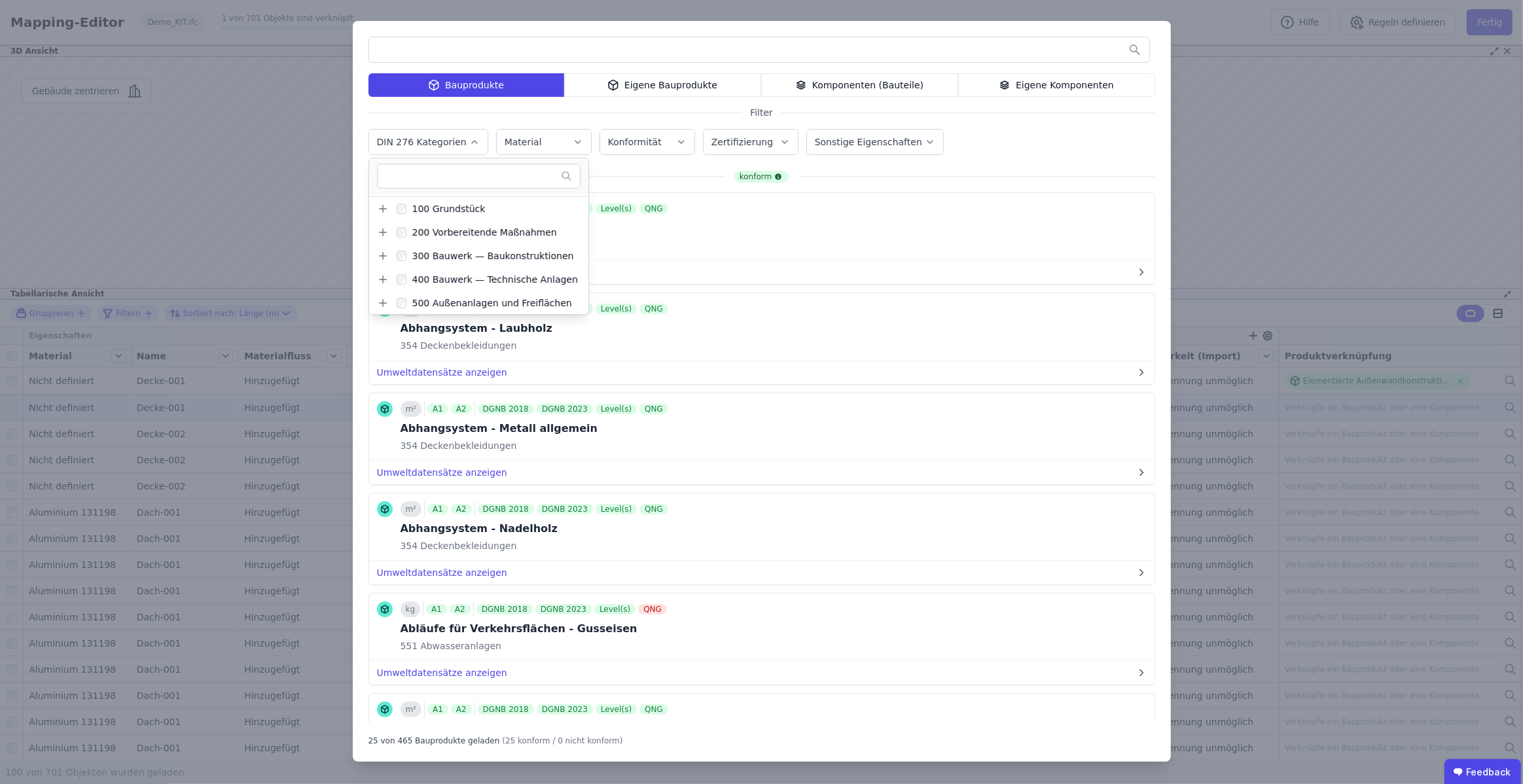
drag, startPoint x: 563, startPoint y: 140, endPoint x: 639, endPoint y: 142, distance: 76.0
click at [563, 140] on div "Material" at bounding box center [543, 142] width 78 height 13
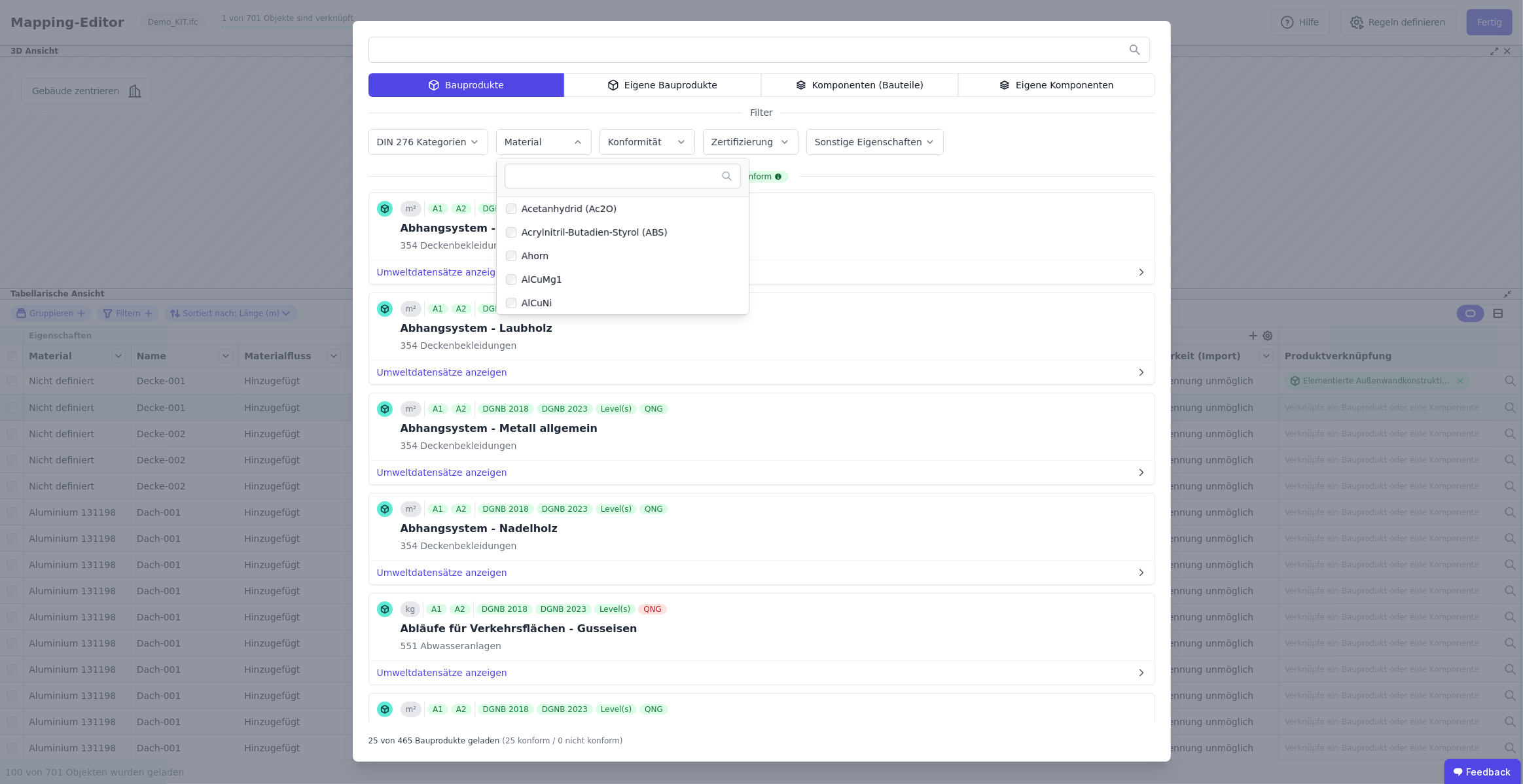
click at [1069, 156] on div "DIN 276 Kategorien Material Acetanhydrid (Ac2O) Acrylnitril-Butadien-Styrol (AB…" at bounding box center [762, 143] width 786 height 34
click at [669, 88] on div "Eigene Bauprodukte" at bounding box center [663, 85] width 197 height 24
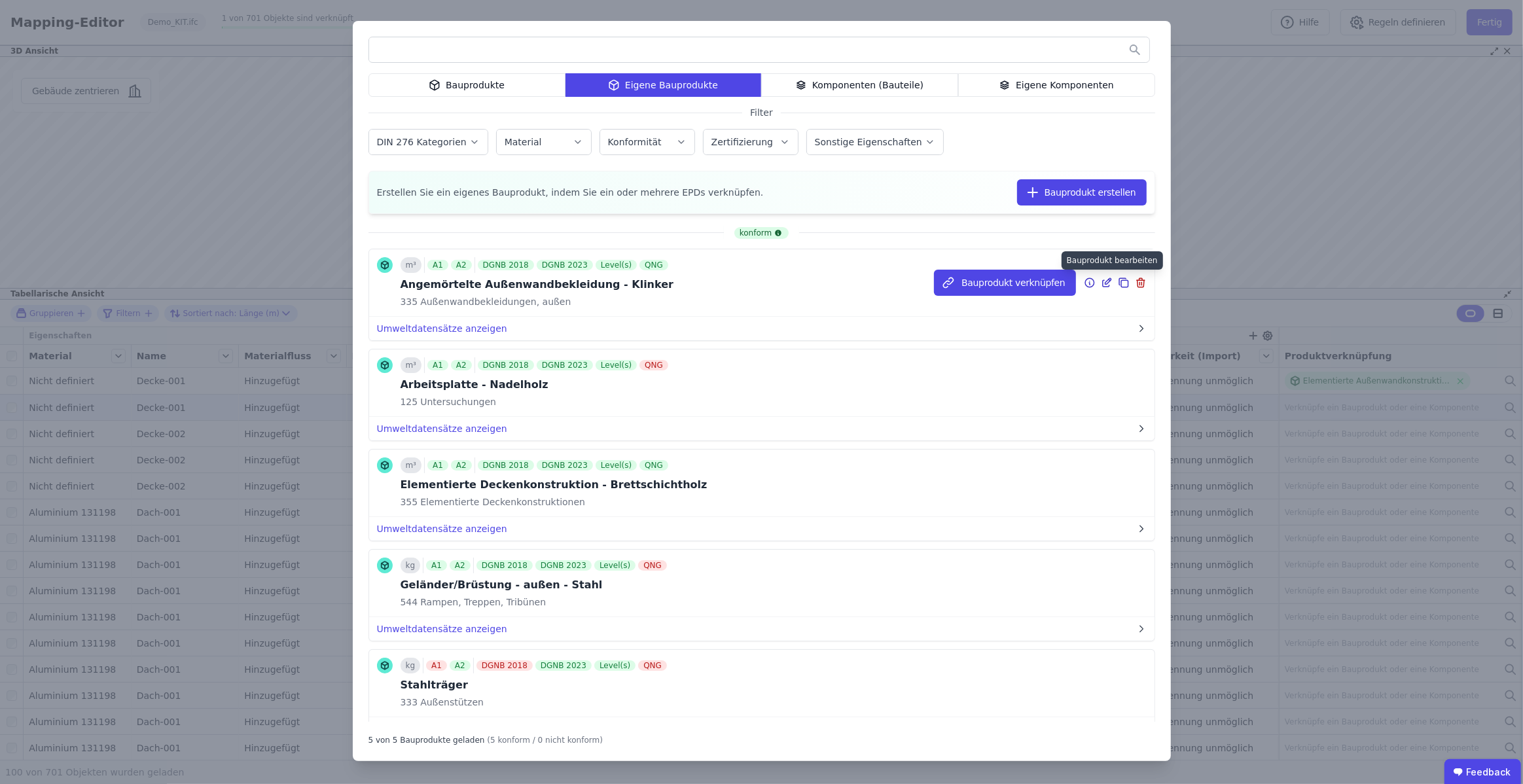
click at [1104, 280] on icon at bounding box center [1107, 282] width 12 height 16
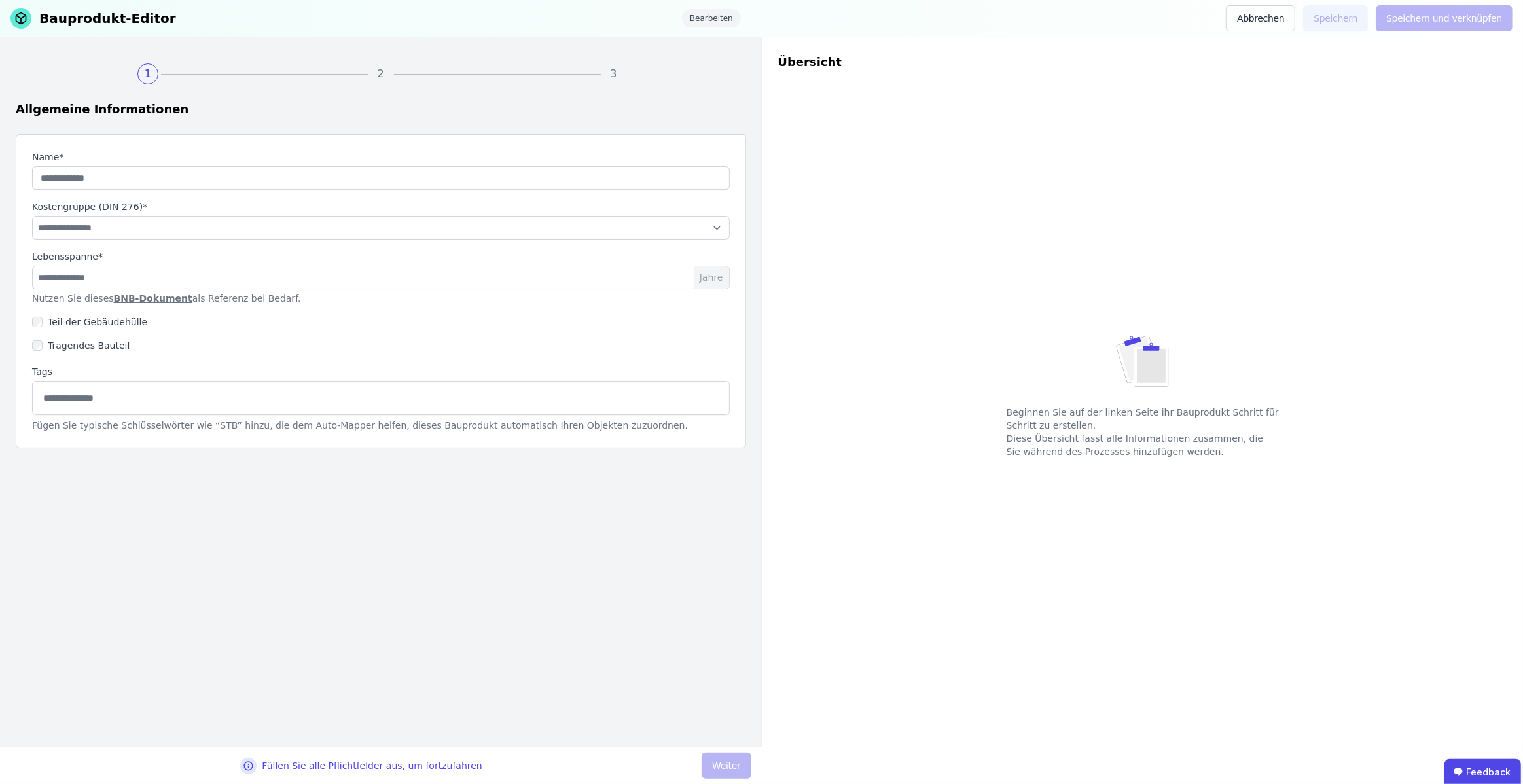
type input "**********"
select select "**********"
type input "**"
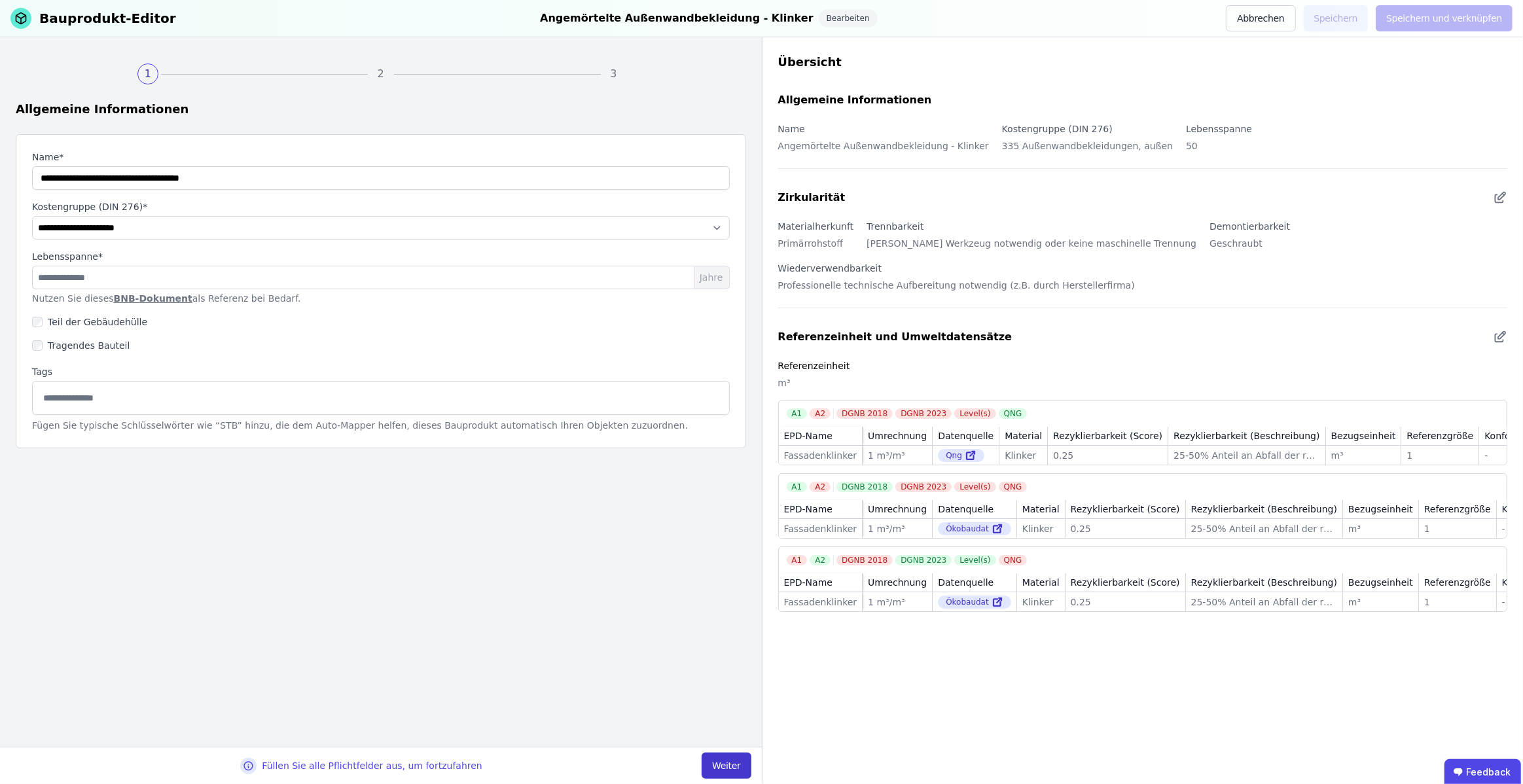
click at [728, 765] on button "Weiter" at bounding box center [726, 765] width 49 height 26
select select "**********"
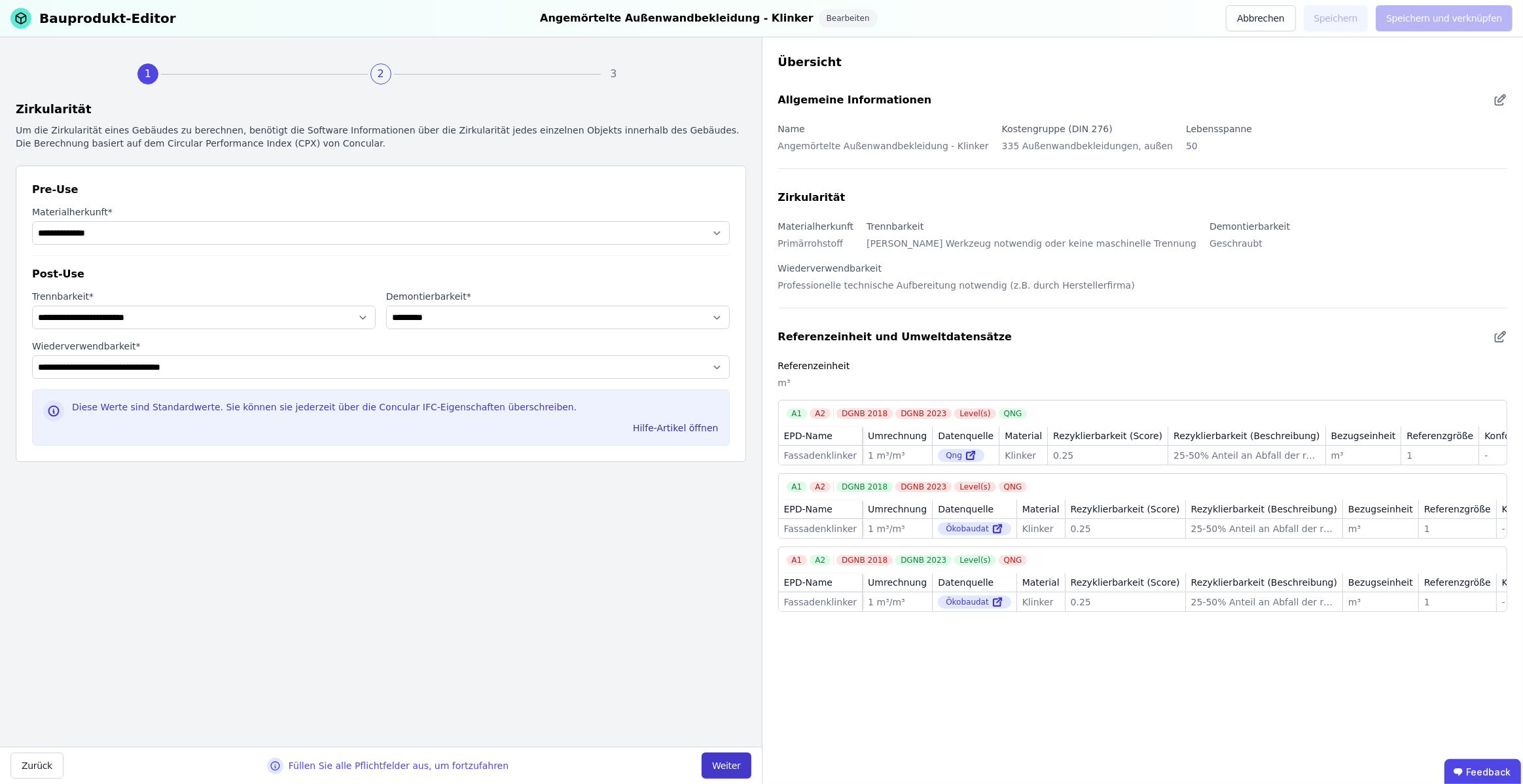
click at [728, 765] on button "Weiter" at bounding box center [726, 765] width 49 height 26
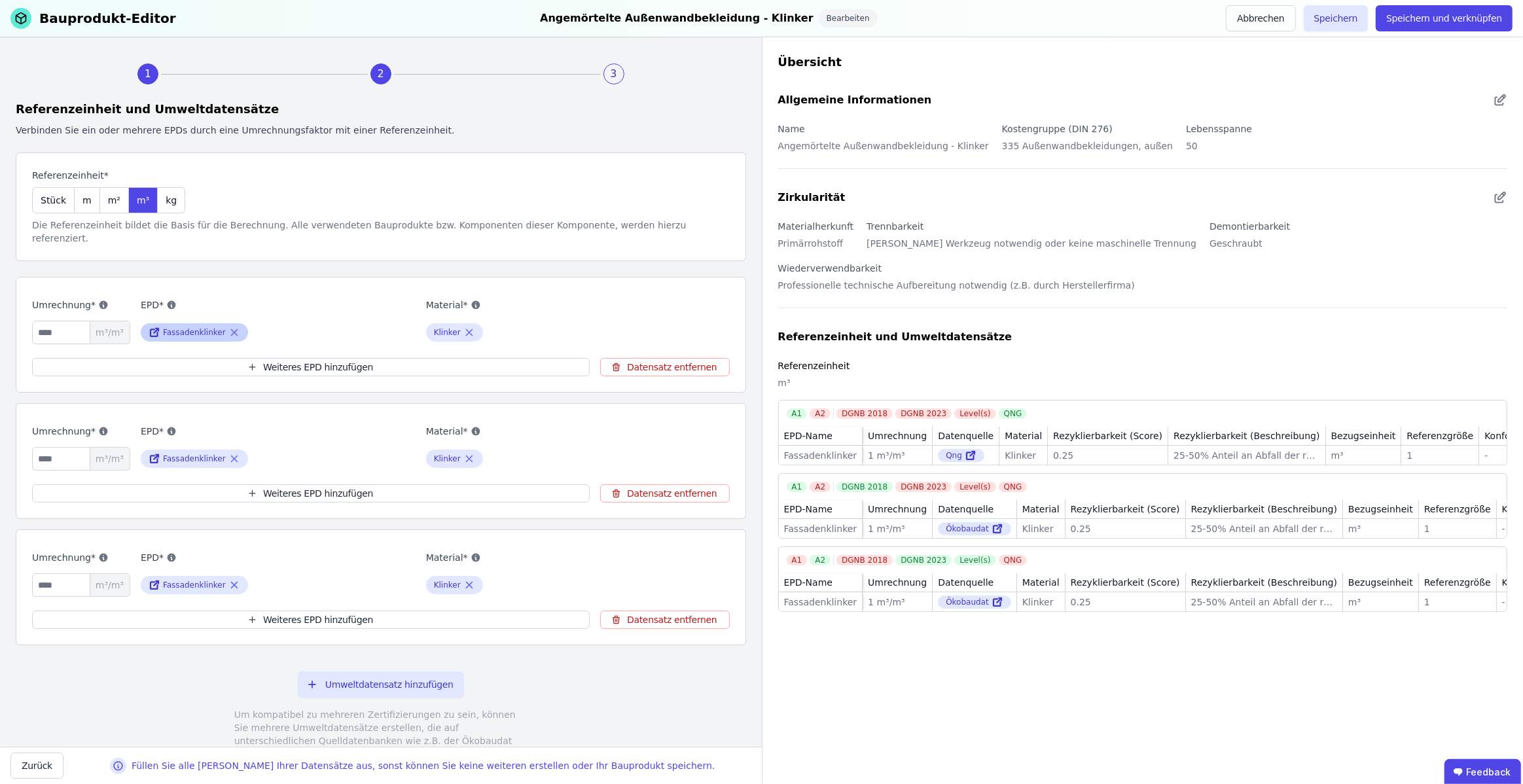
click at [233, 330] on icon at bounding box center [234, 333] width 6 height 6
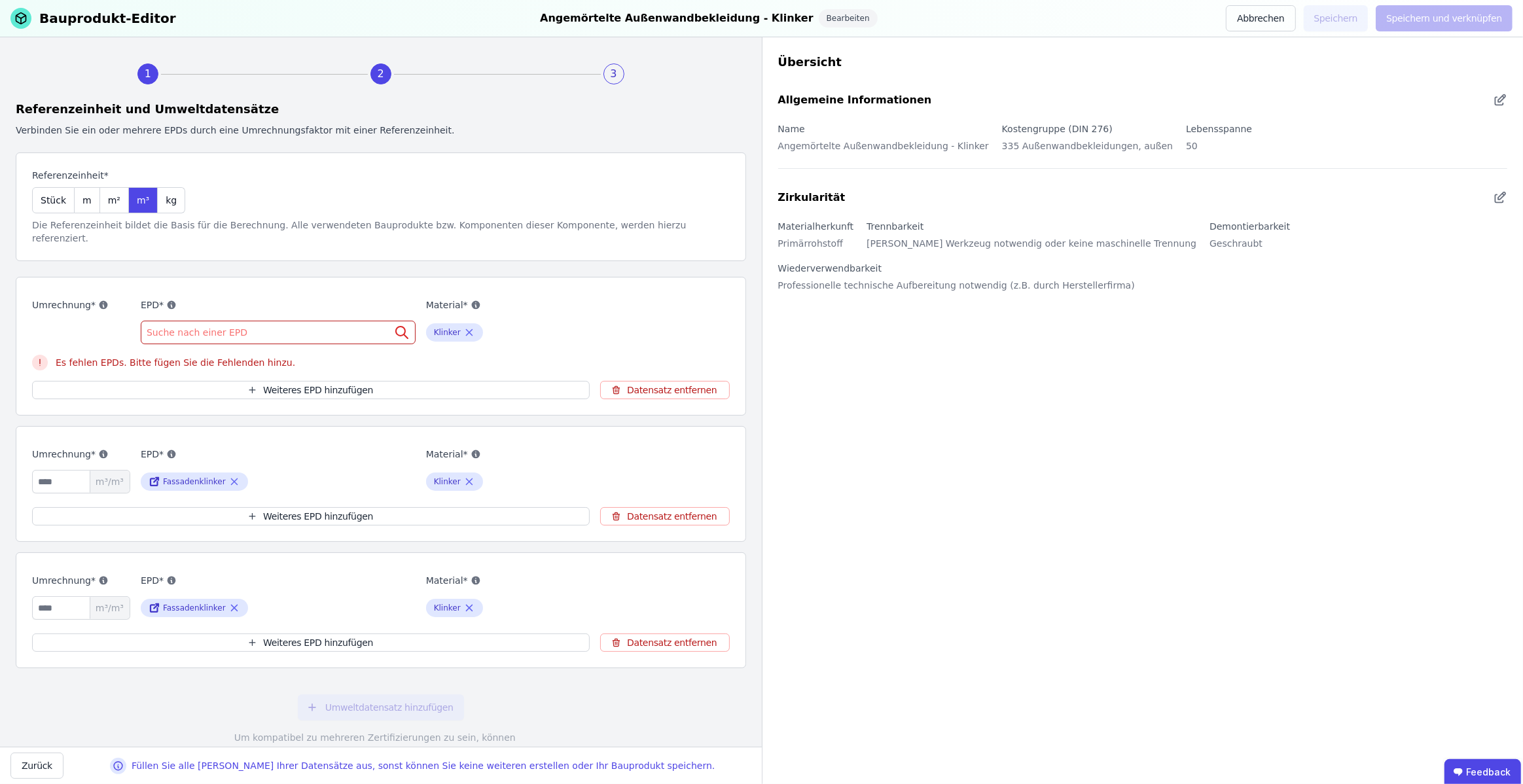
scroll to position [1, 0]
click at [257, 319] on div "Suche nach einer EPD" at bounding box center [278, 331] width 275 height 24
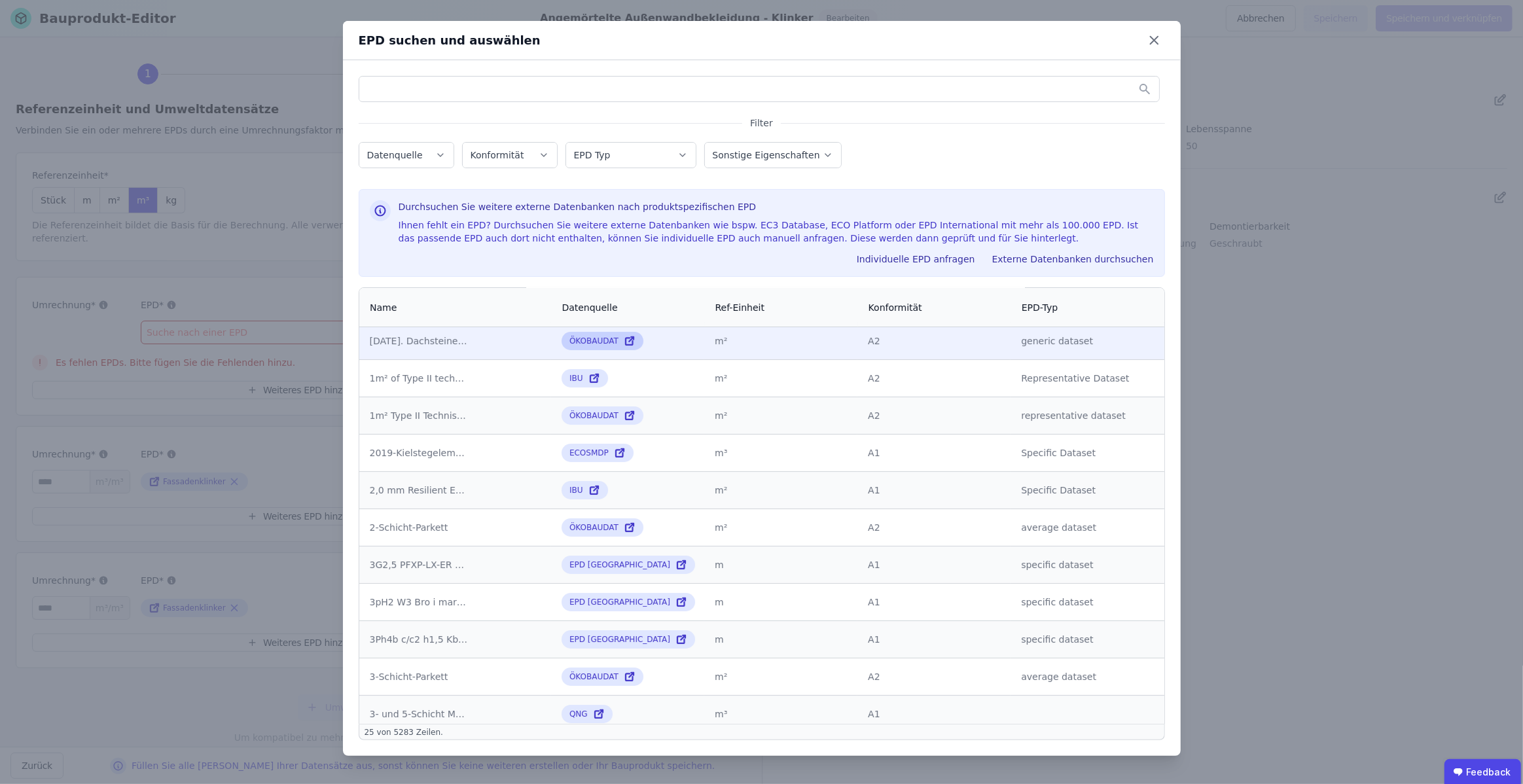
scroll to position [119, 0]
click at [1098, 262] on button "Externe Datenbanken durchsuchen" at bounding box center [1073, 259] width 172 height 21
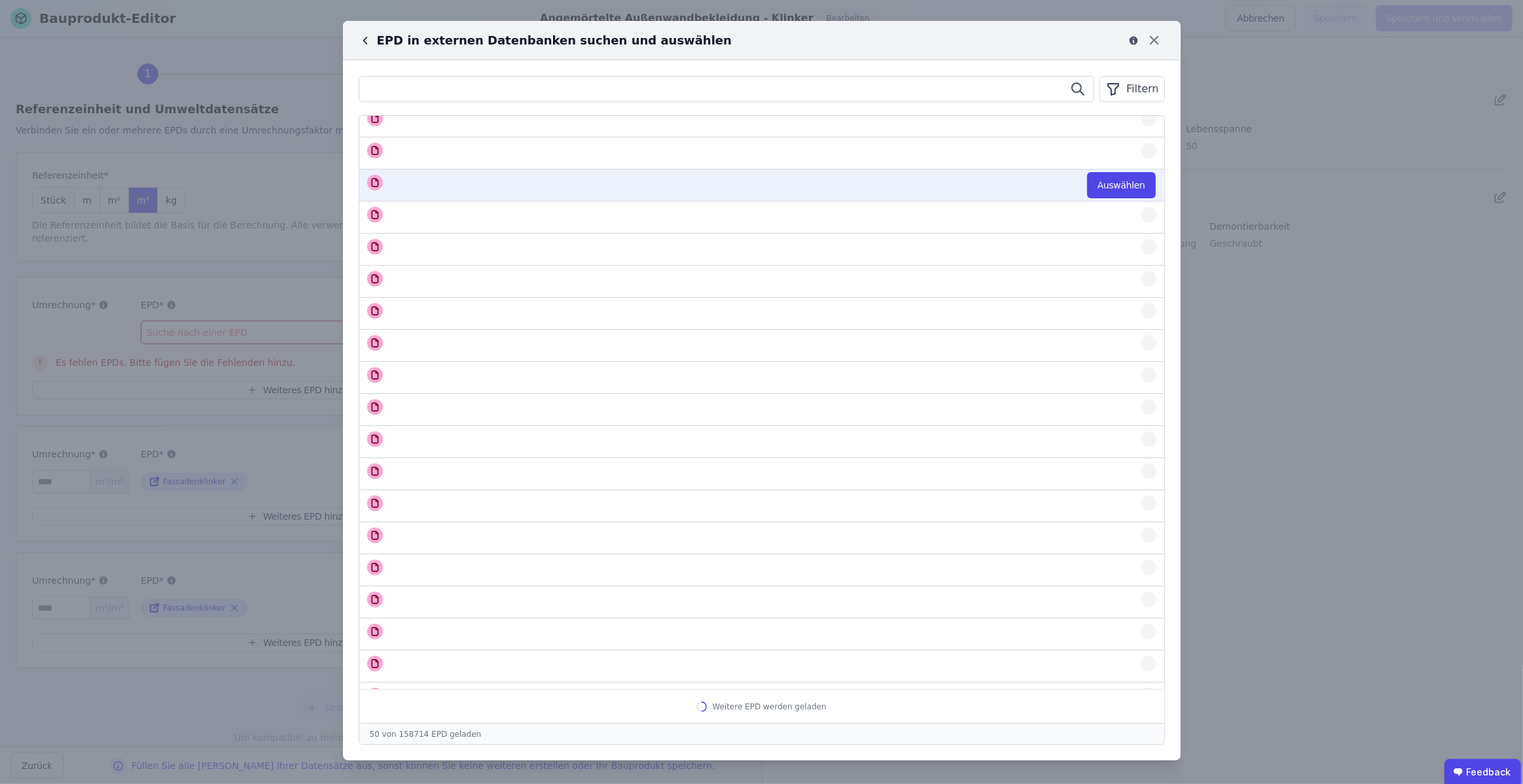
scroll to position [0, 0]
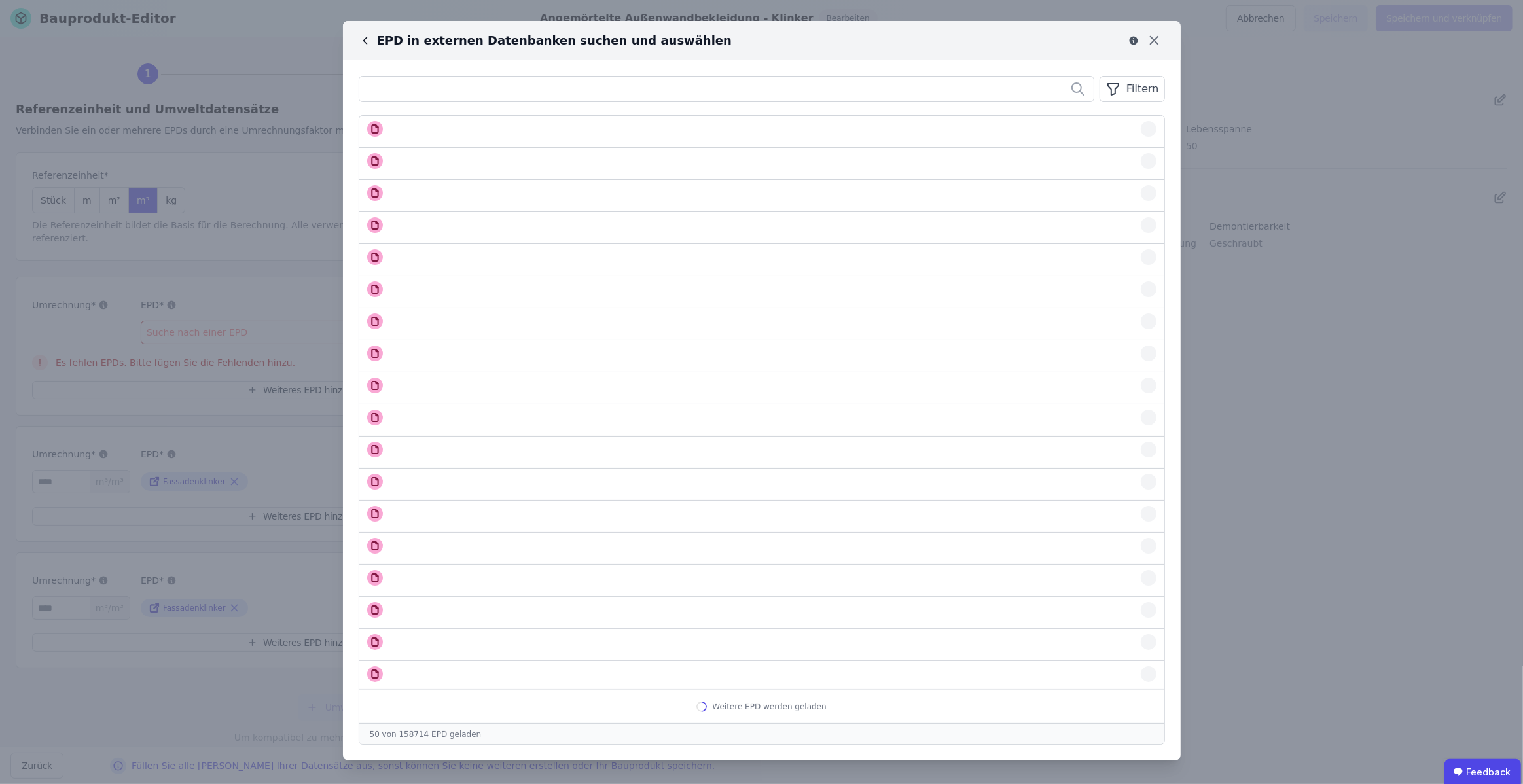
click at [1125, 95] on div "Filtern" at bounding box center [1131, 89] width 65 height 26
click at [1069, 120] on li "Datenquelle" at bounding box center [1066, 117] width 196 height 24
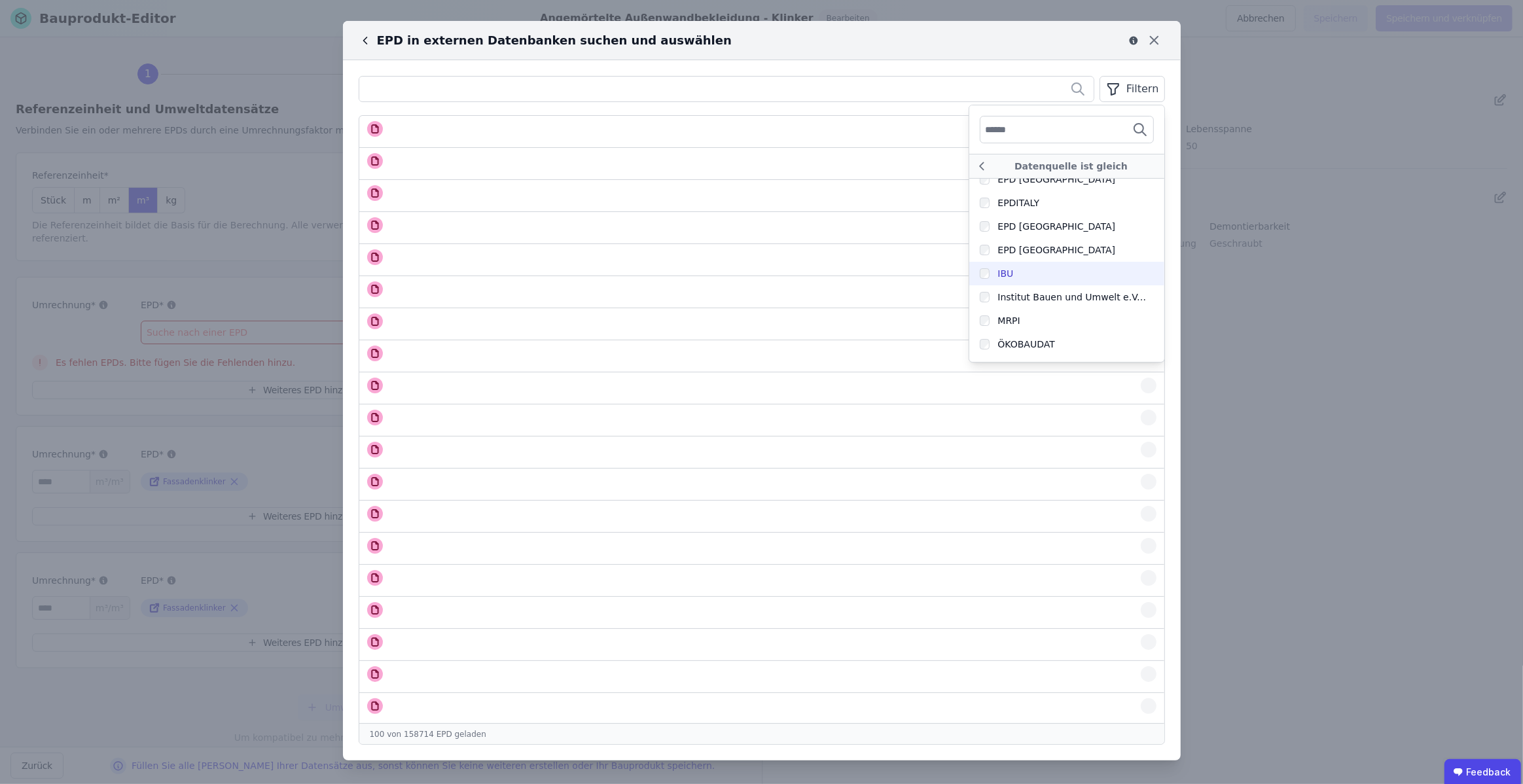
scroll to position [216, 0]
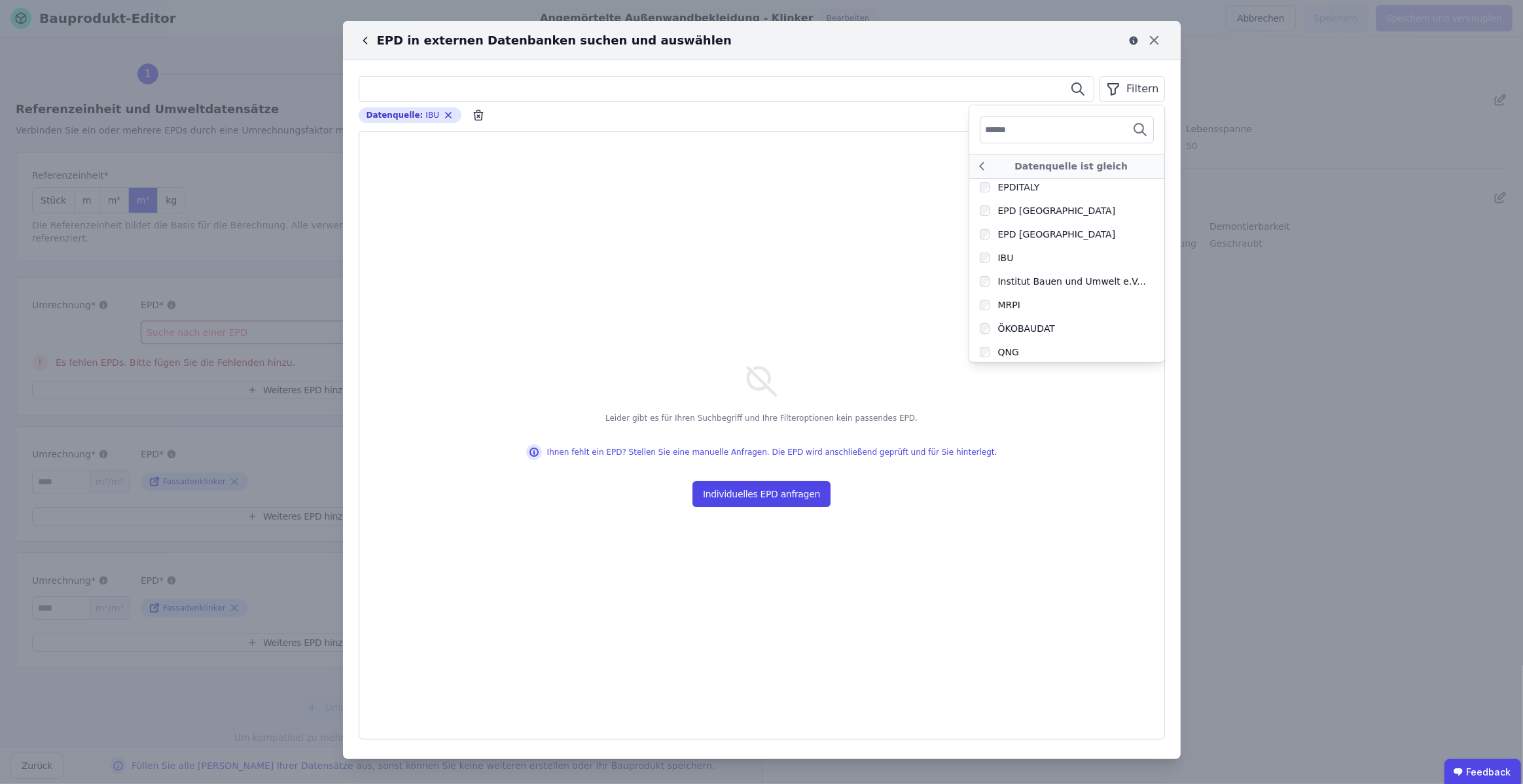
click at [733, 81] on input "text" at bounding box center [726, 89] width 735 height 24
click at [445, 118] on icon "button" at bounding box center [448, 115] width 5 height 5
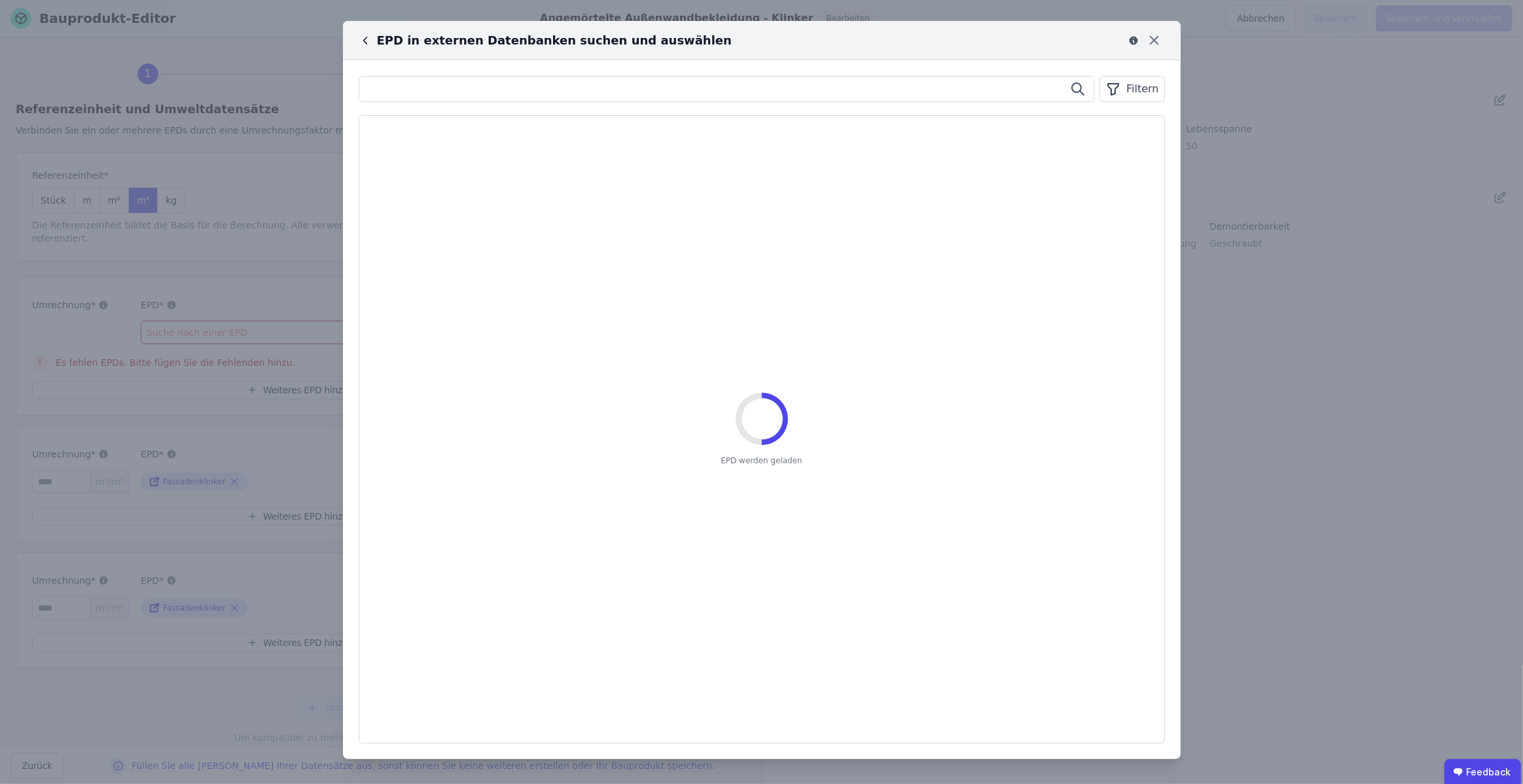
click at [440, 98] on input "text" at bounding box center [726, 89] width 735 height 24
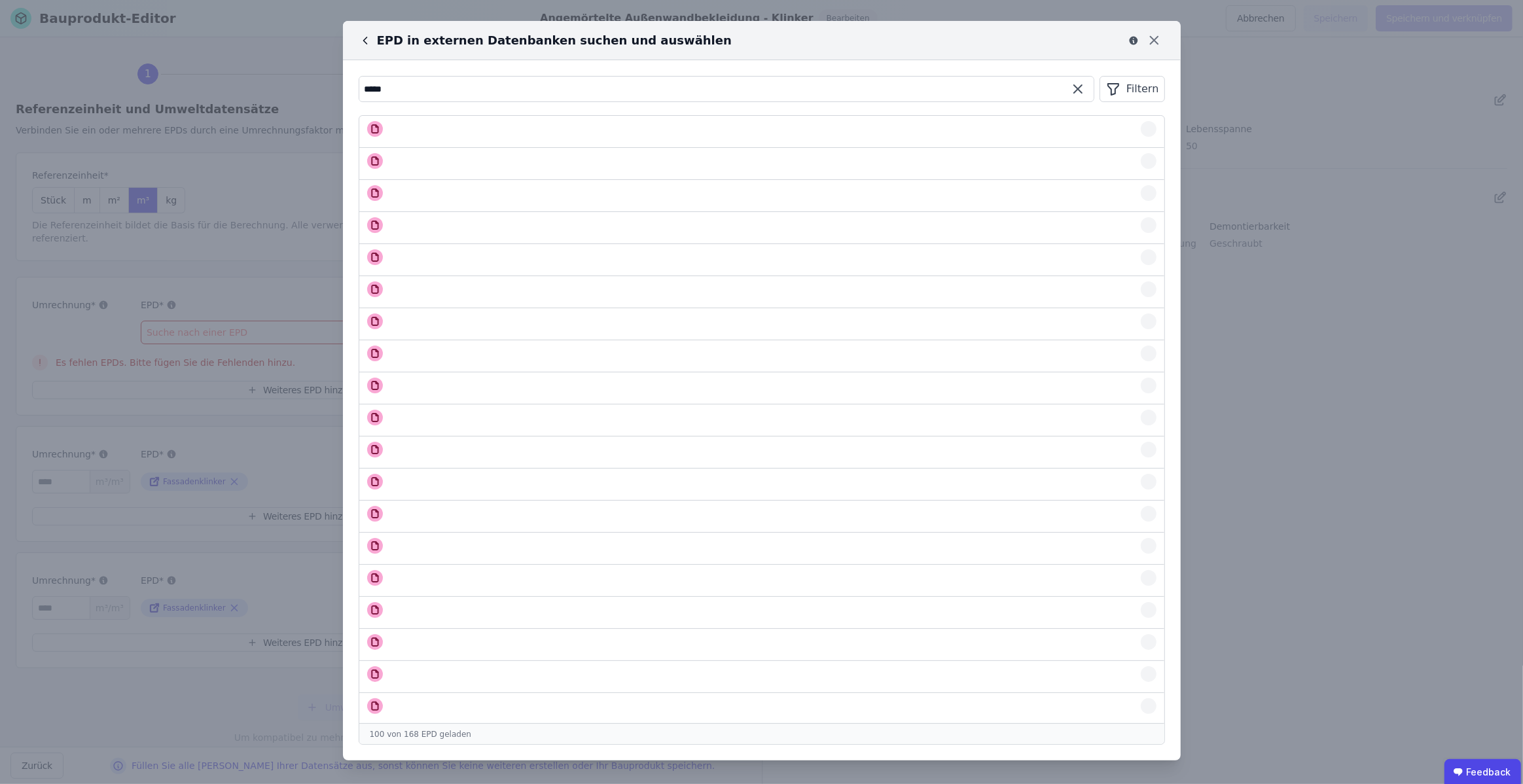
type input "*****"
click at [1246, 126] on div "EPD in externen Datenbanken suchen und auswählen ***** Filtern Auswählen Auswäh…" at bounding box center [761, 392] width 1523 height 784
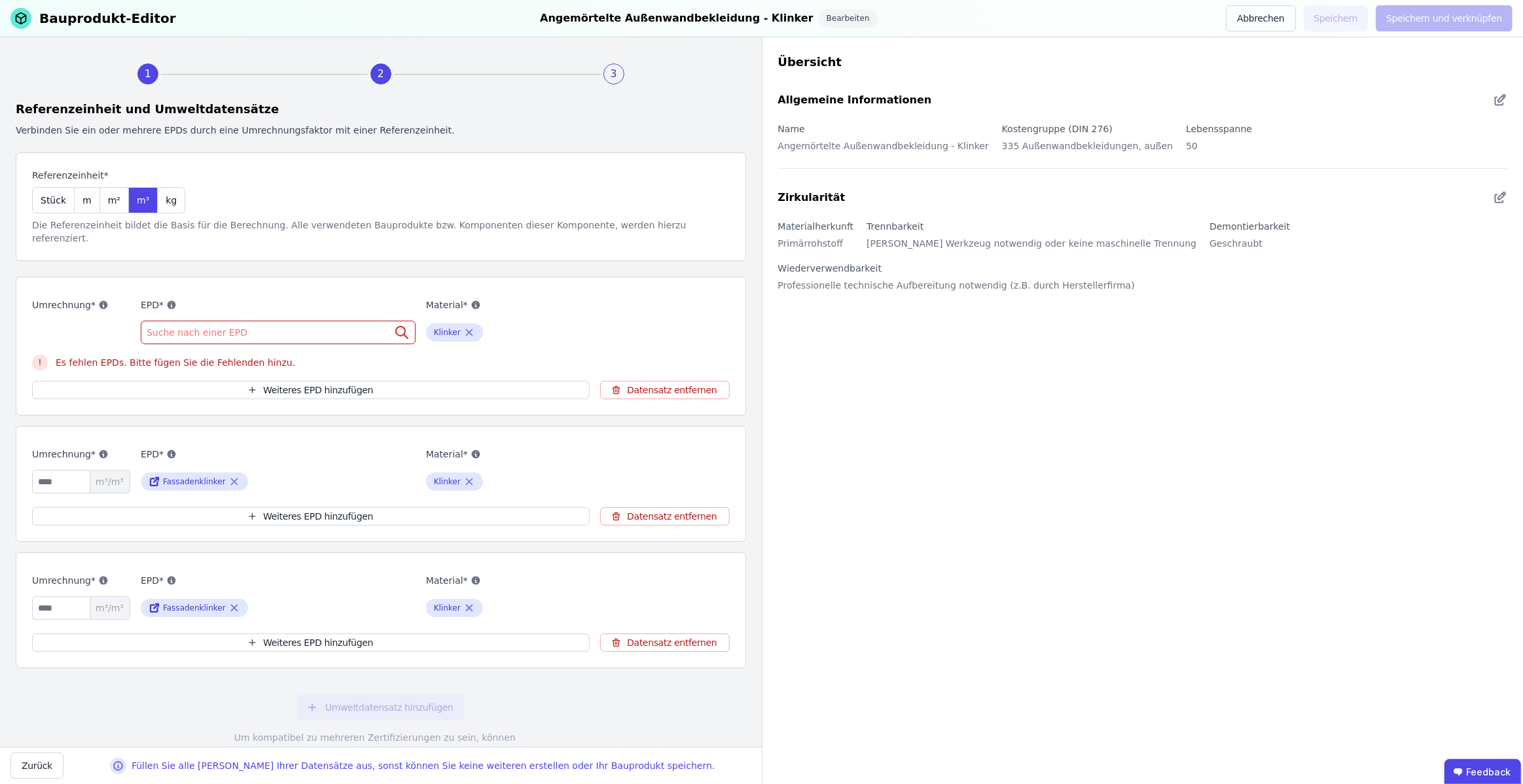
click at [231, 326] on span "Suche nach einer EPD" at bounding box center [198, 333] width 104 height 13
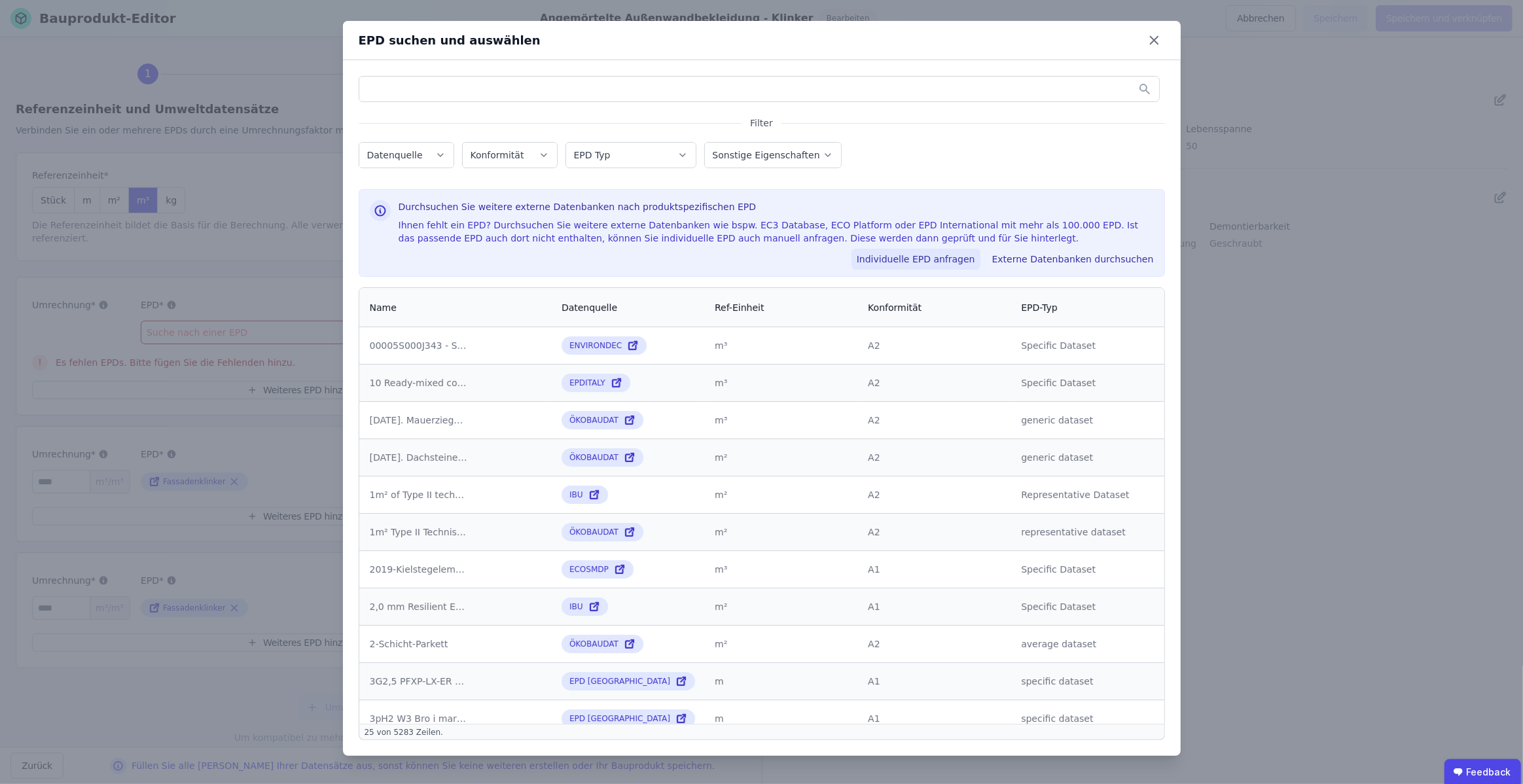
click at [907, 258] on button "Individuelle EPD anfragen" at bounding box center [916, 259] width 129 height 21
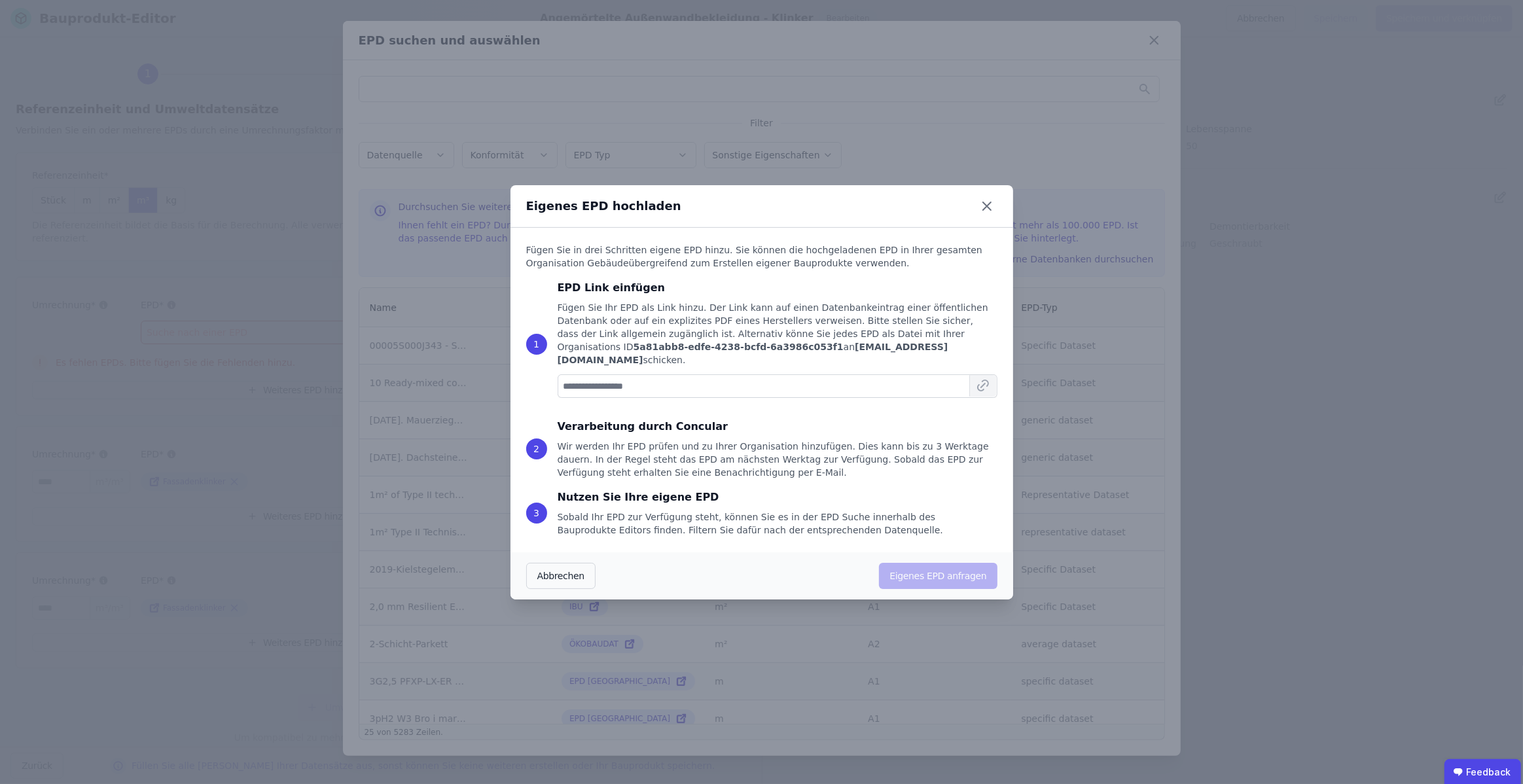
click at [651, 389] on input at bounding box center [777, 386] width 440 height 24
click at [987, 210] on icon at bounding box center [987, 206] width 21 height 21
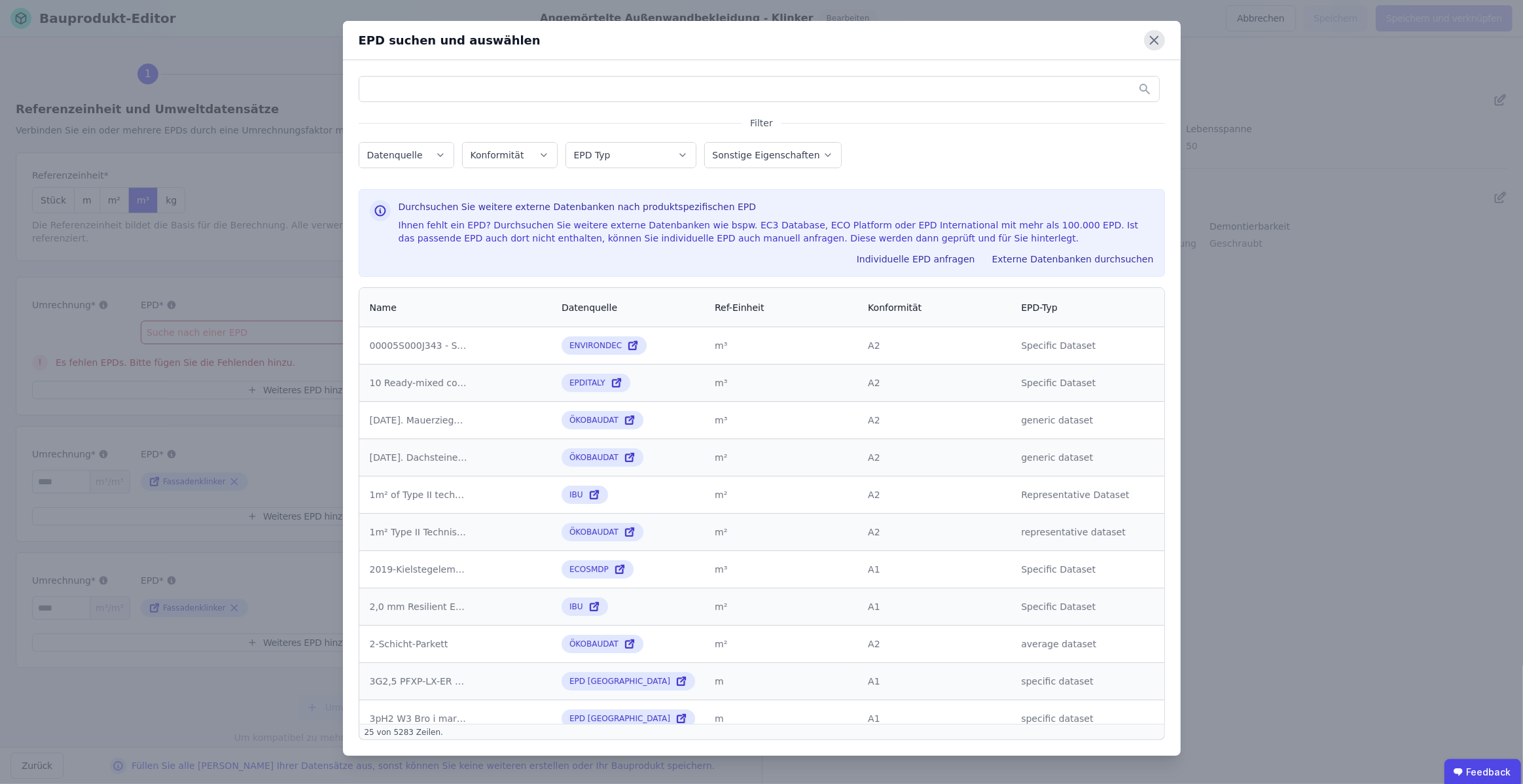
click at [1157, 40] on icon at bounding box center [1154, 40] width 20 height 20
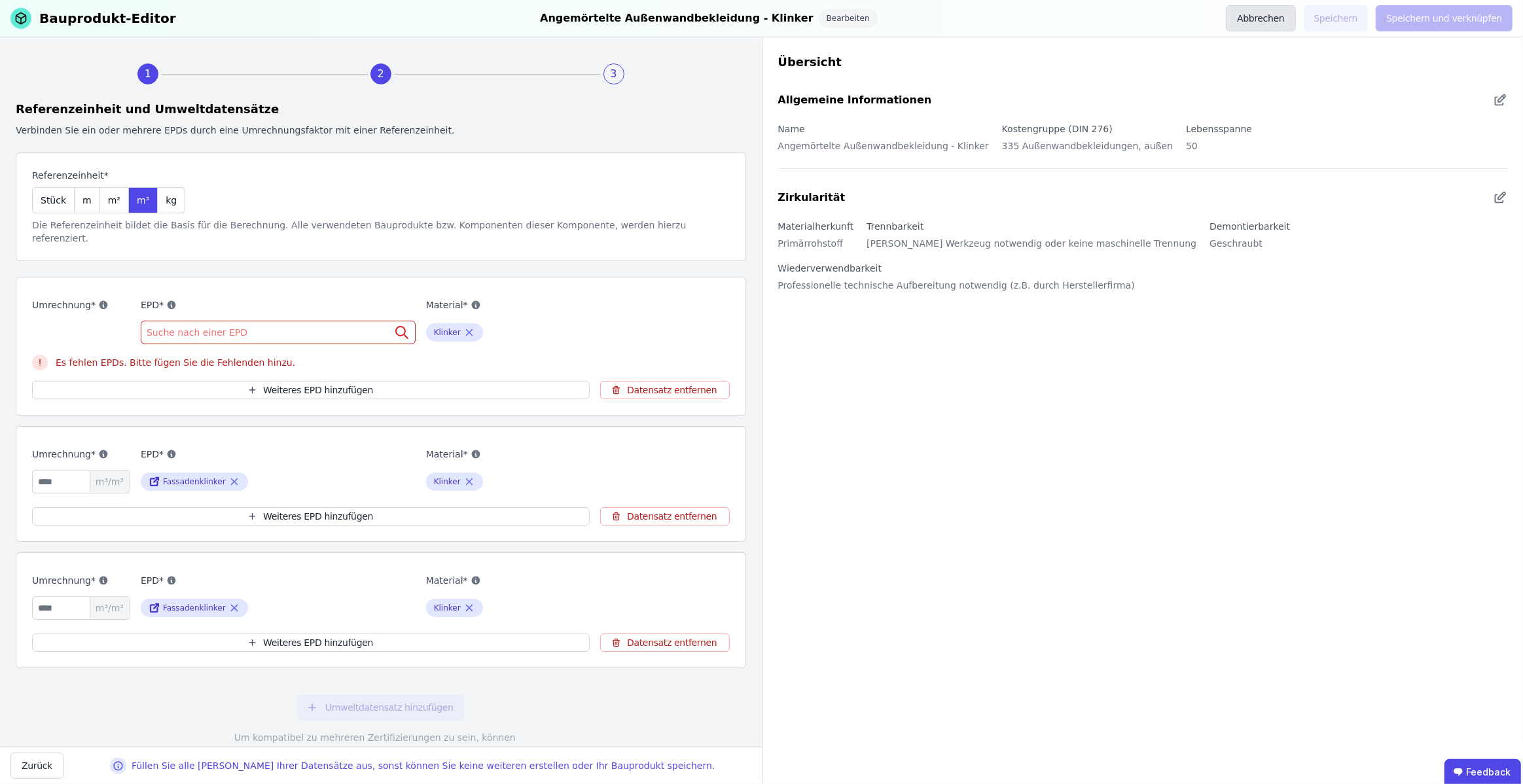
click at [1280, 18] on button "Abbrechen" at bounding box center [1260, 18] width 69 height 26
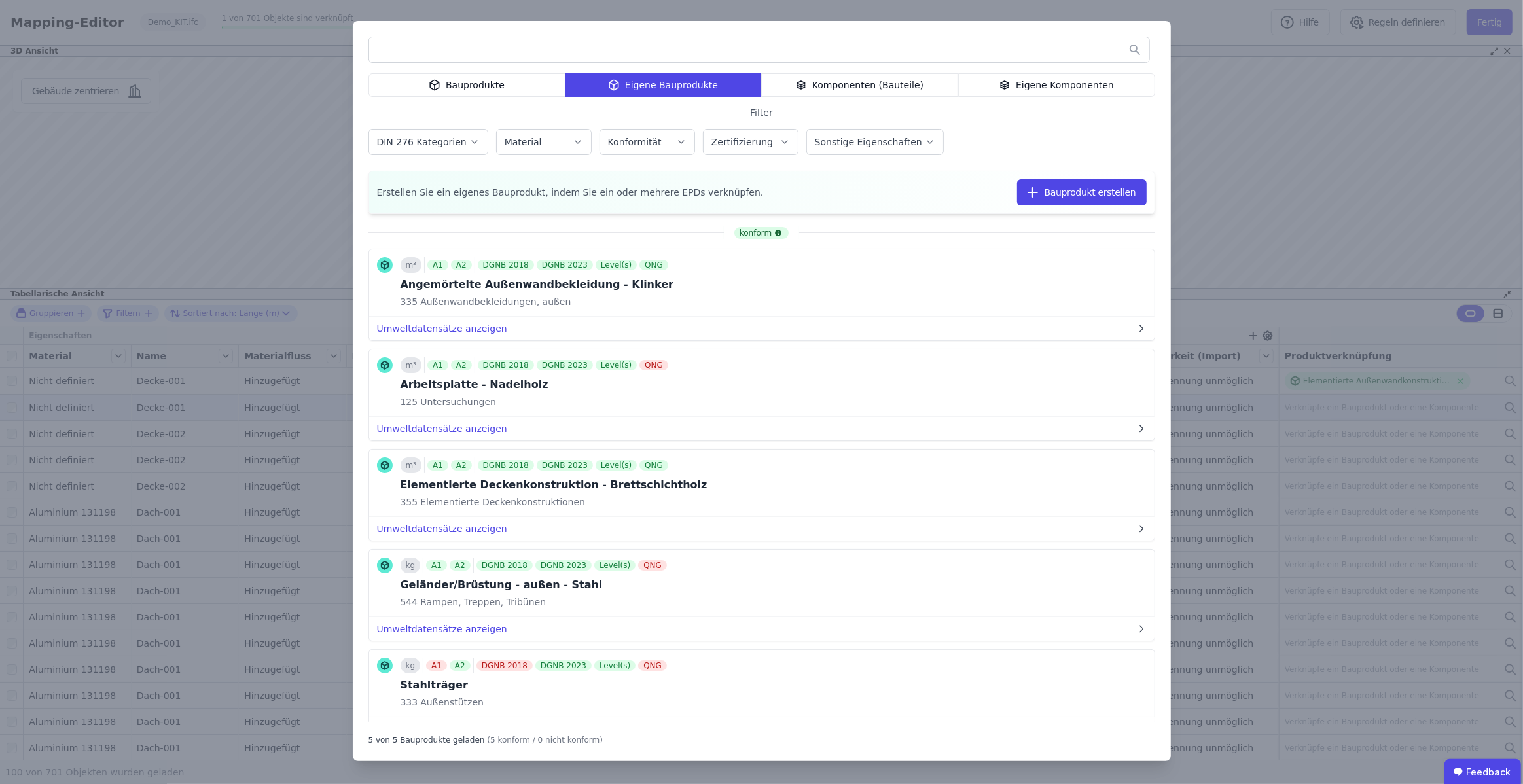
click at [1255, 87] on div "Bauprodukte Eigene Bauprodukte Komponenten (Bauteile) Eigene Komponenten Filter…" at bounding box center [761, 392] width 1523 height 784
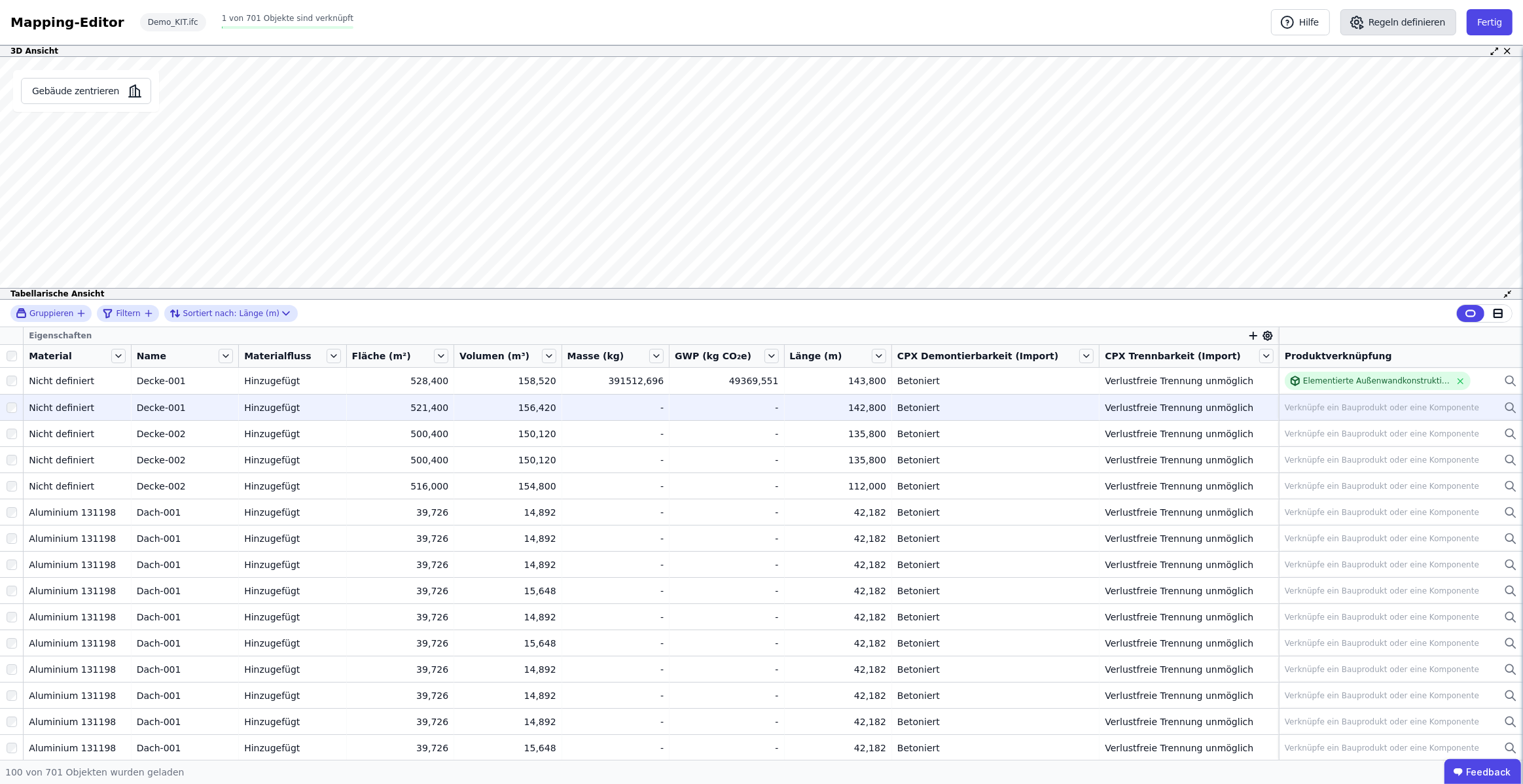
click at [1389, 28] on button "Regeln definieren" at bounding box center [1398, 22] width 116 height 26
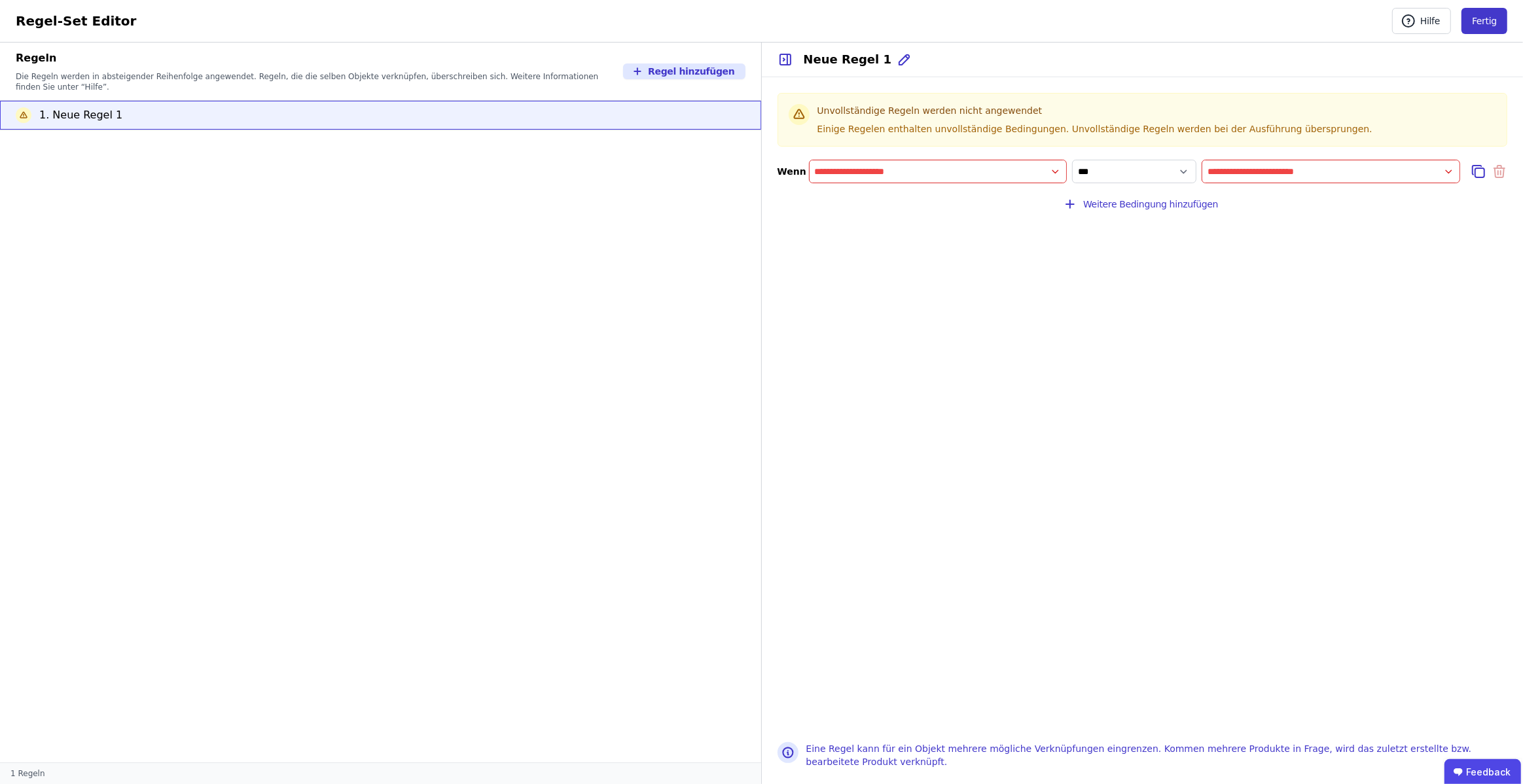
click at [1491, 24] on button "Fertig" at bounding box center [1483, 21] width 46 height 26
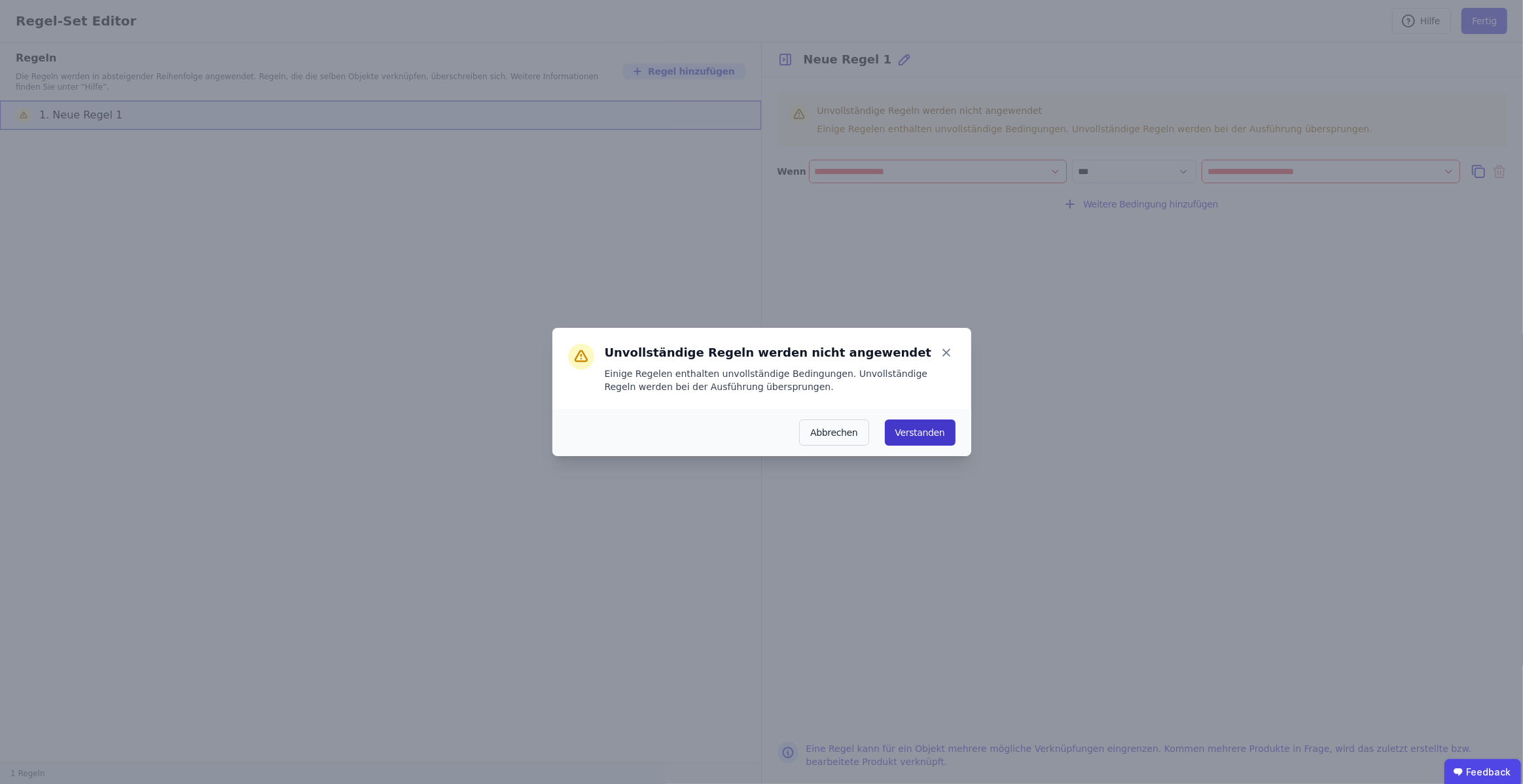
click at [940, 428] on button "Verstanden" at bounding box center [920, 432] width 71 height 26
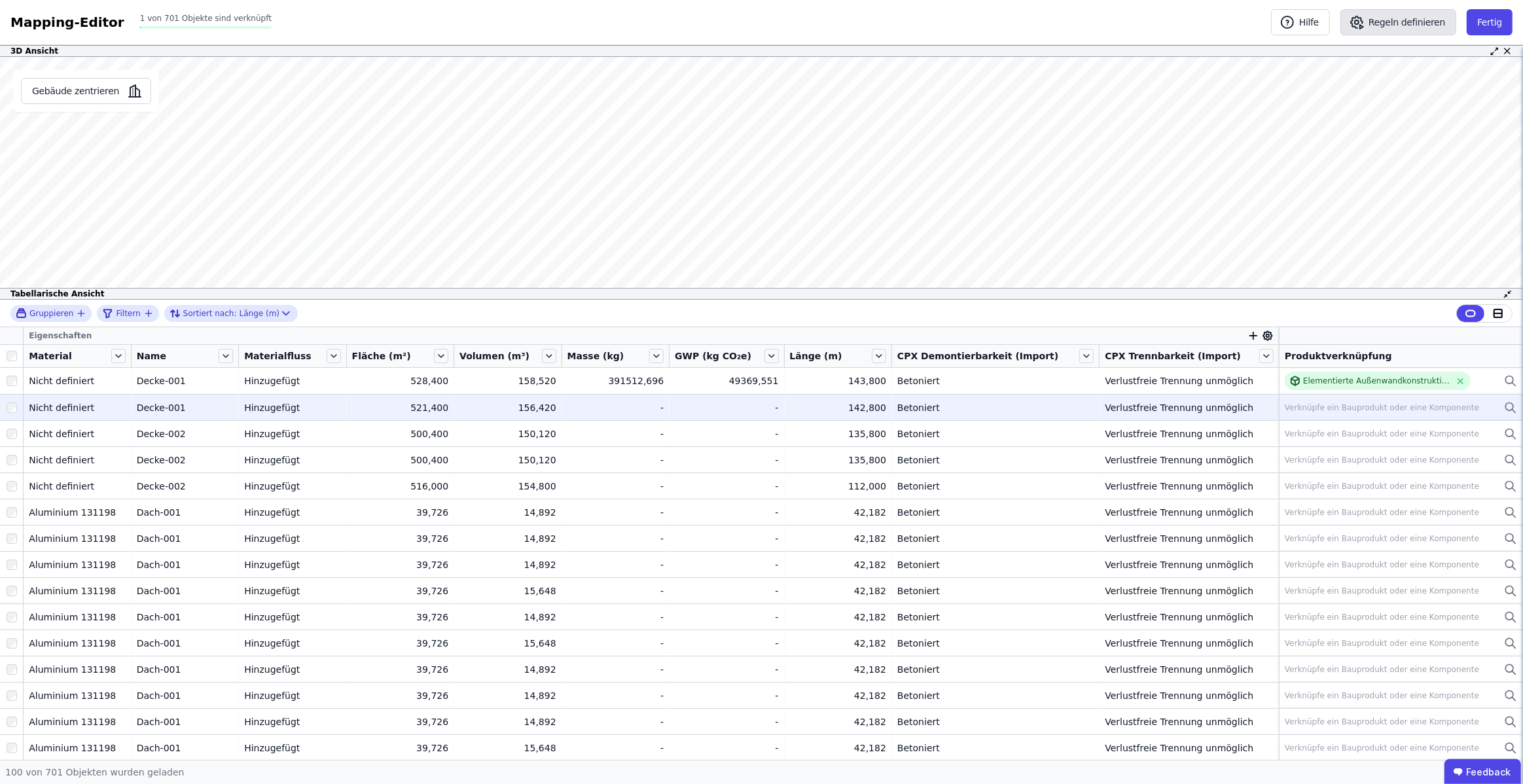
click at [1404, 25] on button "Regeln definieren" at bounding box center [1398, 22] width 116 height 26
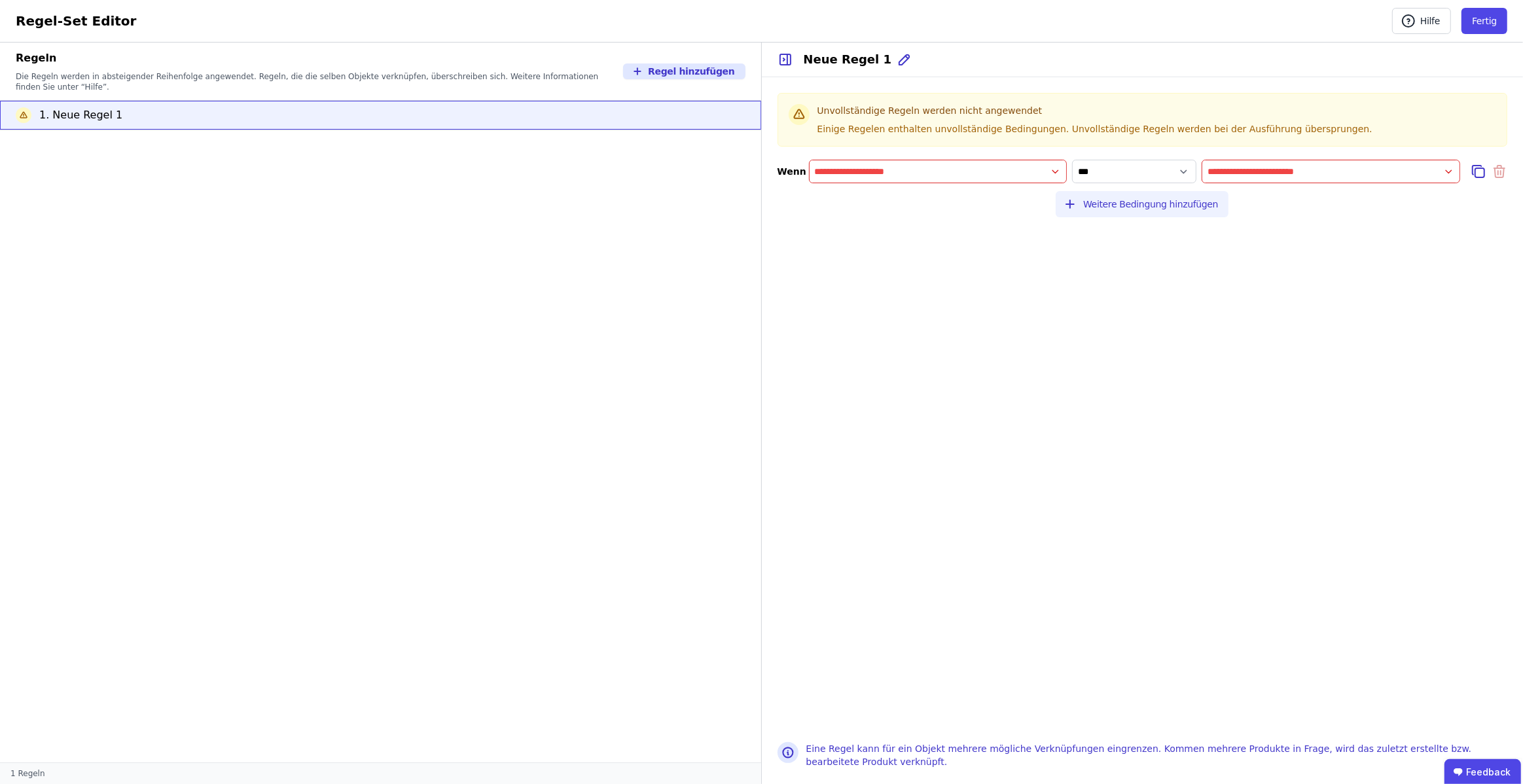
click at [1104, 206] on button "Weitere Bedingung hinzufügen" at bounding box center [1142, 204] width 173 height 26
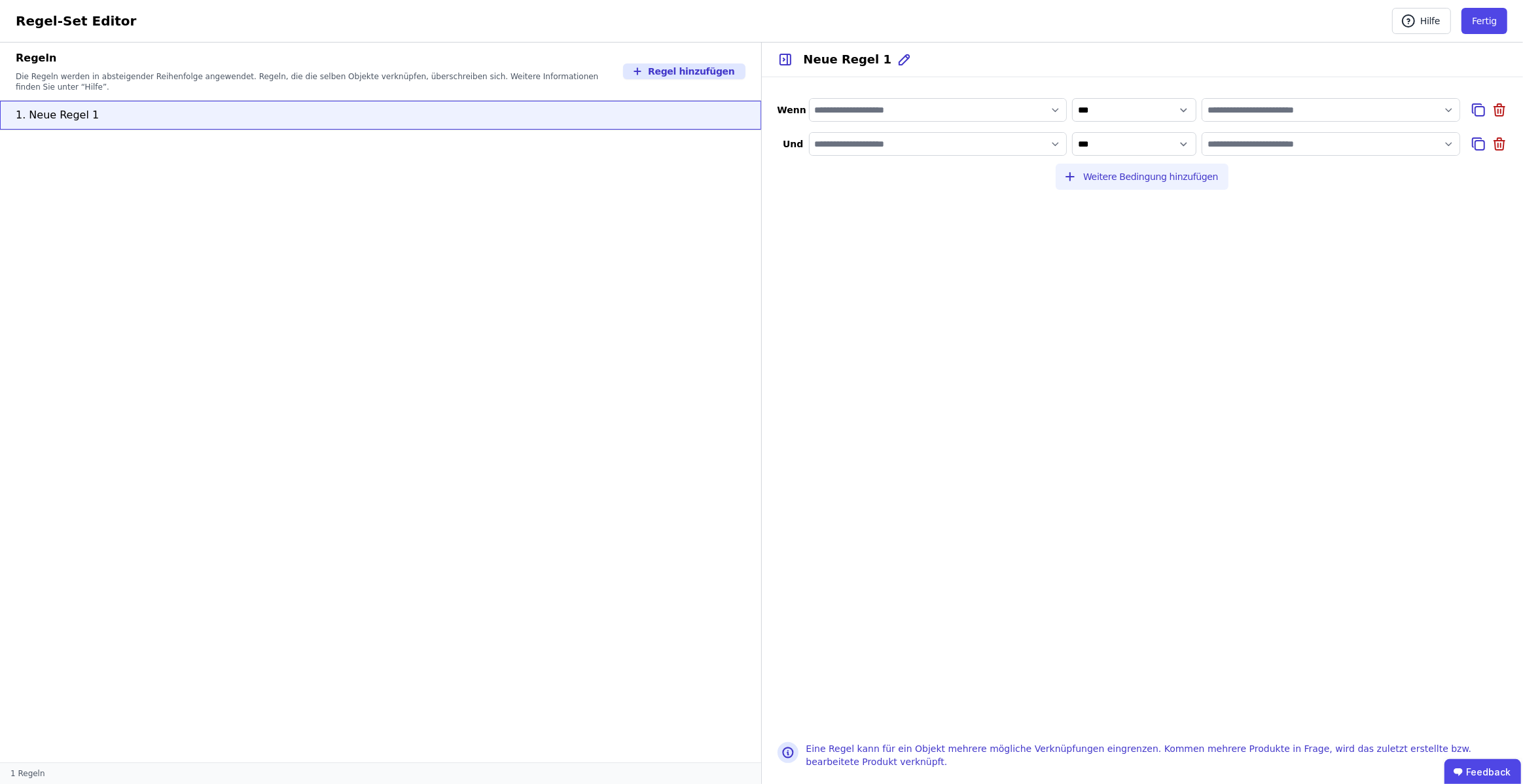
click at [1124, 174] on button "Weitere Bedingung hinzufügen" at bounding box center [1142, 176] width 173 height 26
click at [1490, 19] on button "Fertig" at bounding box center [1483, 21] width 46 height 26
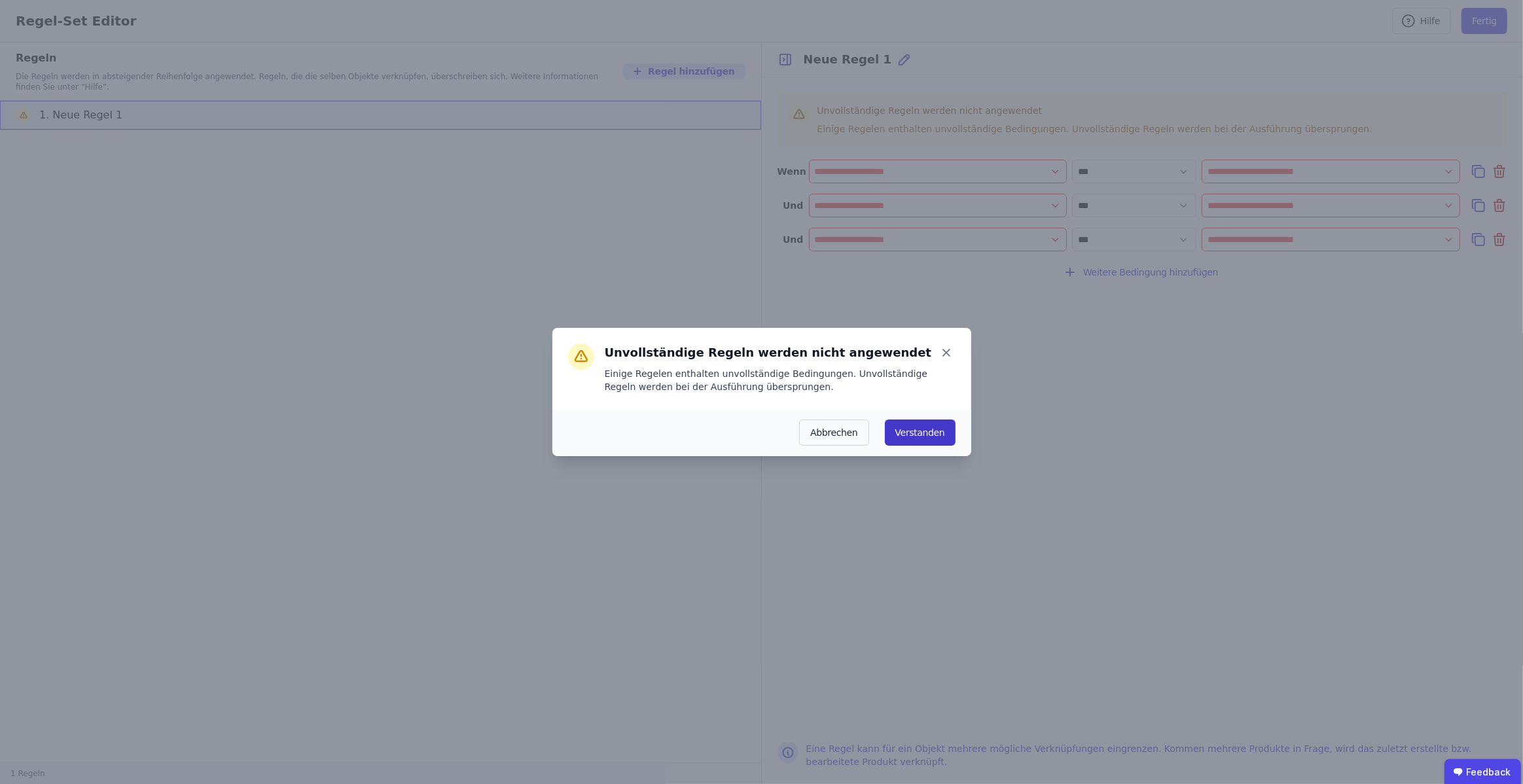
click at [927, 427] on button "Verstanden" at bounding box center [920, 432] width 71 height 26
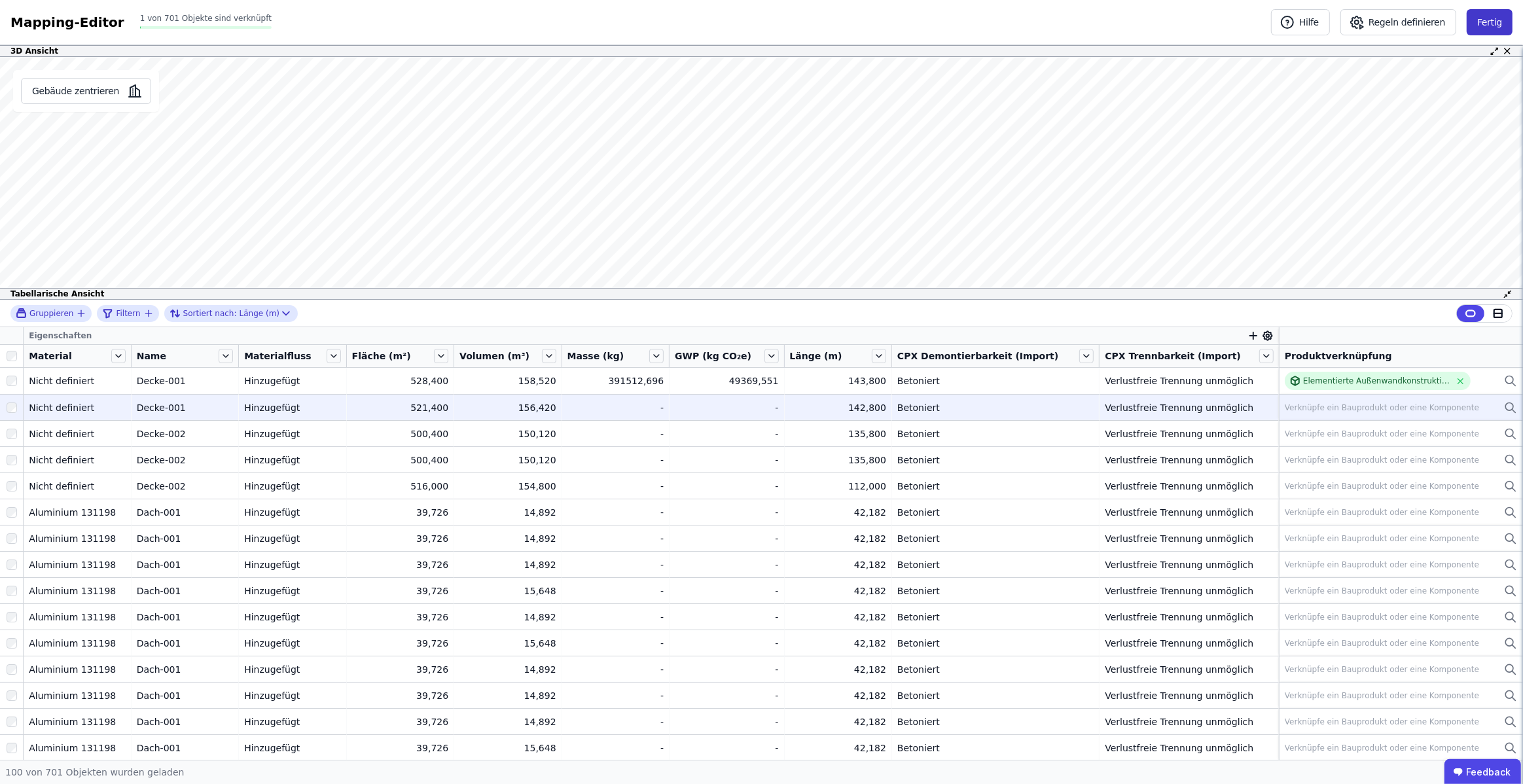
click at [1488, 22] on button "Fertig" at bounding box center [1489, 22] width 46 height 26
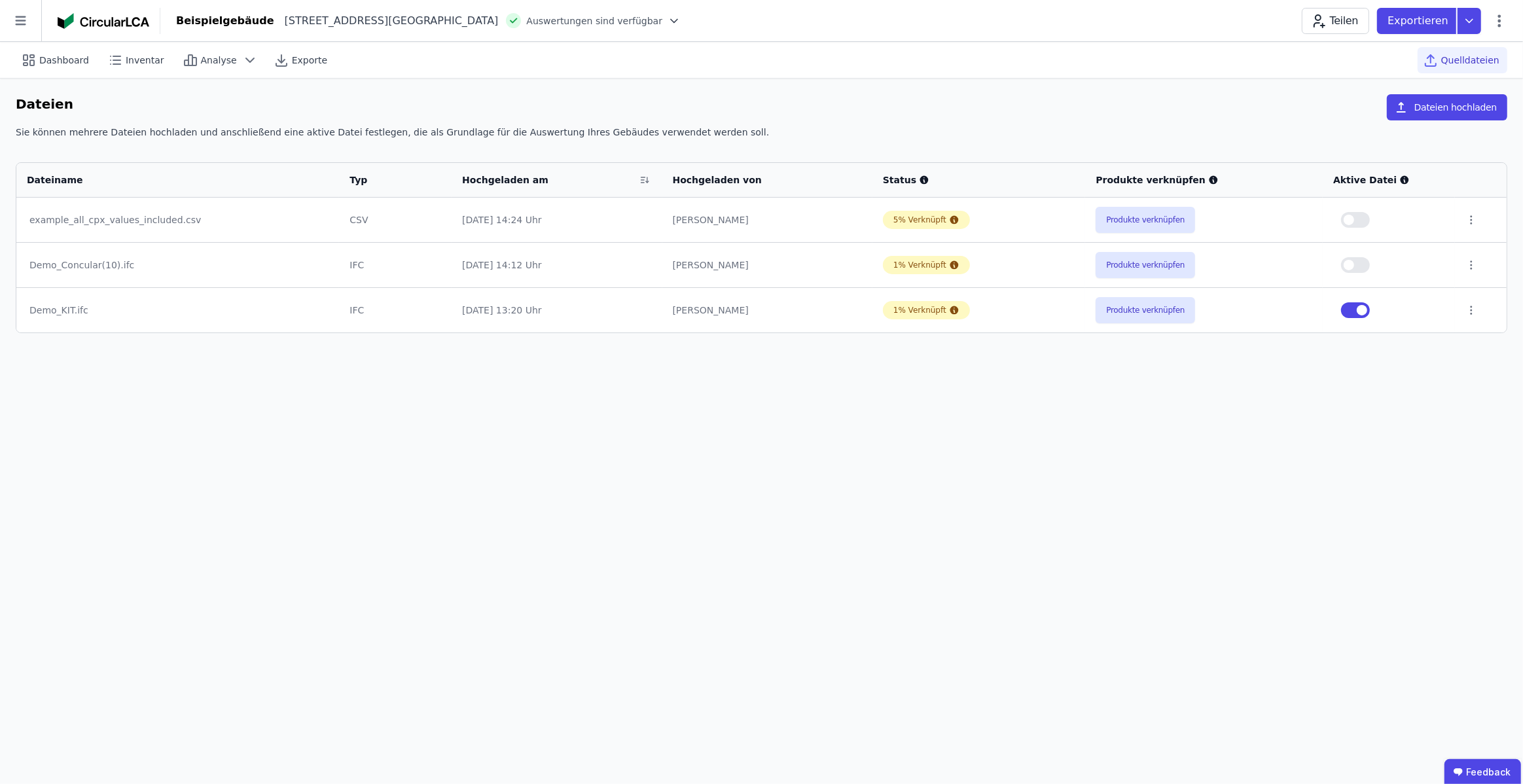
drag, startPoint x: 1366, startPoint y: 307, endPoint x: 1362, endPoint y: 263, distance: 44.2
click at [1366, 307] on span "button" at bounding box center [1362, 310] width 10 height 10
click at [1360, 220] on button "button" at bounding box center [1355, 219] width 29 height 16
click at [66, 67] on div "Dashboard" at bounding box center [56, 60] width 81 height 26
select select "*"
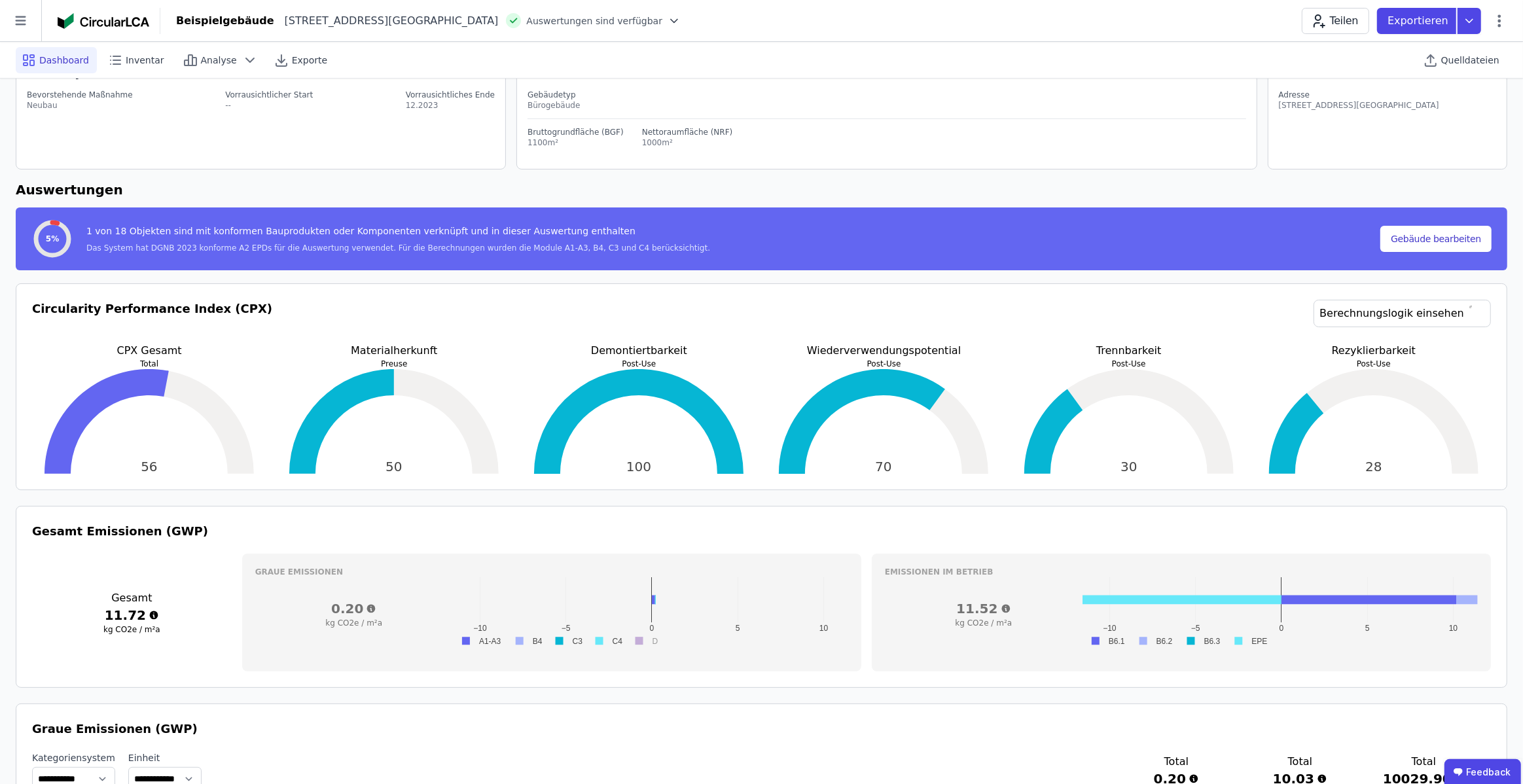
scroll to position [66, 0]
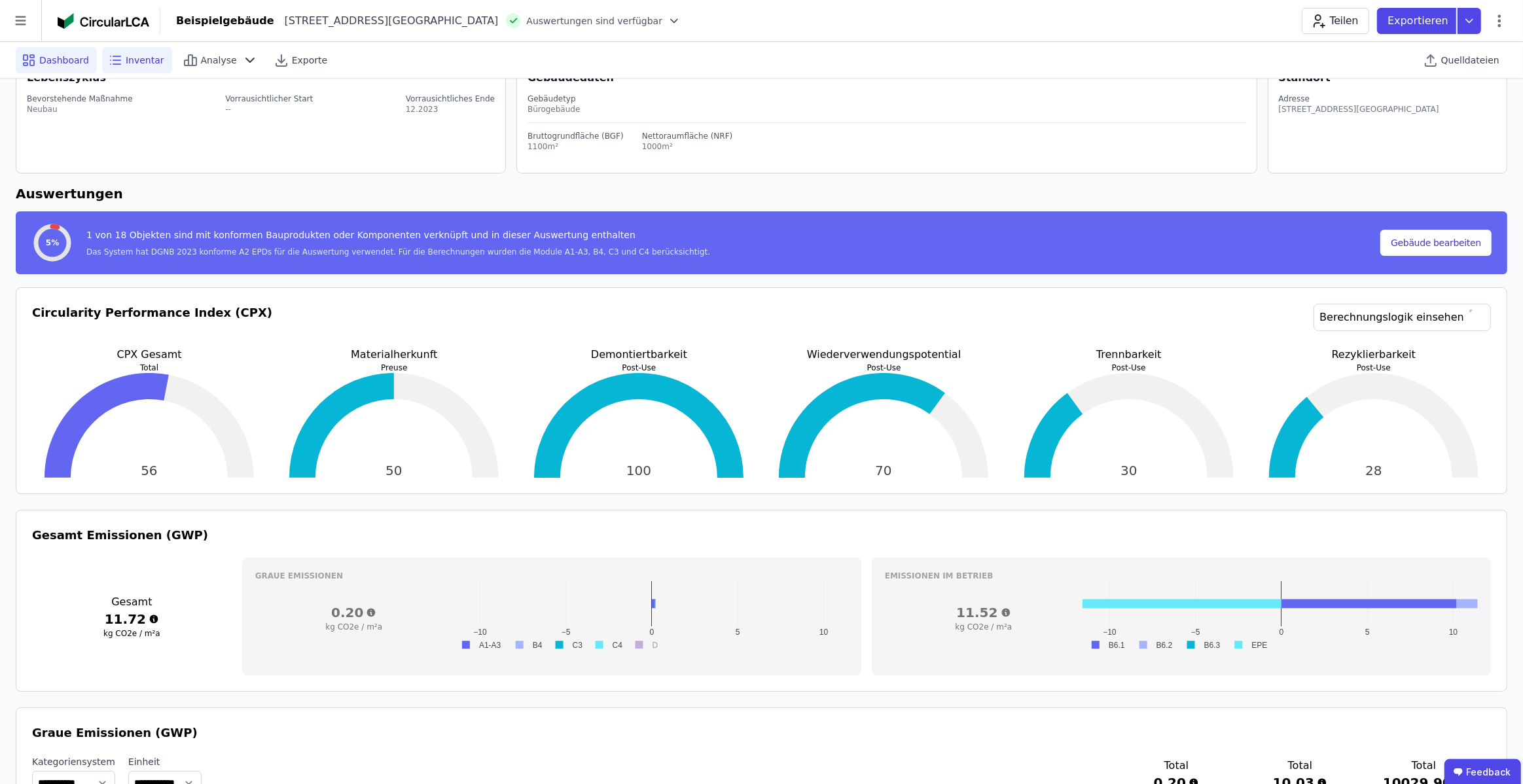
click at [125, 58] on span "Inventar" at bounding box center [145, 60] width 39 height 13
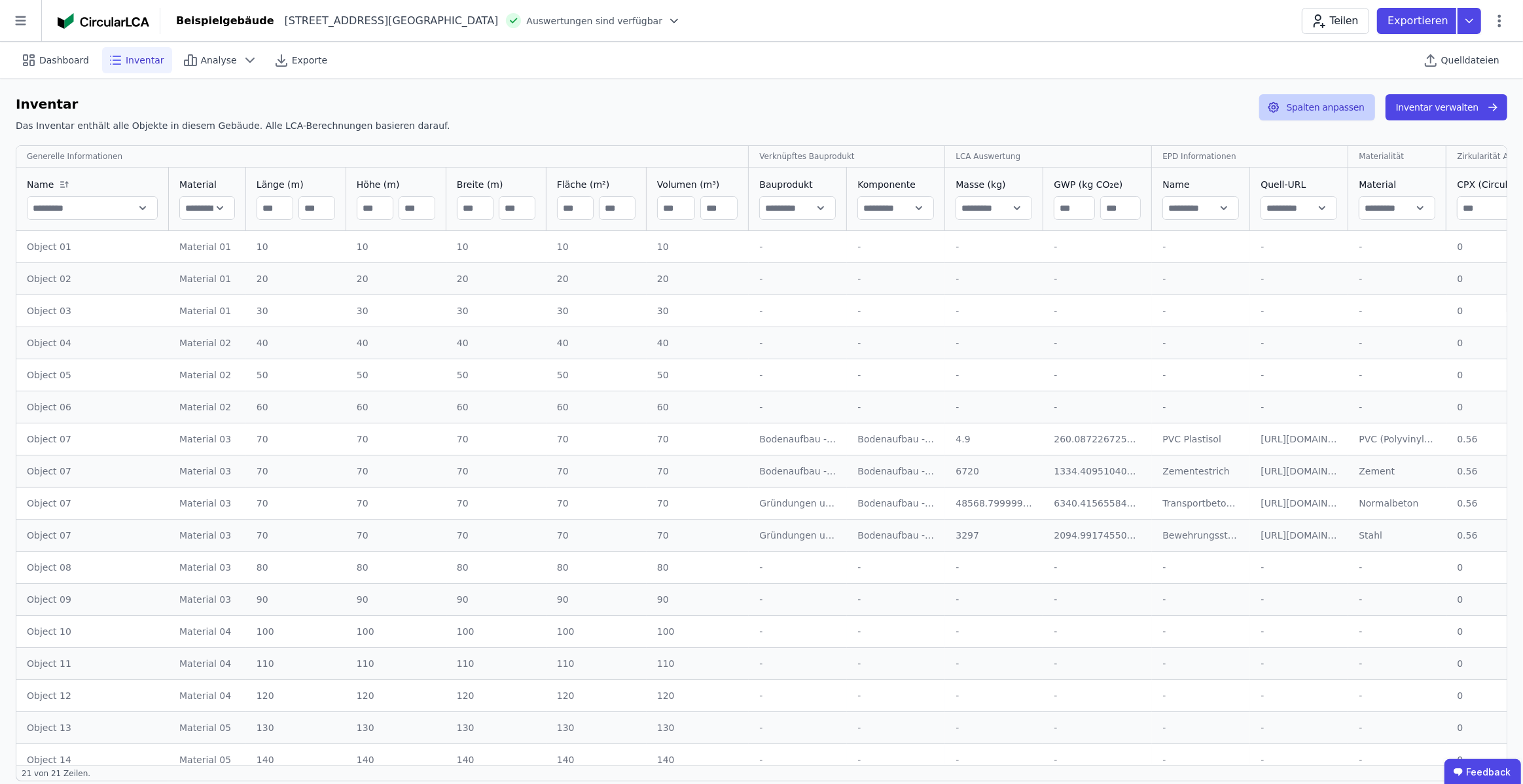
click at [1344, 107] on button "Spalten anpassen" at bounding box center [1316, 107] width 116 height 26
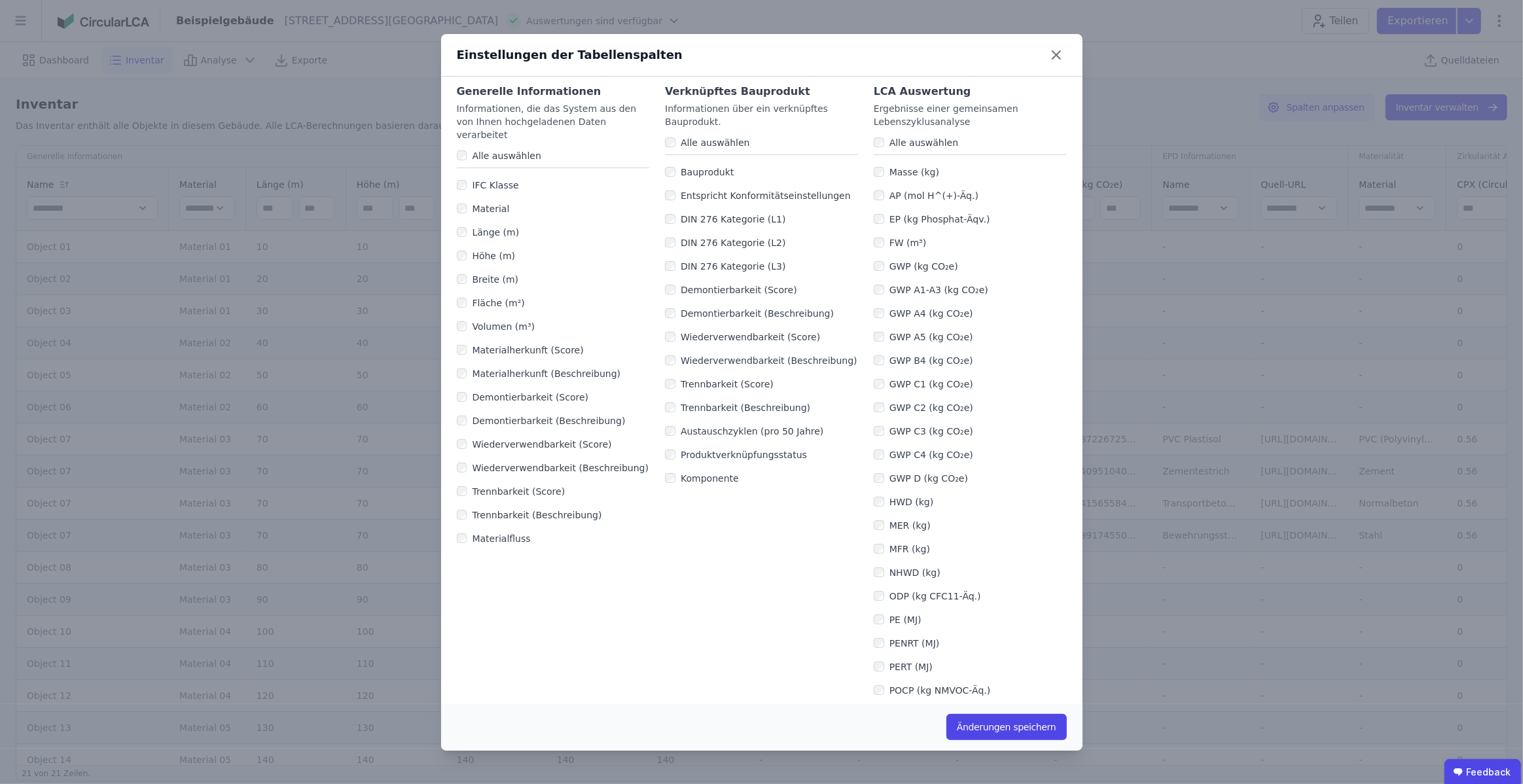
scroll to position [7, 0]
drag, startPoint x: 1054, startPoint y: 54, endPoint x: 1057, endPoint y: 61, distance: 7.6
click at [1054, 54] on icon at bounding box center [1057, 55] width 21 height 21
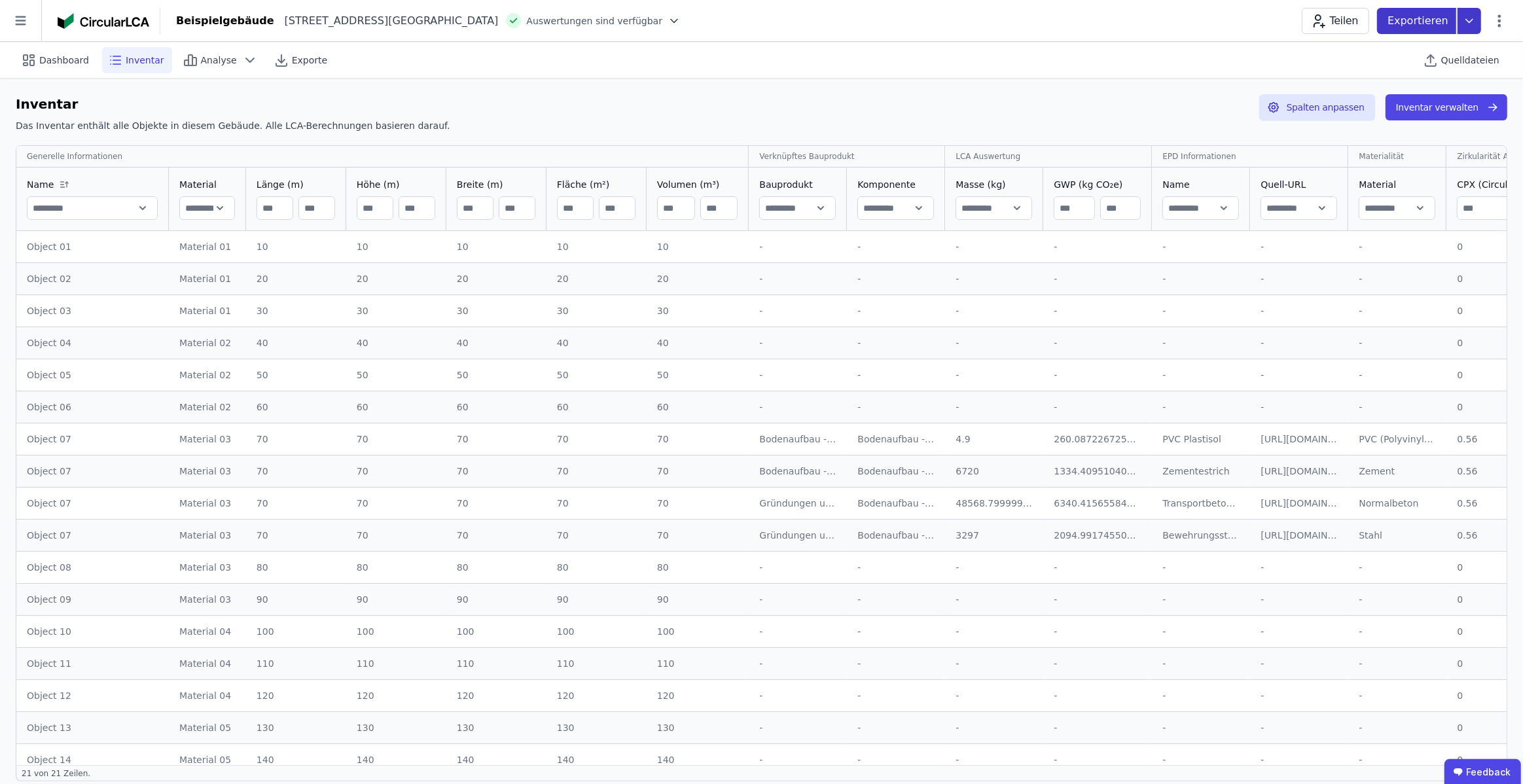
click at [1468, 25] on icon at bounding box center [1469, 21] width 24 height 26
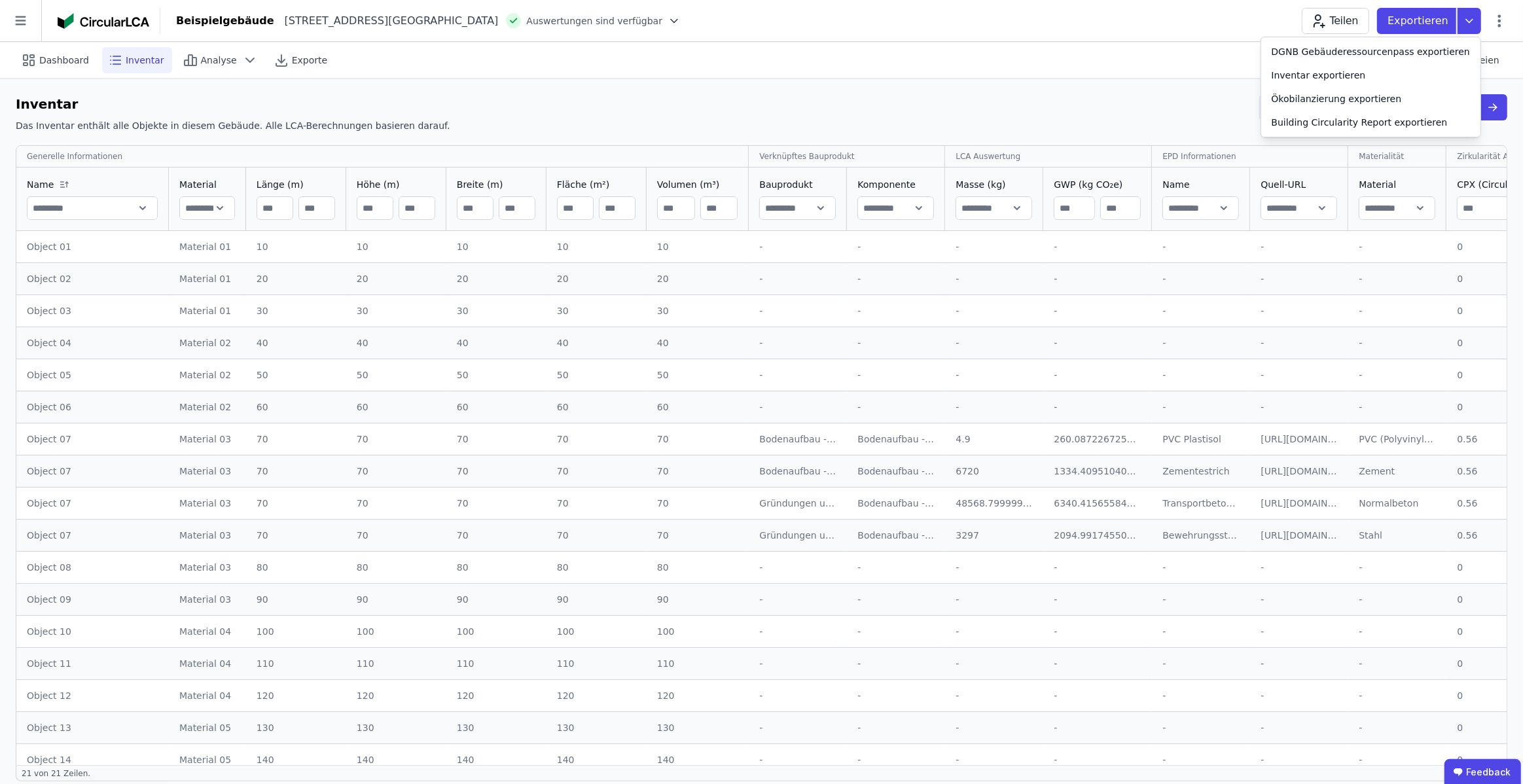
click at [1204, 23] on div "Beispielgebäude Rollbergstraße 29 12053 Berlin DE Auswertungen sind verfügbar T…" at bounding box center [842, 21] width 1363 height 26
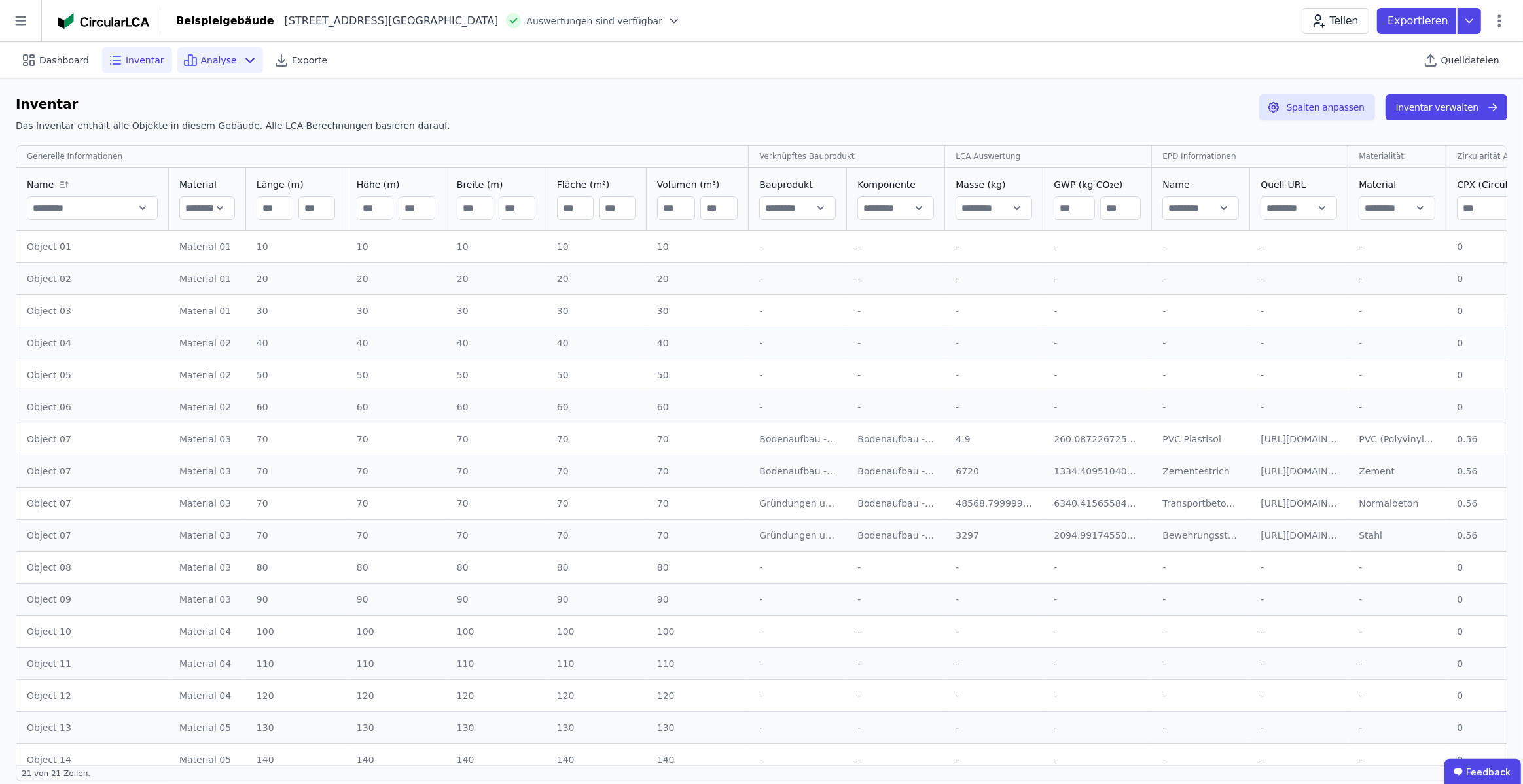
click at [229, 55] on div "Analyse" at bounding box center [220, 60] width 86 height 26
click at [205, 65] on span "Analyse" at bounding box center [219, 60] width 36 height 13
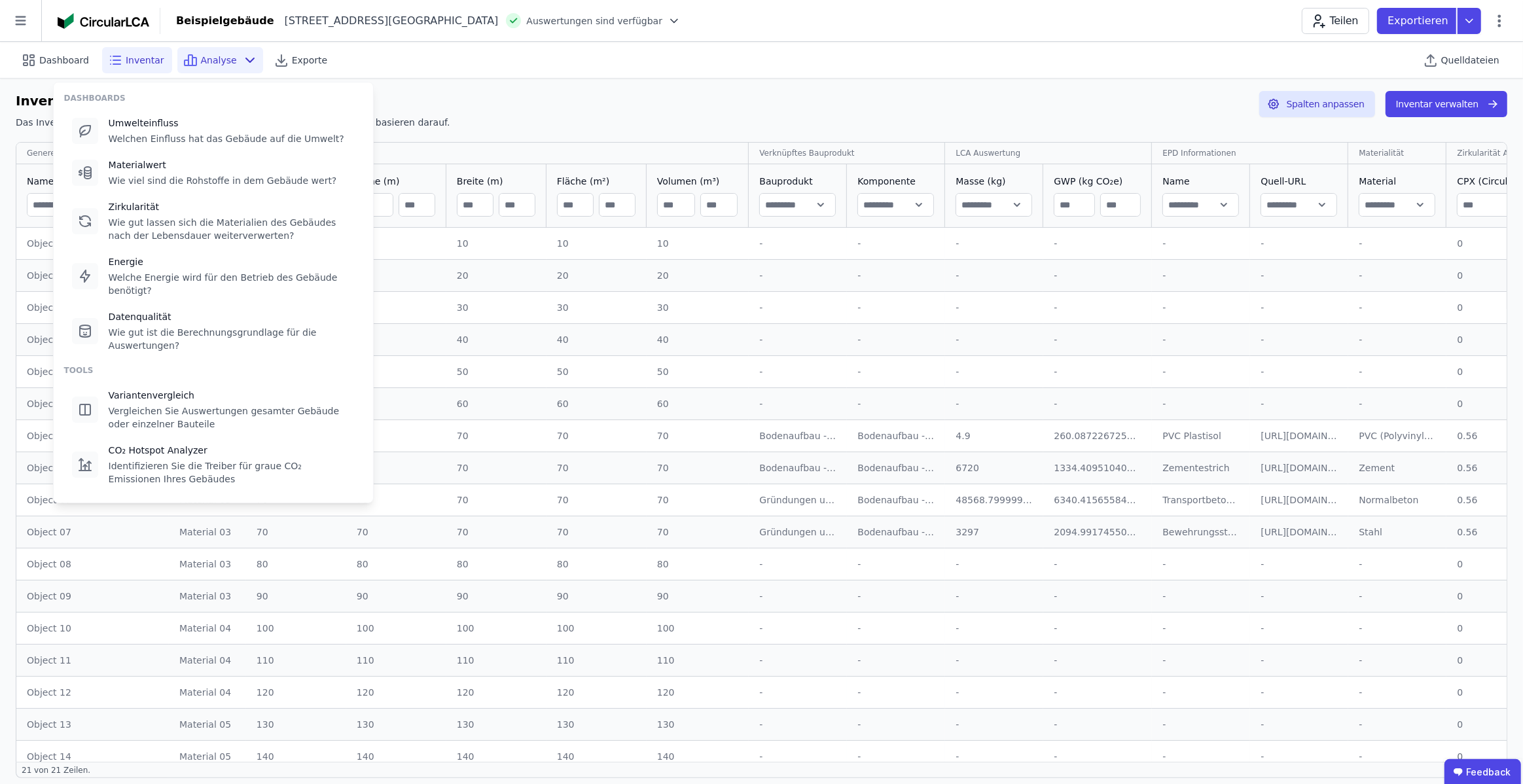
scroll to position [0, 0]
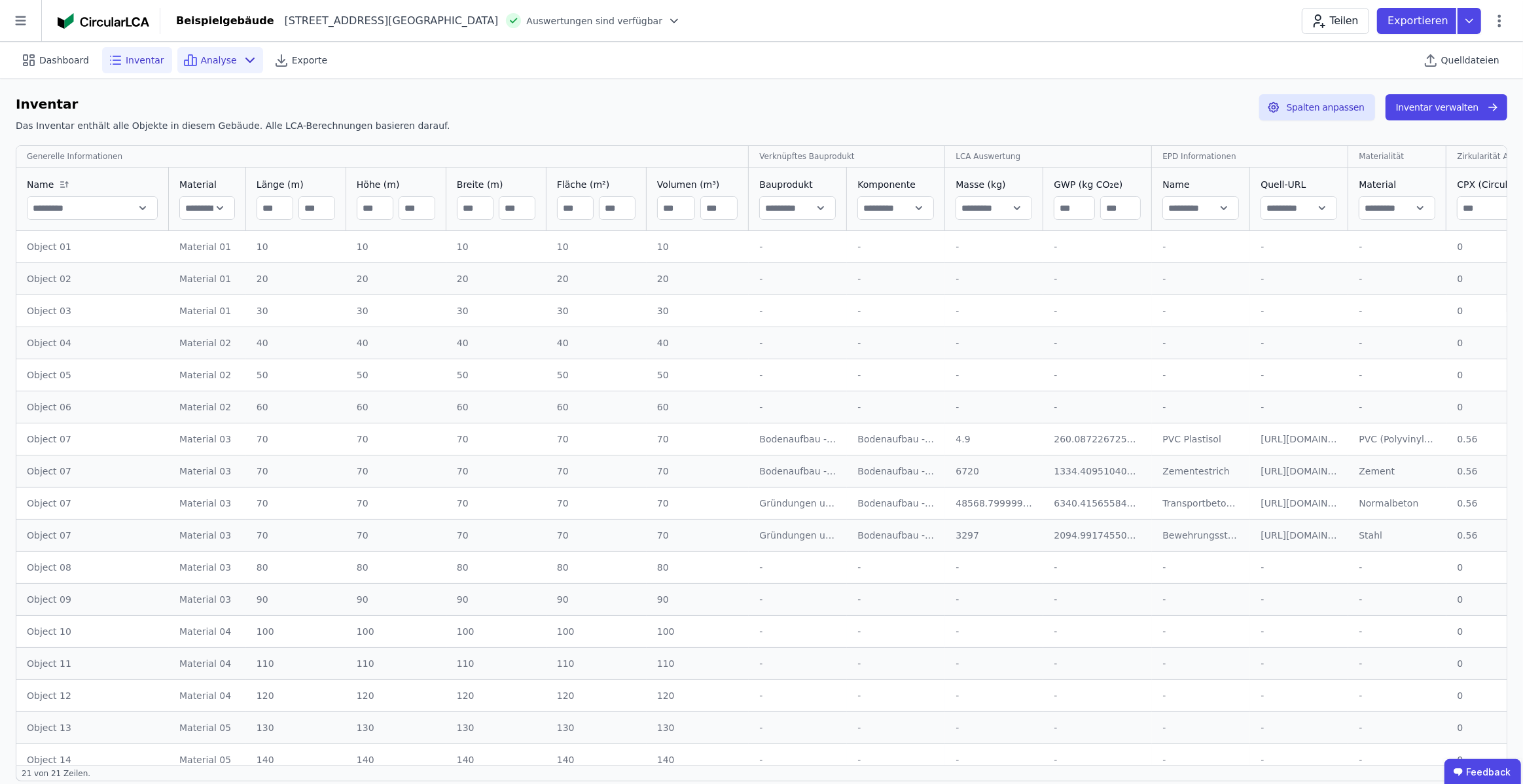
click at [208, 63] on span "Analyse" at bounding box center [219, 60] width 36 height 13
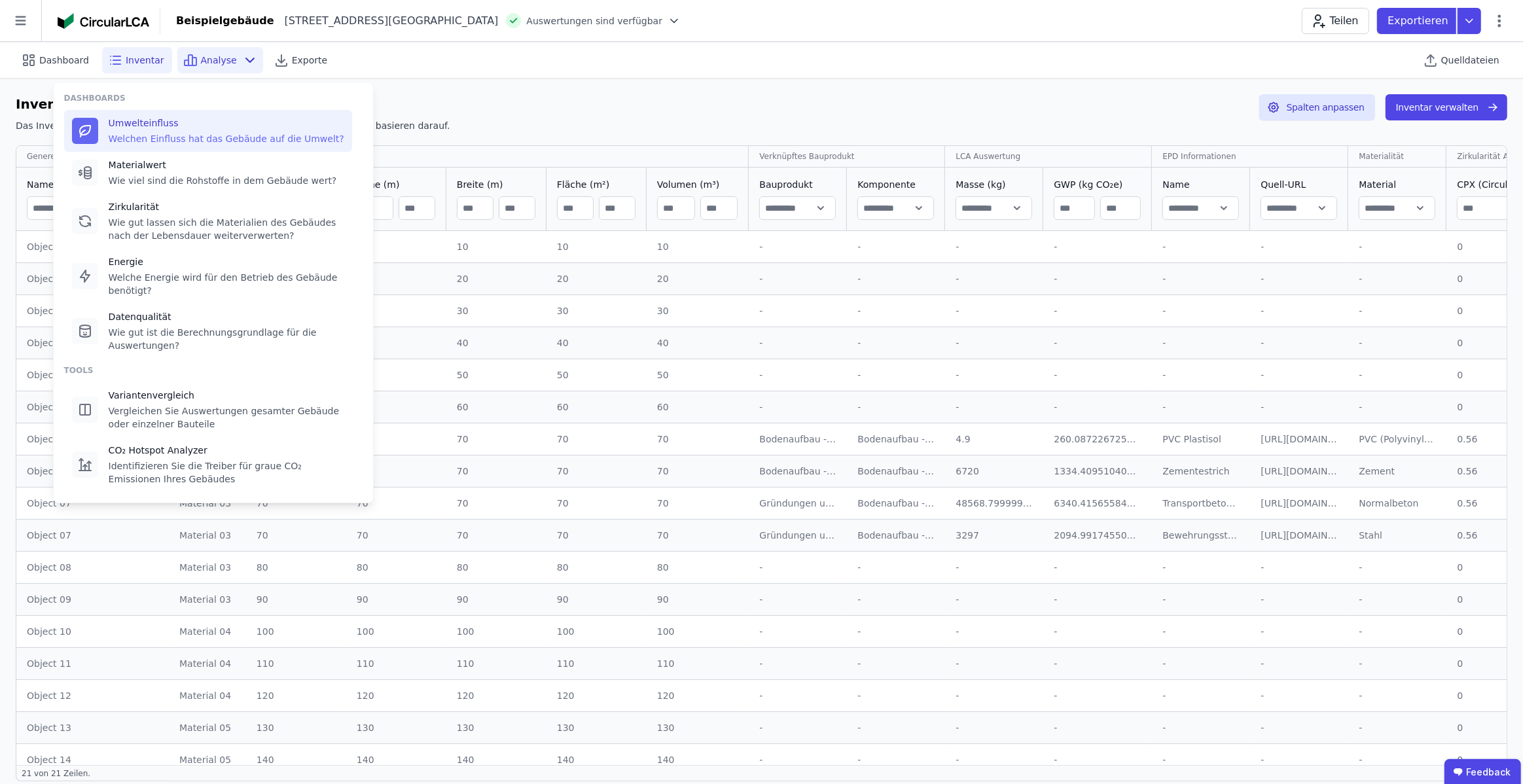
click at [181, 132] on div "Welchen Einfluss hat das Gebäude auf die Umwelt?" at bounding box center [227, 139] width 236 height 13
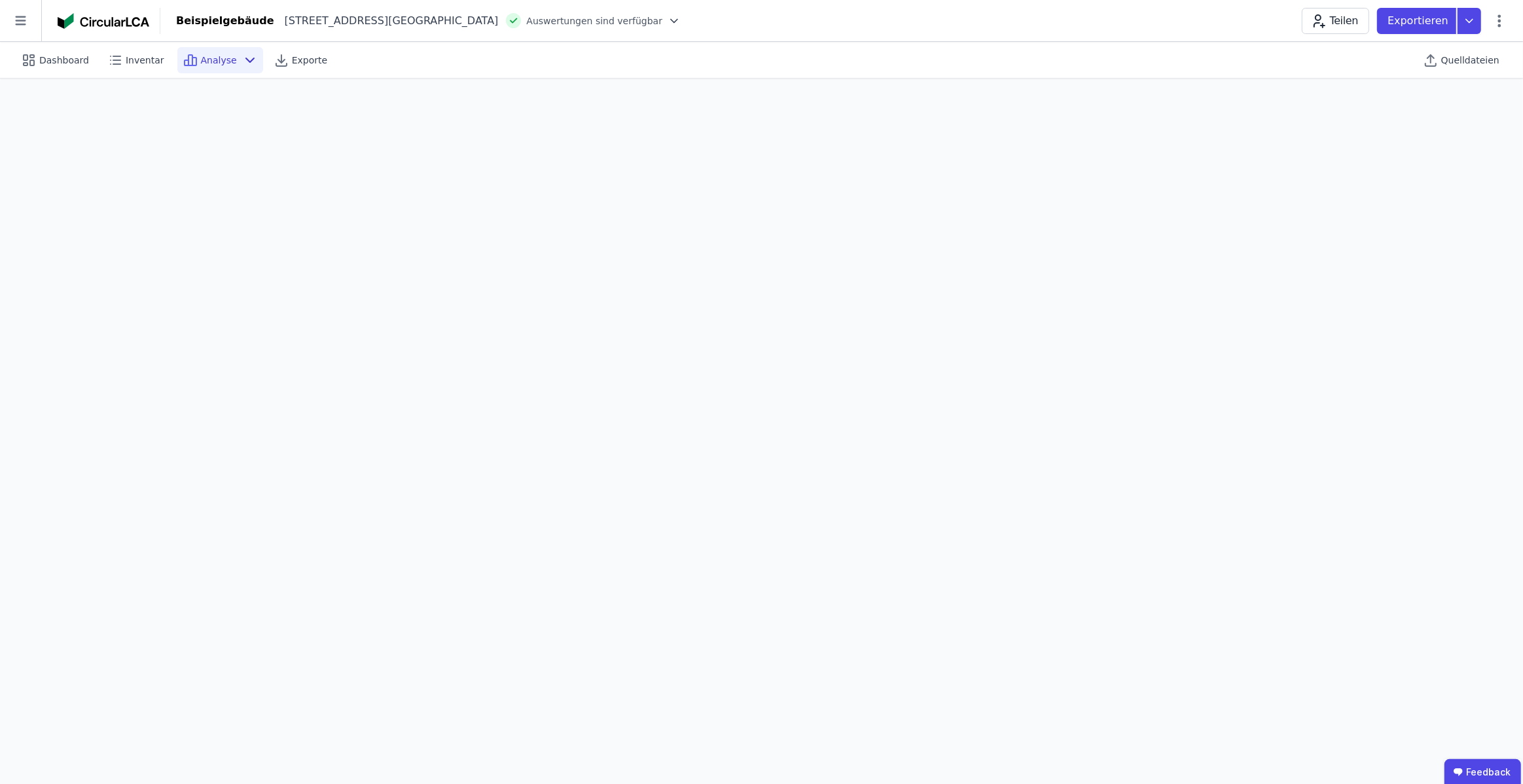
click at [222, 54] on span "Analyse" at bounding box center [219, 60] width 36 height 13
click at [245, 61] on icon at bounding box center [250, 60] width 16 height 16
click at [246, 58] on icon at bounding box center [250, 60] width 8 height 4
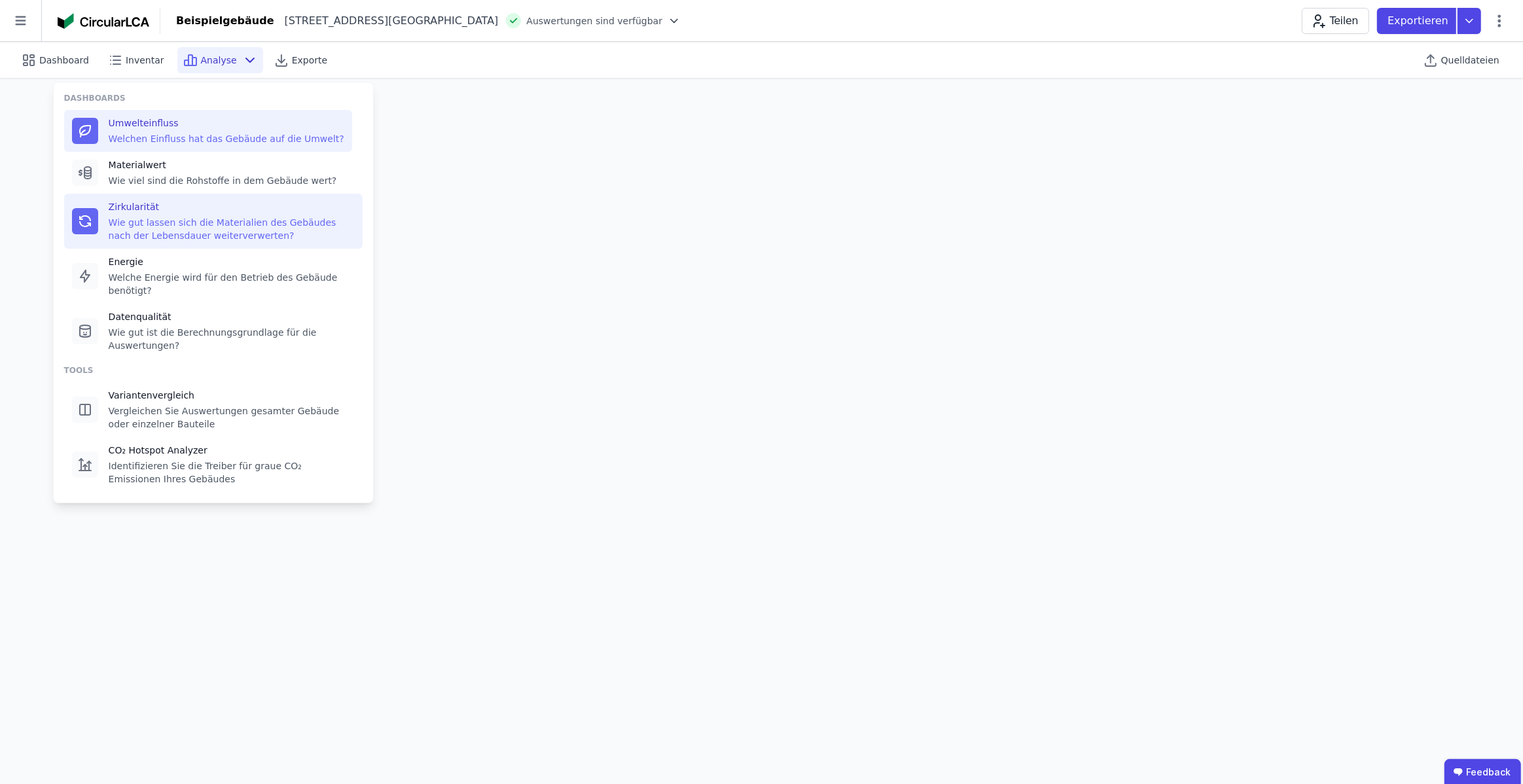
click at [211, 226] on div "Wie gut lassen sich die Materialien des Gebäudes nach der Lebensdauer weiterver…" at bounding box center [232, 228] width 246 height 26
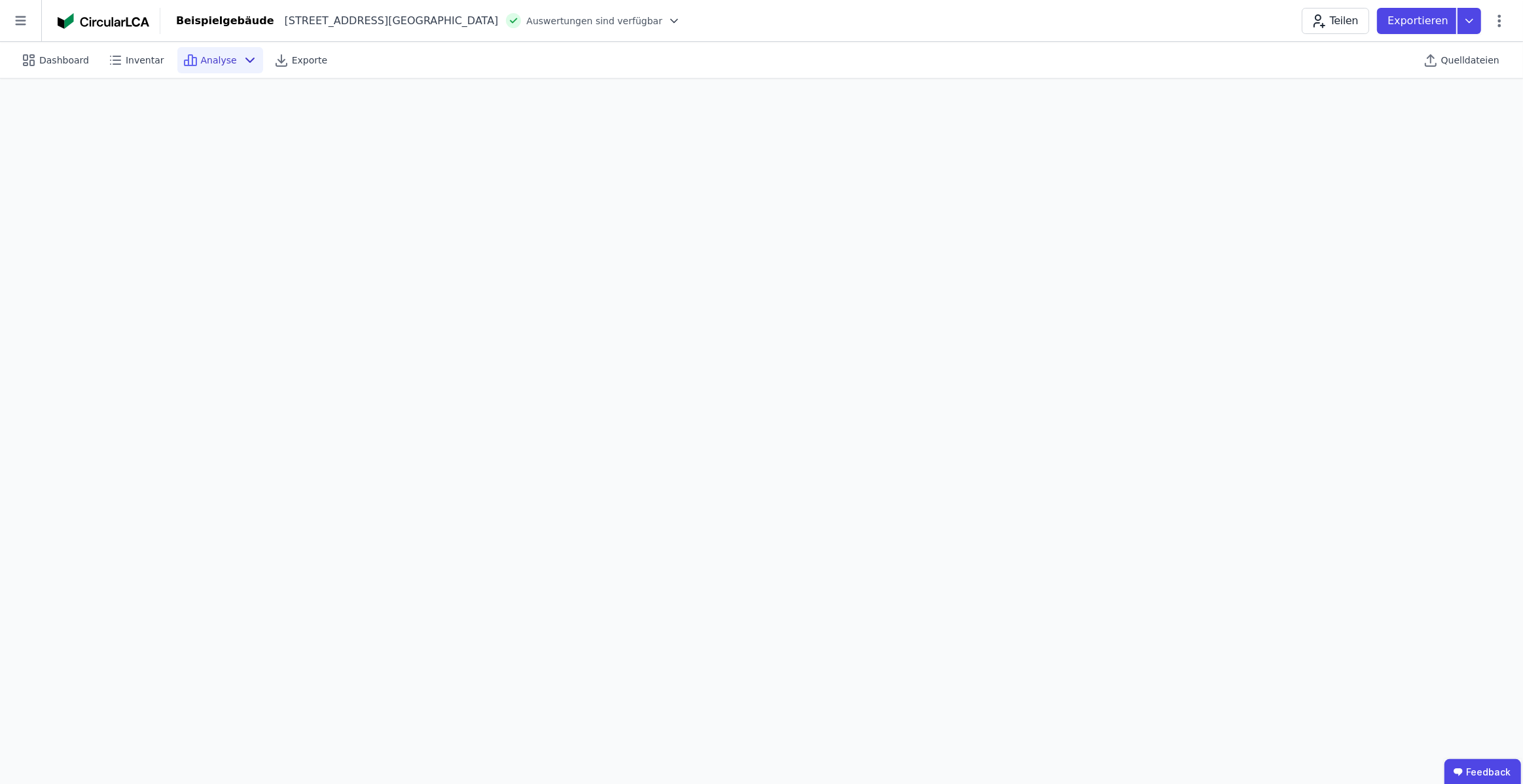
click at [243, 66] on icon at bounding box center [250, 60] width 16 height 16
click at [214, 60] on span "Analyse" at bounding box center [219, 60] width 36 height 13
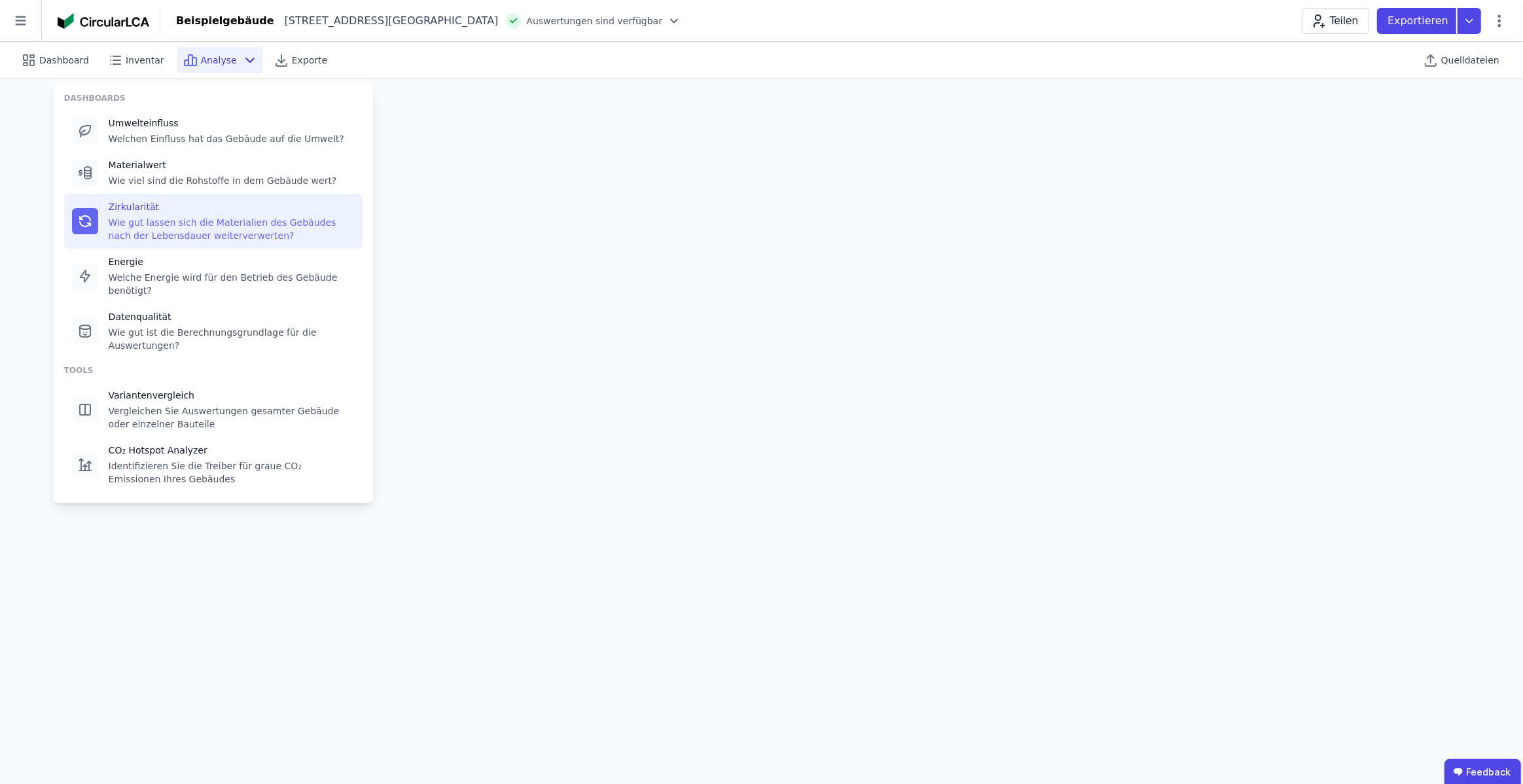
scroll to position [4, 0]
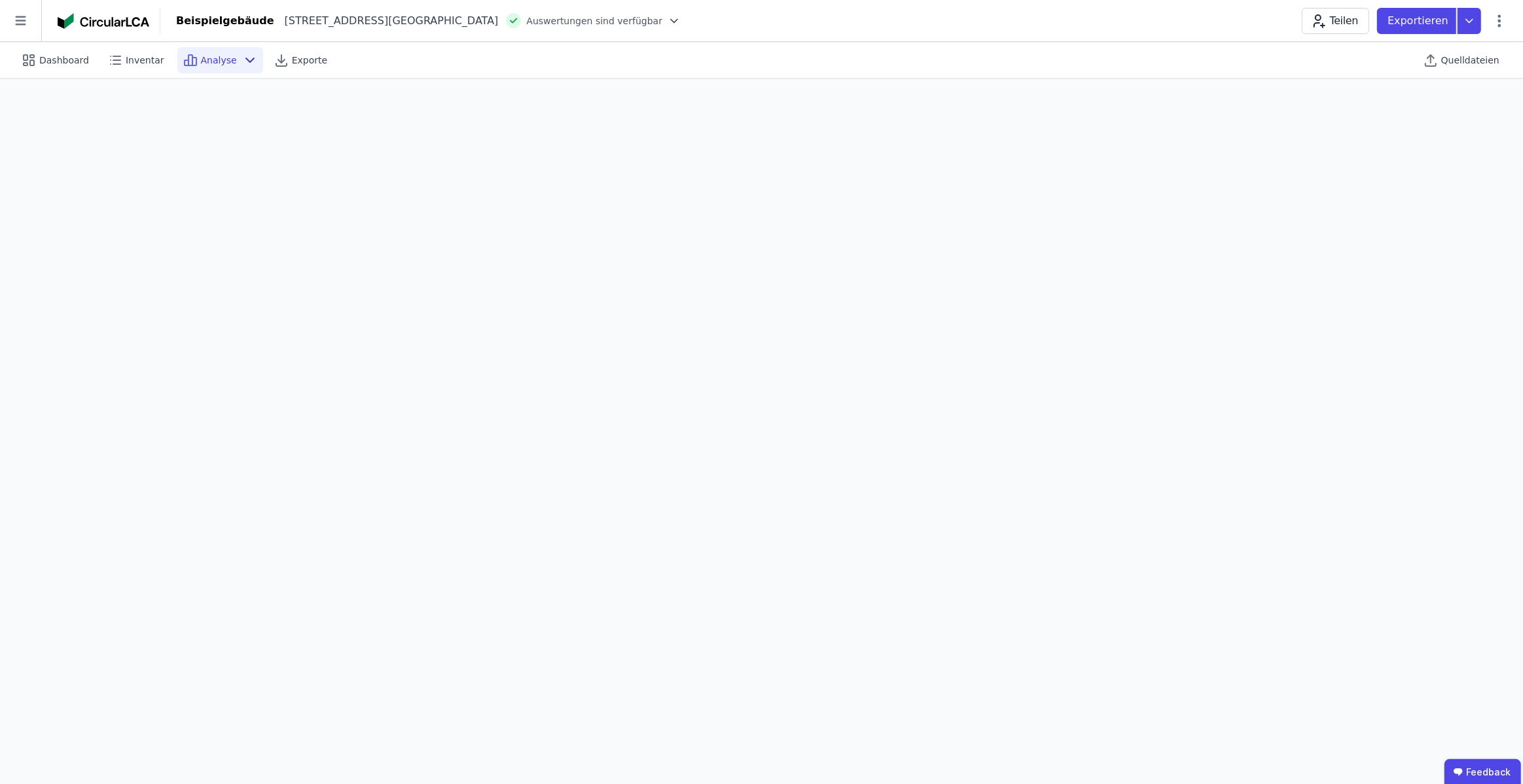
click at [221, 63] on span "Analyse" at bounding box center [219, 60] width 36 height 13
click at [201, 57] on span "Analyse" at bounding box center [219, 60] width 36 height 13
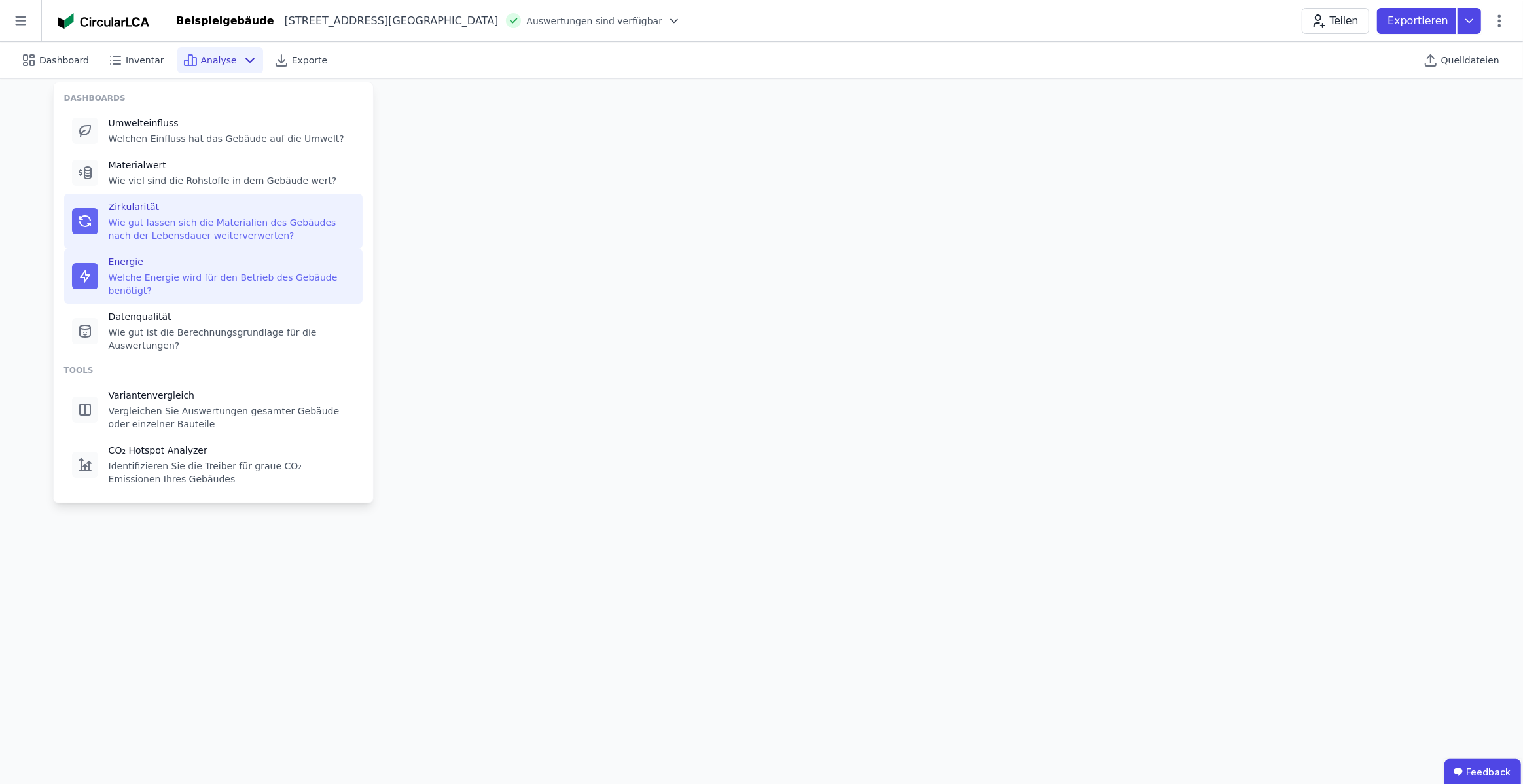
click at [88, 263] on div at bounding box center [84, 276] width 26 height 26
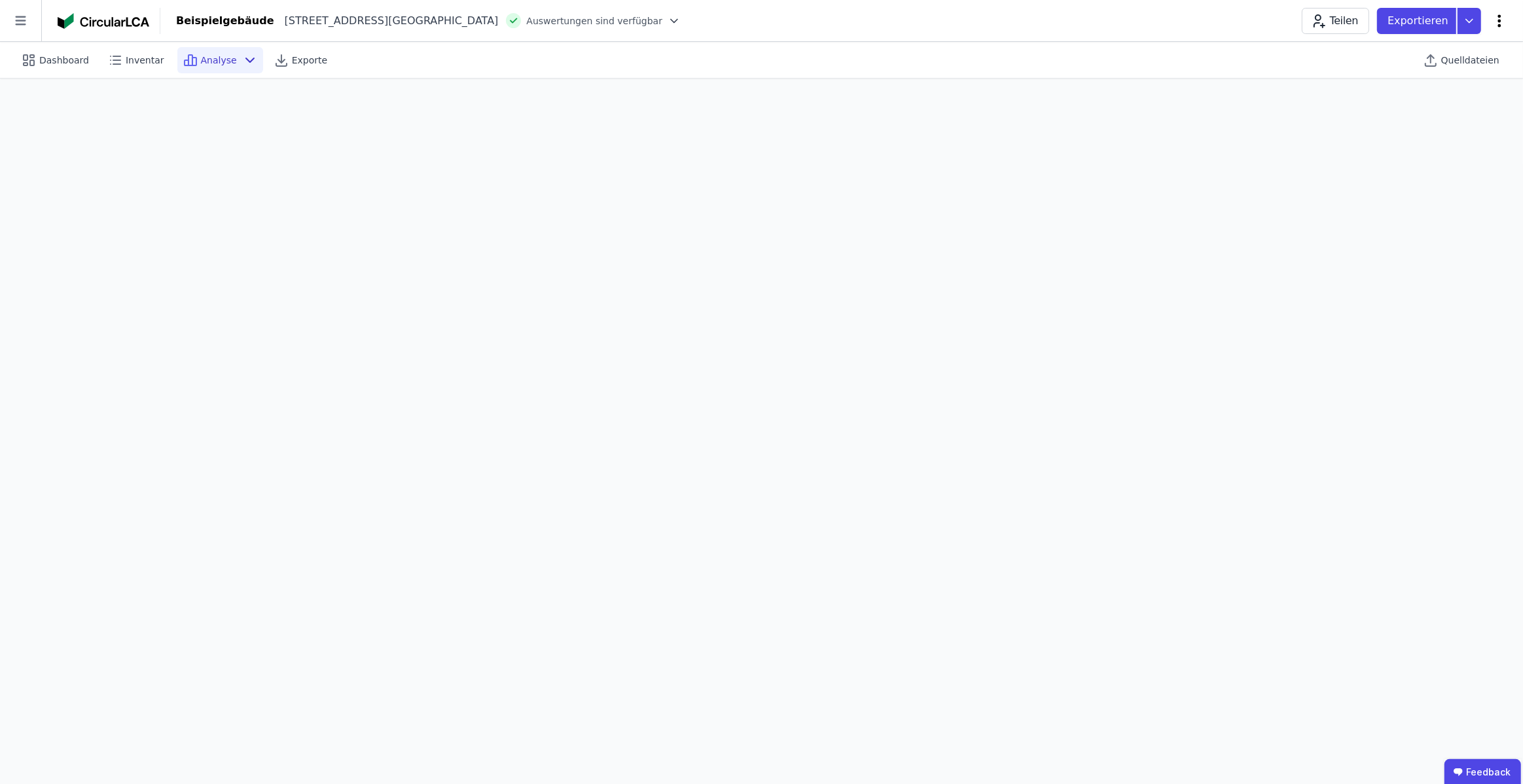
click at [1499, 23] on icon at bounding box center [1499, 21] width 16 height 16
click at [1416, 101] on span "Energie im Betrieb (B6)" at bounding box center [1443, 105] width 105 height 26
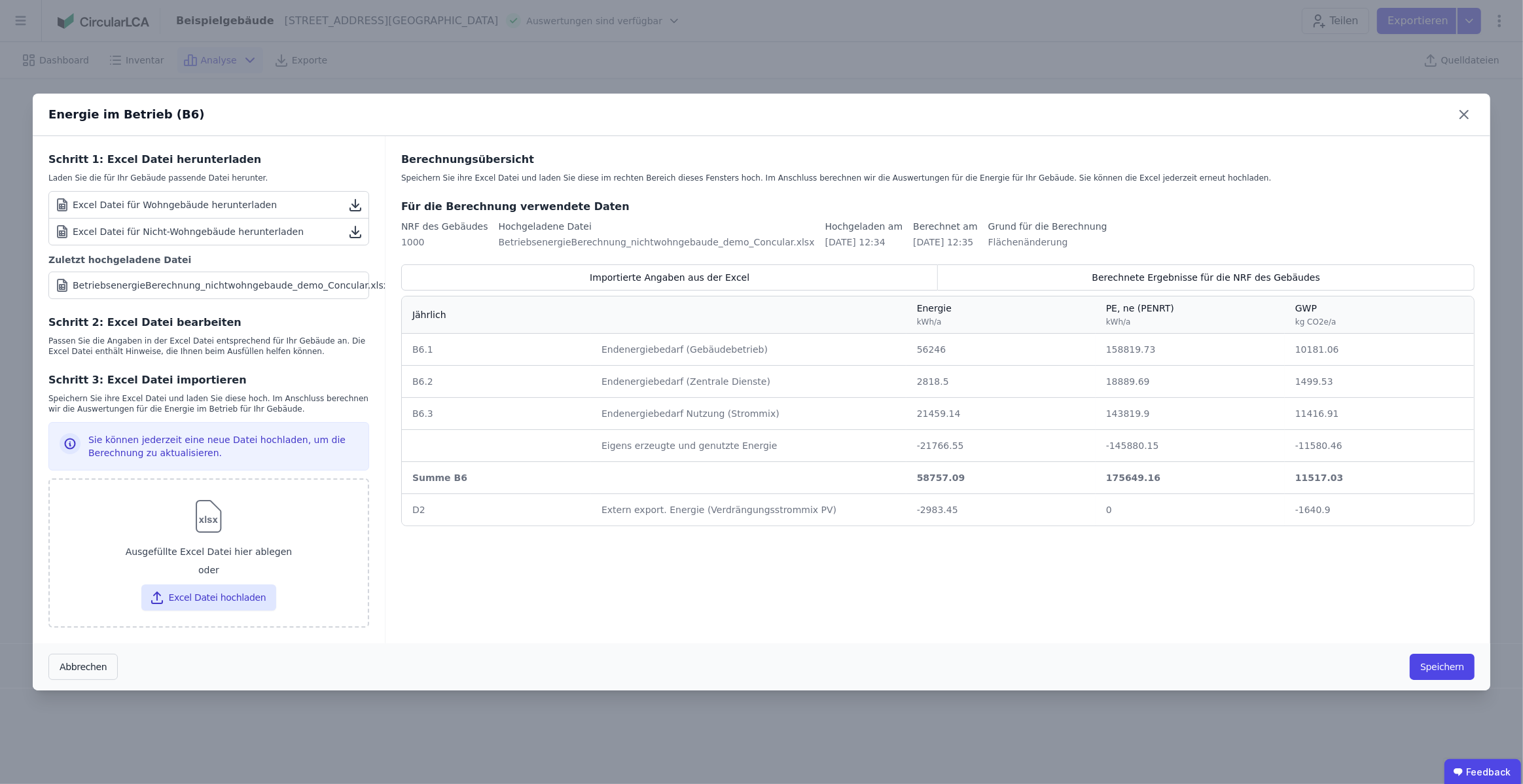
click at [1457, 117] on icon at bounding box center [1464, 114] width 21 height 21
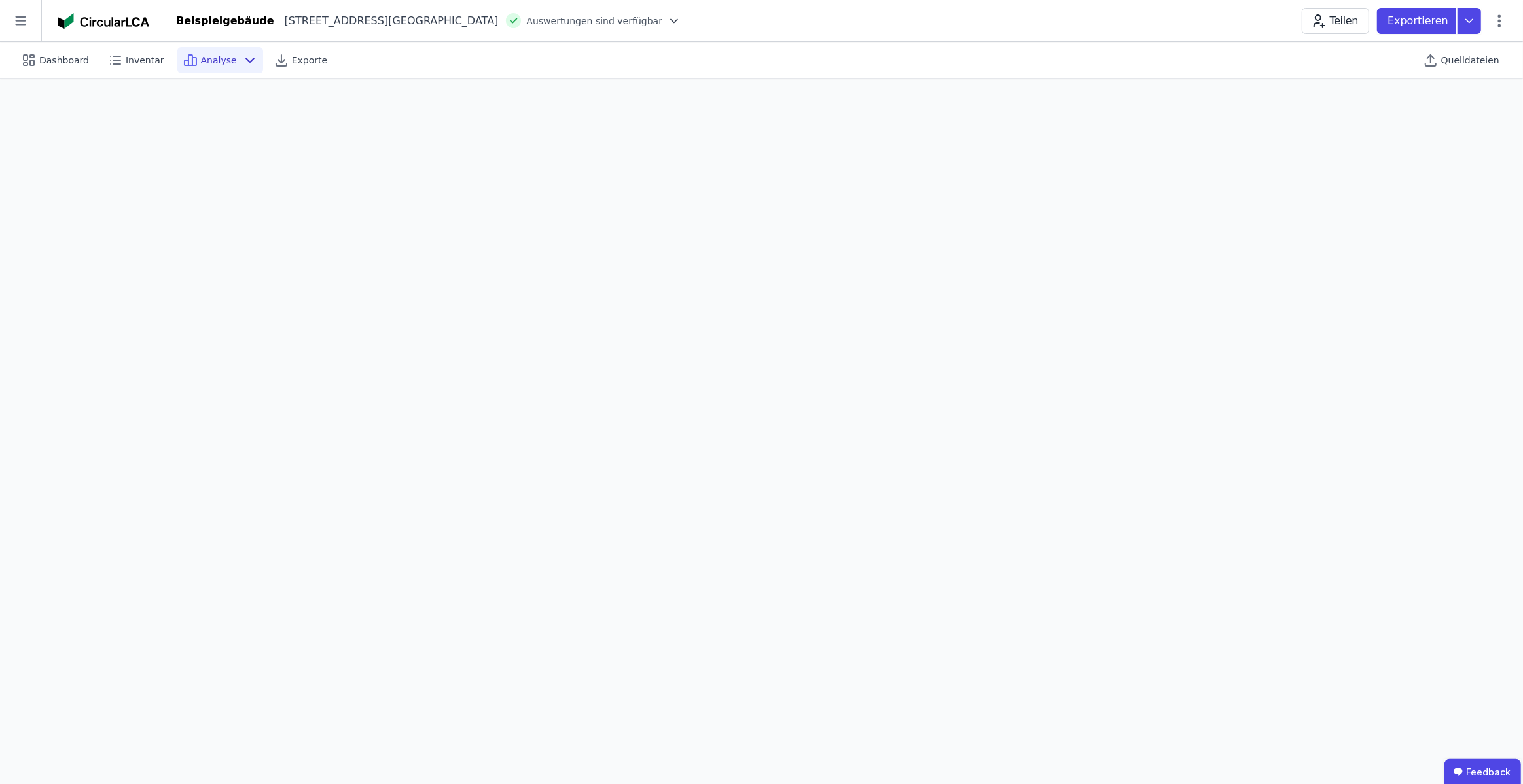
click at [218, 65] on span "Analyse" at bounding box center [219, 60] width 36 height 13
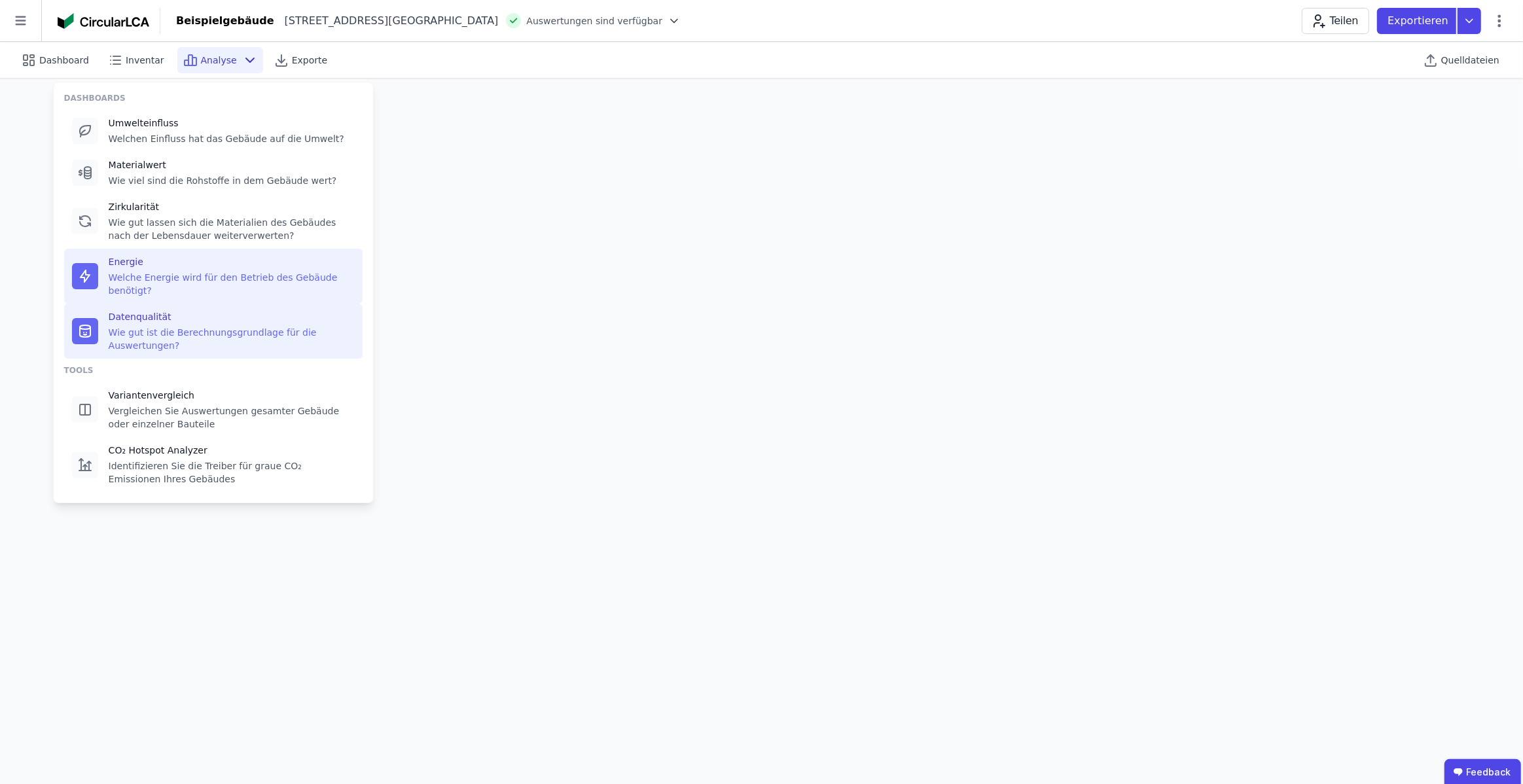
click at [141, 327] on div "Wie gut ist die Berechnungsgrundlage für die Auswertungen?" at bounding box center [232, 339] width 246 height 26
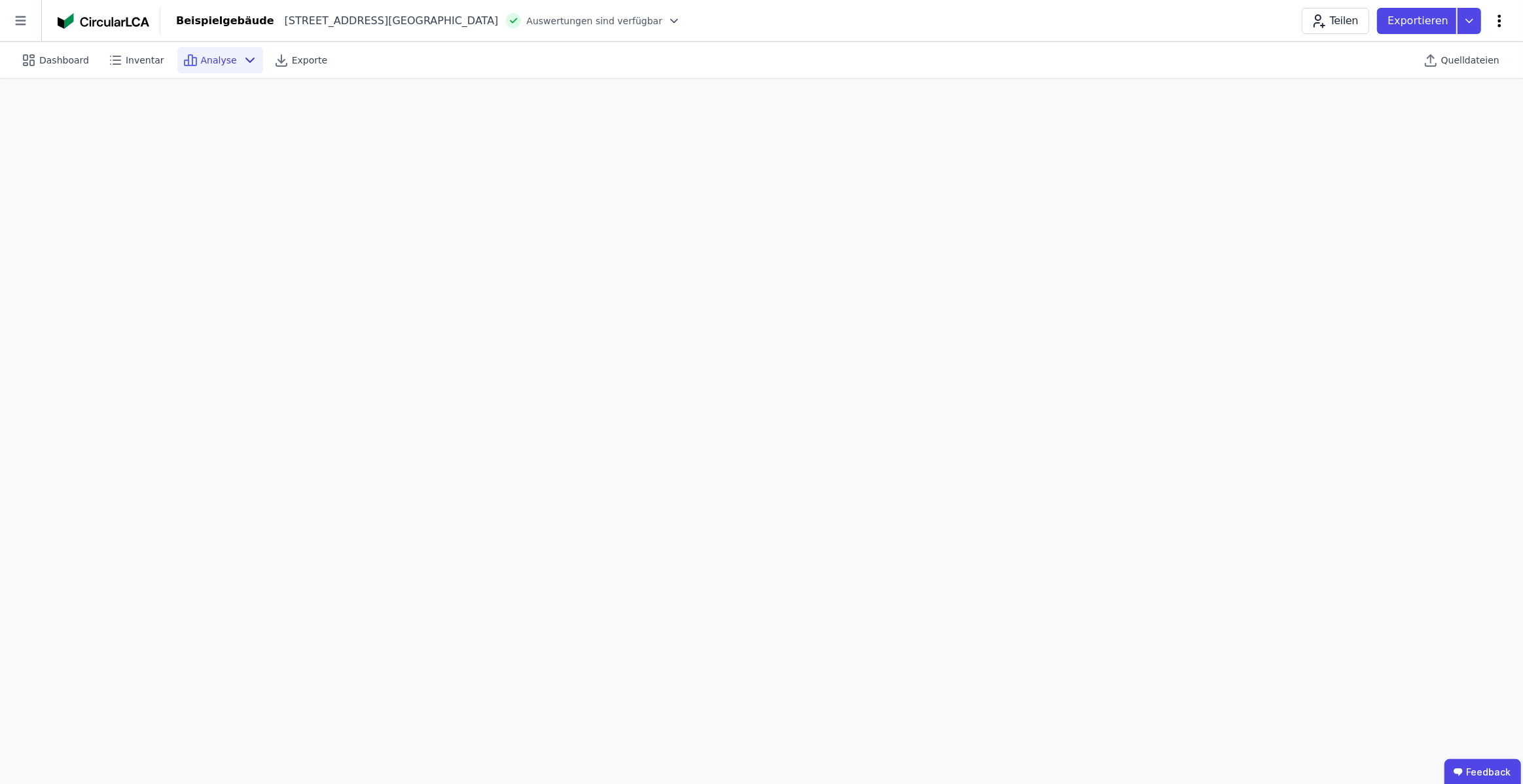
click at [1498, 22] on icon at bounding box center [1499, 21] width 16 height 16
click at [1456, 51] on span "Gebäude bearbeiten" at bounding box center [1438, 52] width 94 height 13
select select "**********"
select select "*"
select select "**********"
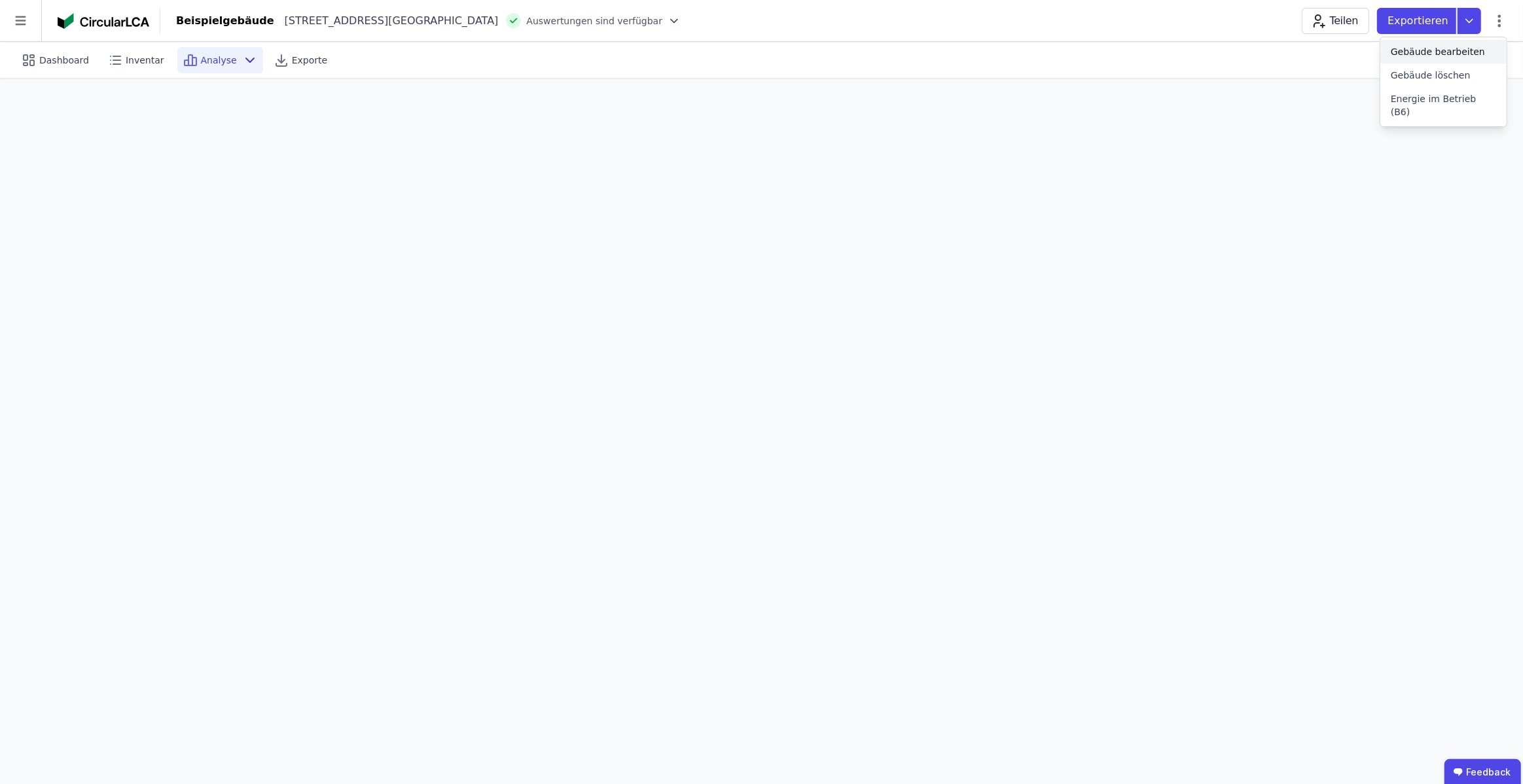
select select "**********"
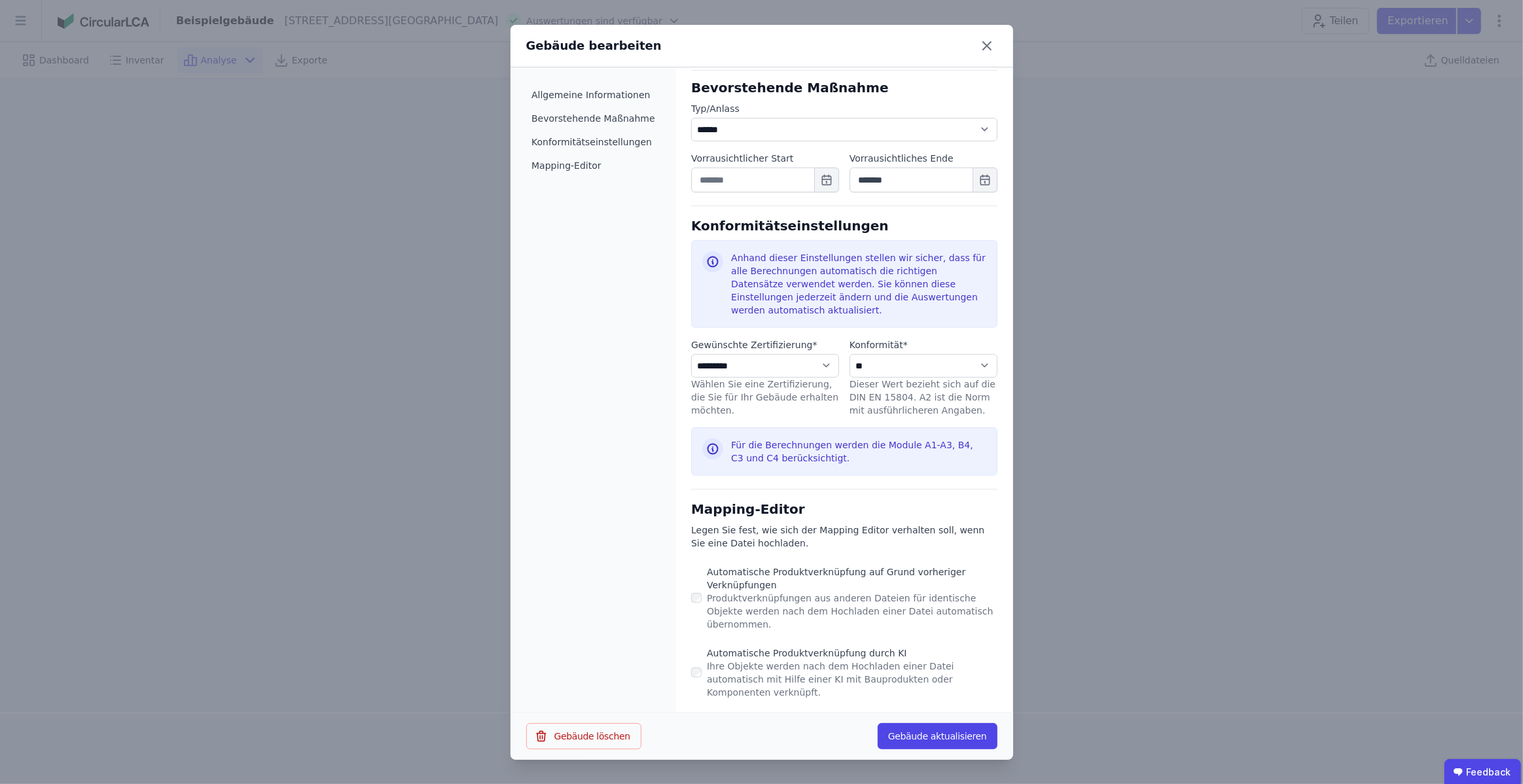
scroll to position [504, 0]
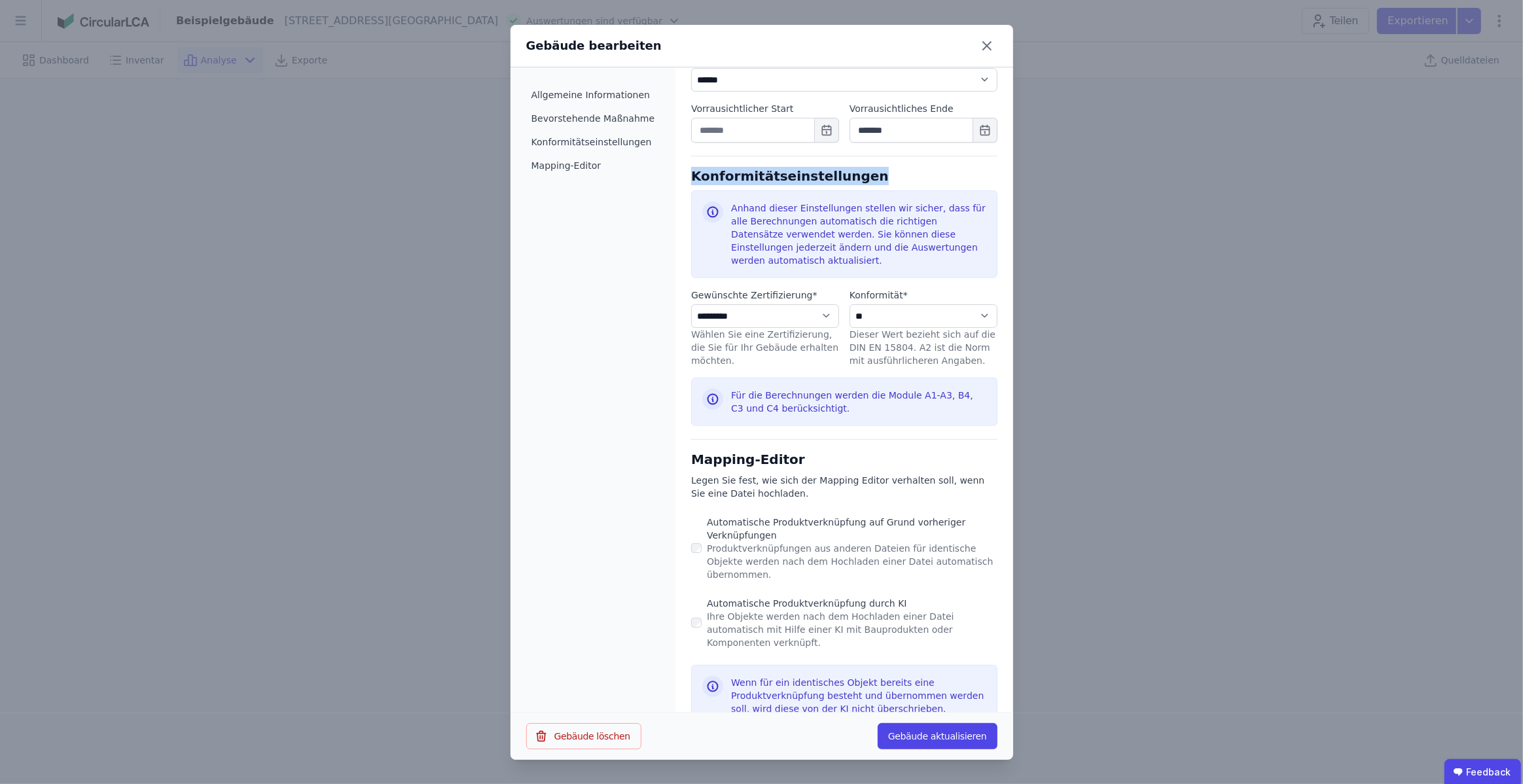
drag, startPoint x: 679, startPoint y: 173, endPoint x: 868, endPoint y: 176, distance: 189.0
click at [868, 176] on div "**********" at bounding box center [844, 153] width 337 height 1179
click at [739, 316] on select "**********" at bounding box center [765, 316] width 148 height 24
click at [821, 313] on select "**********" at bounding box center [765, 316] width 148 height 24
click at [901, 283] on div "**********" at bounding box center [844, 322] width 306 height 89
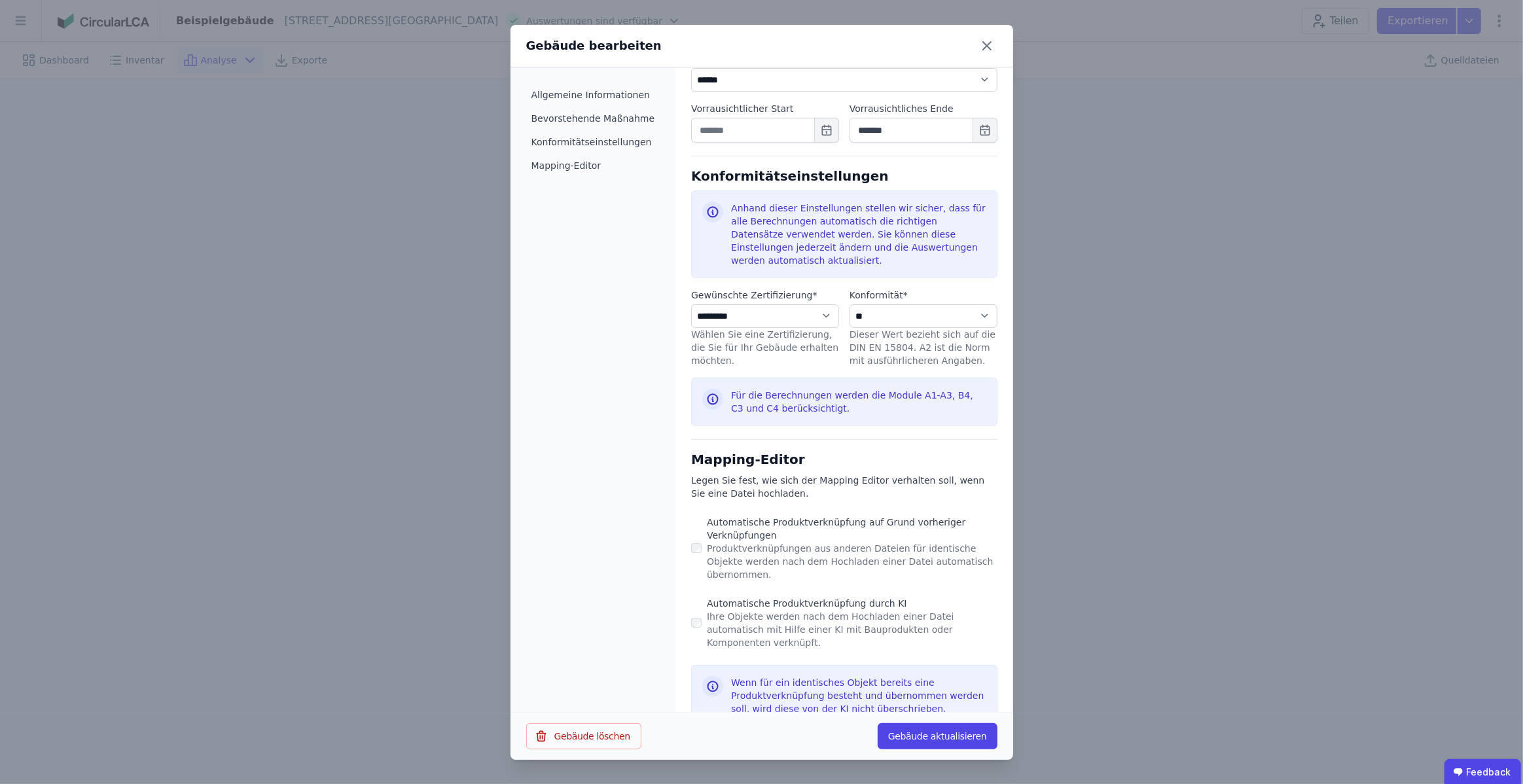
click at [983, 47] on icon at bounding box center [987, 46] width 21 height 21
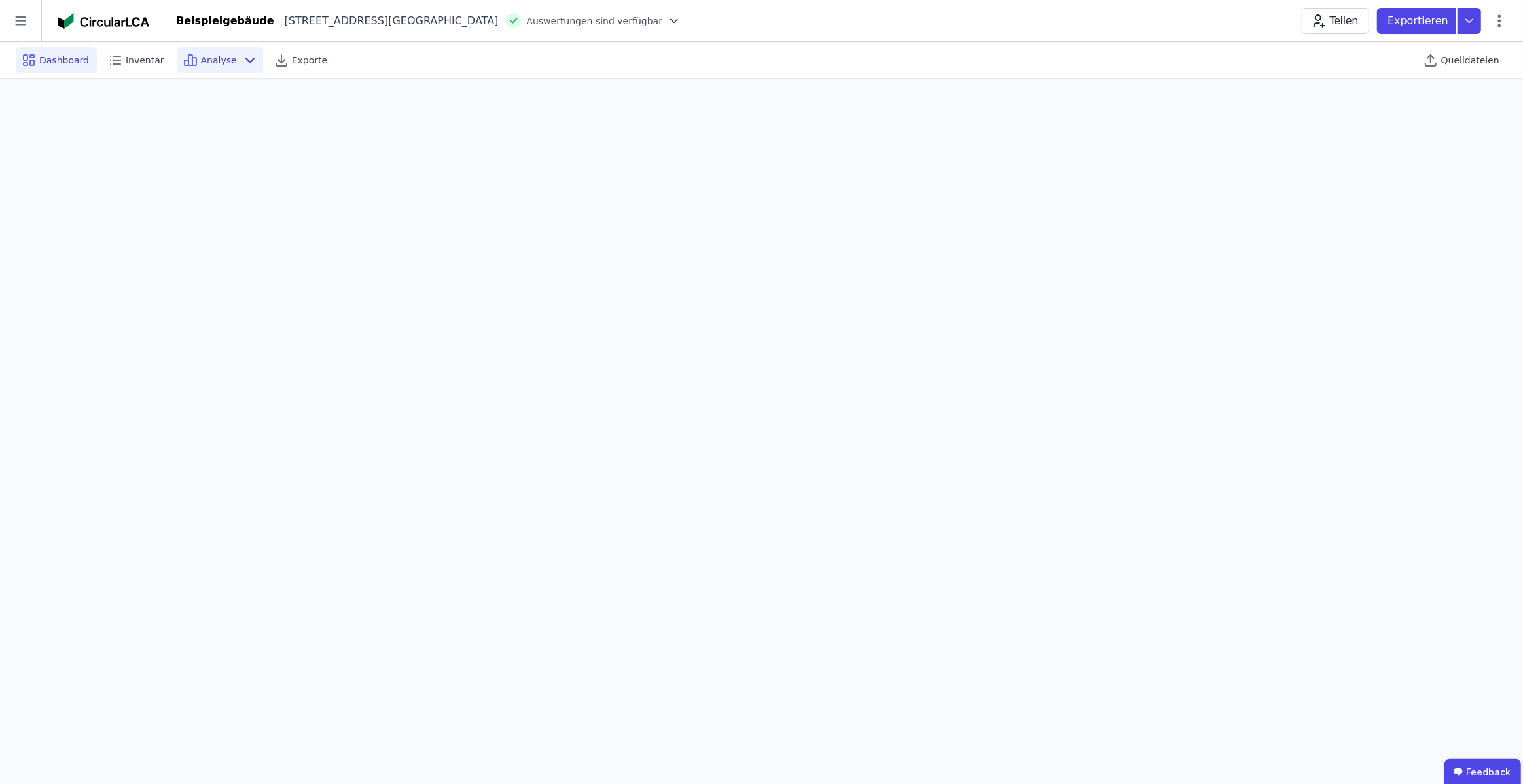
click at [43, 51] on div "Dashboard" at bounding box center [56, 60] width 81 height 26
select select "*"
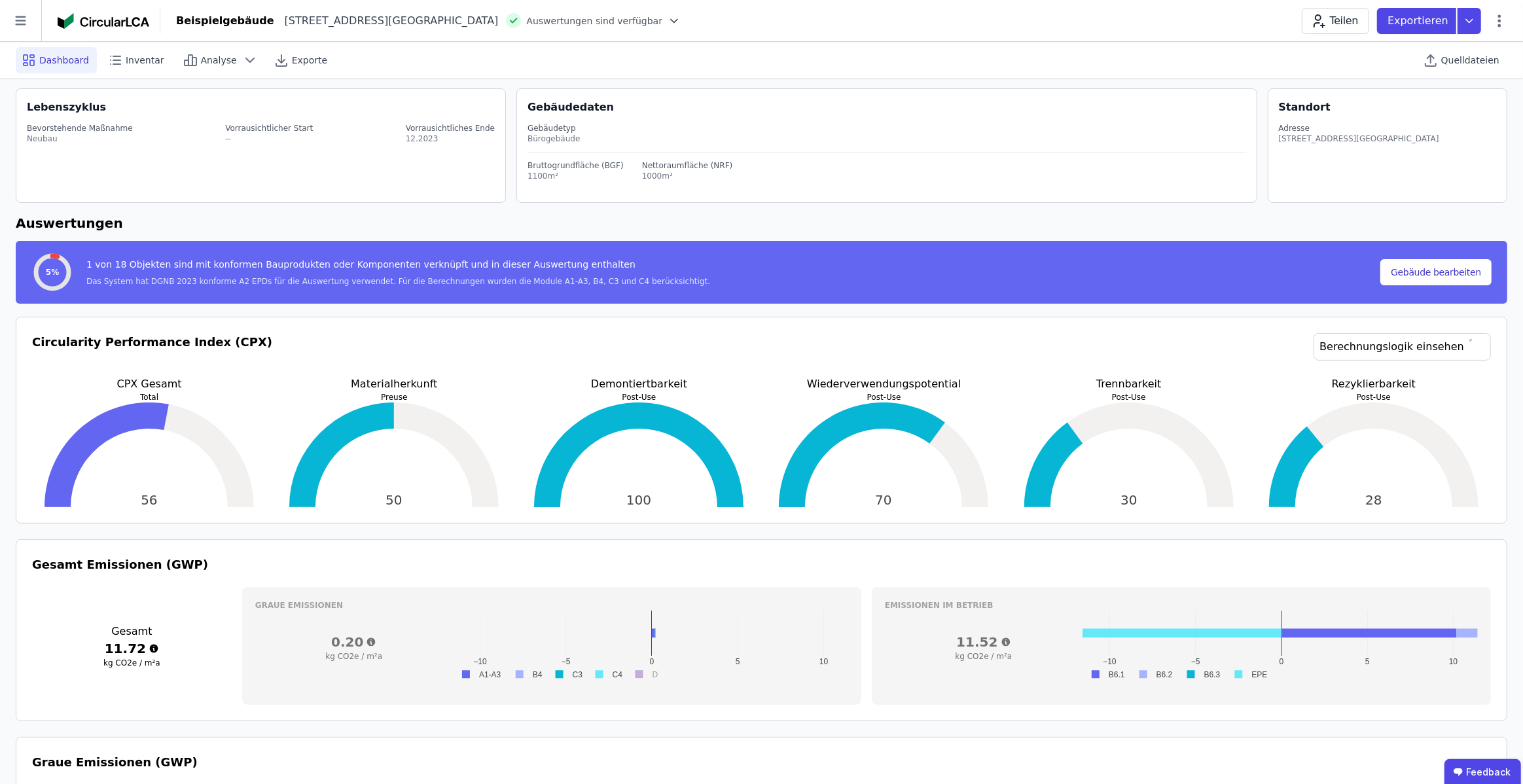
scroll to position [37, 0]
click at [93, 266] on div "1 von 18 Objekten sind mit konformen Bauprodukten oder Komponenten verknüpft un…" at bounding box center [398, 266] width 624 height 19
drag, startPoint x: 93, startPoint y: 264, endPoint x: 243, endPoint y: 265, distance: 150.0
click at [252, 264] on div "1 von 18 Objekten sind mit konformen Bauprodukten oder Komponenten verknüpft un…" at bounding box center [398, 266] width 624 height 19
click at [243, 265] on div "1 von 18 Objekten sind mit konformen Bauprodukten oder Komponenten verknüpft un…" at bounding box center [398, 266] width 624 height 19
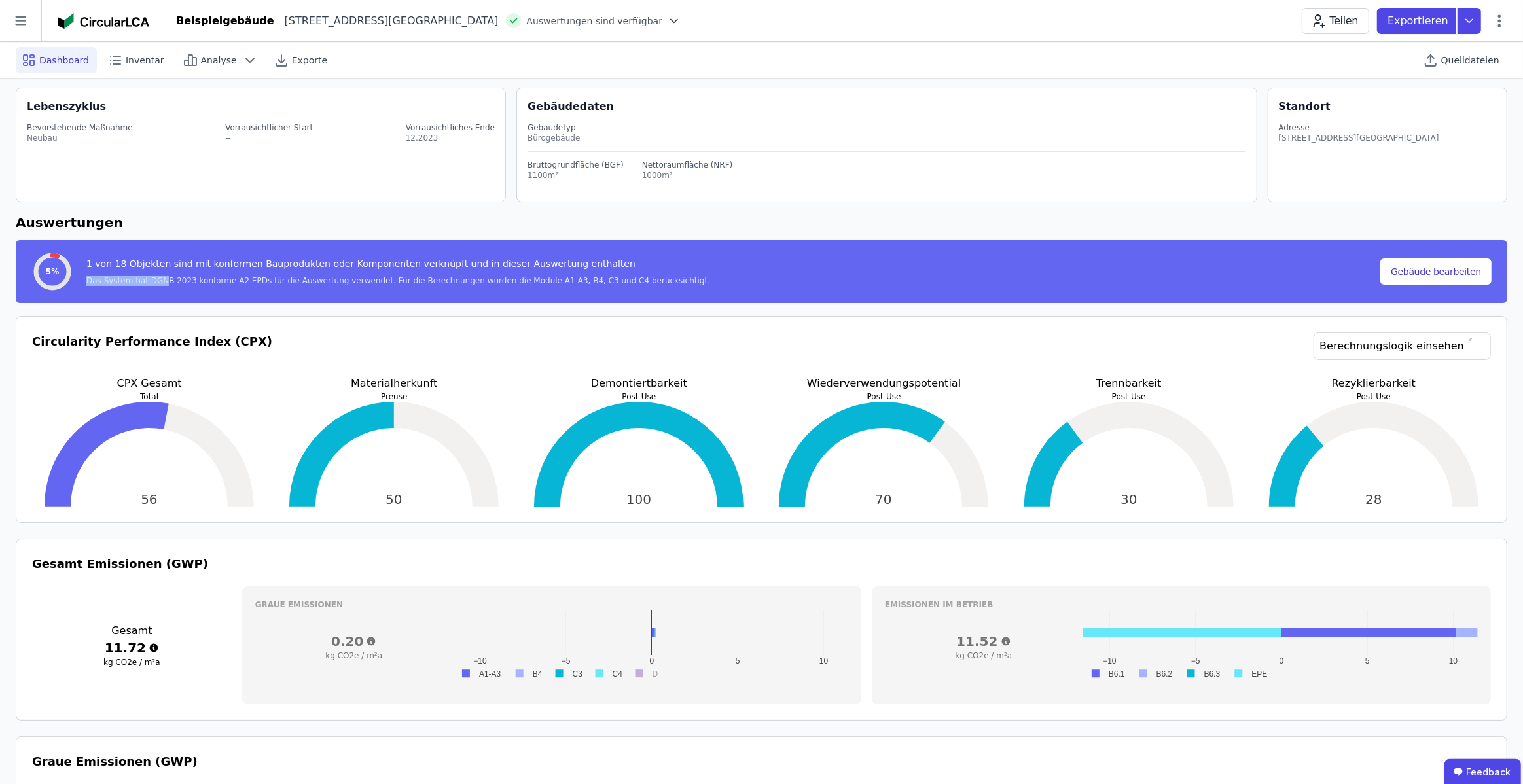
drag, startPoint x: 86, startPoint y: 279, endPoint x: 165, endPoint y: 280, distance: 79.0
click at [165, 280] on div "Das System hat DGNB 2023 konforme A2 EPDs für die Auswertung verwendet. Für die…" at bounding box center [398, 280] width 624 height 10
drag, startPoint x: 157, startPoint y: 280, endPoint x: 324, endPoint y: 287, distance: 167.1
click at [324, 286] on div "5% 1 von 18 Objekten sind mit konformen Bauprodukten oder Komponenten verknüpft…" at bounding box center [706, 272] width 1349 height 42
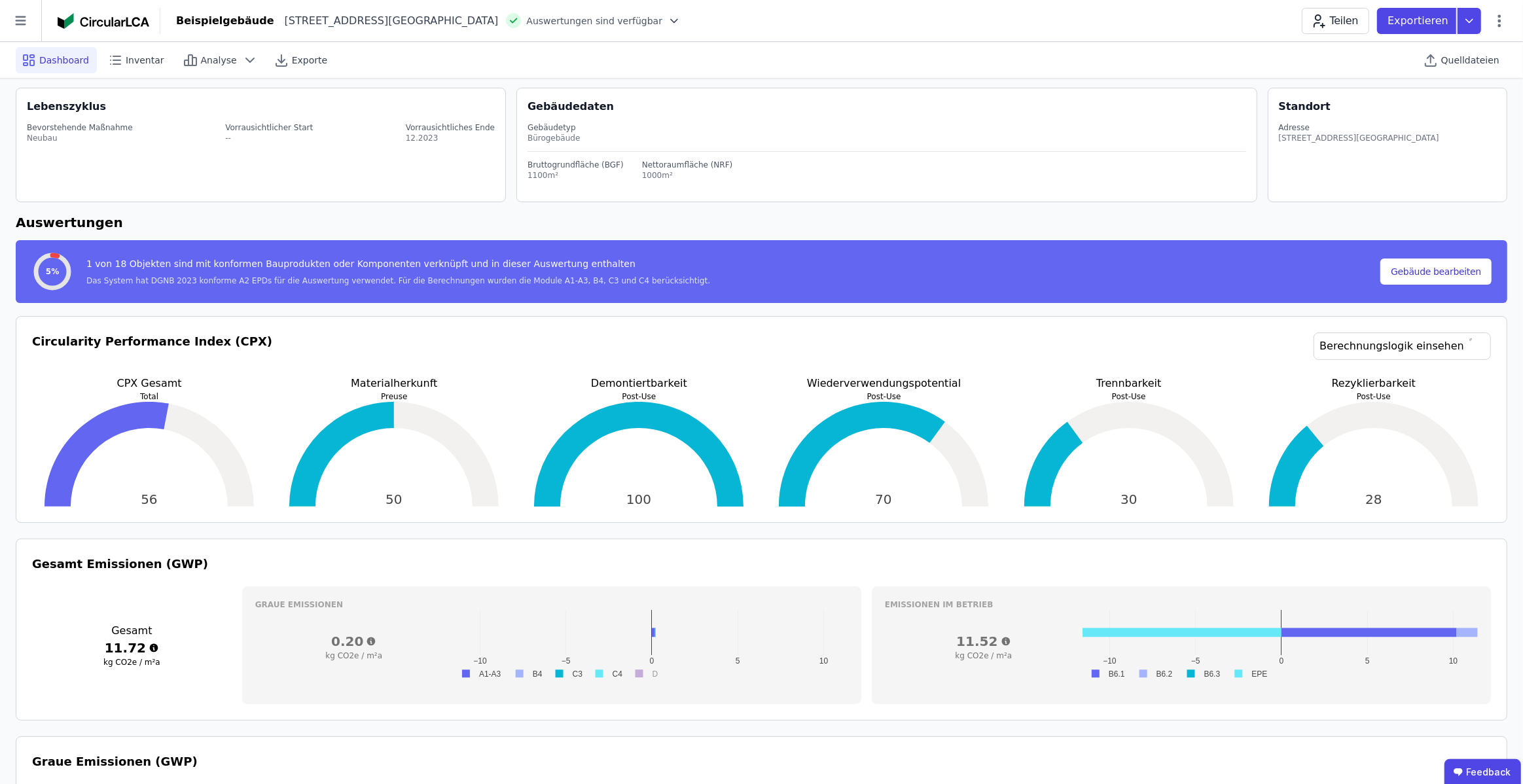
click at [385, 275] on div "Das System hat DGNB 2023 konforme A2 EPDs für die Auswertung verwendet. Für die…" at bounding box center [398, 280] width 624 height 10
click at [412, 277] on div "Das System hat DGNB 2023 konforme A2 EPDs für die Auswertung verwendet. Für die…" at bounding box center [398, 280] width 624 height 10
drag, startPoint x: 374, startPoint y: 283, endPoint x: 696, endPoint y: 283, distance: 322.0
click at [689, 285] on div "5% 1 von 18 Objekten sind mit konformen Bauprodukten oder Komponenten verknüpft…" at bounding box center [706, 272] width 1349 height 42
click at [705, 280] on div "5% 1 von 18 Objekten sind mit konformen Bauprodukten oder Komponenten verknüpft…" at bounding box center [706, 272] width 1349 height 42
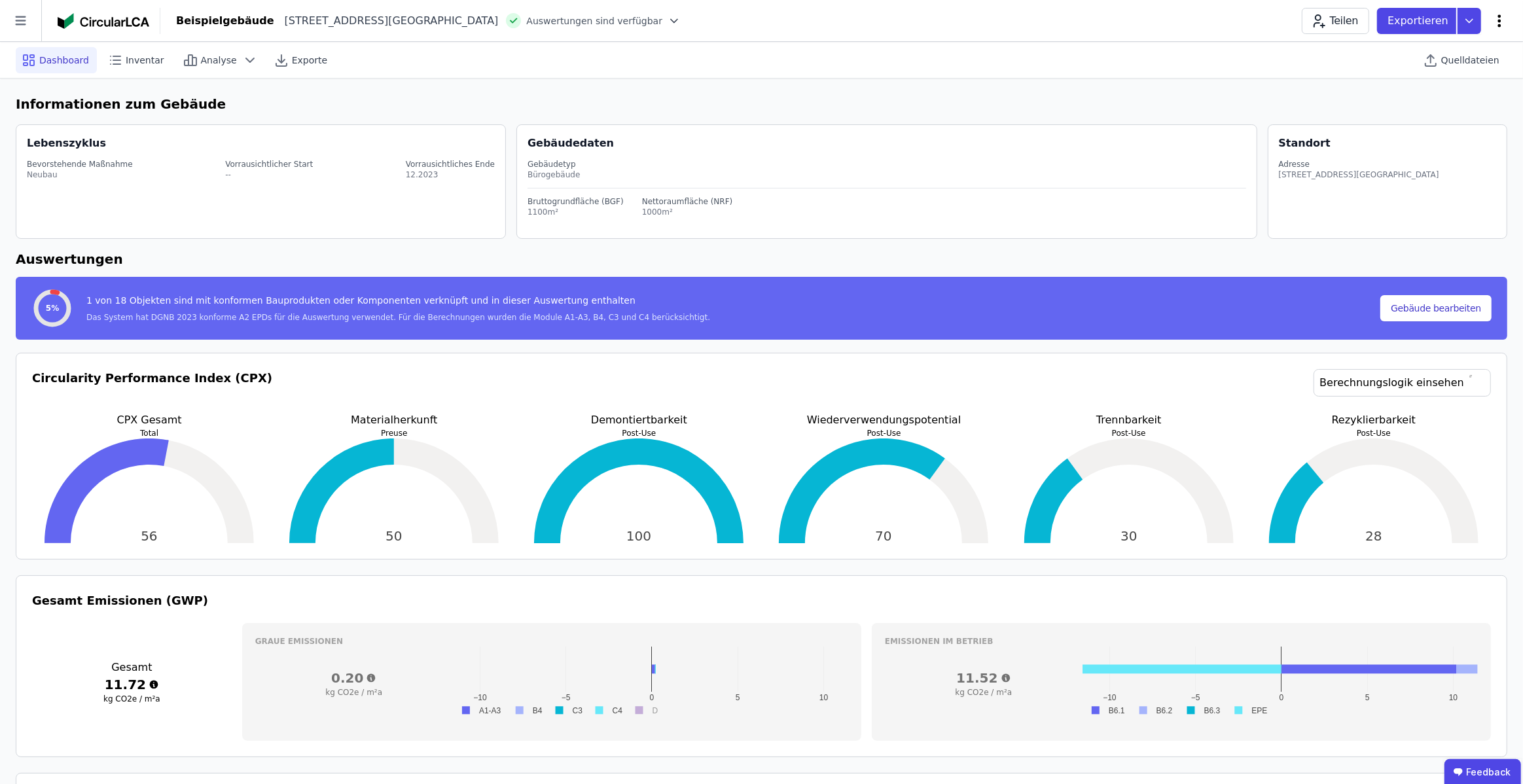
scroll to position [2, 0]
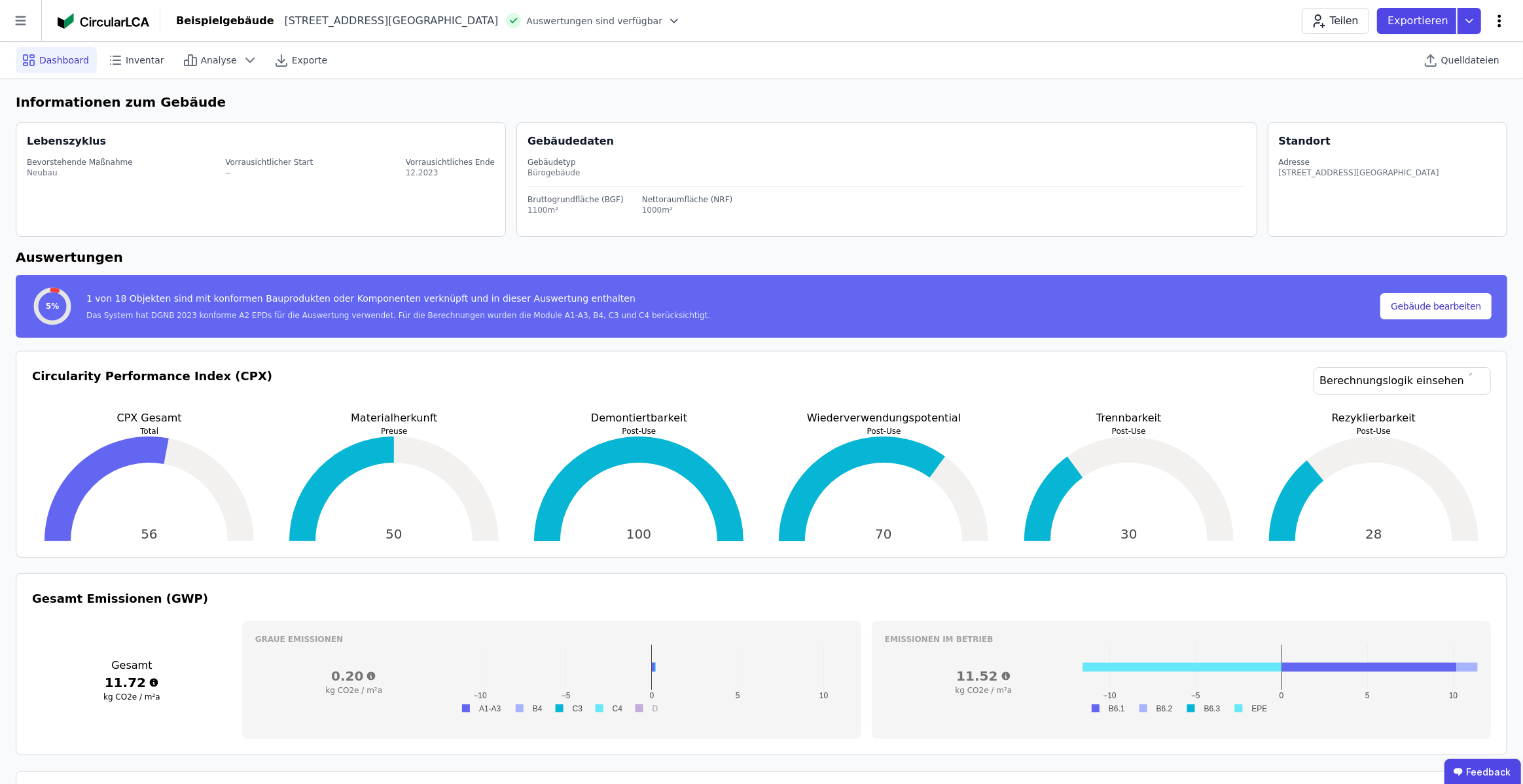
click at [1495, 22] on icon at bounding box center [1499, 21] width 16 height 16
click at [1500, 21] on icon at bounding box center [1500, 20] width 3 height 13
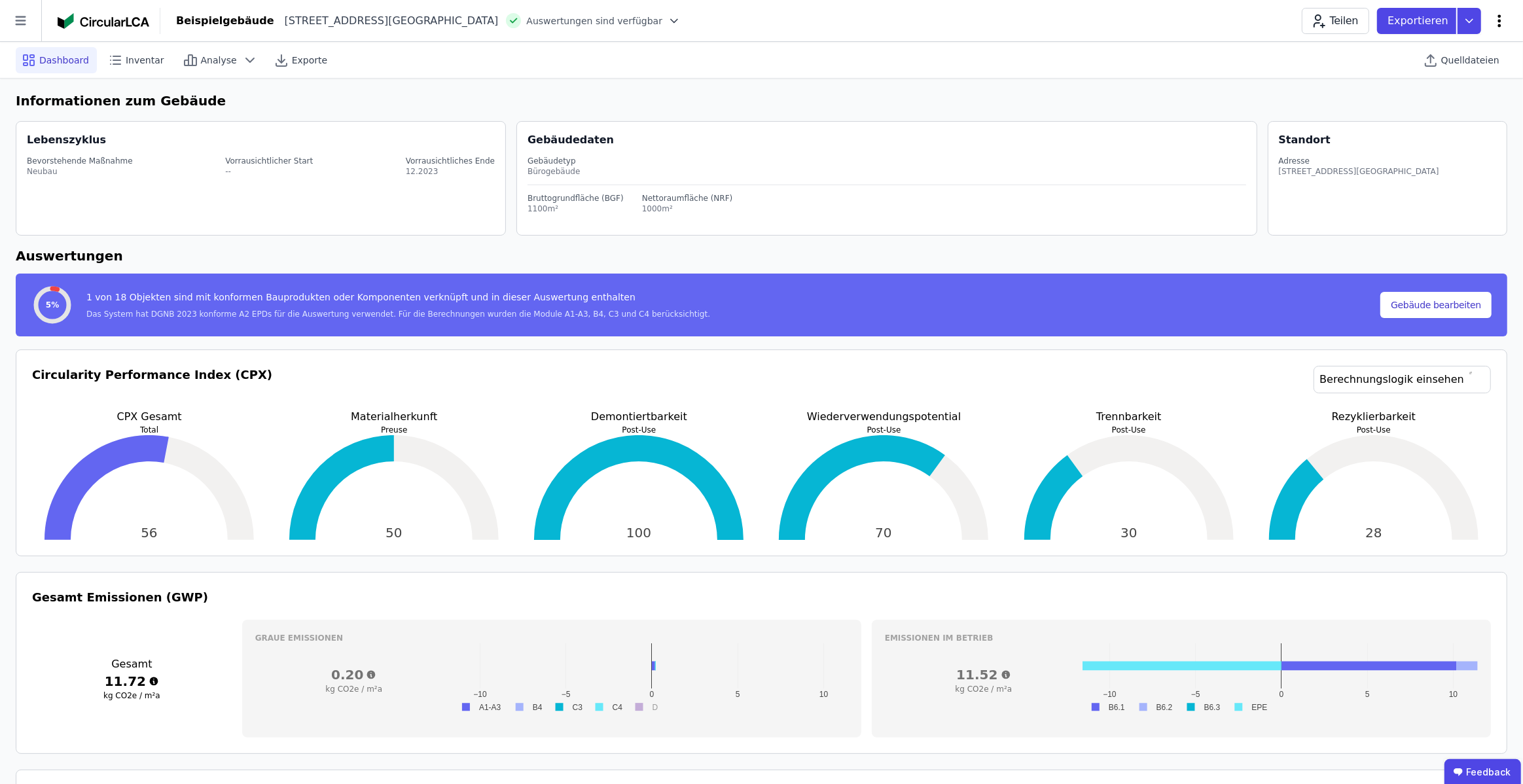
scroll to position [11, 0]
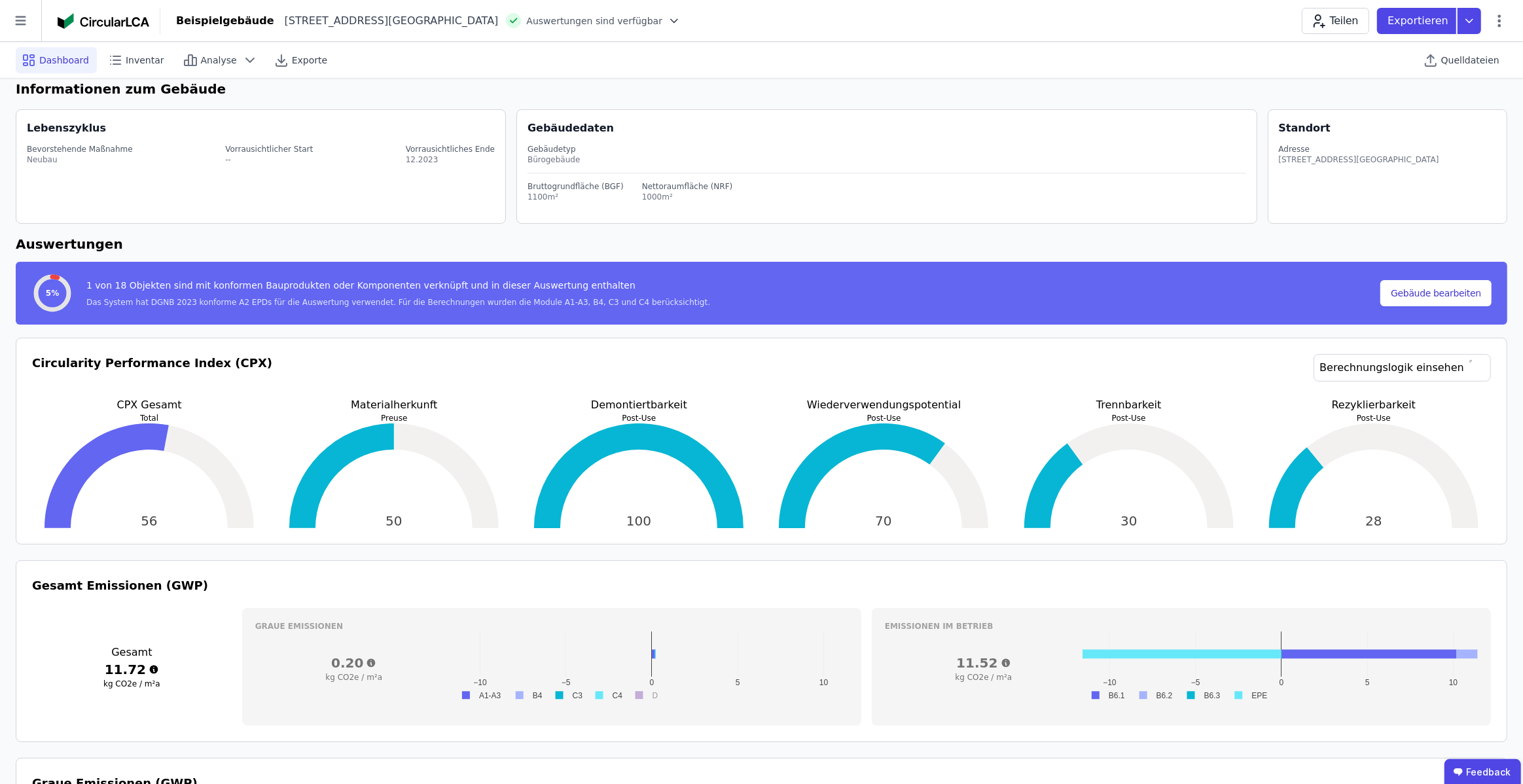
click at [1418, 48] on div at bounding box center [1408, 60] width 19 height 36
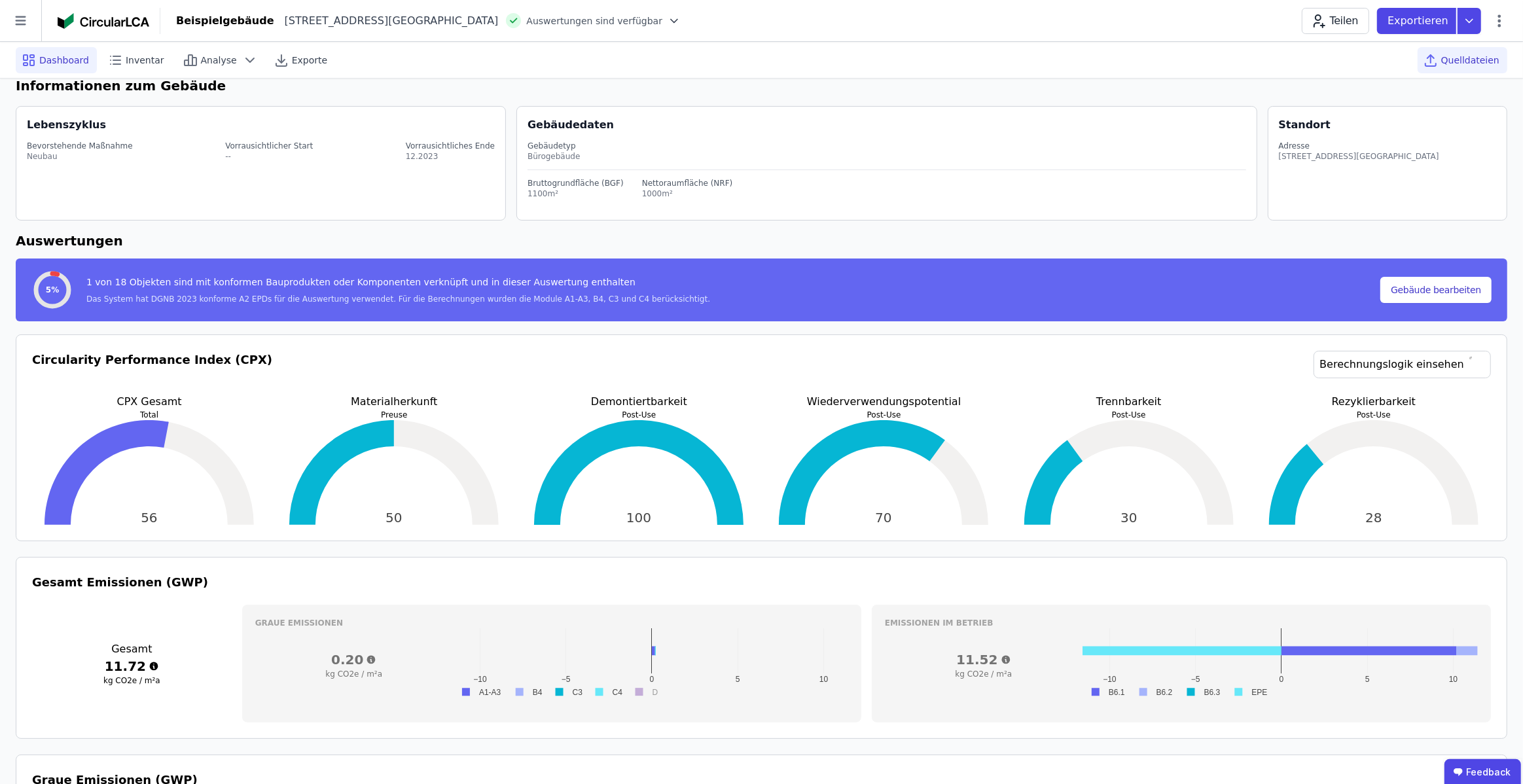
click at [1445, 66] on div "Quelldateien" at bounding box center [1463, 60] width 90 height 26
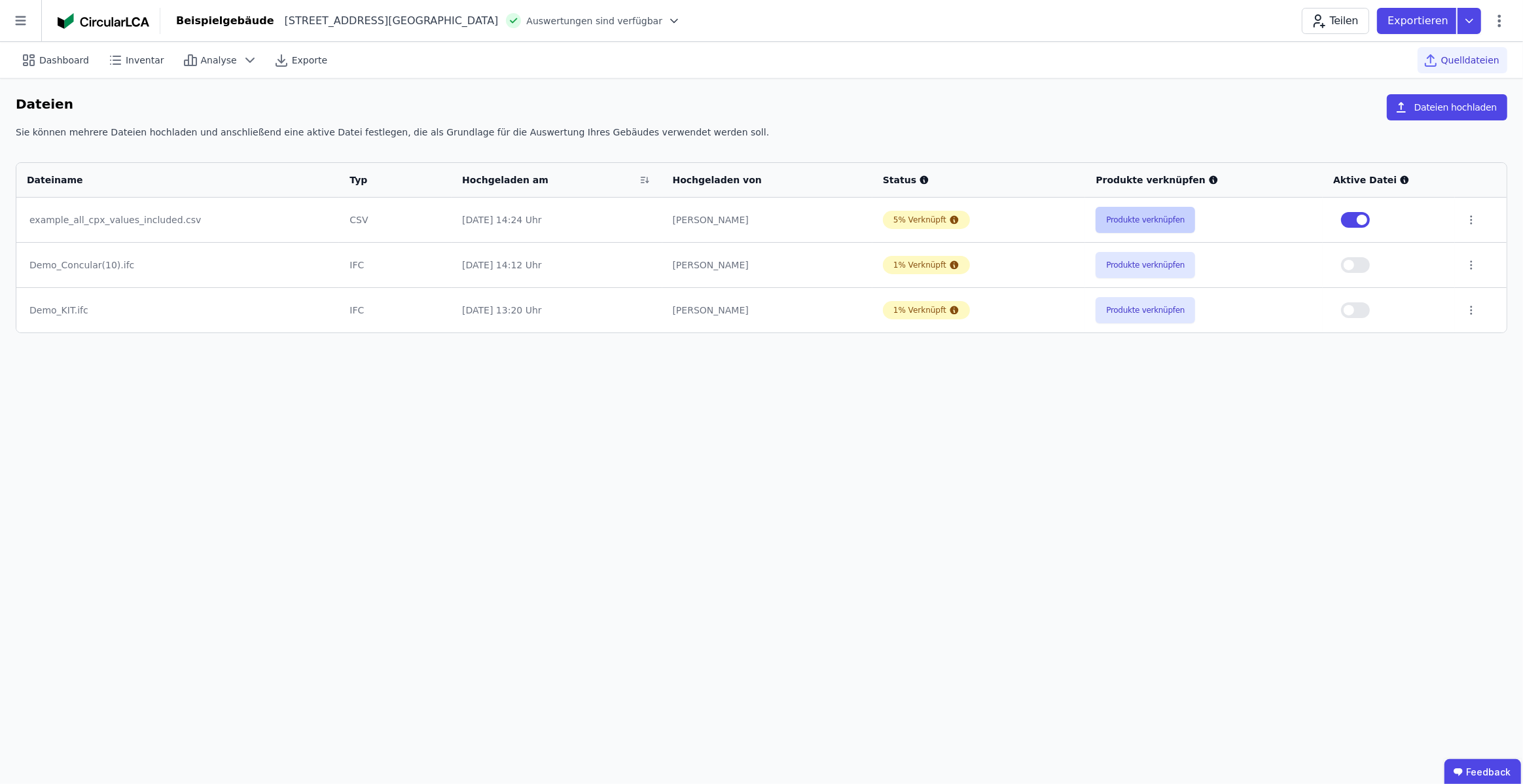
click at [1175, 214] on button "Produkte verknüpfen" at bounding box center [1145, 219] width 99 height 26
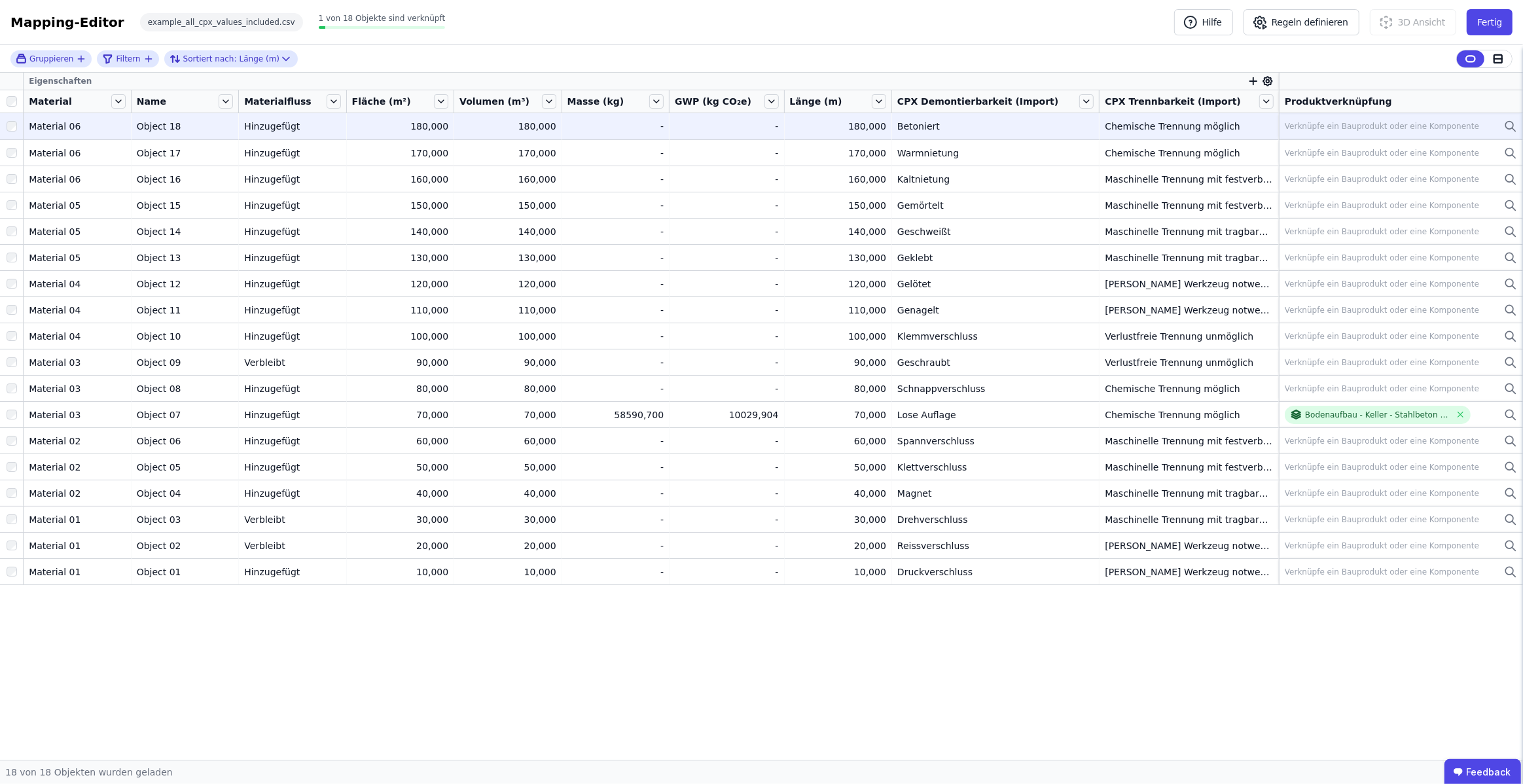
click at [1391, 130] on div "Verknüpfe ein Bauprodukt oder eine Komponente" at bounding box center [1382, 126] width 194 height 10
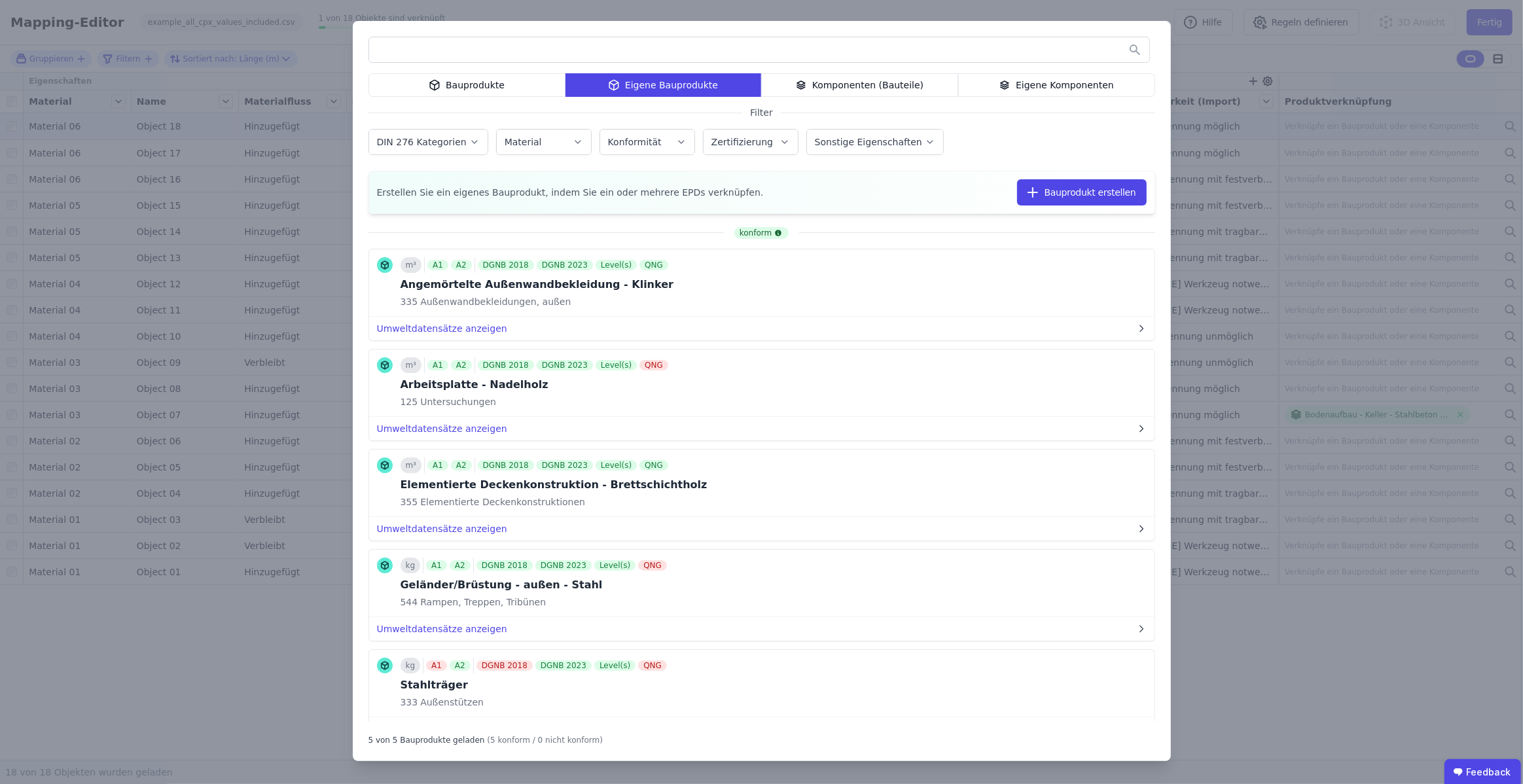
click at [511, 93] on div "Bauprodukte" at bounding box center [467, 85] width 197 height 24
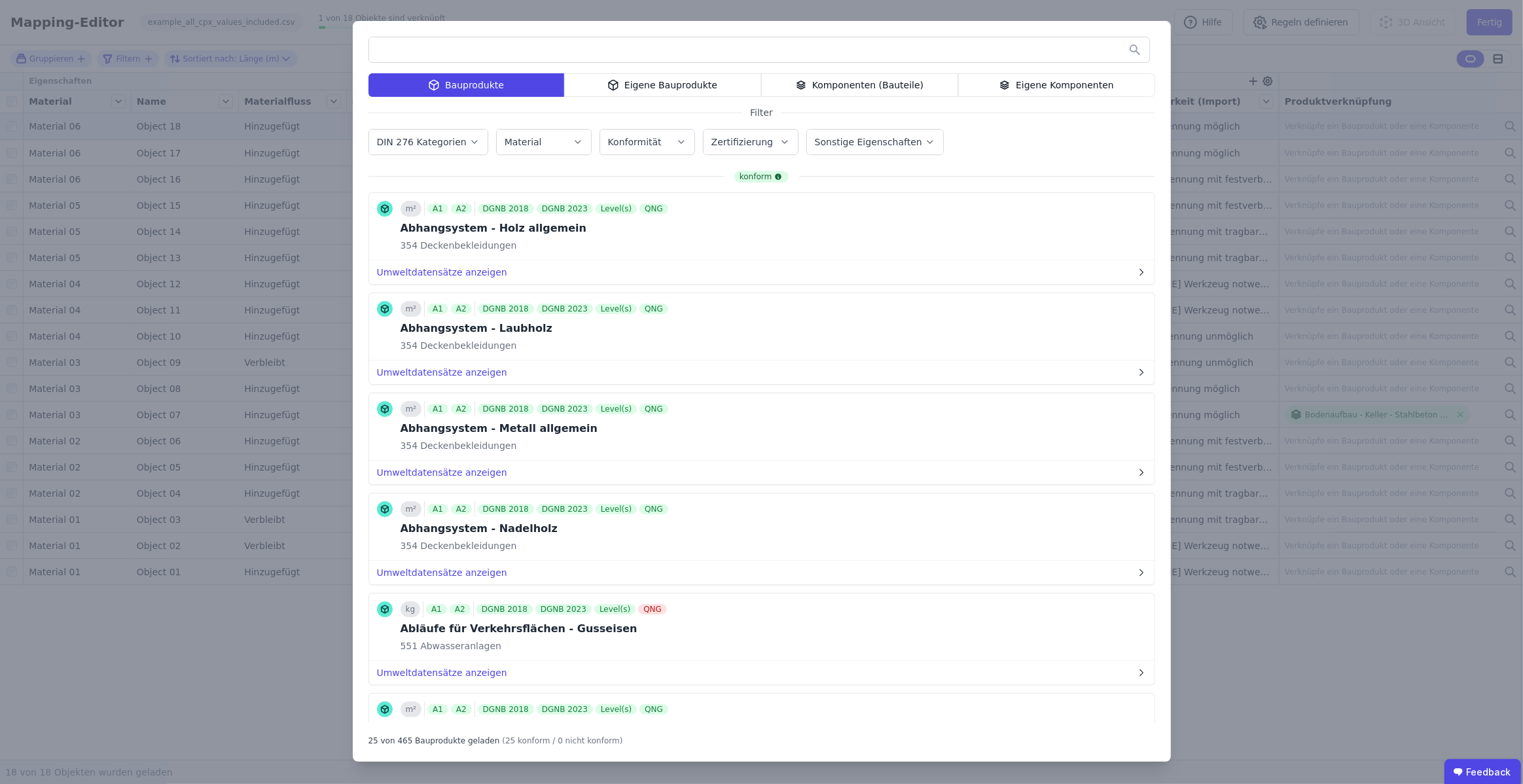
click at [695, 84] on div "Eigene Bauprodukte" at bounding box center [663, 85] width 197 height 24
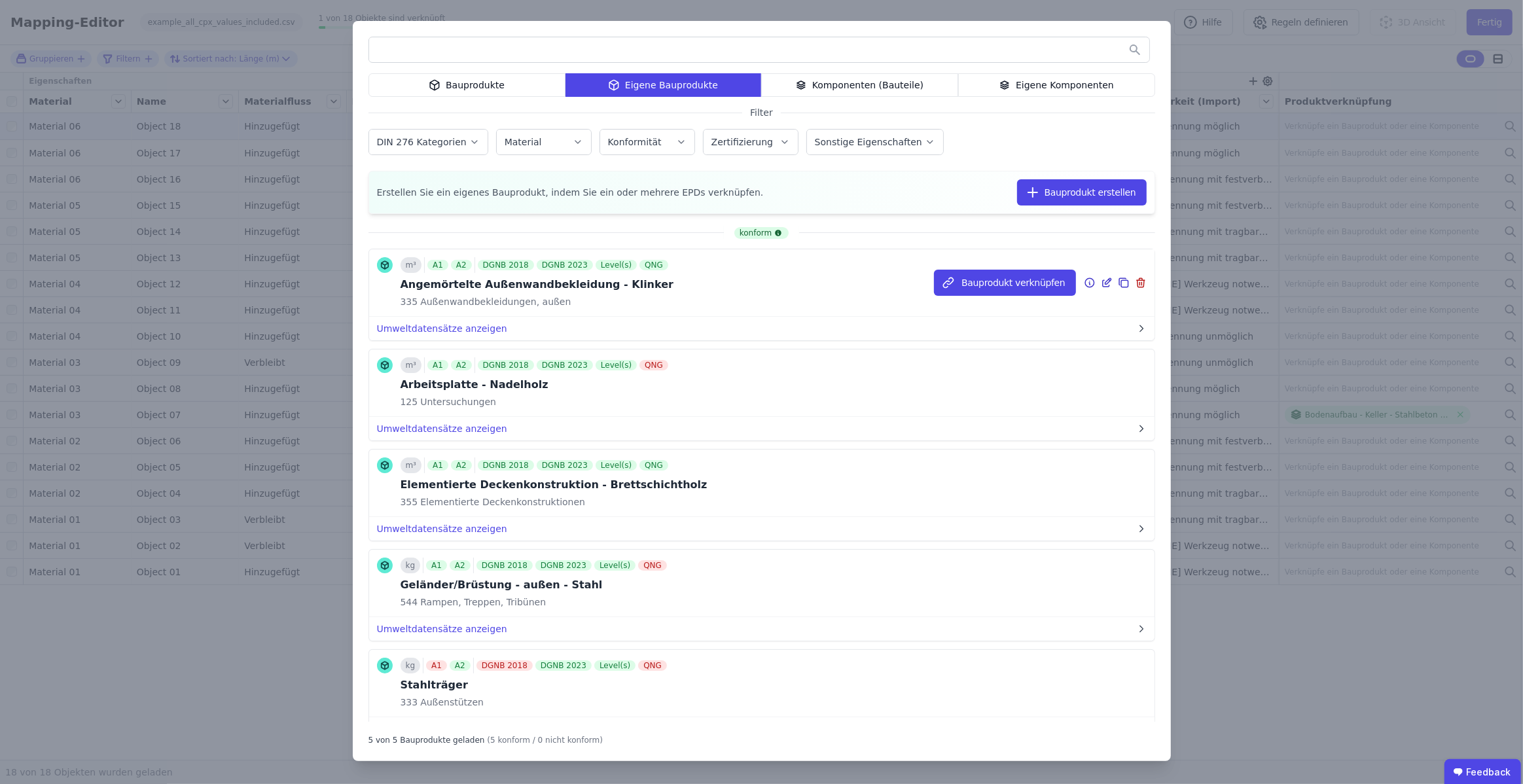
click at [1110, 280] on icon at bounding box center [1107, 282] width 12 height 16
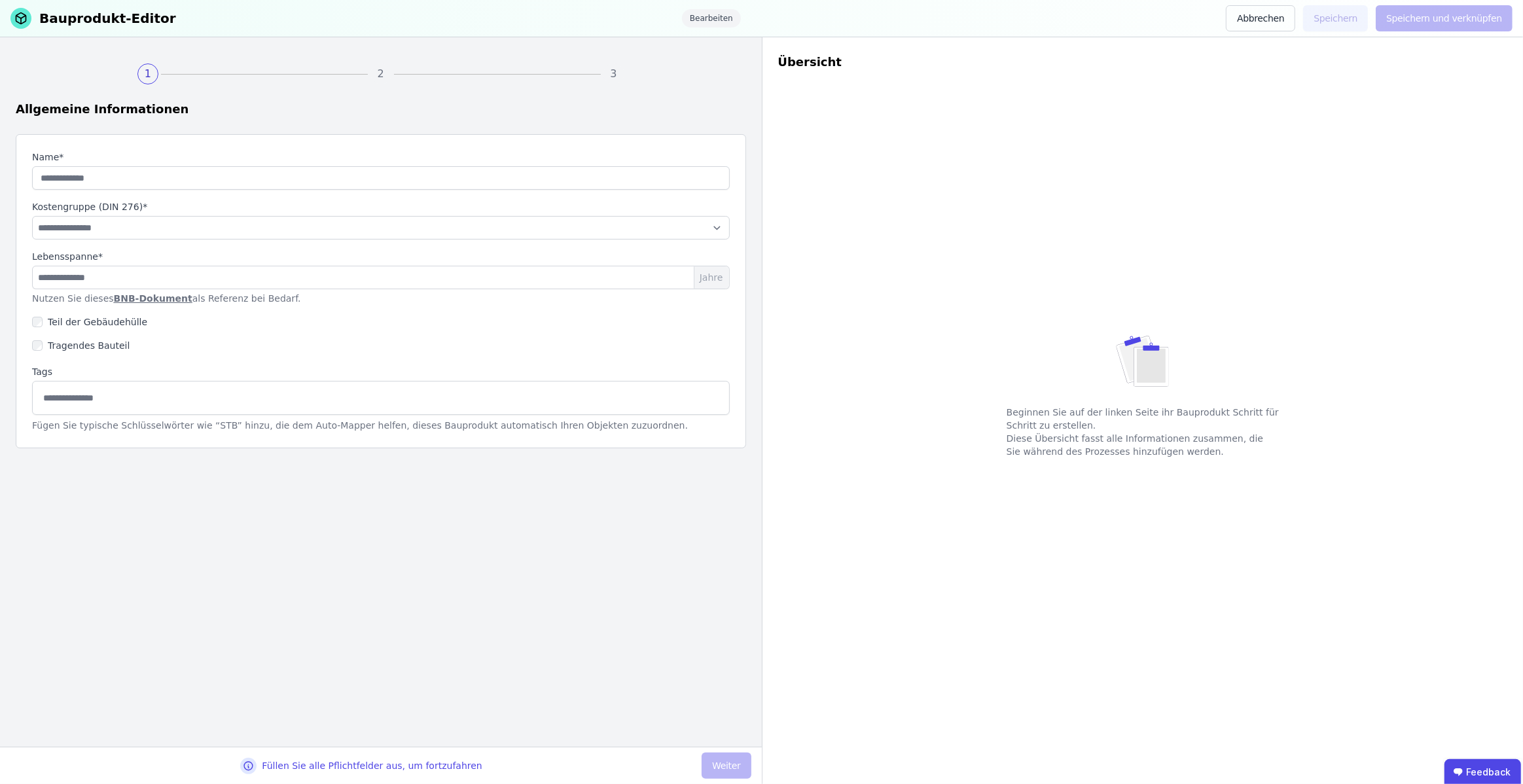
type input "**********"
select select "**********"
type input "**"
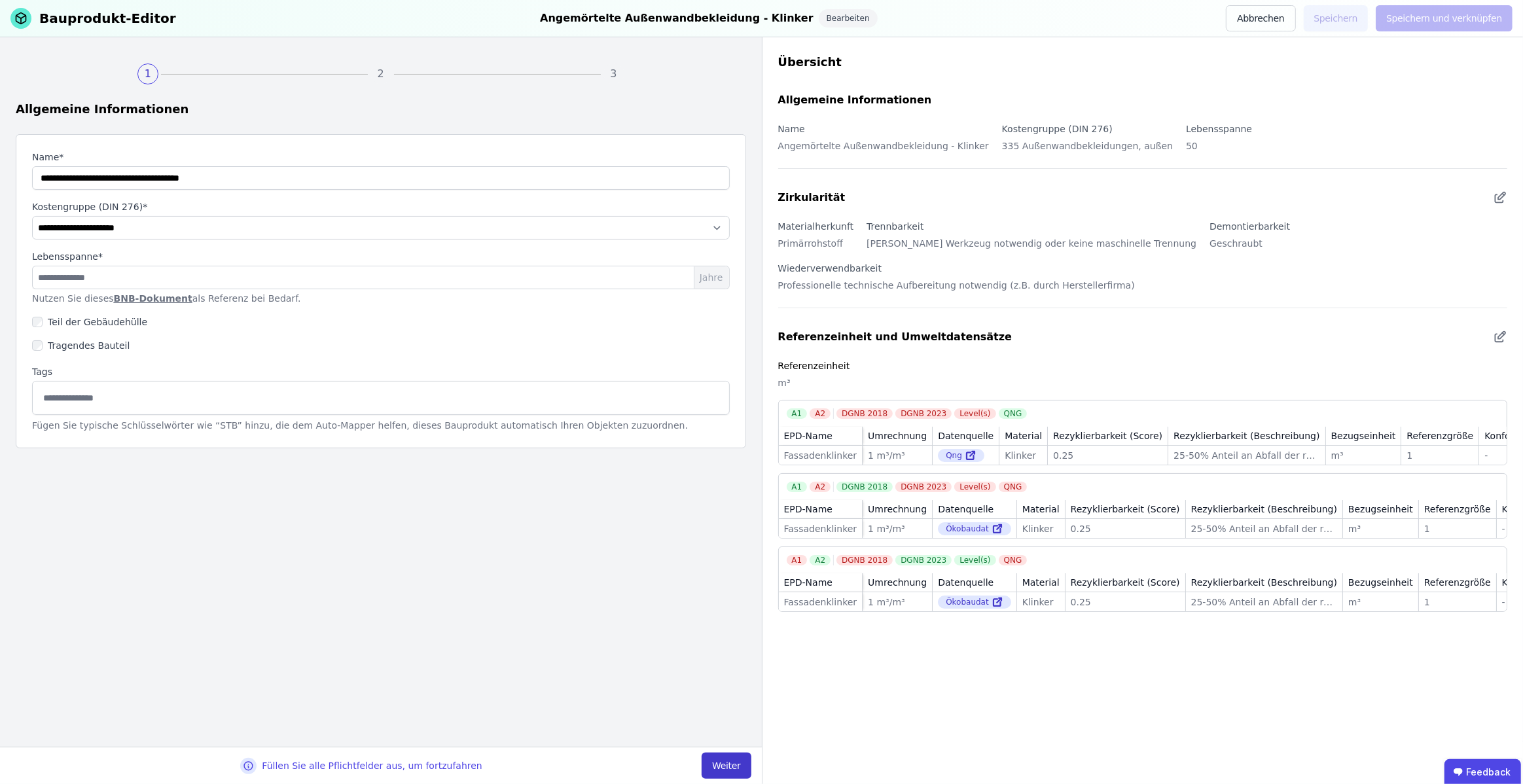
click at [719, 761] on button "Weiter" at bounding box center [726, 765] width 49 height 26
select select "**********"
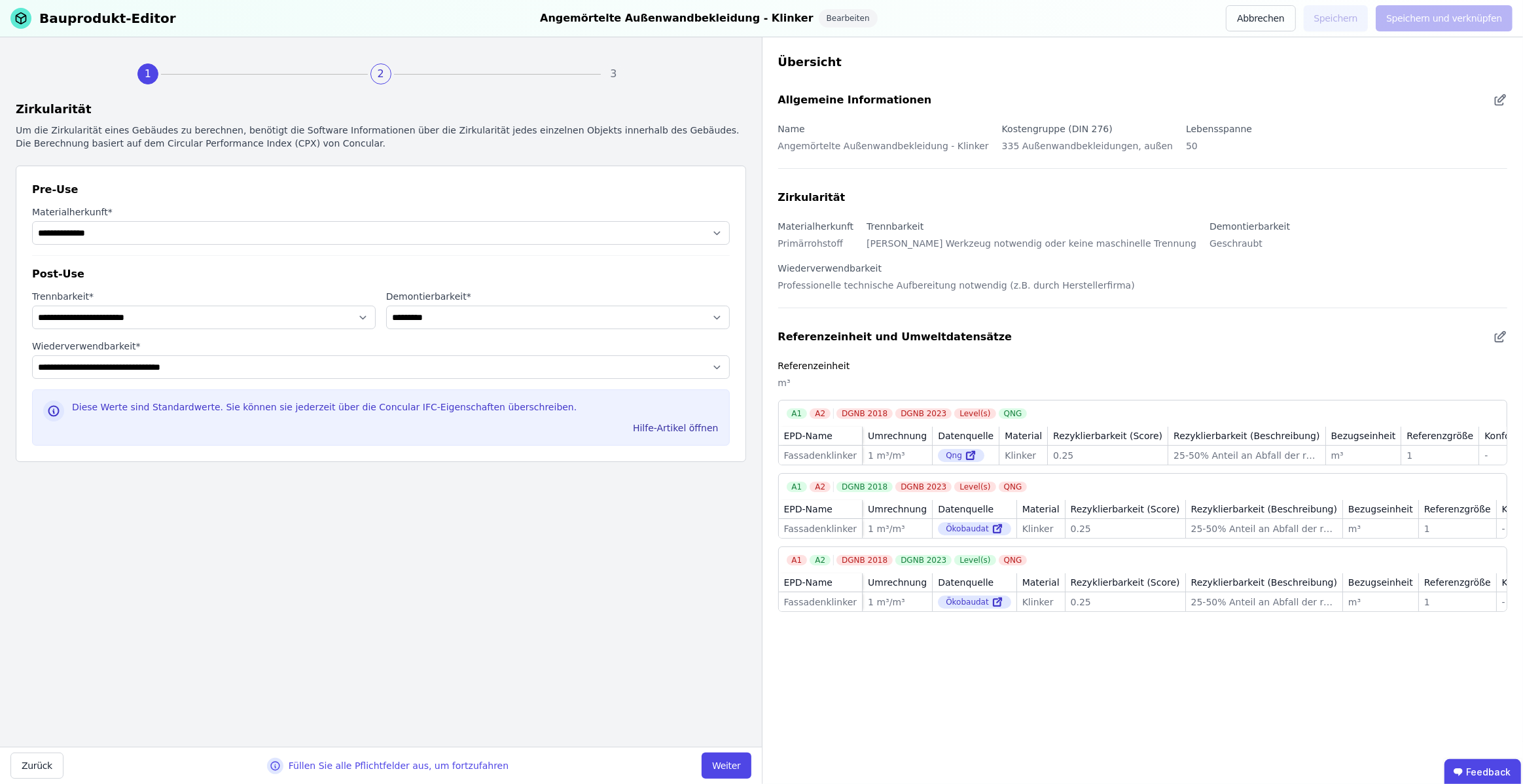
click at [718, 762] on button "Weiter" at bounding box center [726, 765] width 49 height 26
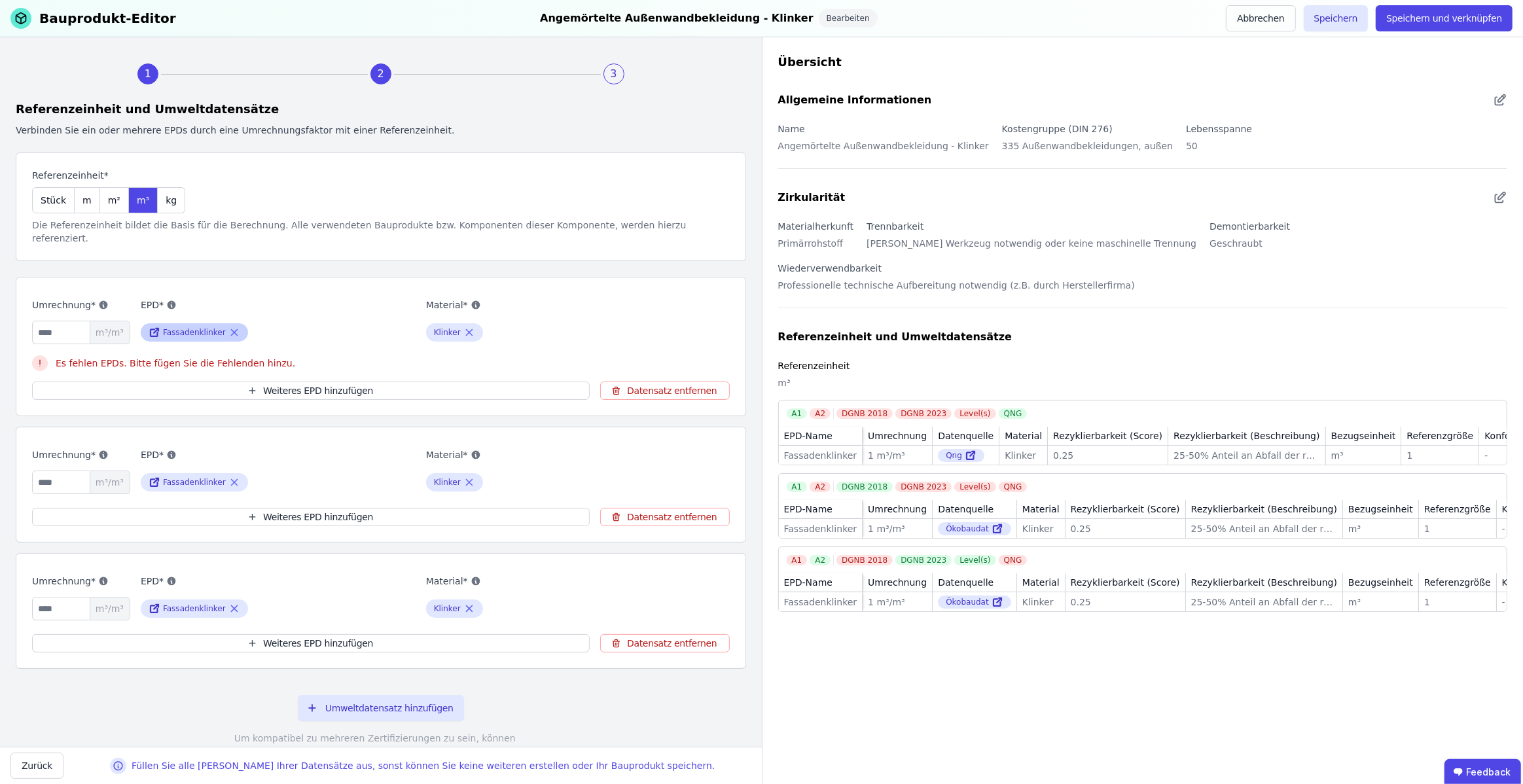
click at [233, 324] on icon at bounding box center [234, 332] width 12 height 16
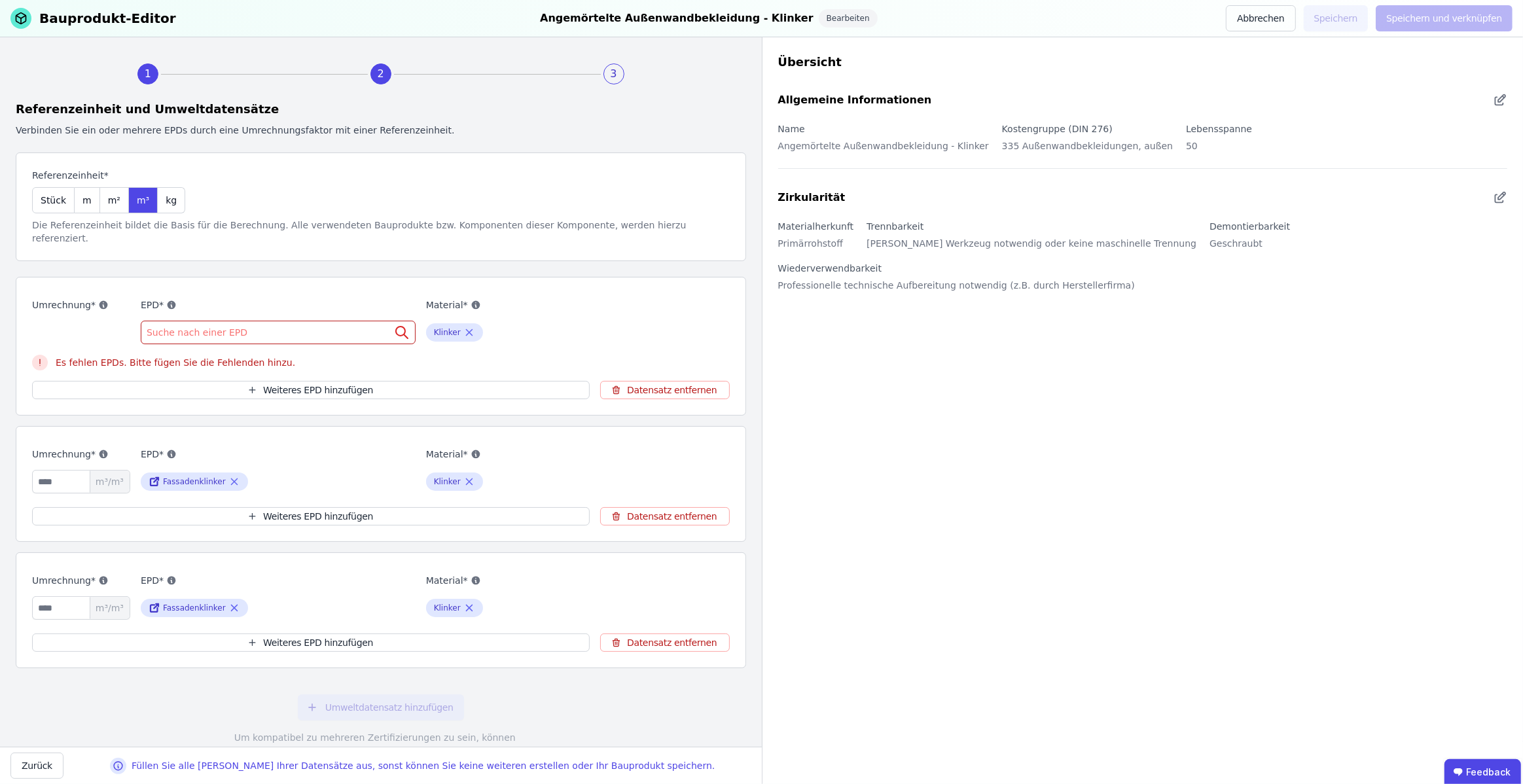
click at [229, 326] on span "Suche nach einer EPD" at bounding box center [198, 333] width 104 height 13
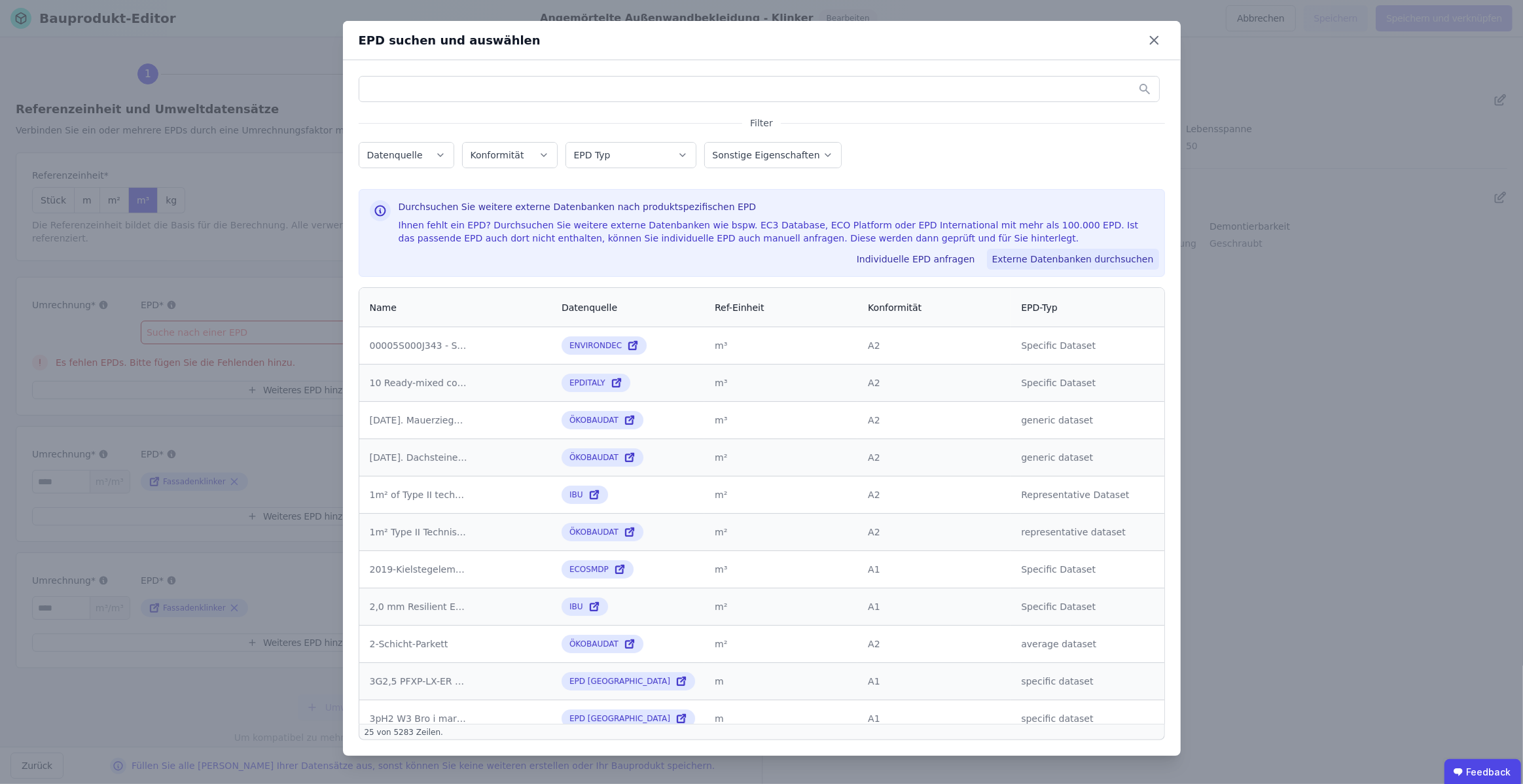
click at [1052, 248] on button "Externe Datenbanken durchsuchen" at bounding box center [1073, 259] width 172 height 21
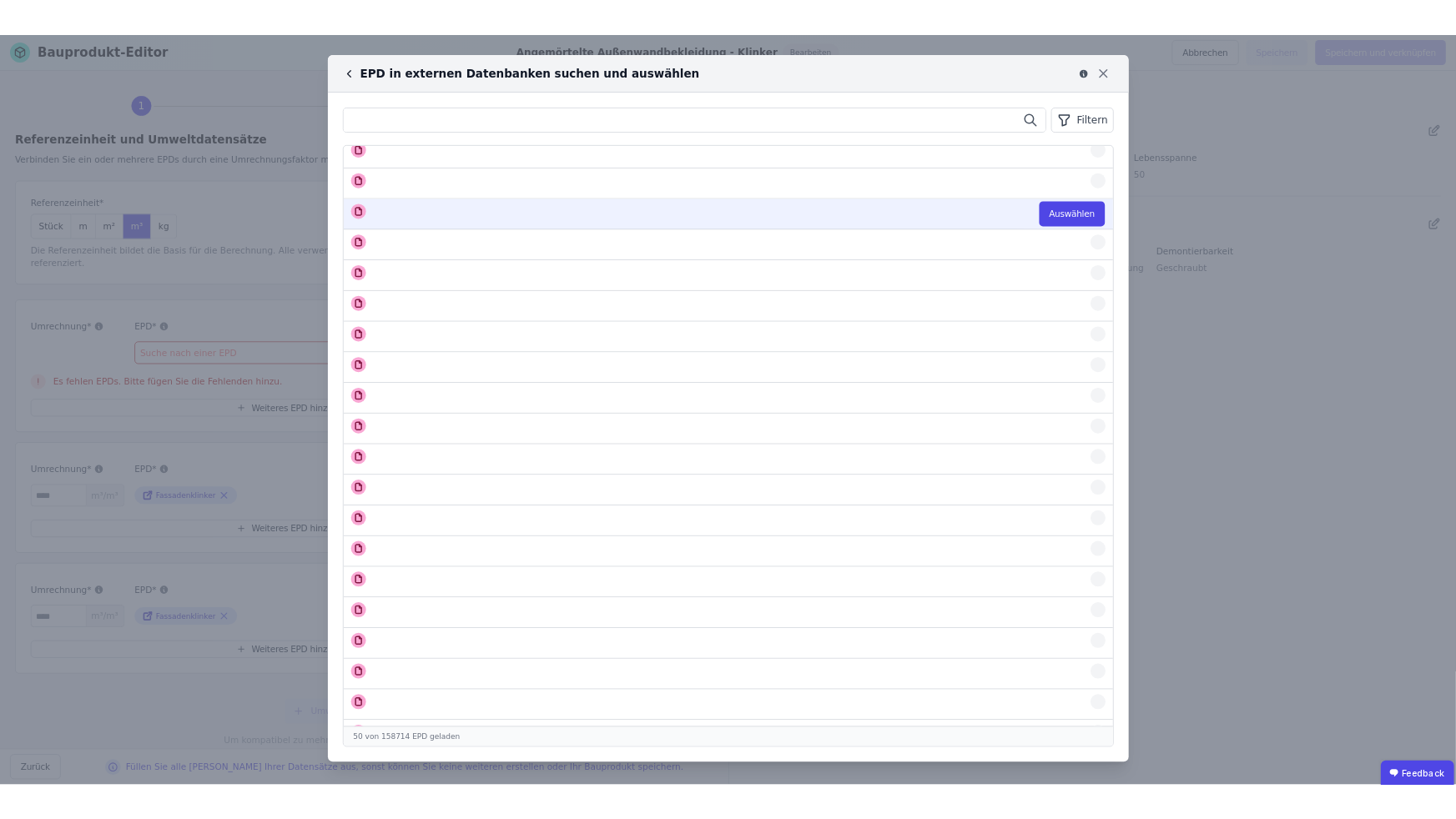
scroll to position [953, 0]
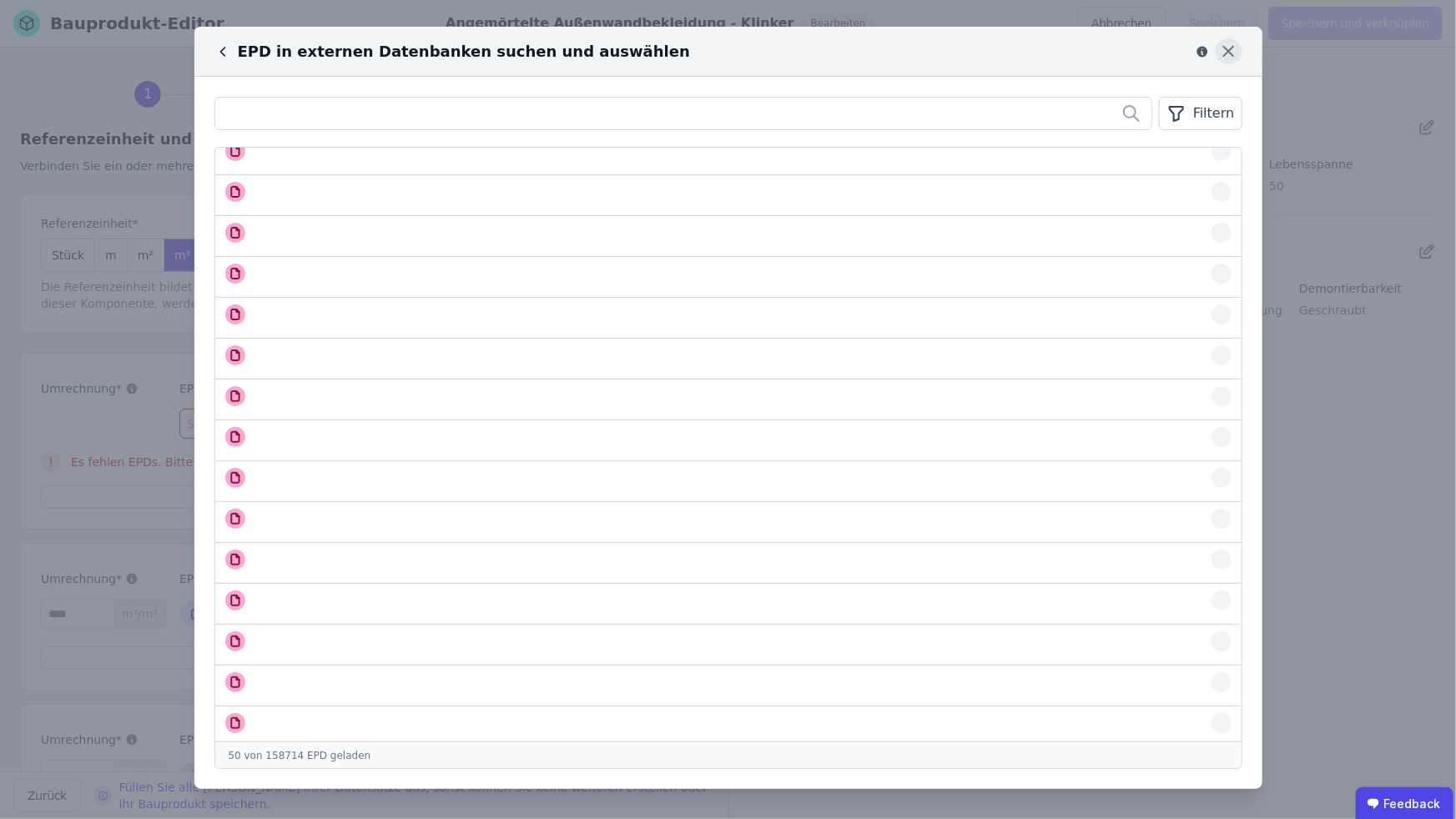
click at [1221, 58] on icon at bounding box center [1229, 50] width 26 height 26
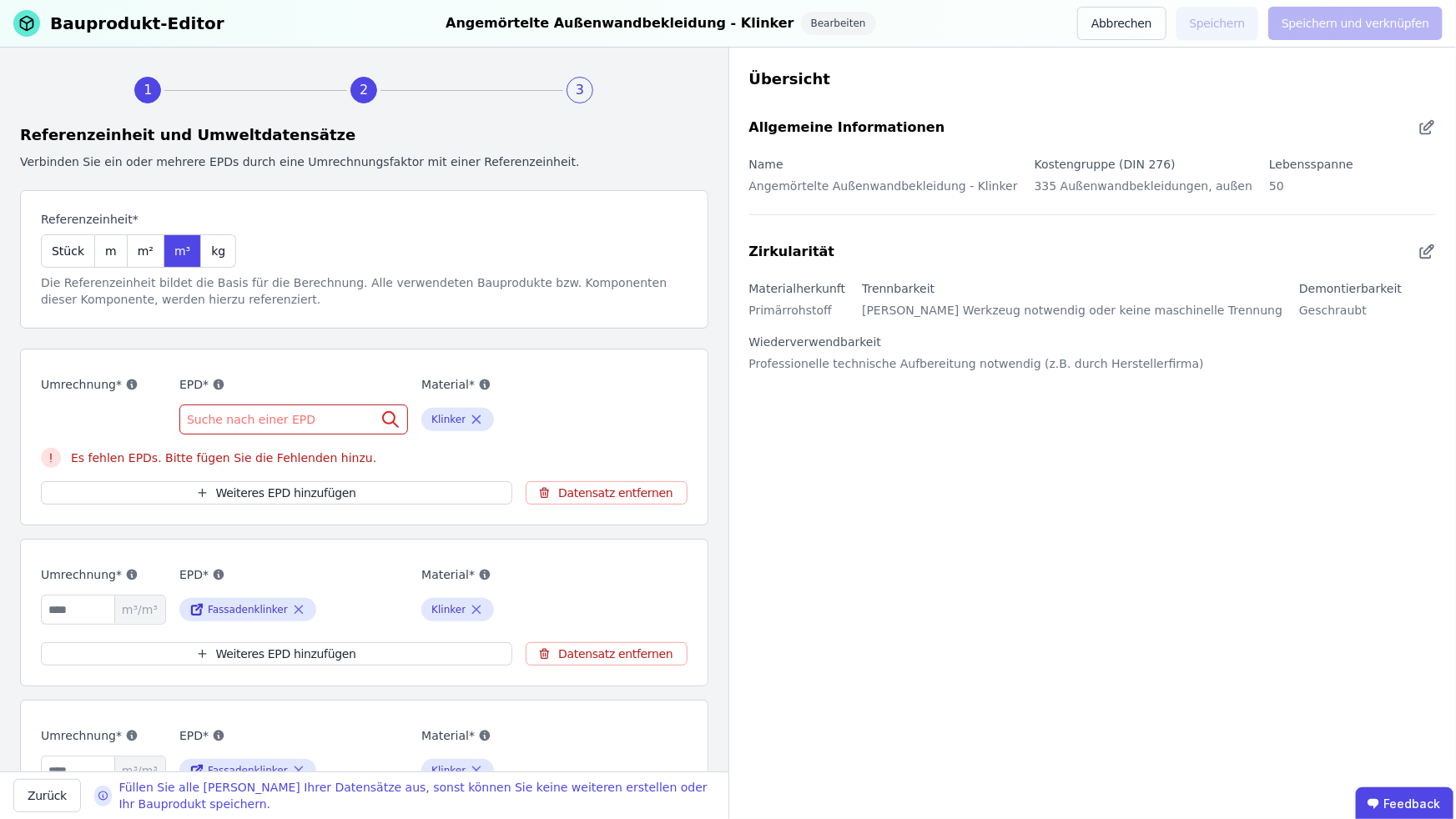
click at [252, 417] on span "Suche nach einer EPD" at bounding box center [252, 419] width 132 height 17
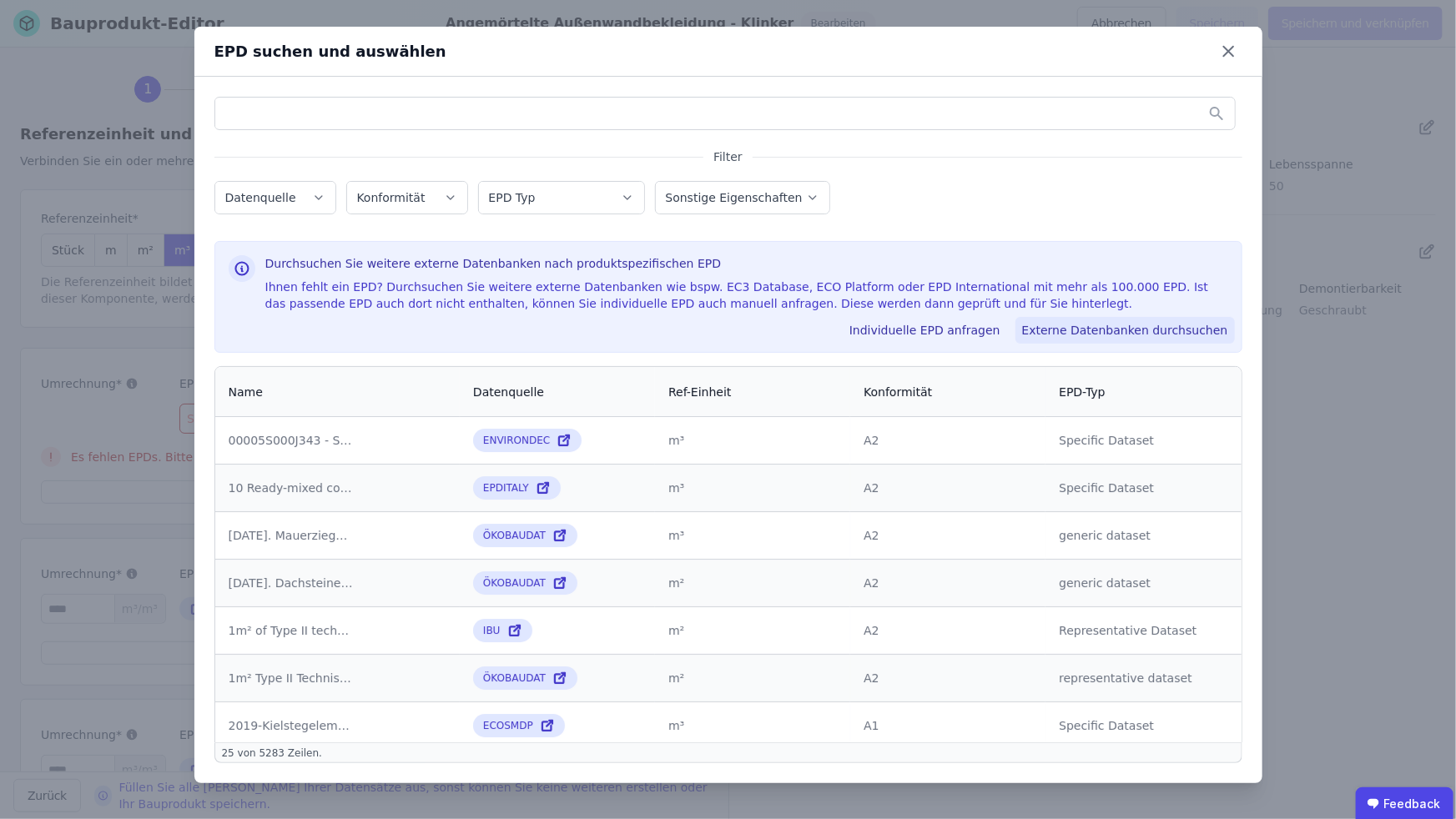
click at [1096, 323] on button "Externe Datenbanken durchsuchen" at bounding box center [1125, 330] width 220 height 27
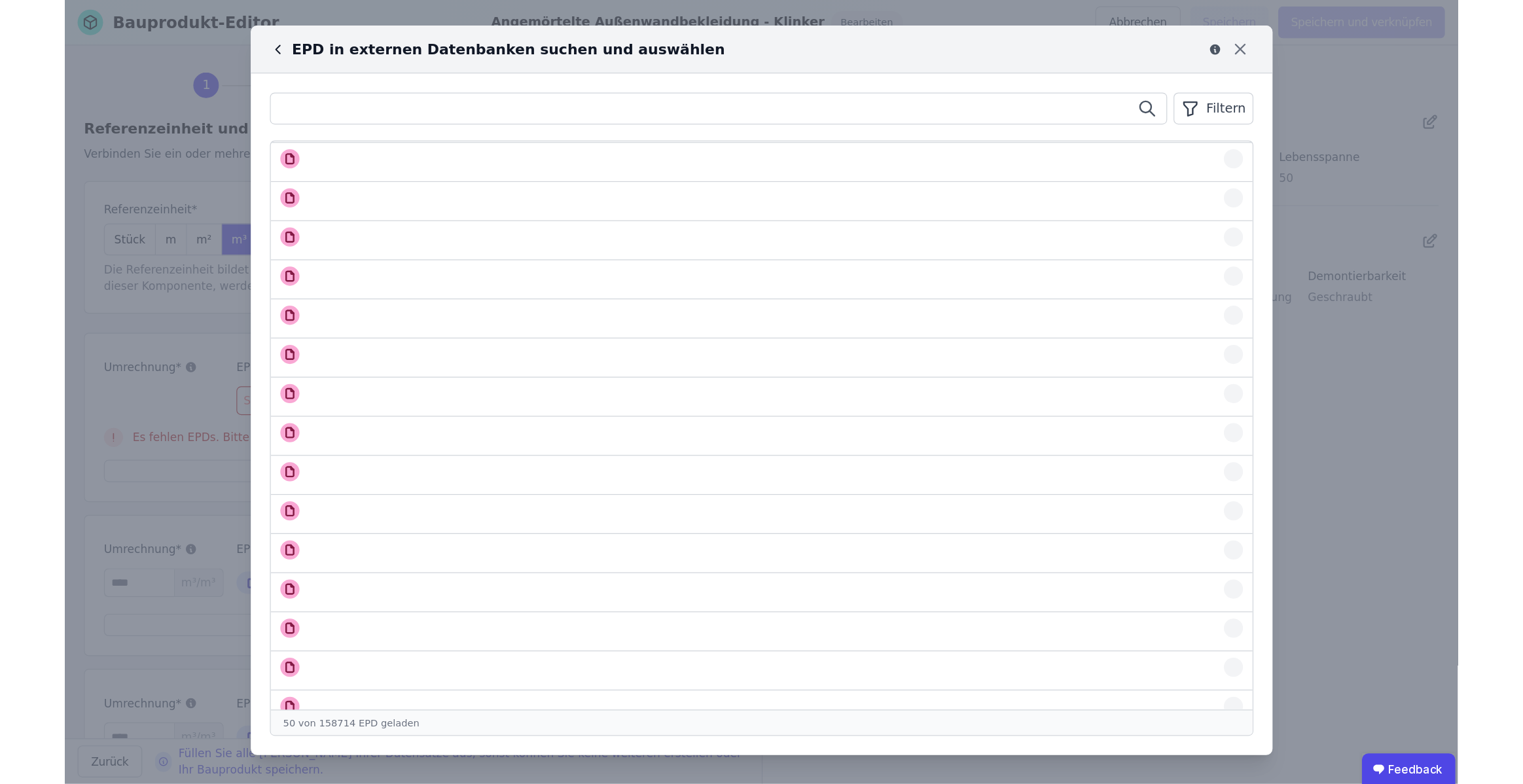
scroll to position [609, 0]
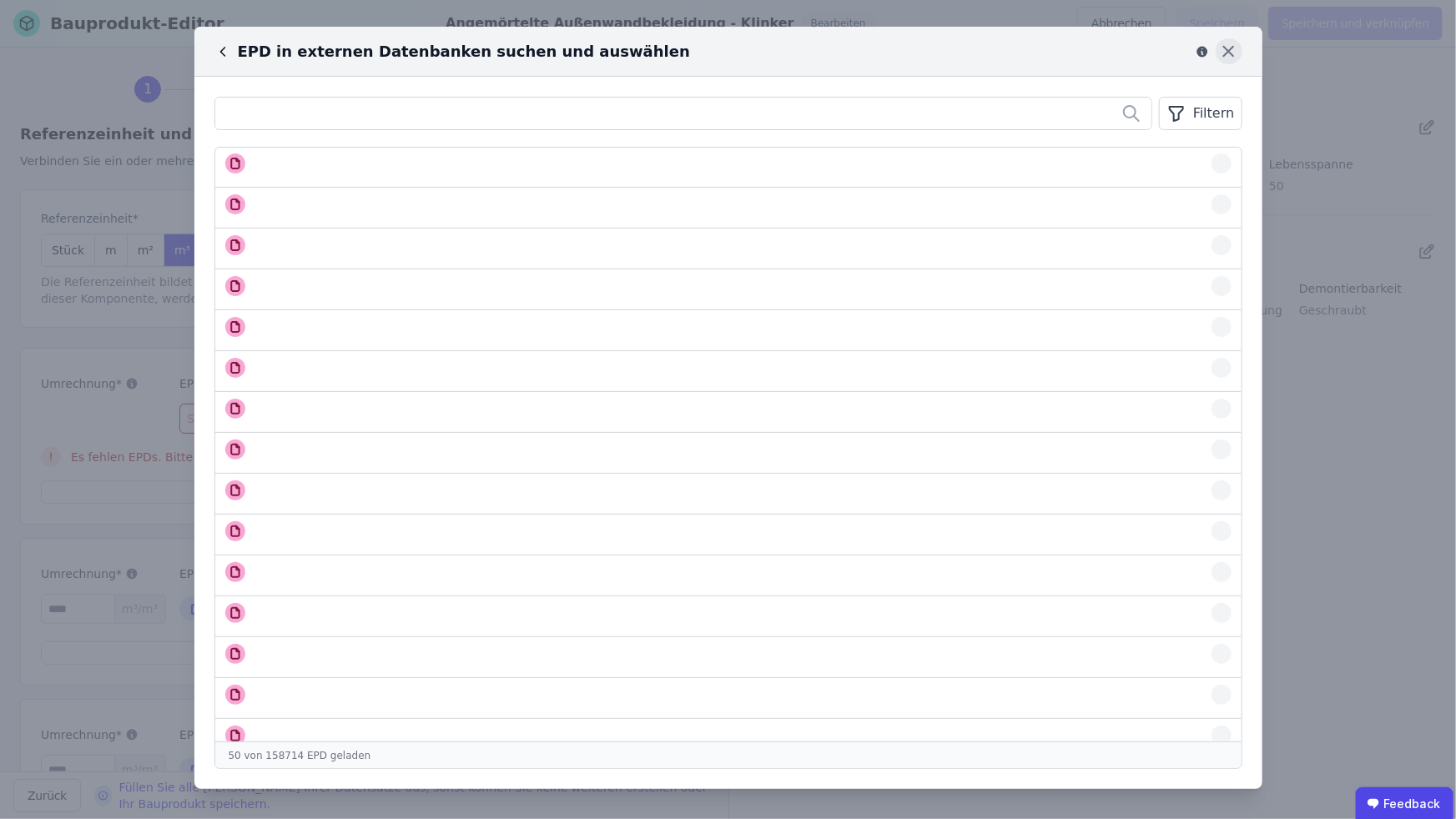
click at [1230, 50] on icon at bounding box center [1229, 50] width 26 height 26
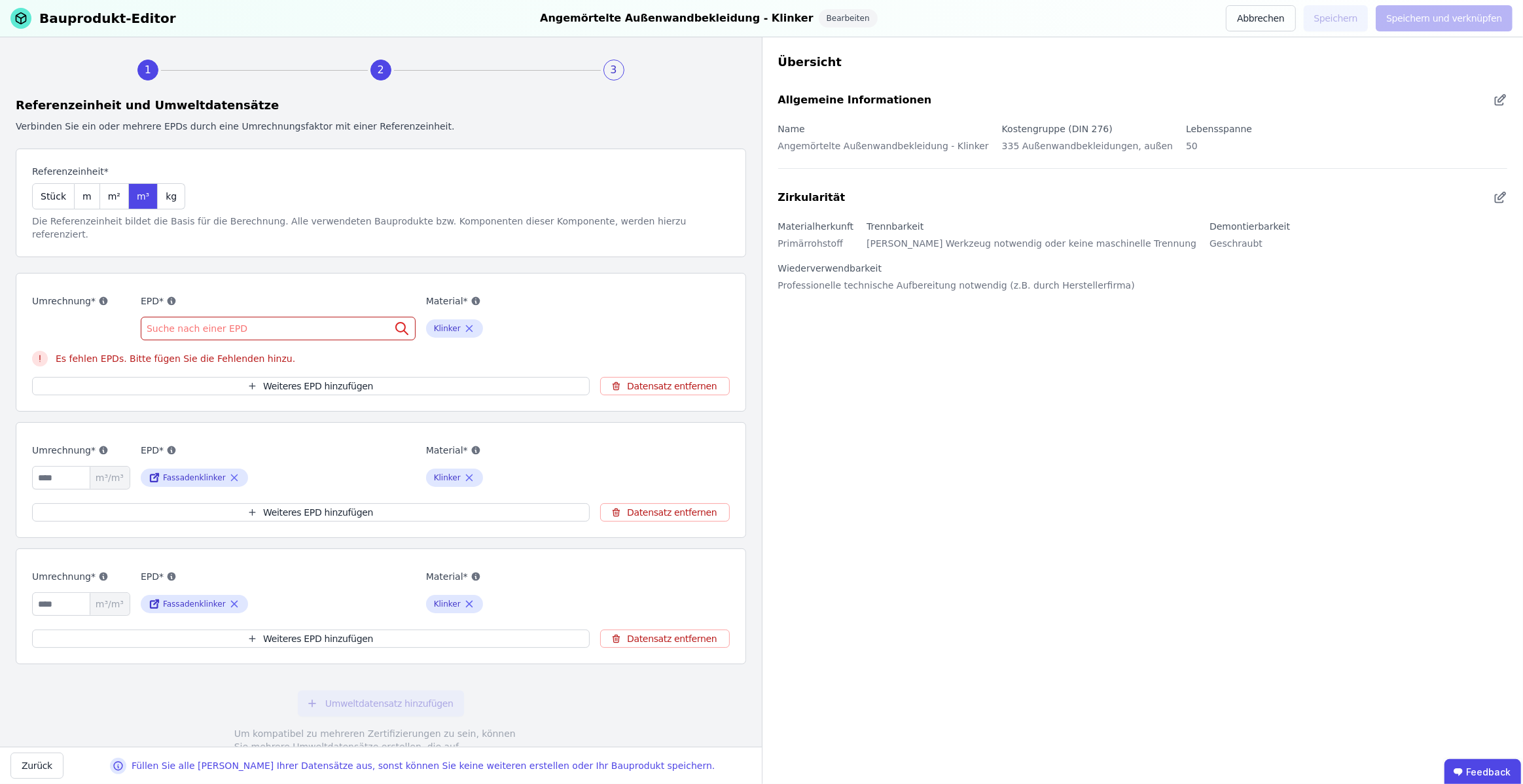
click at [348, 316] on div "Suche nach einer EPD" at bounding box center [278, 328] width 275 height 24
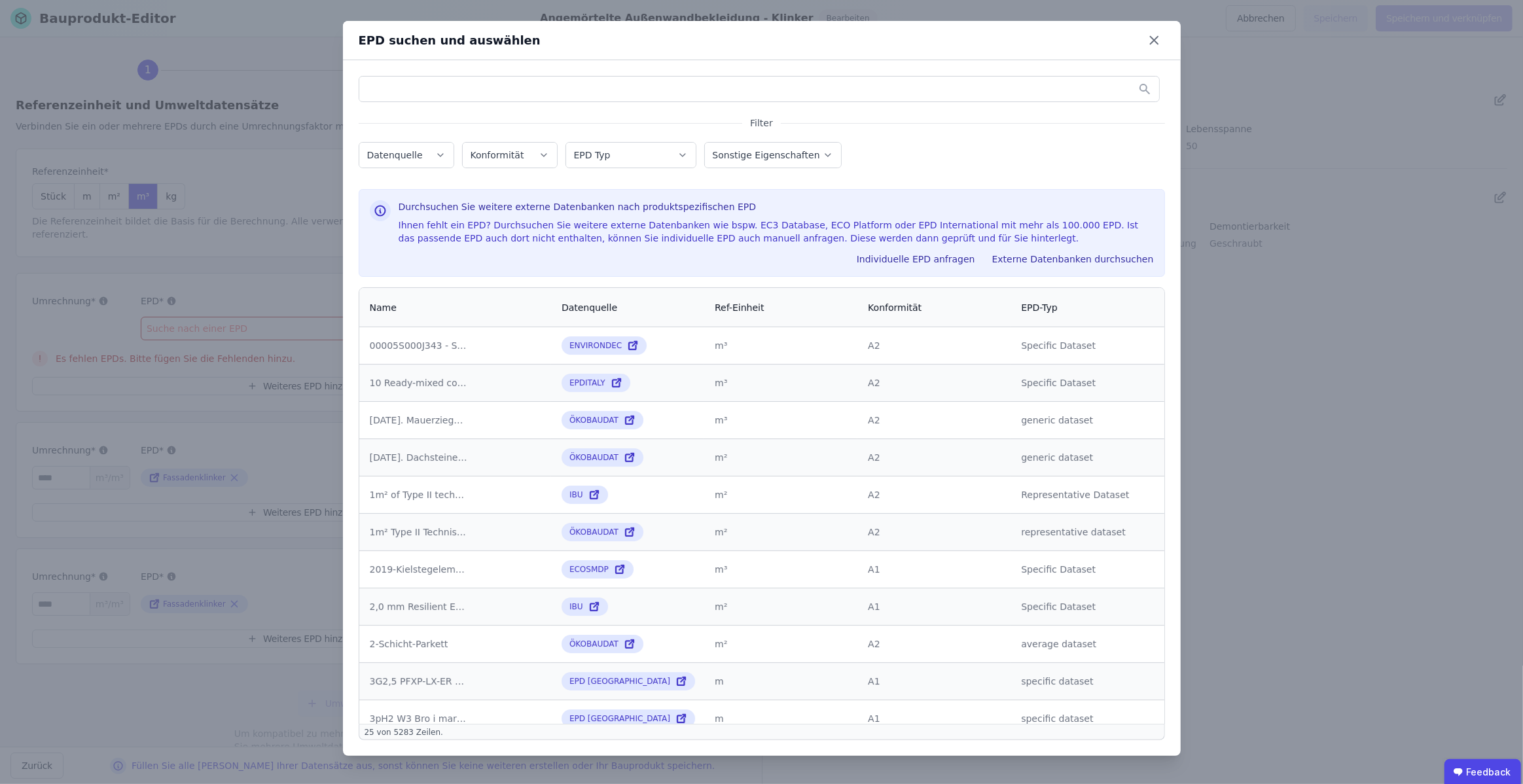
click at [1019, 254] on button "Externe Datenbanken durchsuchen" at bounding box center [1073, 259] width 172 height 21
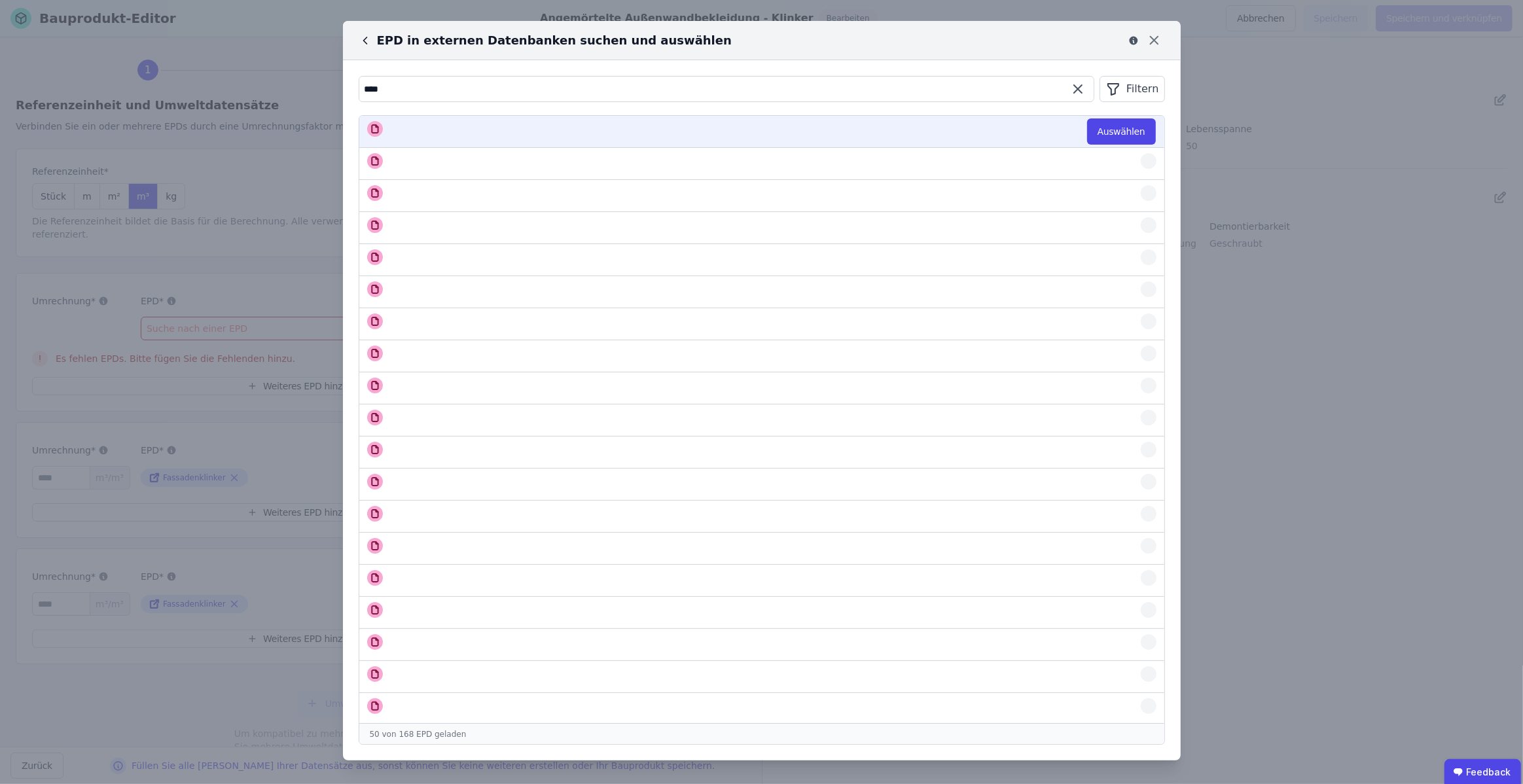
type input "****"
click at [1032, 128] on div at bounding box center [773, 128] width 767 height 16
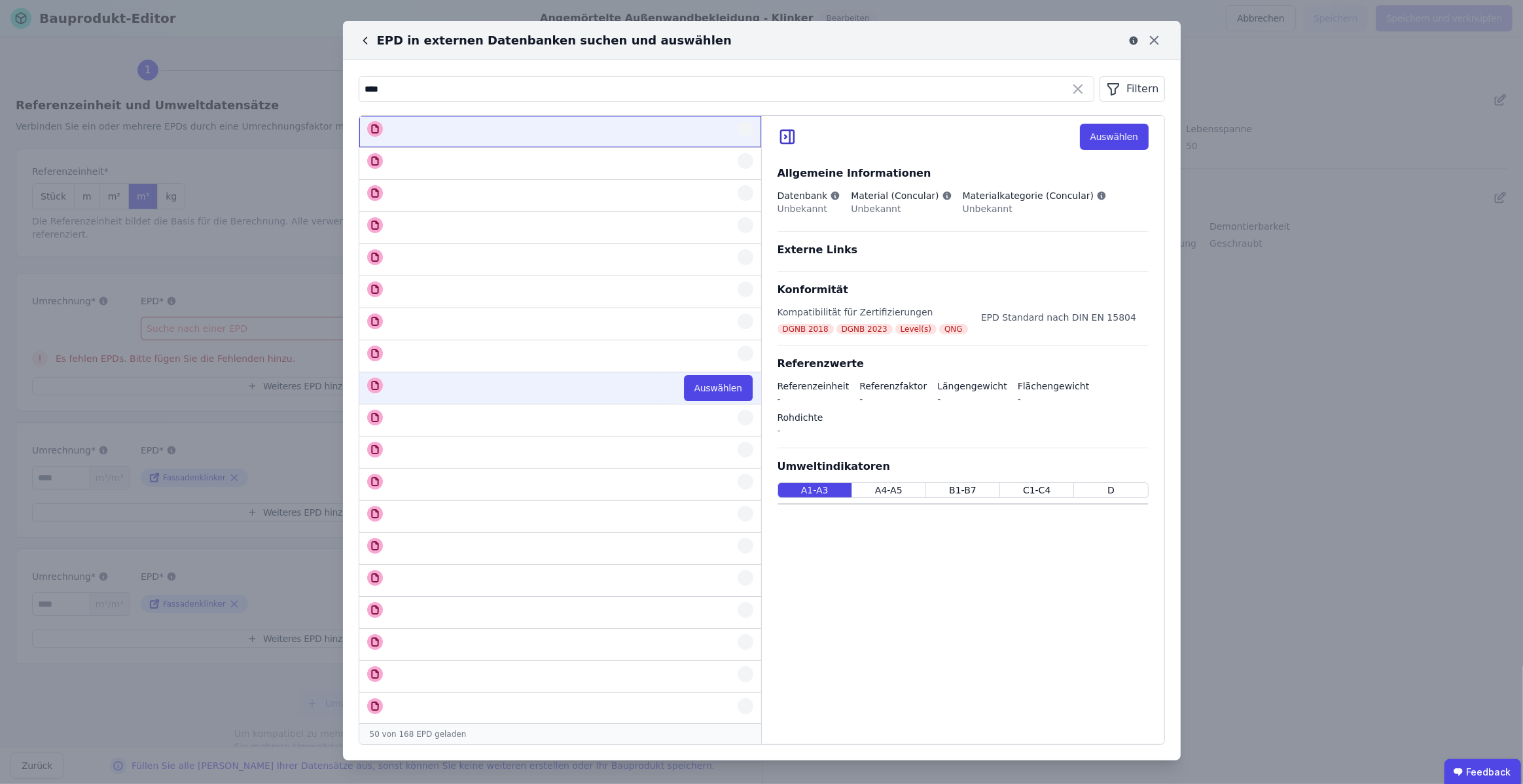
click at [637, 383] on div at bounding box center [572, 385] width 364 height 16
click at [1148, 43] on icon at bounding box center [1154, 40] width 20 height 20
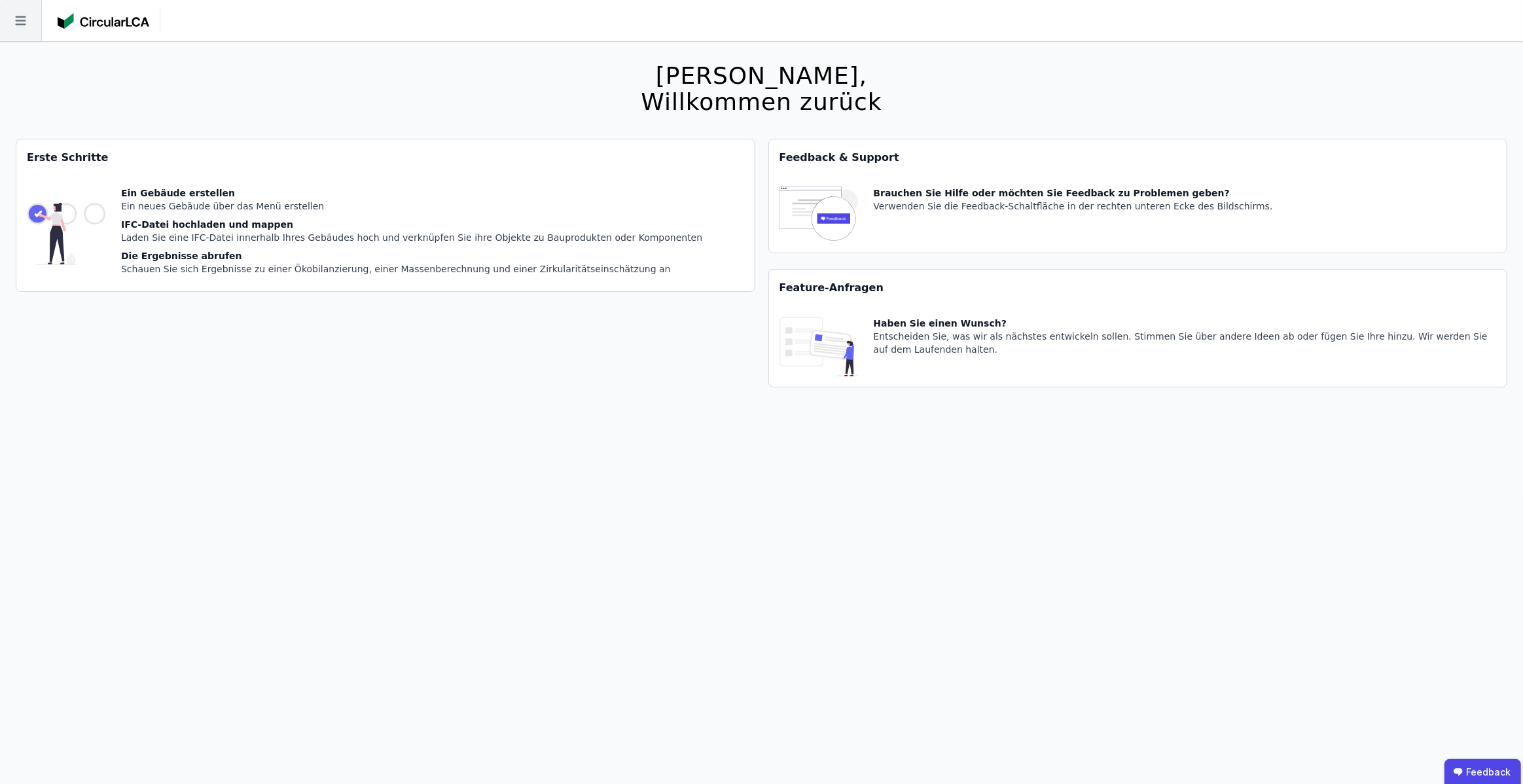
click at [33, 25] on icon at bounding box center [20, 20] width 41 height 41
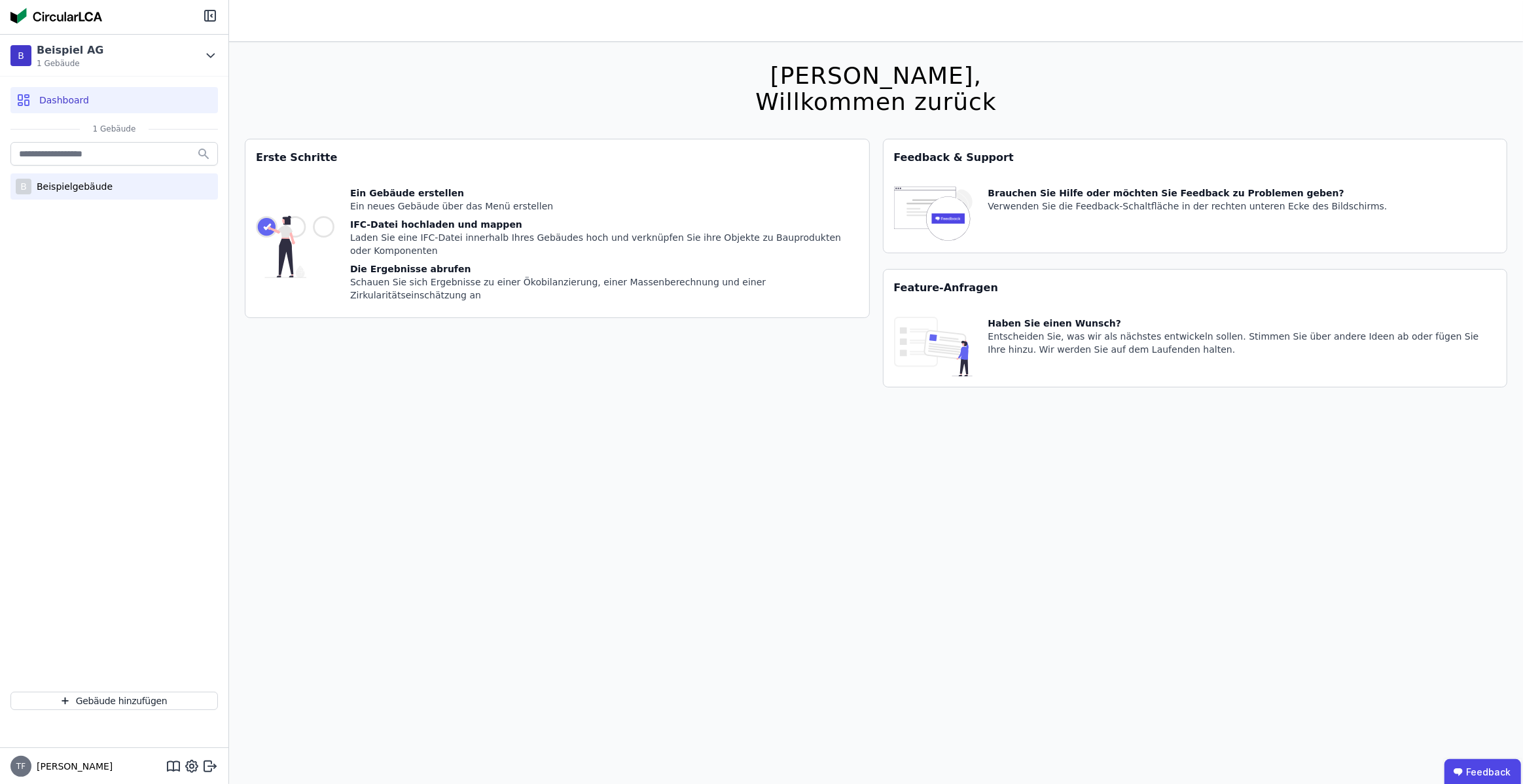
click at [46, 191] on div "Beispielgebäude" at bounding box center [72, 186] width 81 height 13
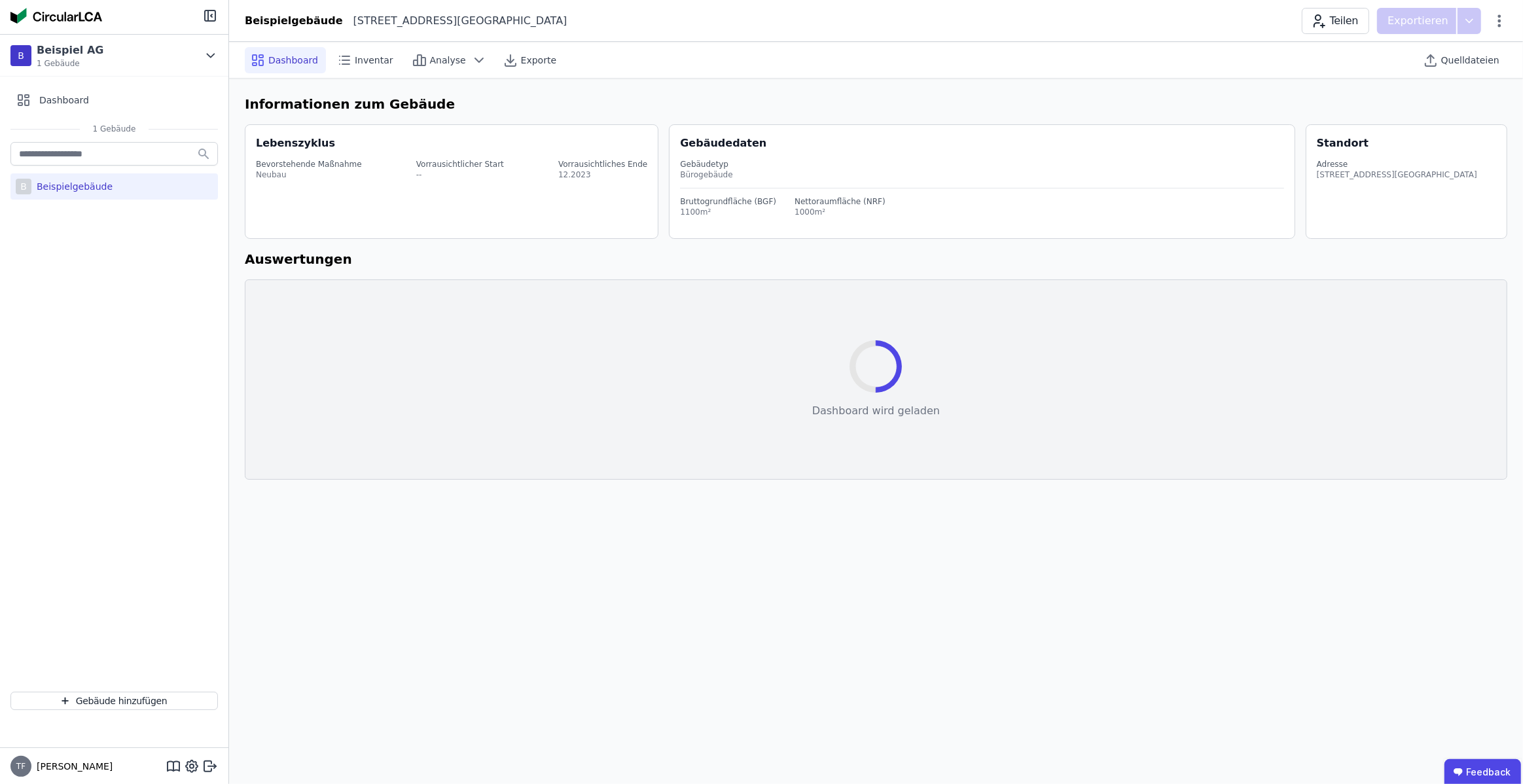
select select "*"
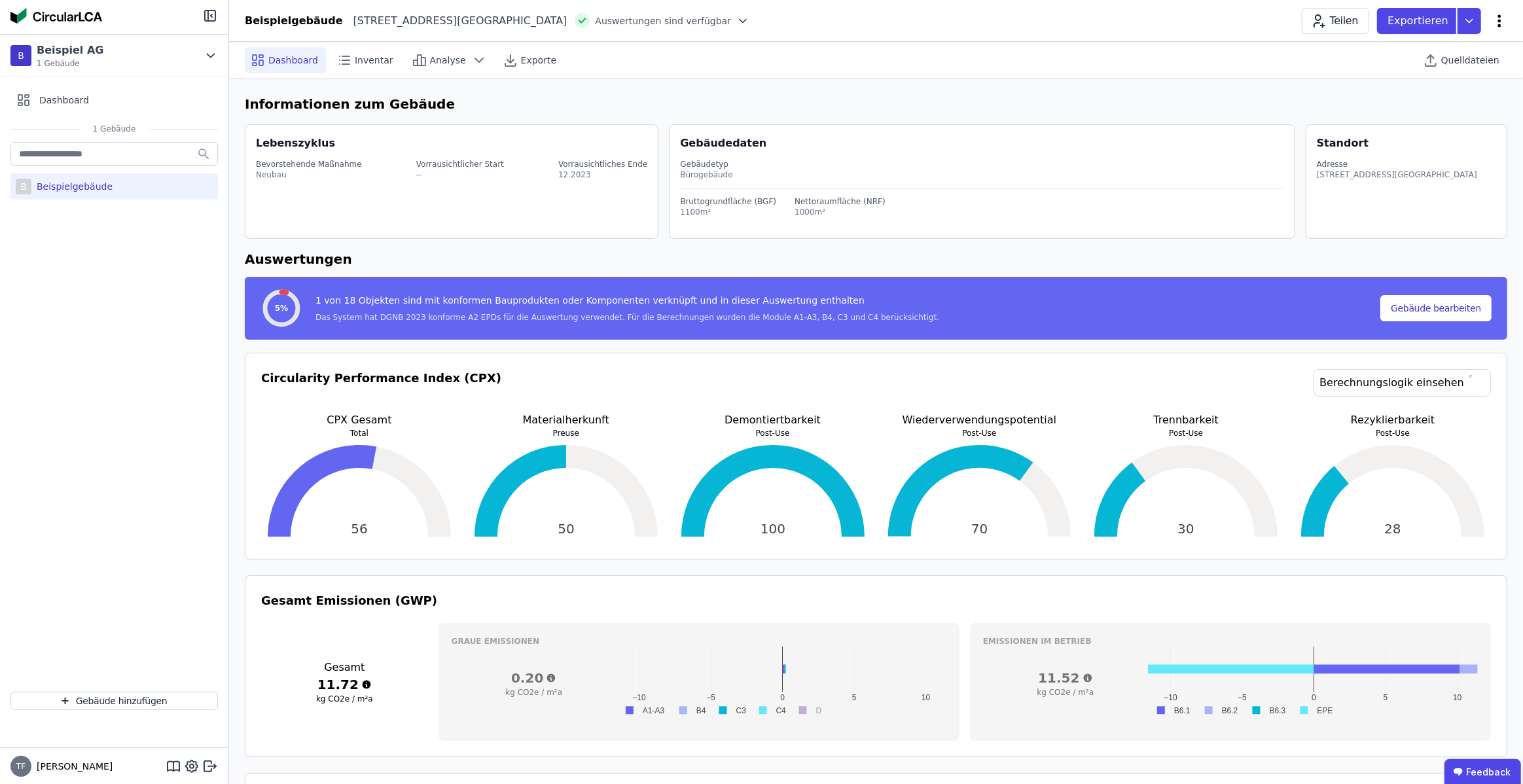
click at [1503, 27] on icon at bounding box center [1499, 21] width 16 height 16
click at [1464, 59] on div "Gebäude bearbeiten" at bounding box center [1443, 51] width 126 height 24
select select "**********"
select select "*"
select select "**********"
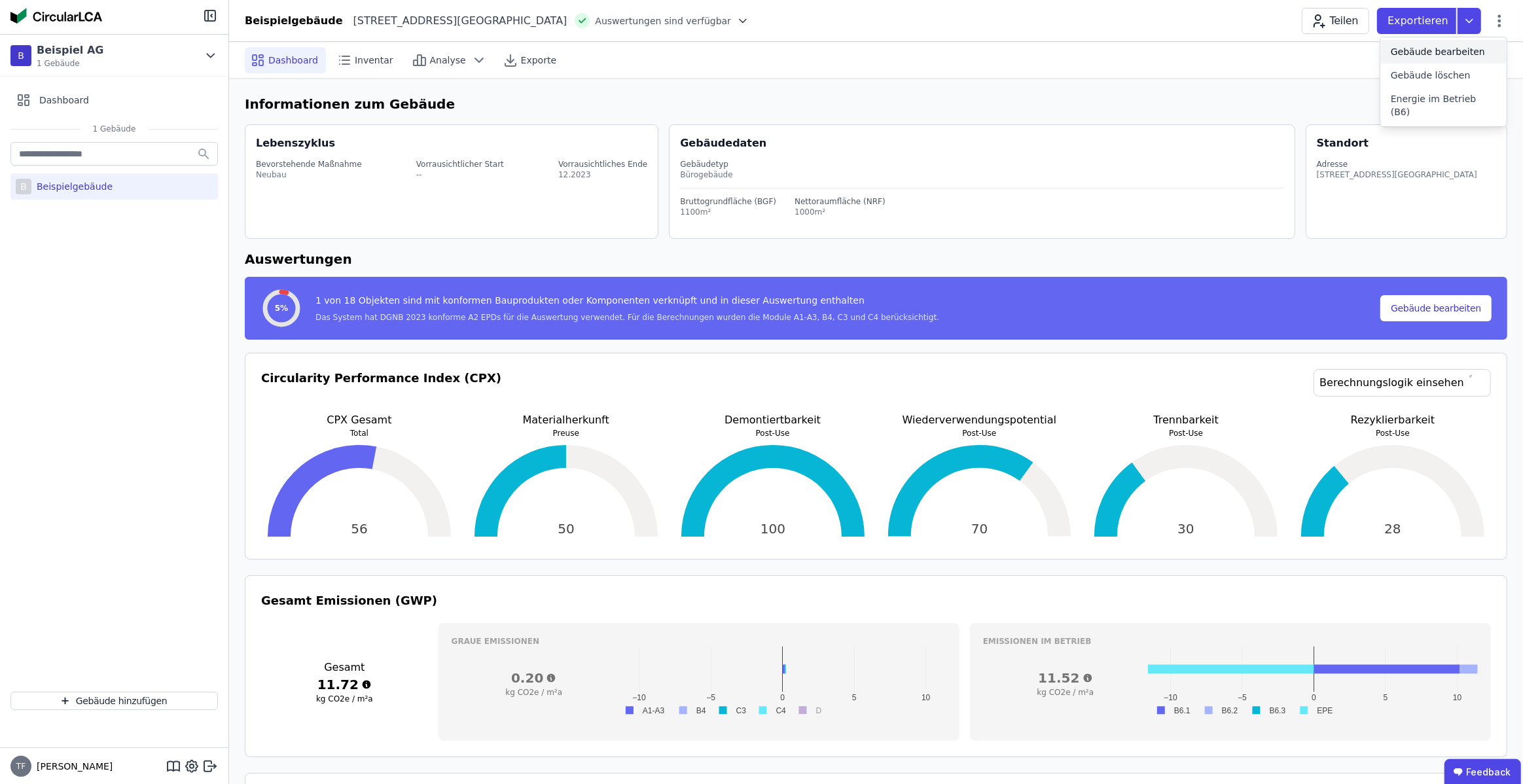
select select "**********"
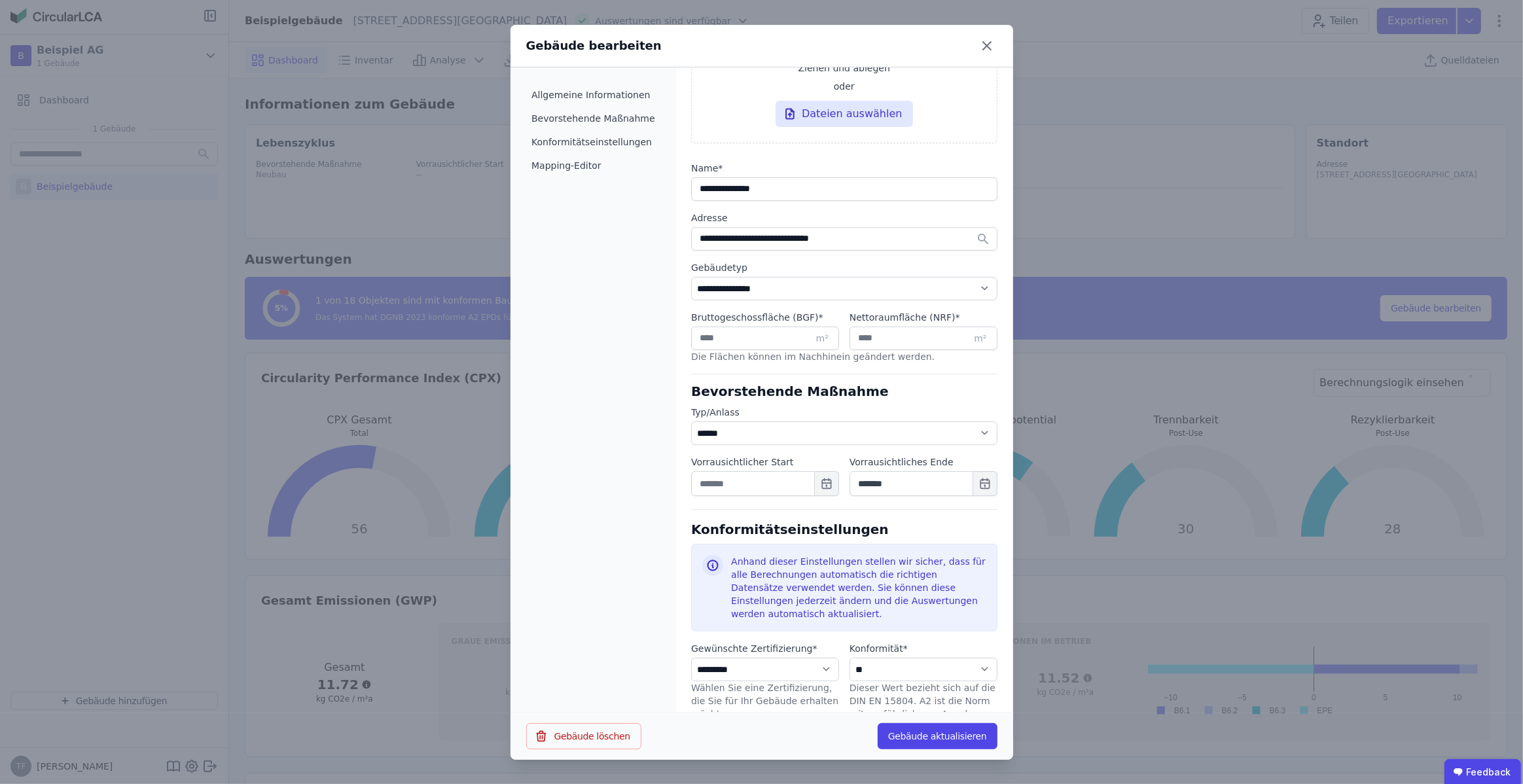
scroll to position [504, 0]
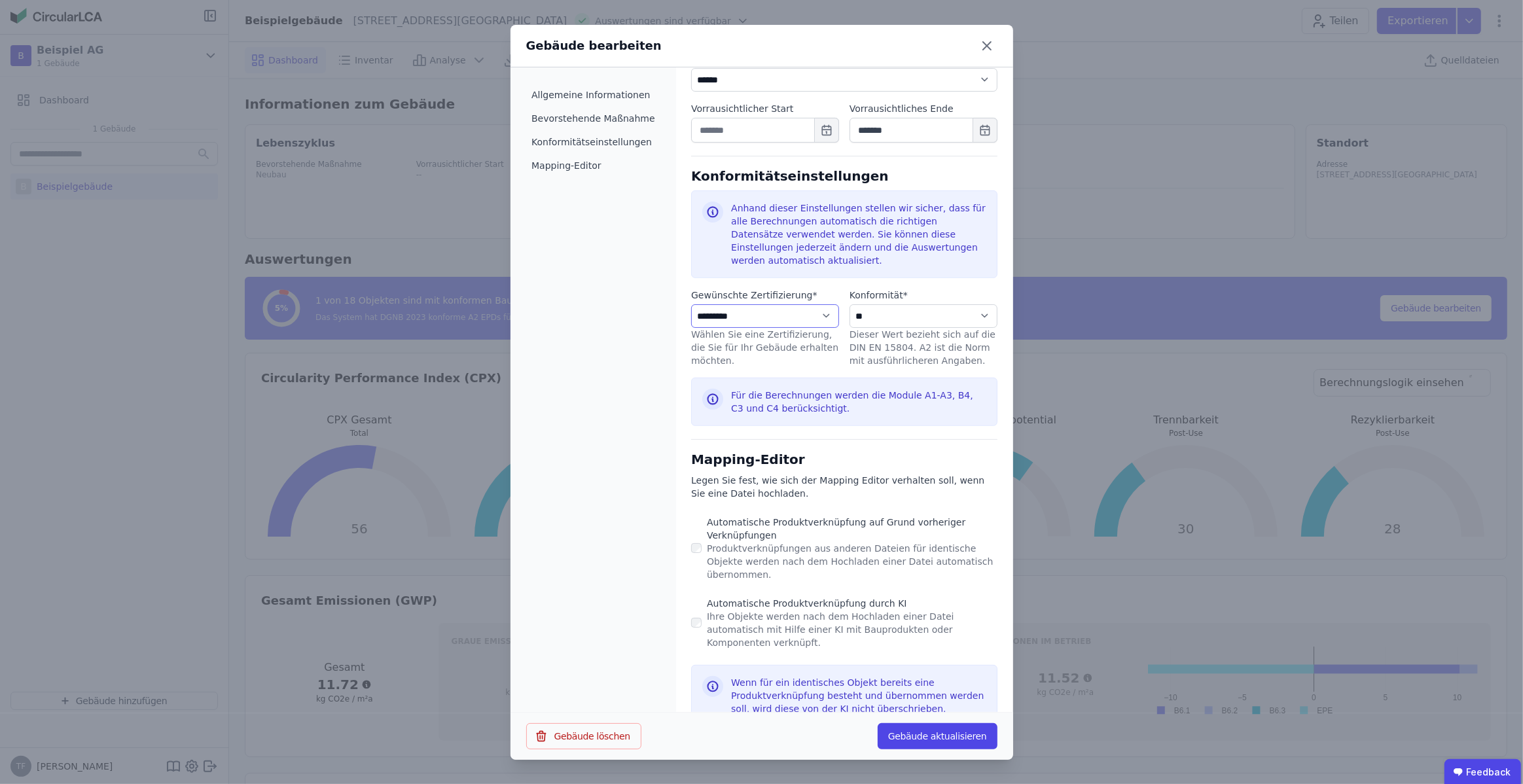
click at [809, 316] on select "**********" at bounding box center [765, 316] width 148 height 24
click at [924, 311] on select "**********" at bounding box center [923, 316] width 148 height 24
click at [812, 309] on select "**********" at bounding box center [765, 316] width 148 height 24
select select "**********"
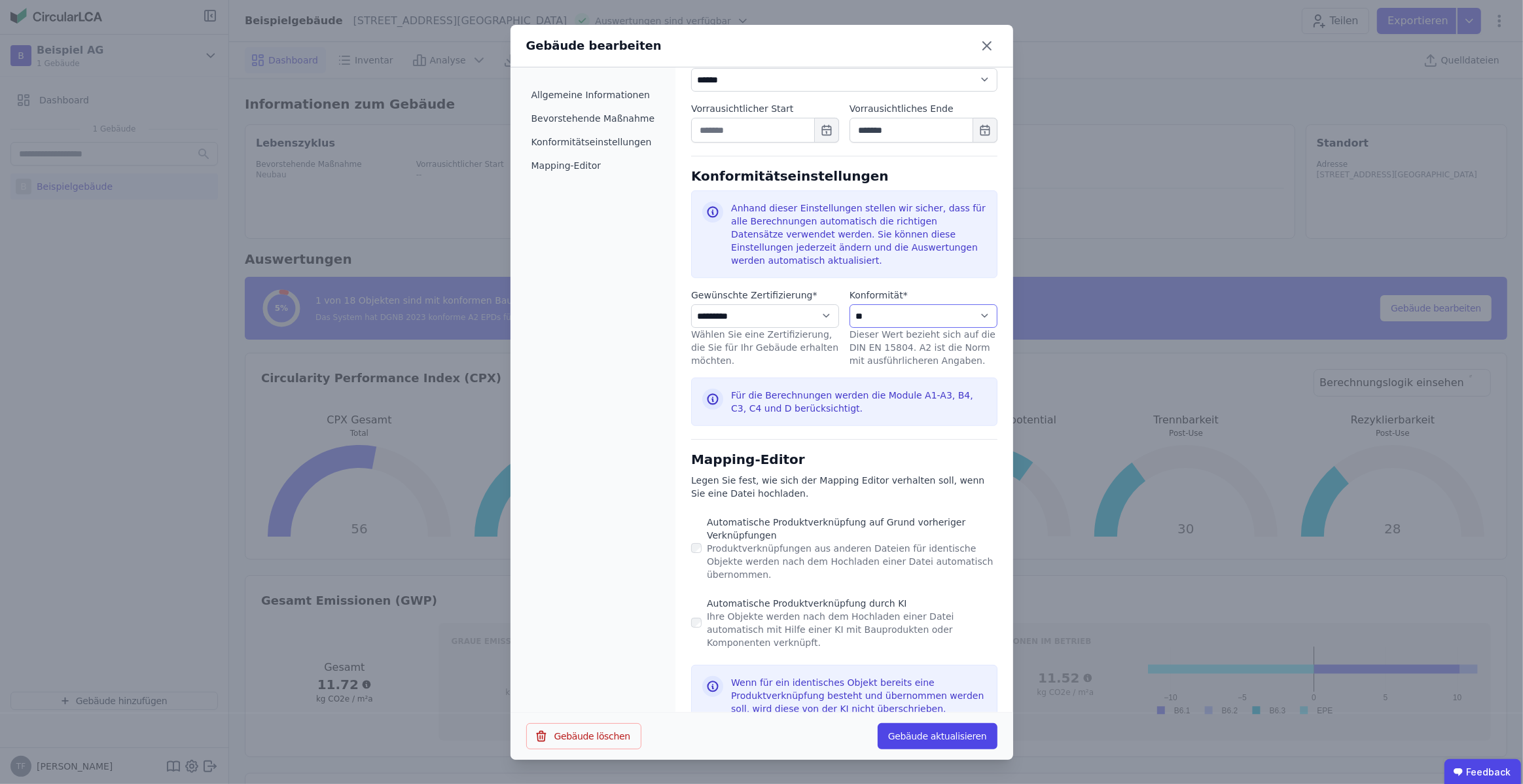
click at [865, 304] on select "**********" at bounding box center [923, 316] width 148 height 24
click at [807, 310] on select "**********" at bounding box center [765, 316] width 148 height 24
select select "**********"
click at [897, 314] on select "**********" at bounding box center [923, 316] width 148 height 24
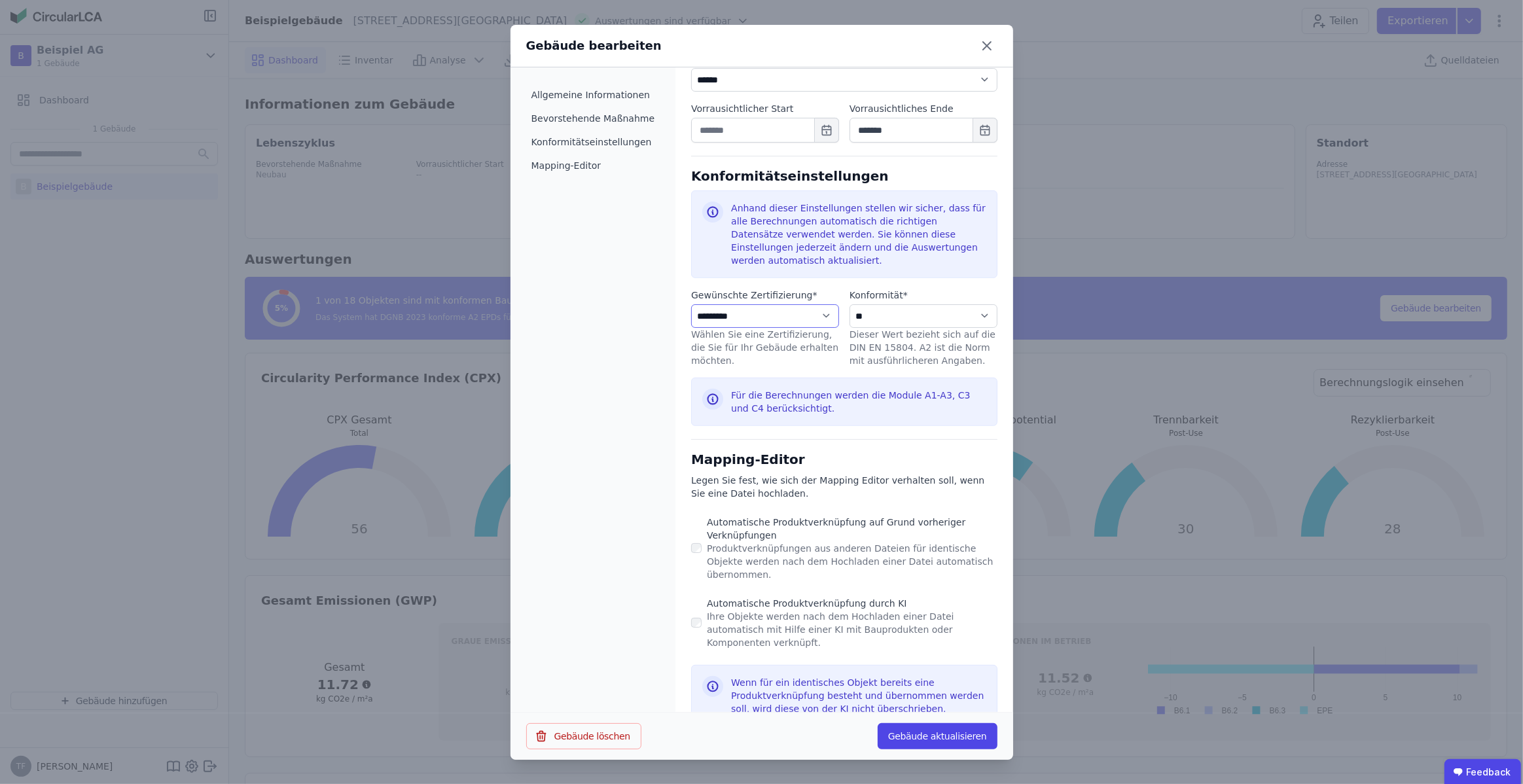
click at [818, 316] on select "**********" at bounding box center [765, 316] width 148 height 24
select select "**********"
click at [886, 314] on select "**********" at bounding box center [923, 316] width 148 height 24
click at [990, 49] on icon at bounding box center [986, 46] width 8 height 8
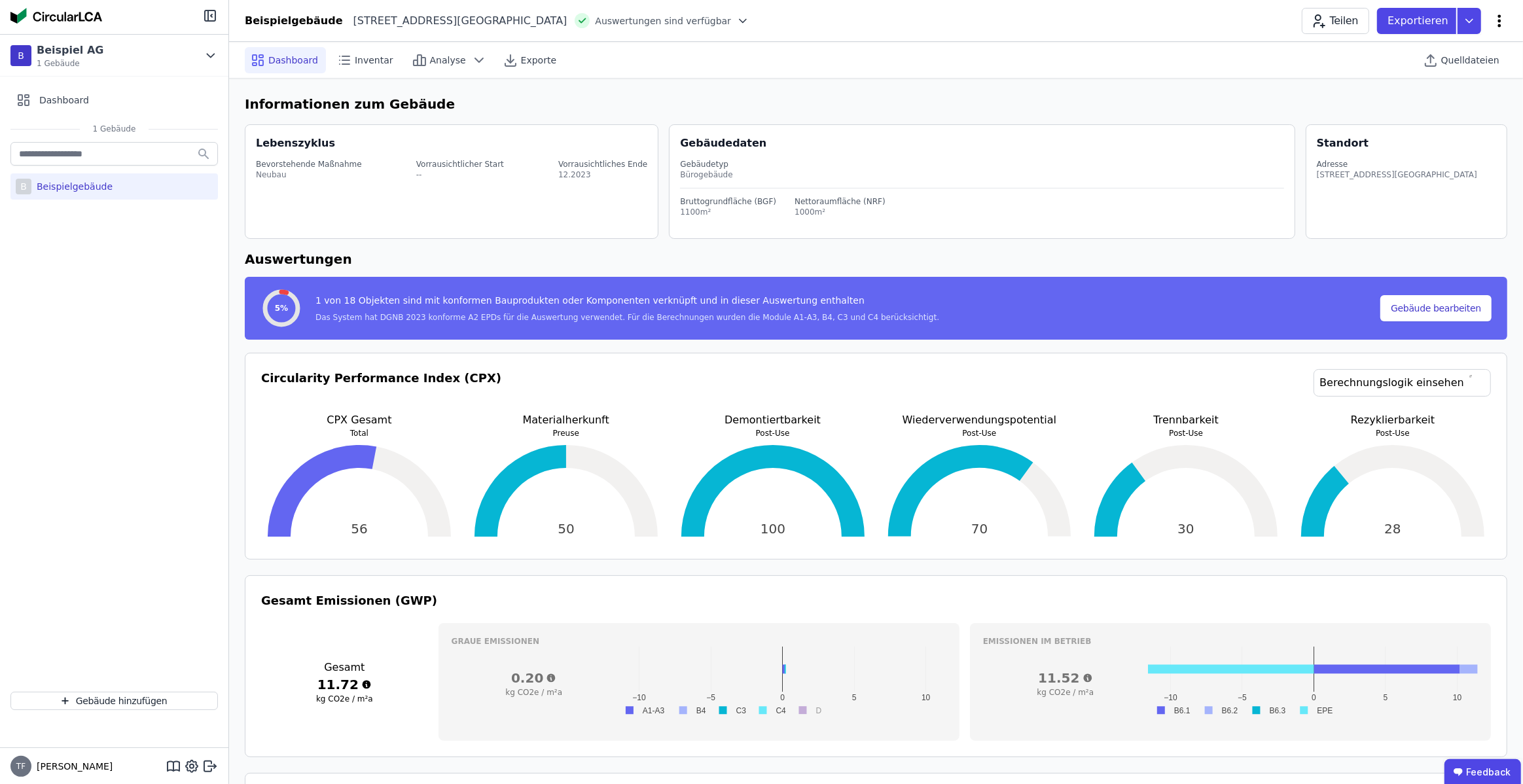
click at [1498, 16] on icon at bounding box center [1500, 20] width 3 height 13
click at [1498, 19] on icon at bounding box center [1499, 21] width 16 height 16
click at [1493, 21] on icon at bounding box center [1499, 21] width 16 height 16
click at [1437, 54] on span "Gebäude bearbeiten" at bounding box center [1438, 52] width 94 height 13
select select "**********"
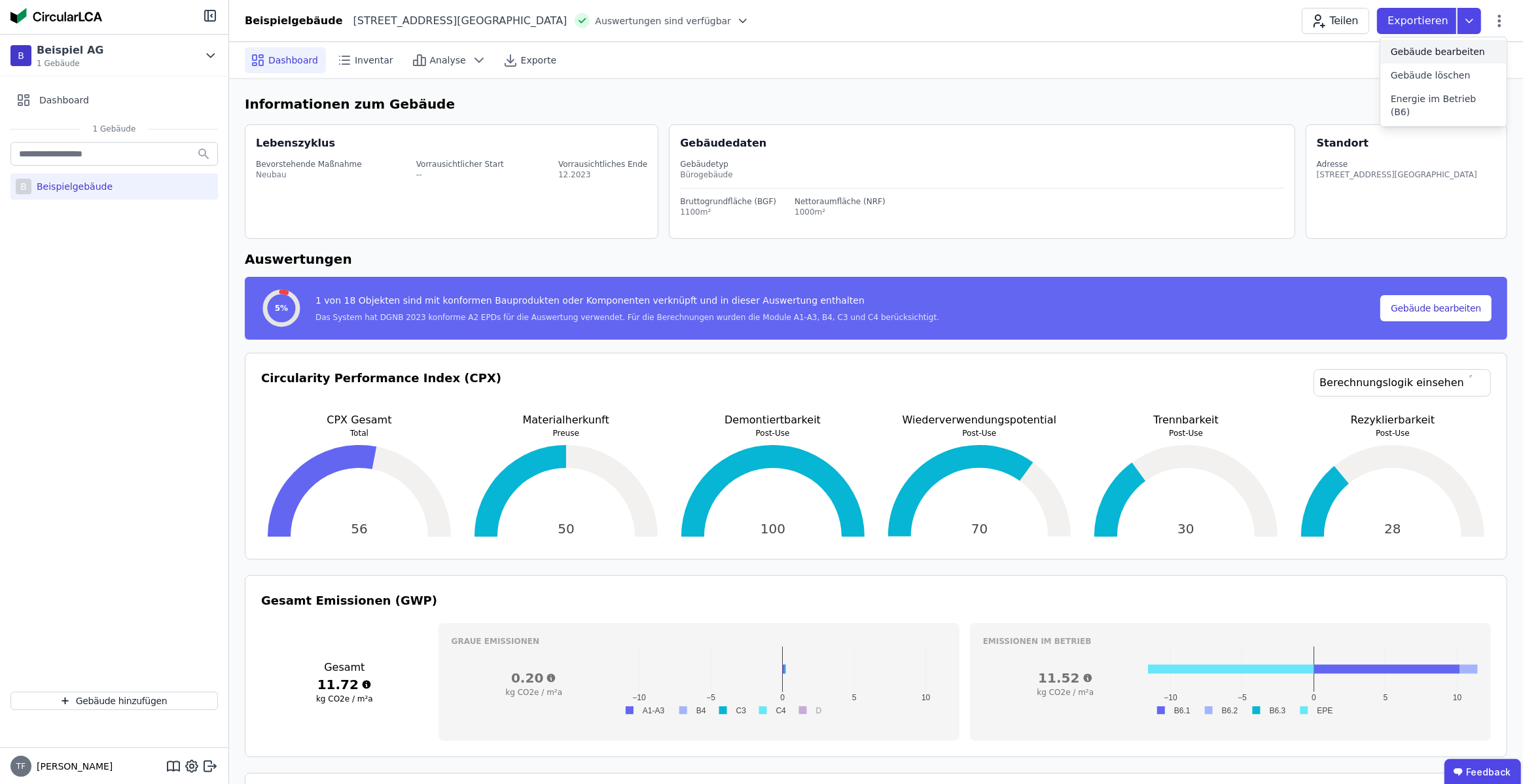
select select "*"
select select "**********"
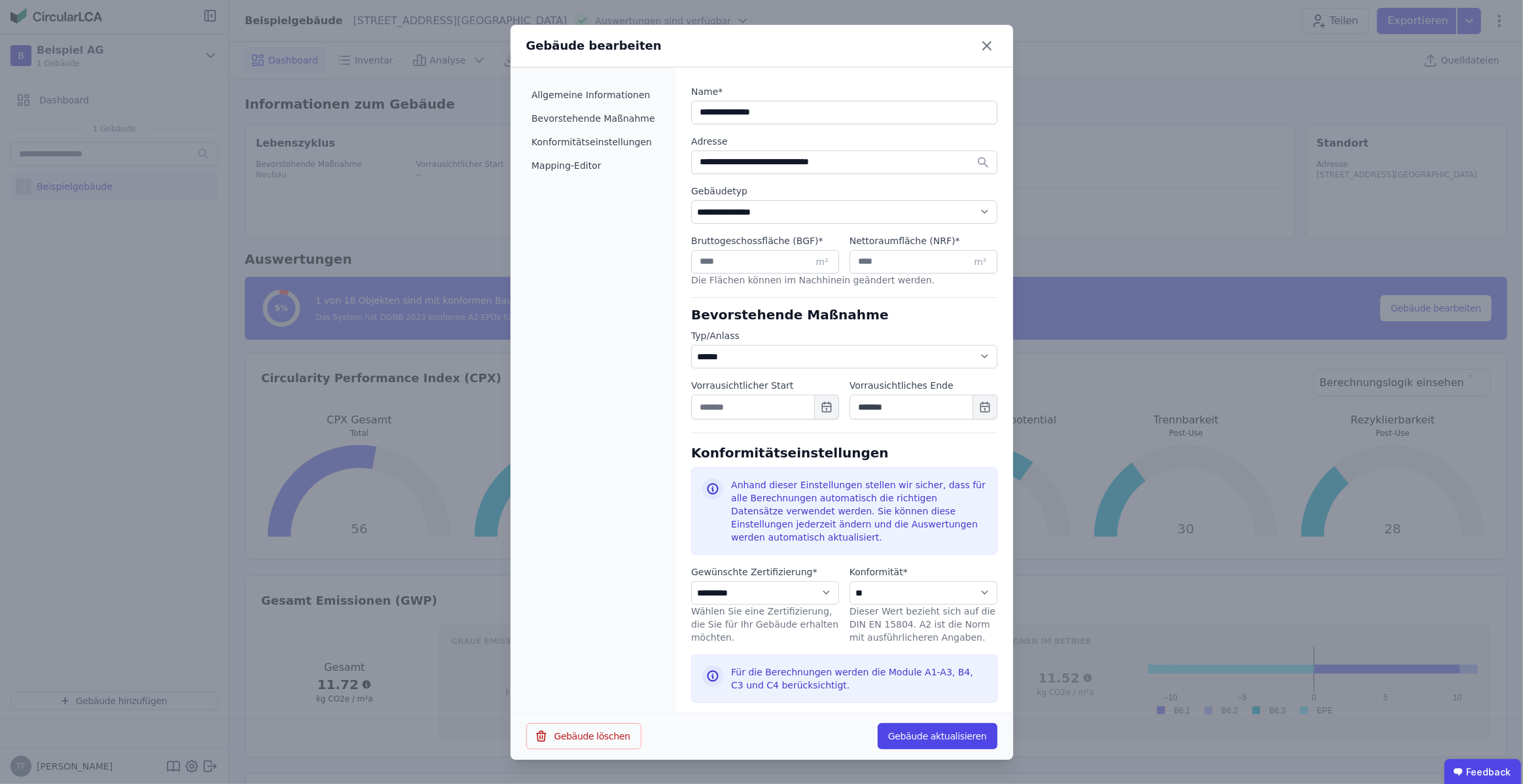
scroll to position [236, 0]
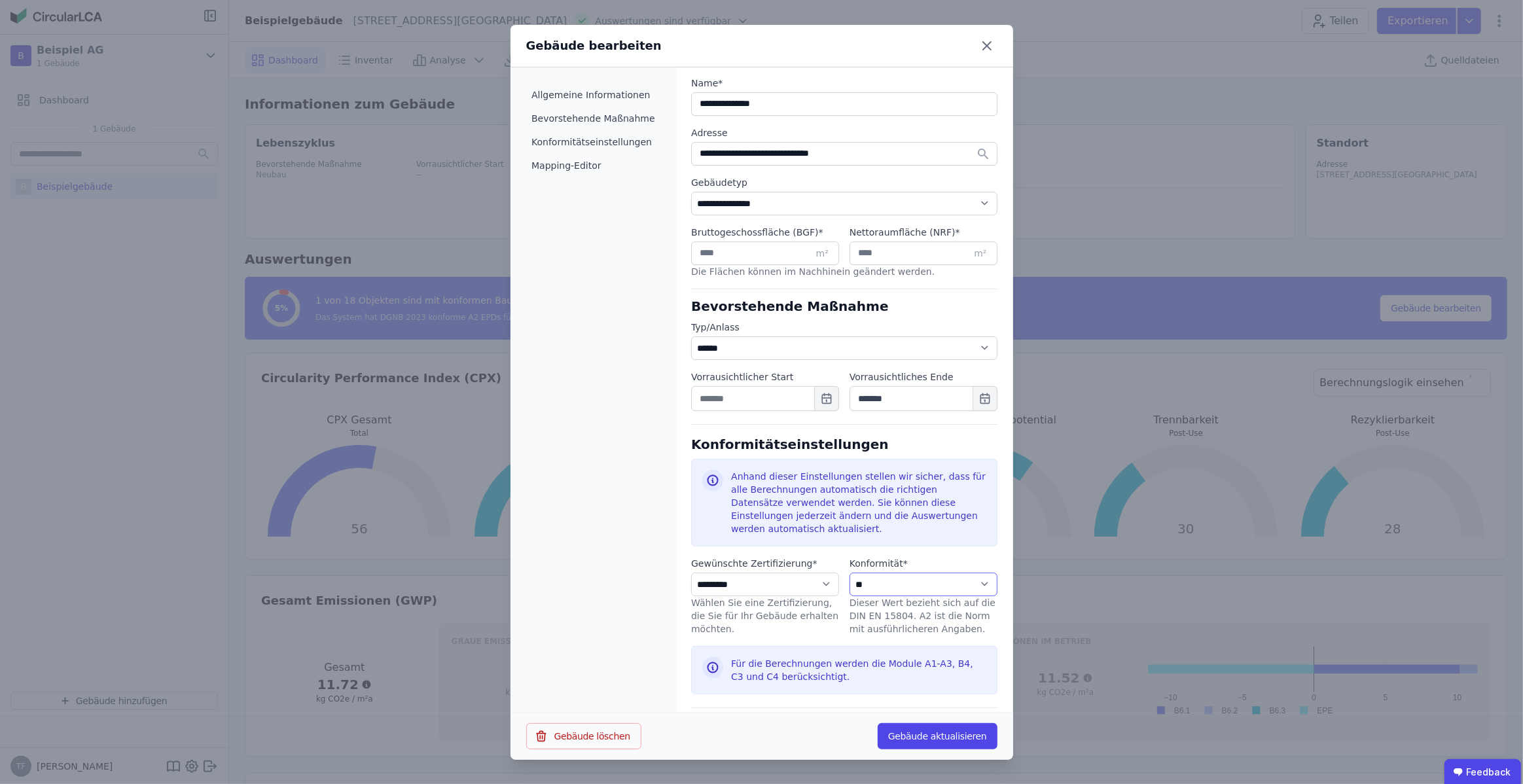
click at [877, 574] on select "**********" at bounding box center [923, 584] width 148 height 24
click at [990, 45] on icon at bounding box center [987, 46] width 21 height 21
